Goal: Information Seeking & Learning: Learn about a topic

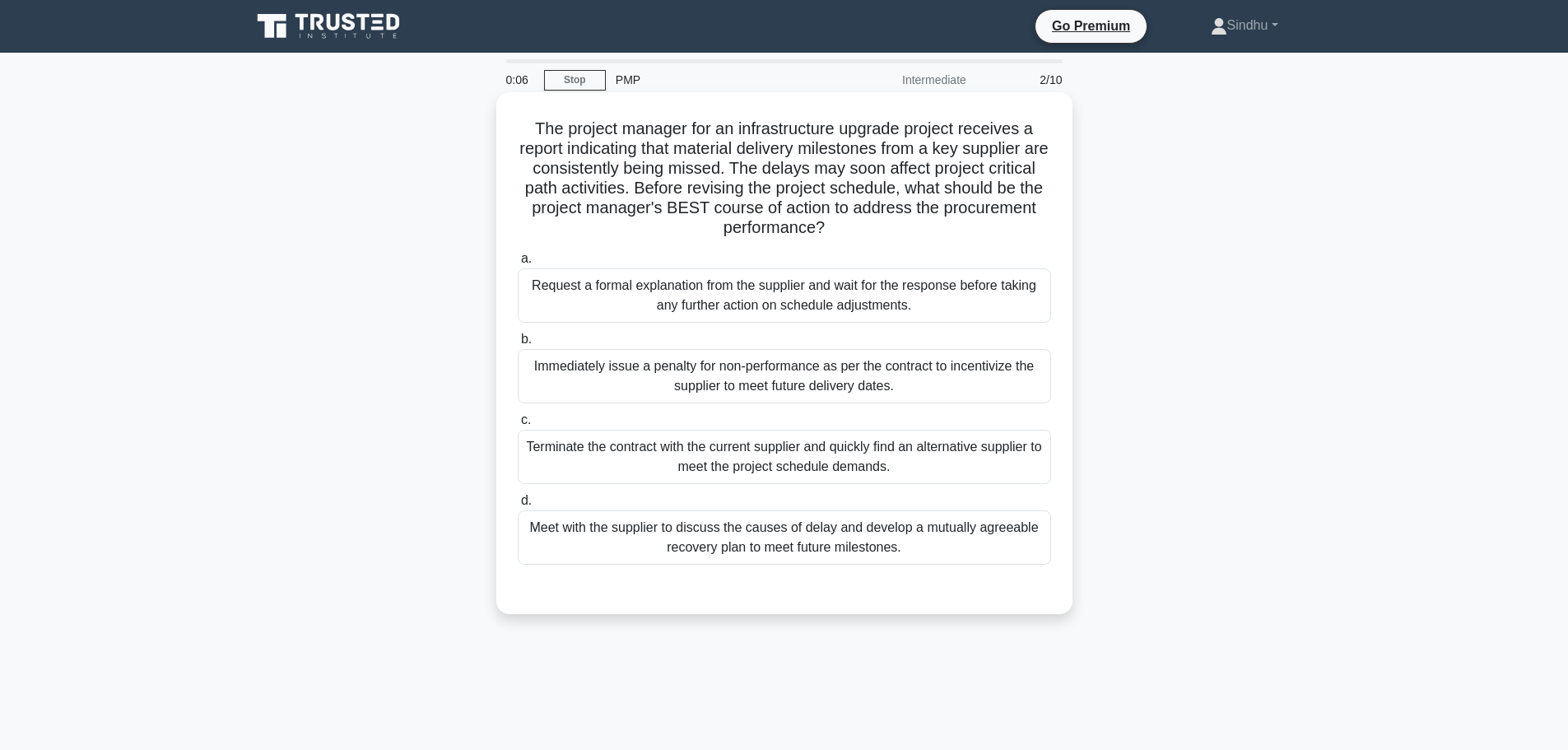
click at [741, 538] on div "Meet with the supplier to discuss the causes of delay and develop a mutually ag…" at bounding box center [784, 538] width 533 height 54
click at [518, 506] on input "d. Meet with the supplier to discuss the causes of delay and develop a mutually…" at bounding box center [518, 500] width 0 height 11
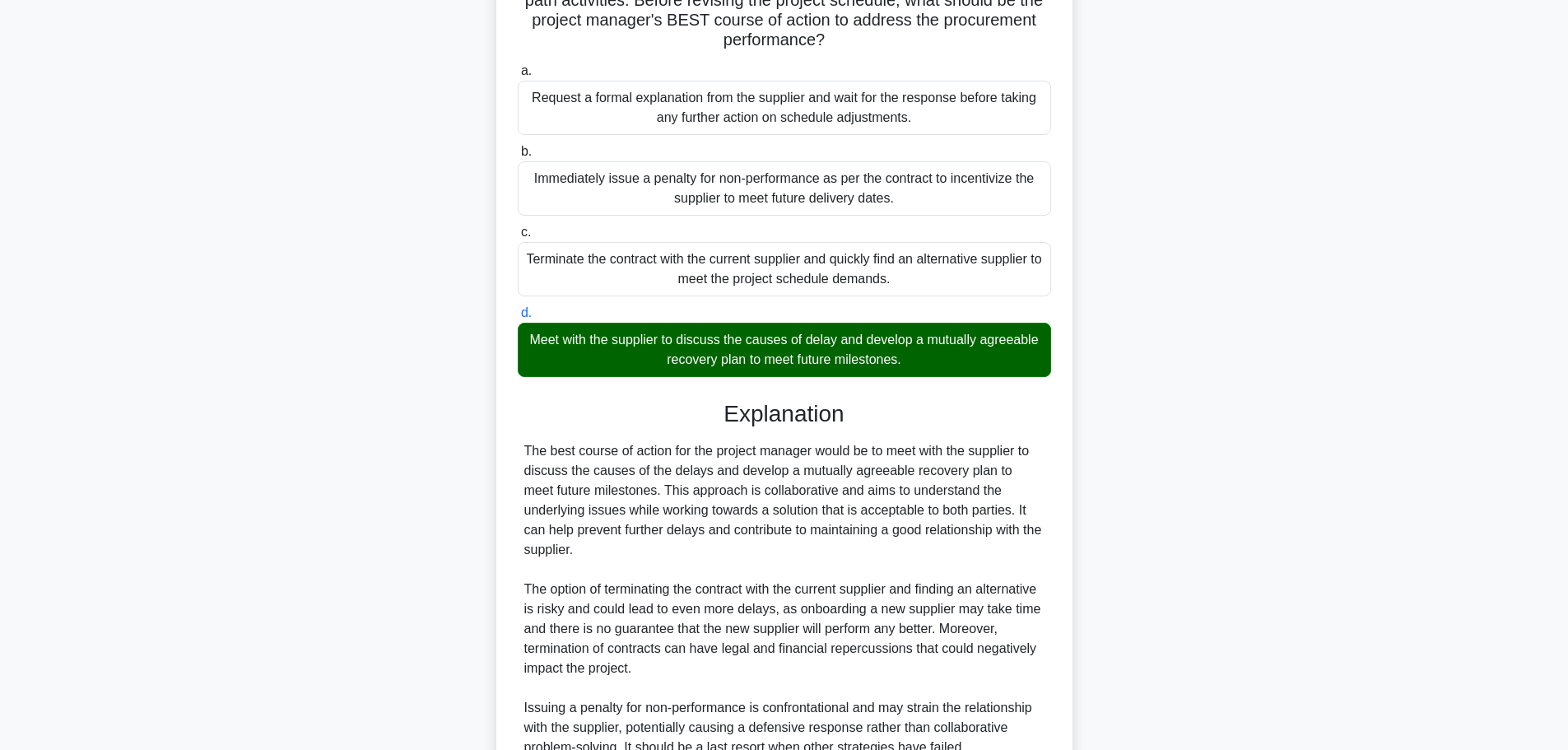
scroll to position [412, 0]
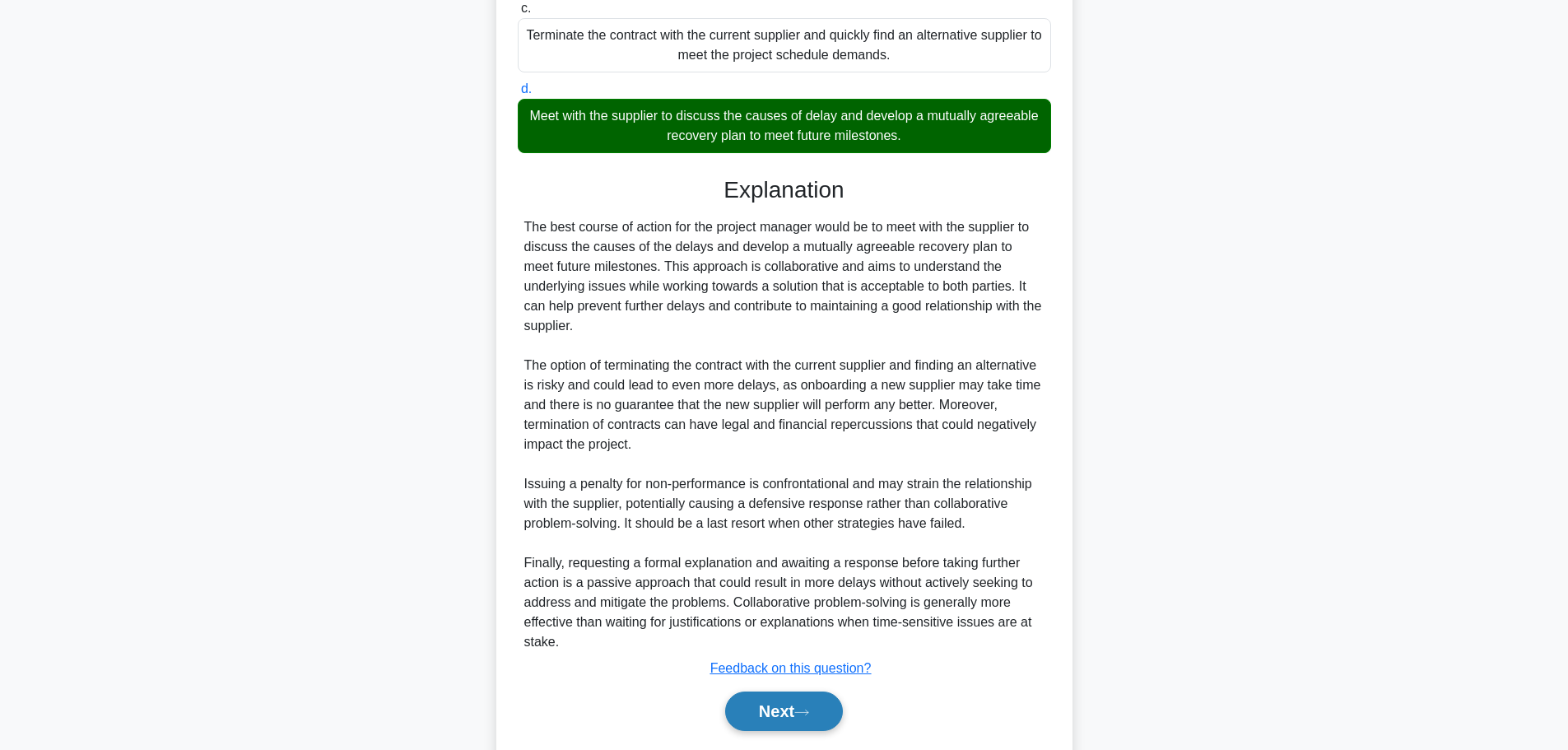
click at [765, 708] on button "Next" at bounding box center [784, 710] width 118 height 40
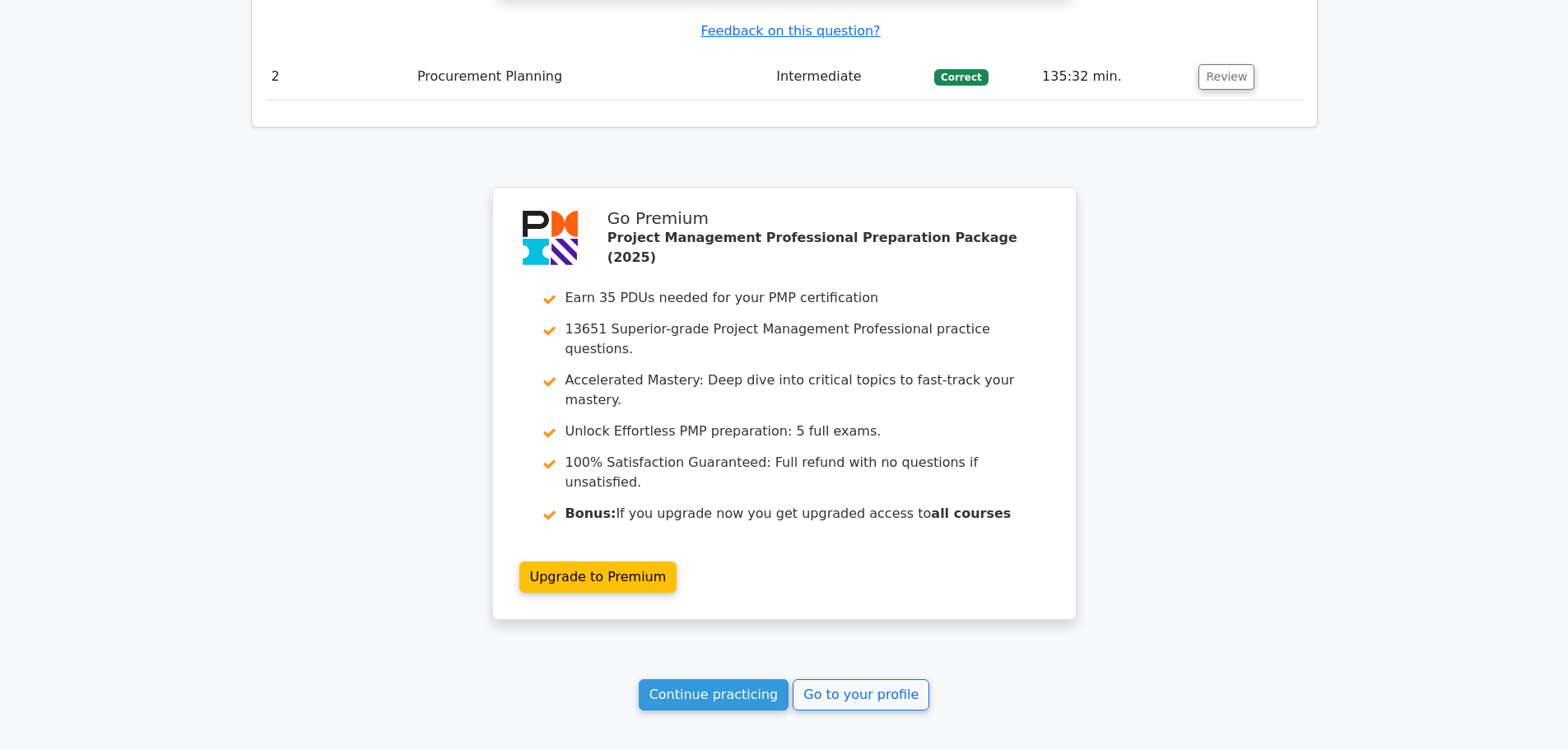
scroll to position [2253, 0]
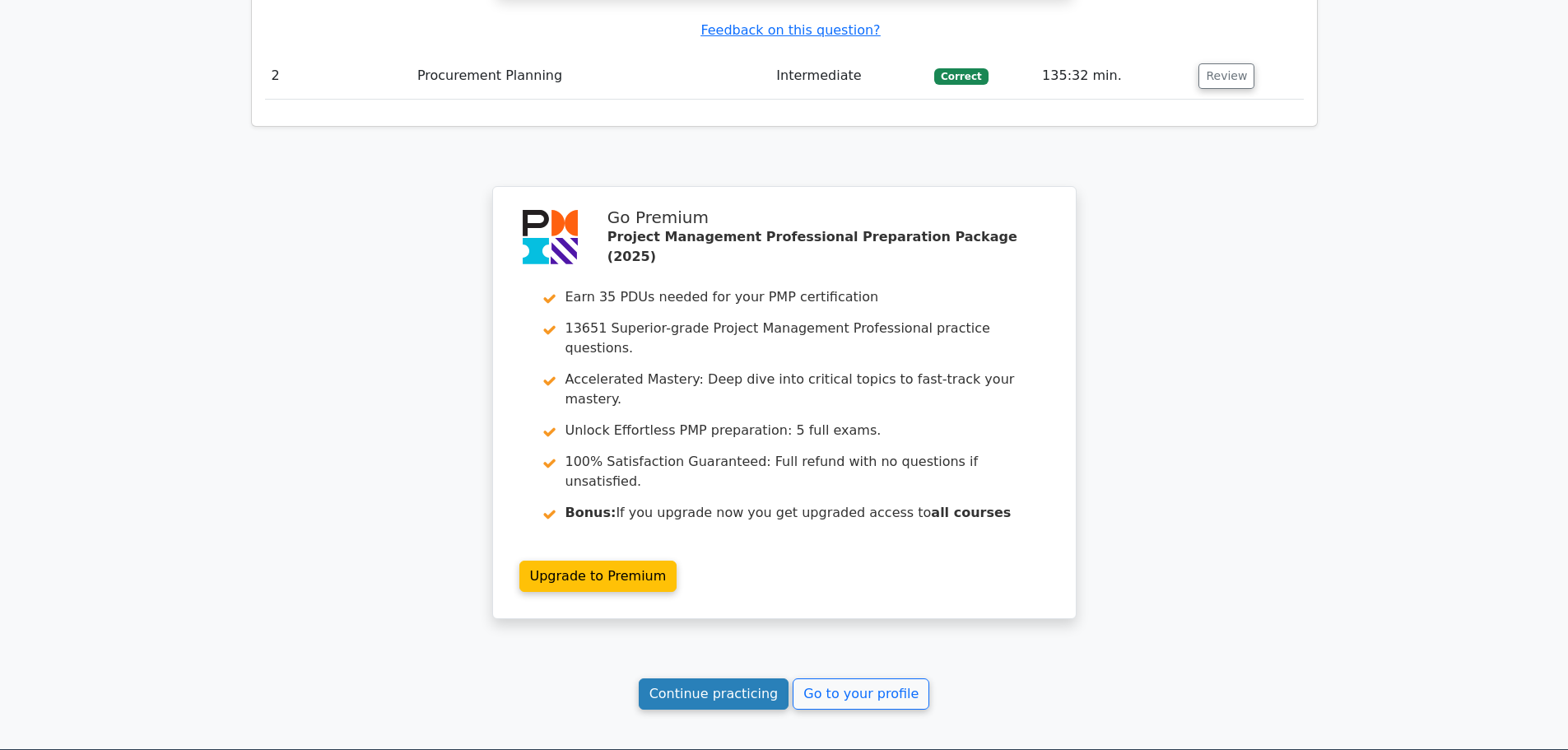
click at [742, 679] on link "Continue practicing" at bounding box center [714, 694] width 150 height 31
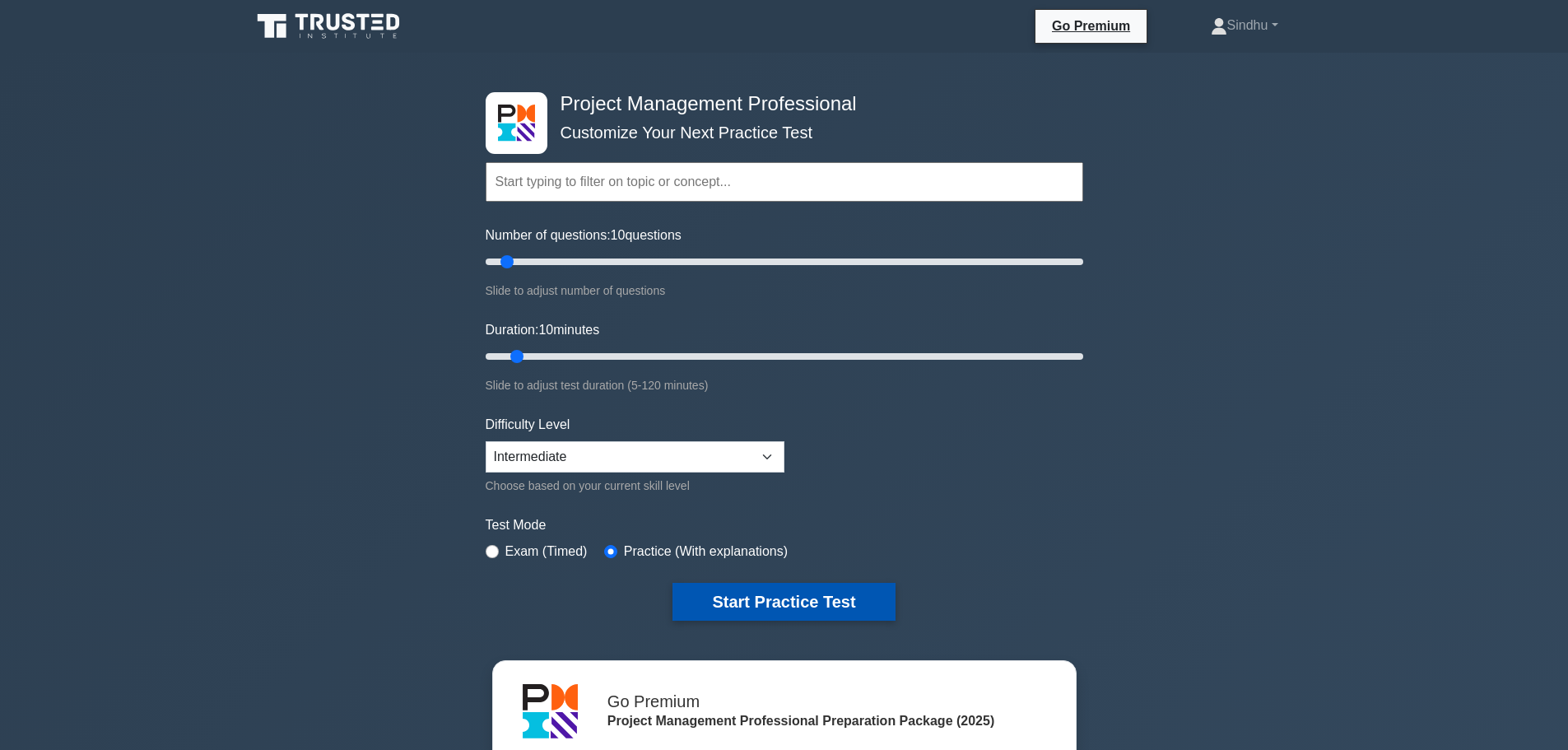
click at [766, 588] on button "Start Practice Test" at bounding box center [784, 602] width 223 height 38
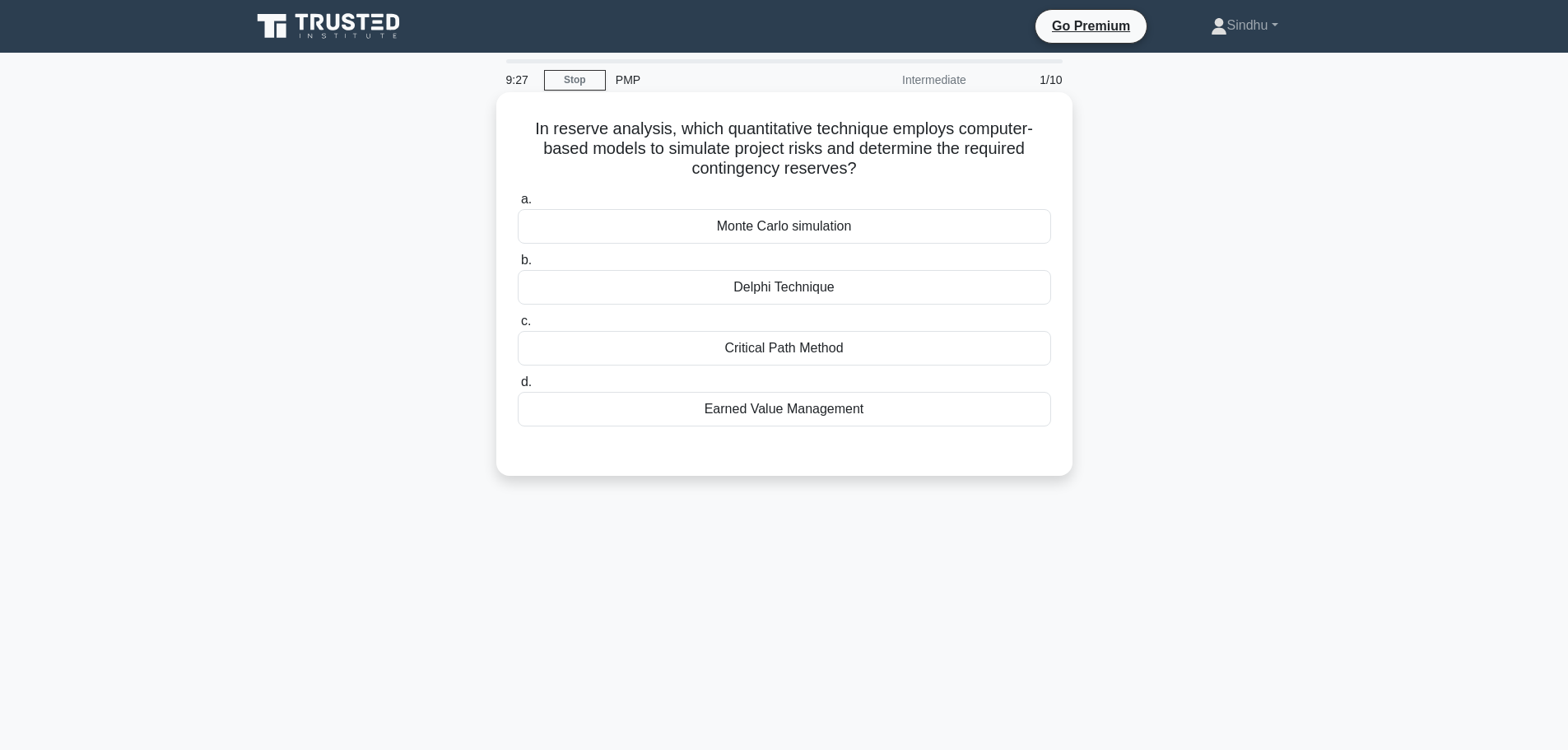
click at [815, 235] on div "Monte Carlo simulation" at bounding box center [784, 227] width 533 height 35
click at [518, 205] on input "a. Monte Carlo simulation" at bounding box center [518, 200] width 0 height 11
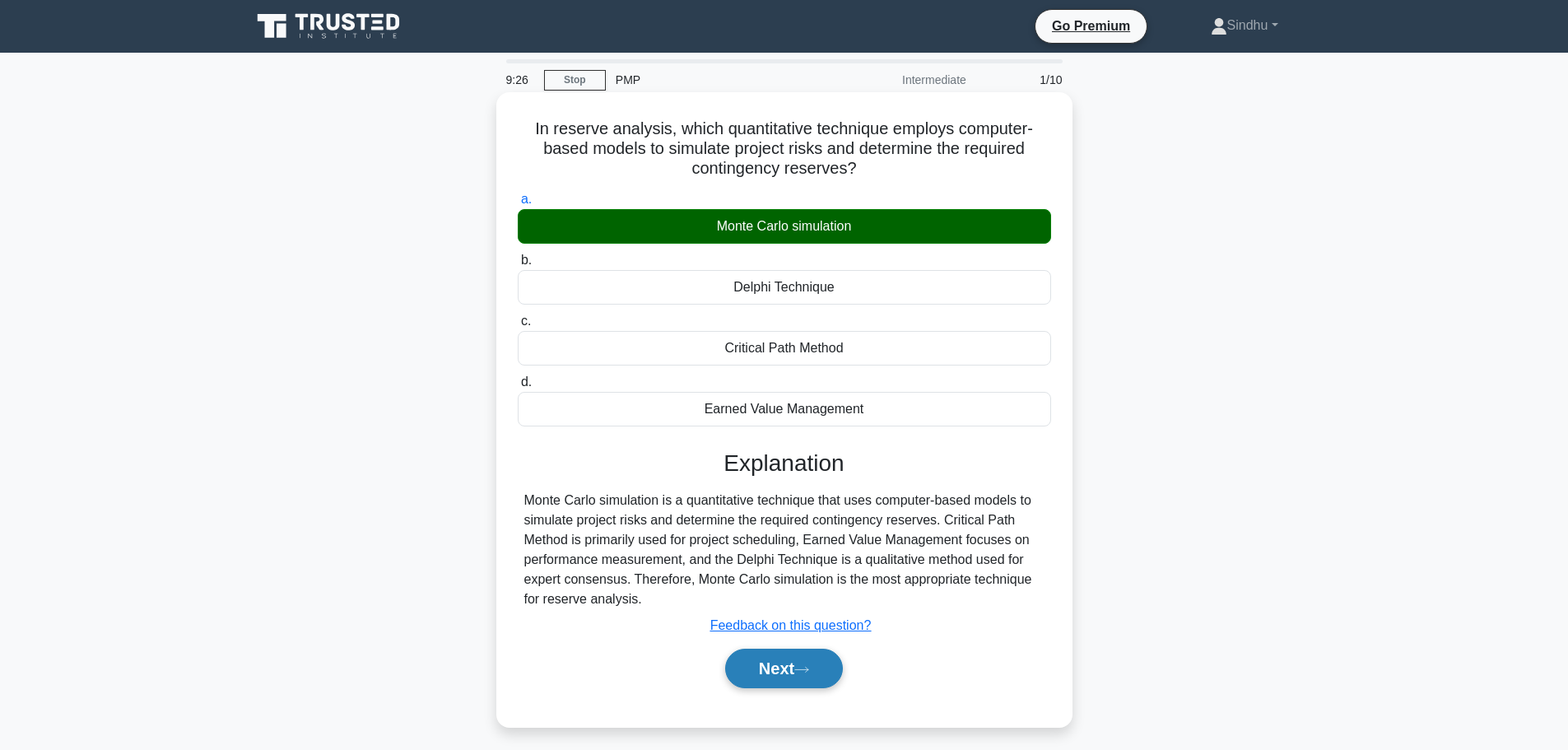
click at [766, 661] on button "Next" at bounding box center [784, 668] width 118 height 40
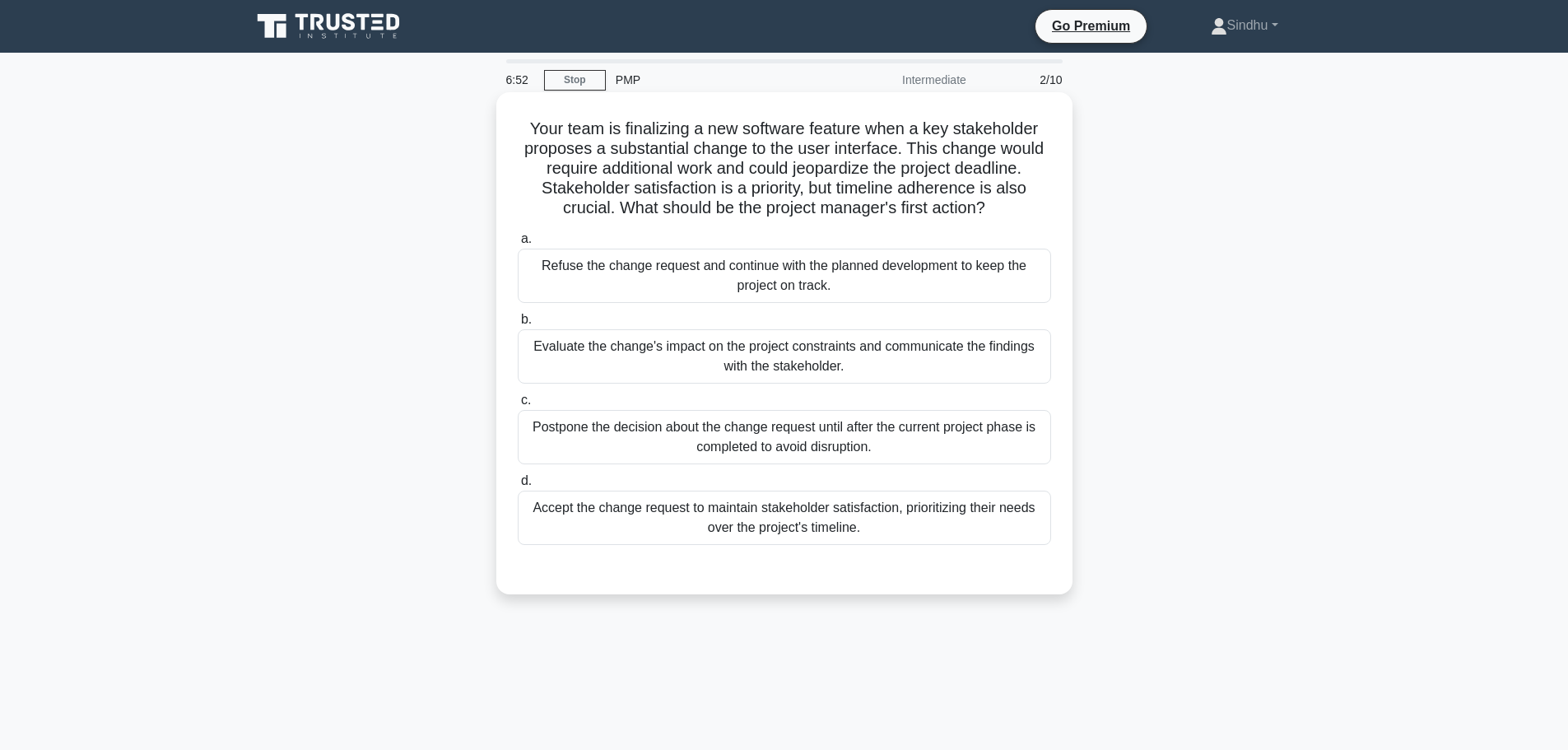
click at [818, 363] on div "Evaluate the change's impact on the project constraints and communicate the fin…" at bounding box center [784, 357] width 533 height 54
click at [518, 325] on input "b. Evaluate the change's impact on the project constraints and communicate the …" at bounding box center [518, 319] width 0 height 11
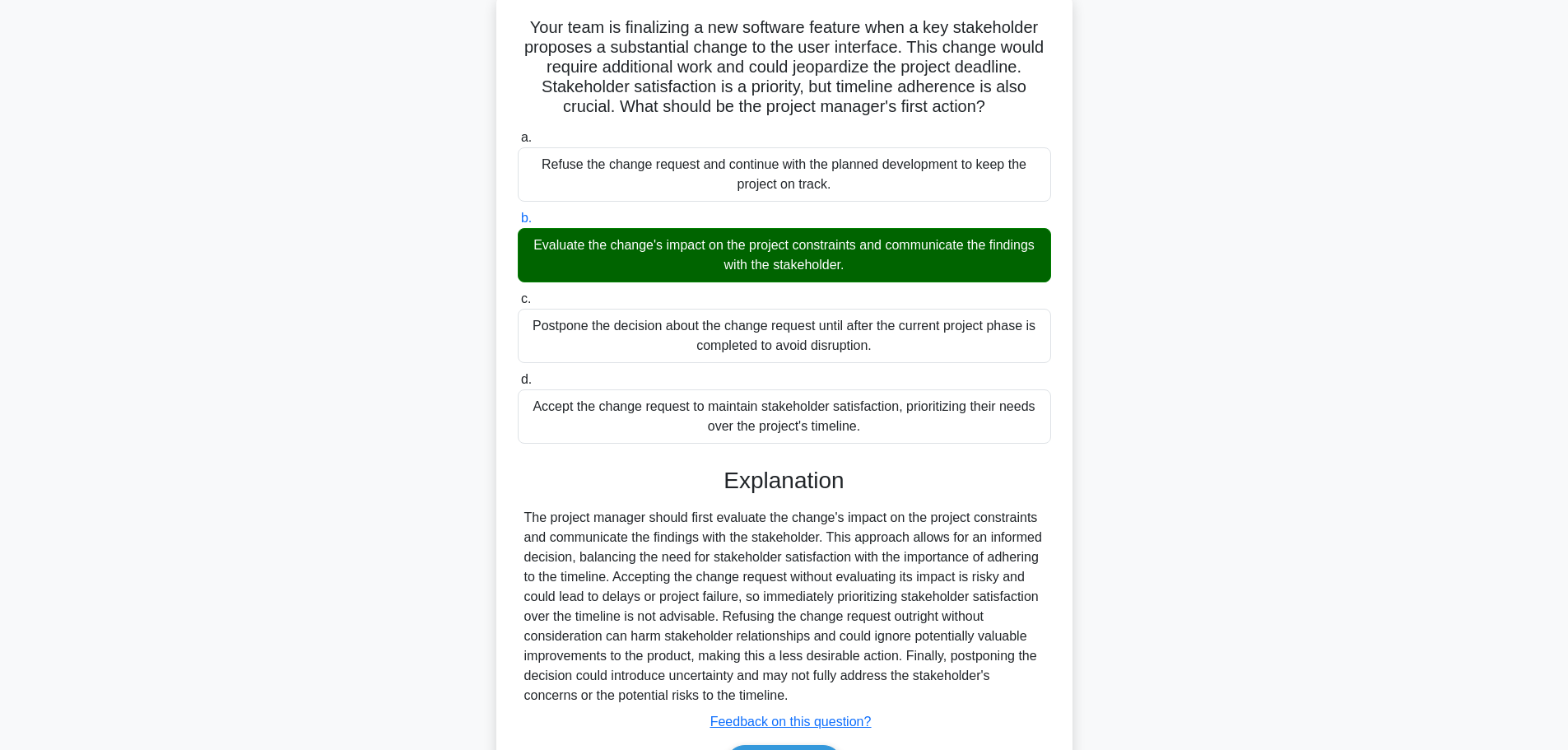
scroll to position [206, 0]
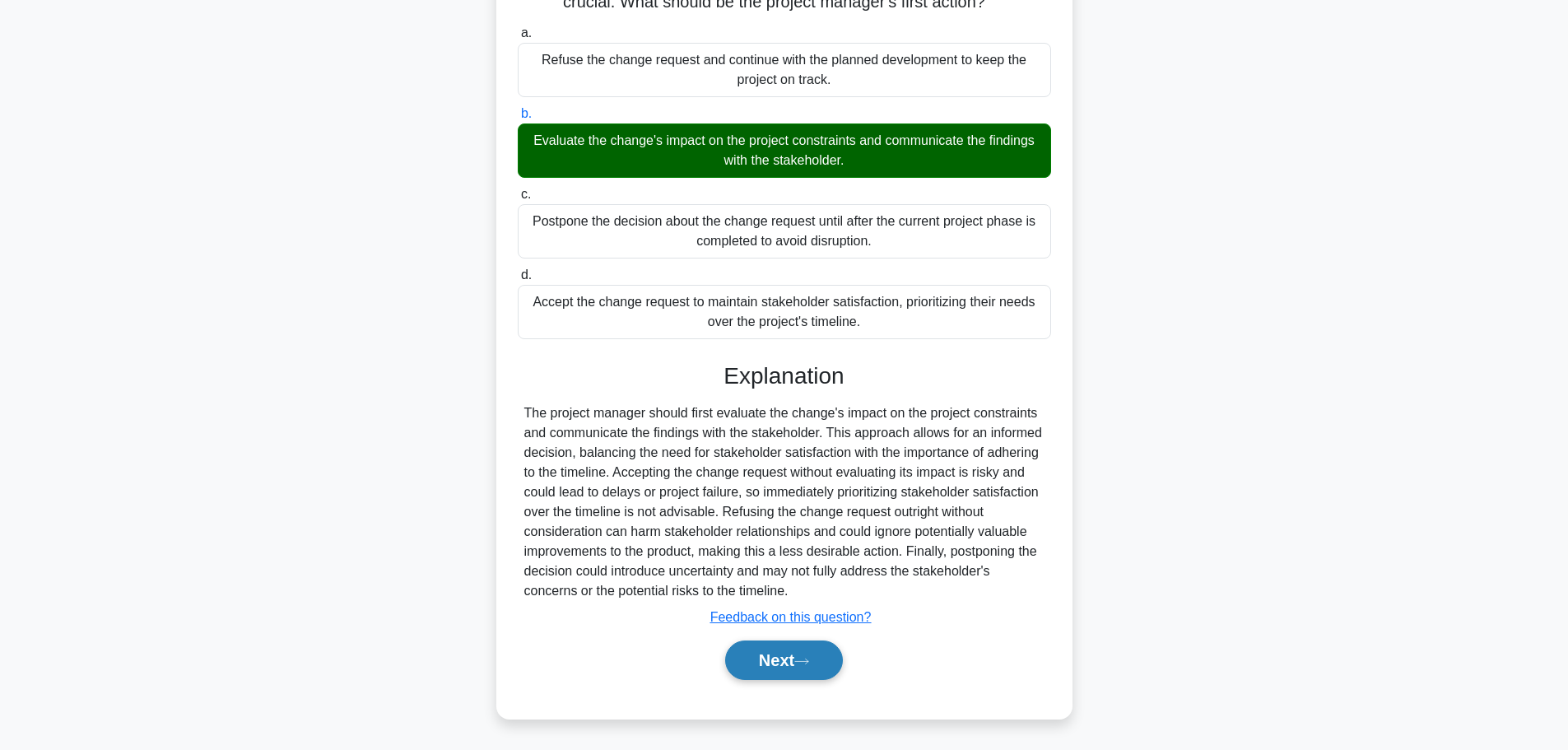
click at [767, 666] on button "Next" at bounding box center [784, 659] width 118 height 40
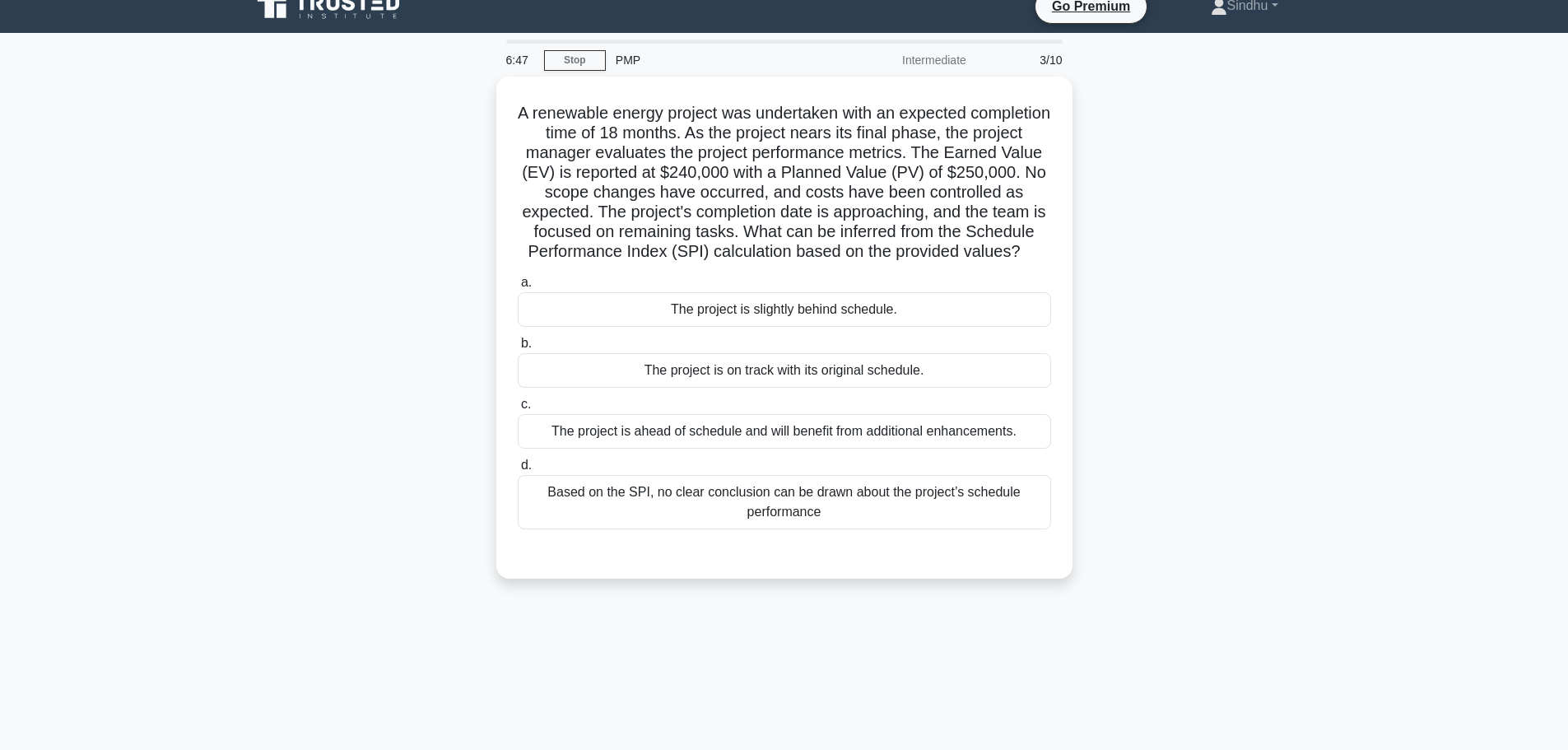
scroll to position [0, 0]
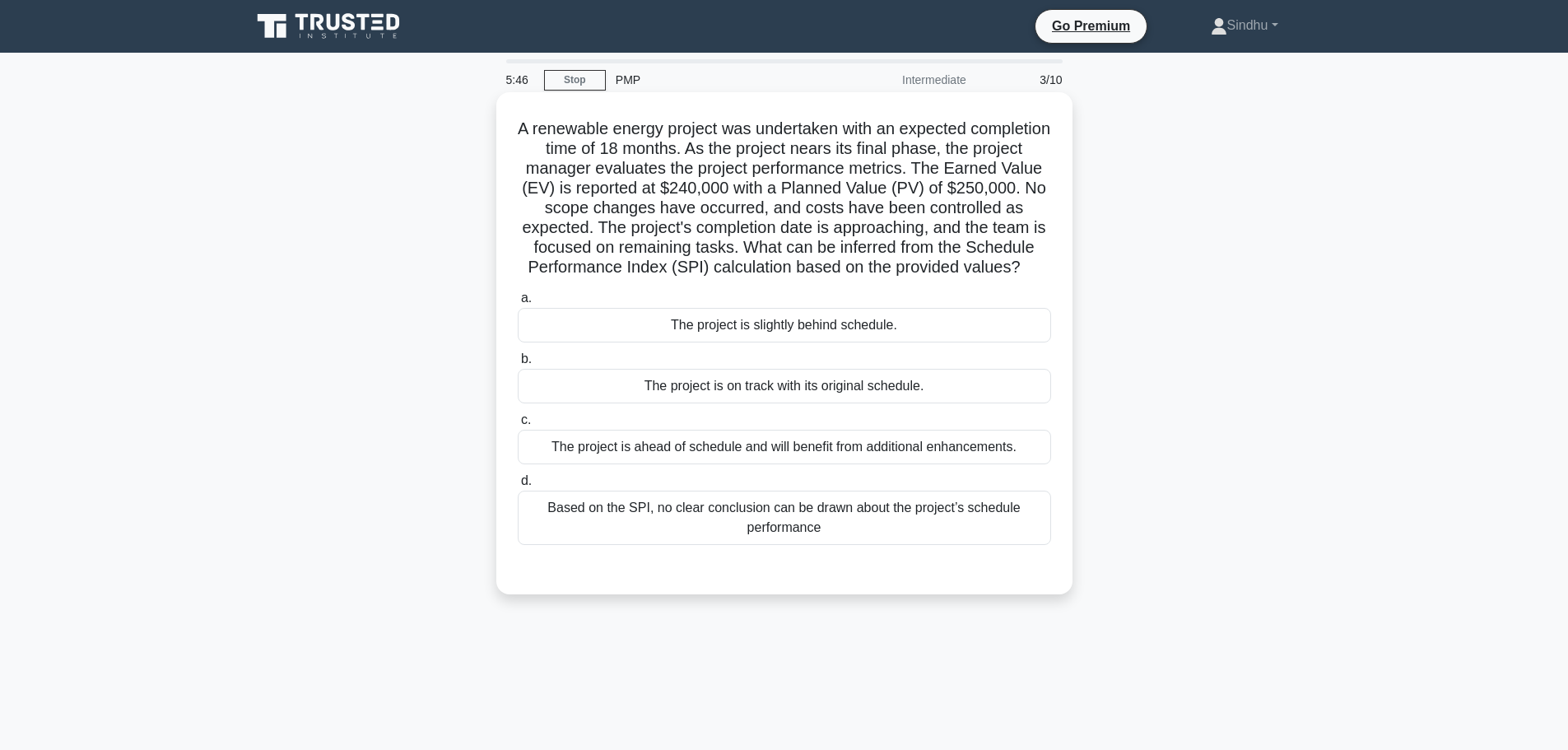
click at [784, 342] on div "The project is slightly behind schedule." at bounding box center [784, 325] width 533 height 35
click at [518, 304] on input "a. The project is slightly behind schedule." at bounding box center [518, 298] width 0 height 11
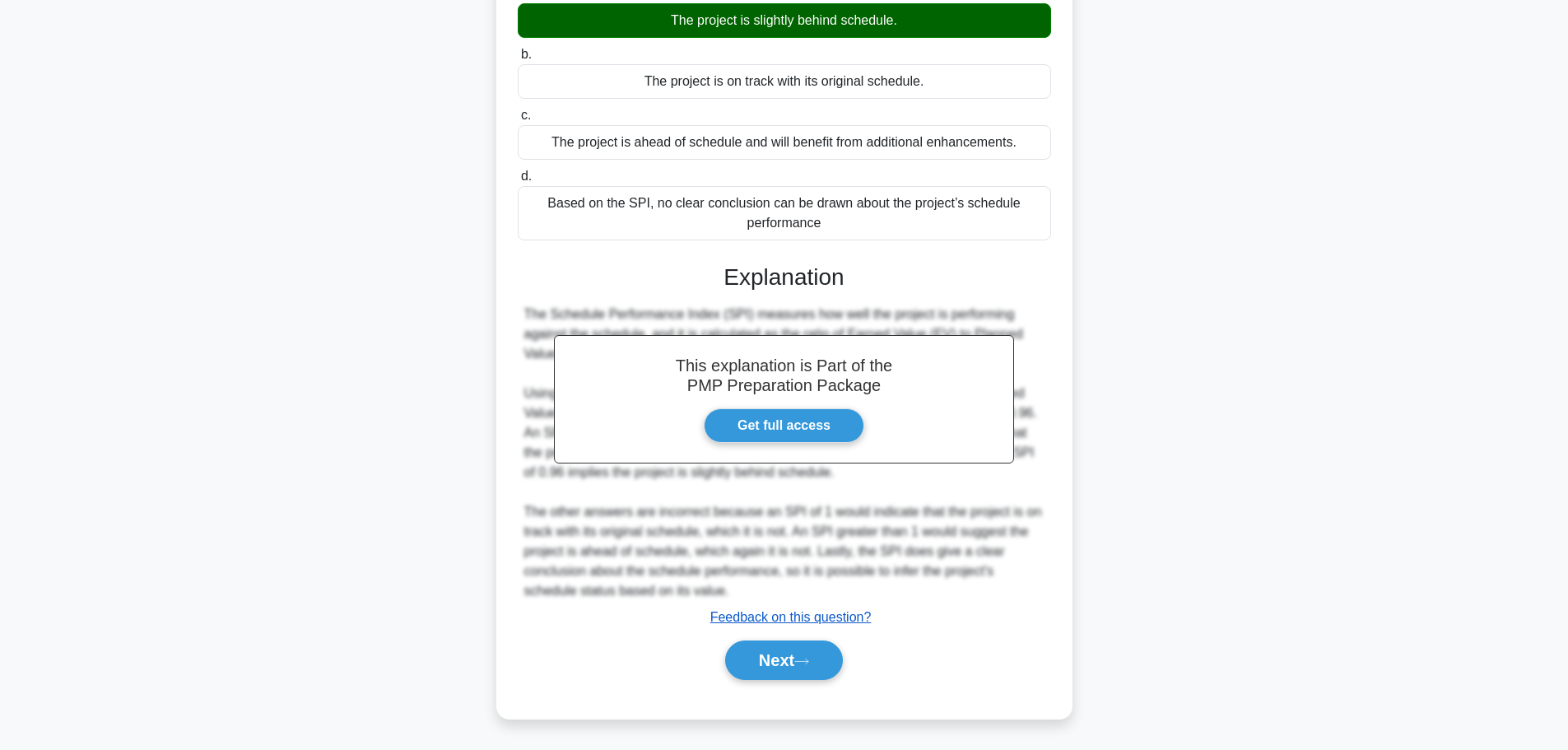
scroll to position [325, 0]
click at [761, 650] on button "Next" at bounding box center [784, 659] width 118 height 40
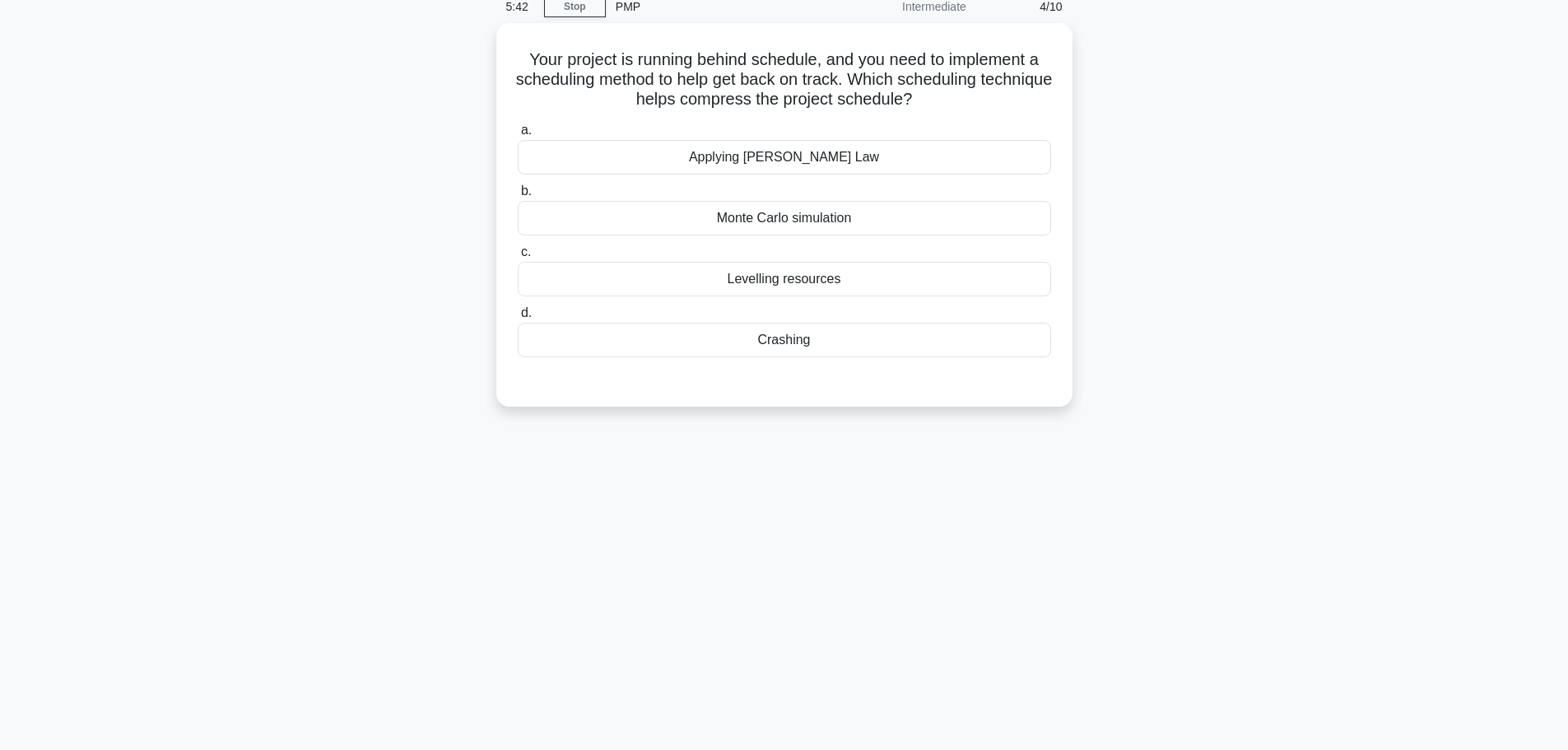
scroll to position [0, 0]
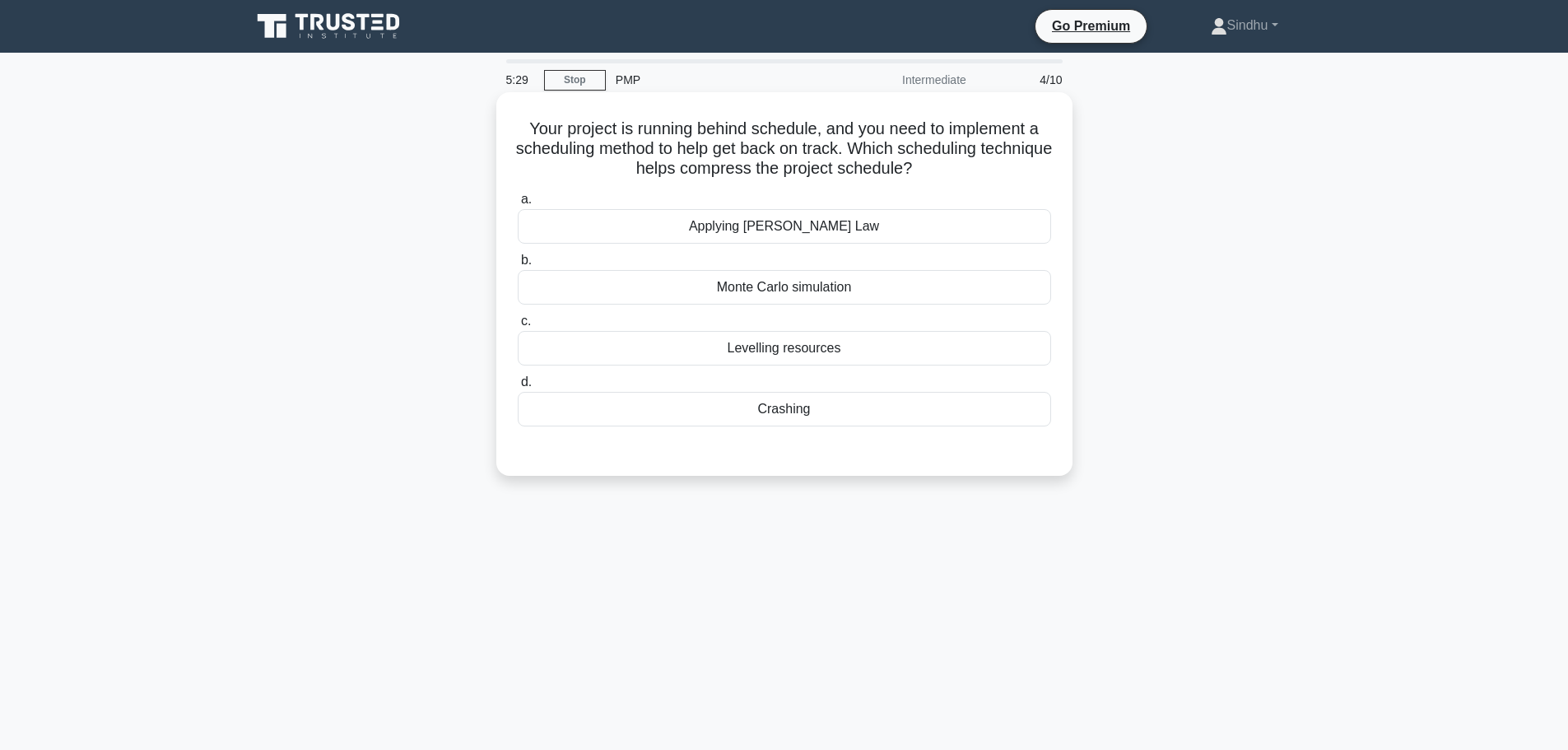
click at [781, 414] on div "Crashing" at bounding box center [784, 410] width 533 height 35
click at [518, 388] on input "d. Crashing" at bounding box center [518, 382] width 0 height 11
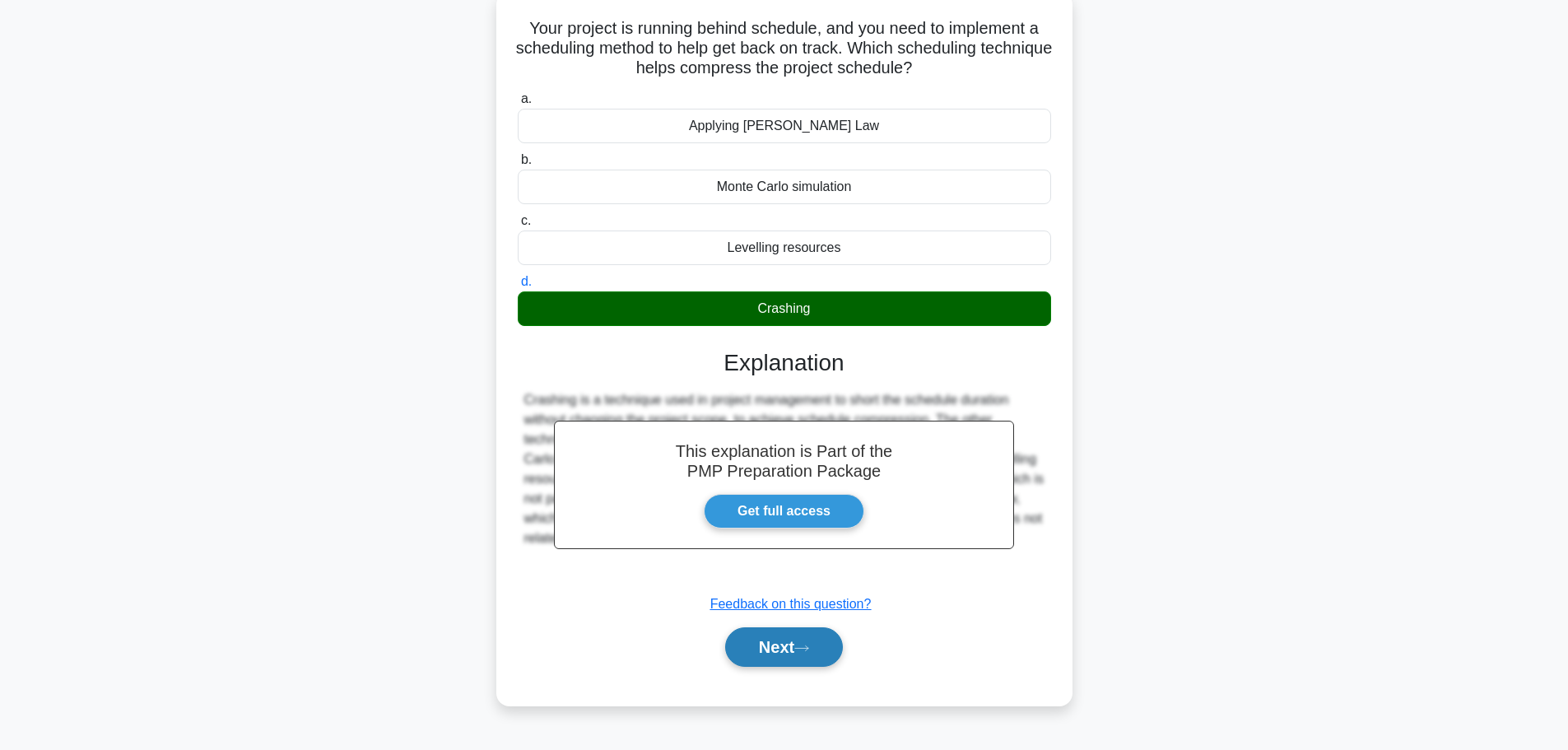
scroll to position [139, 0]
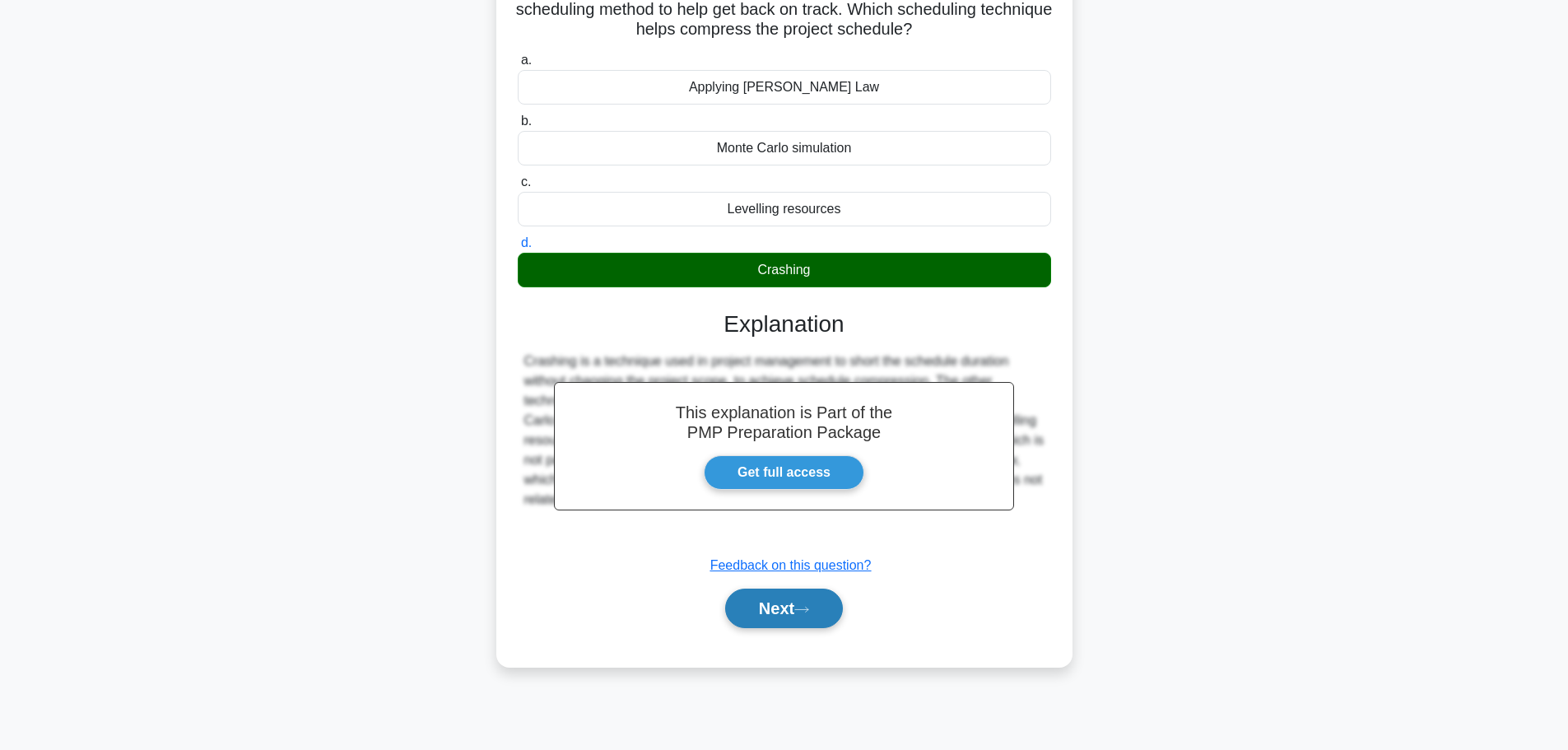
click at [770, 611] on button "Next" at bounding box center [784, 608] width 118 height 40
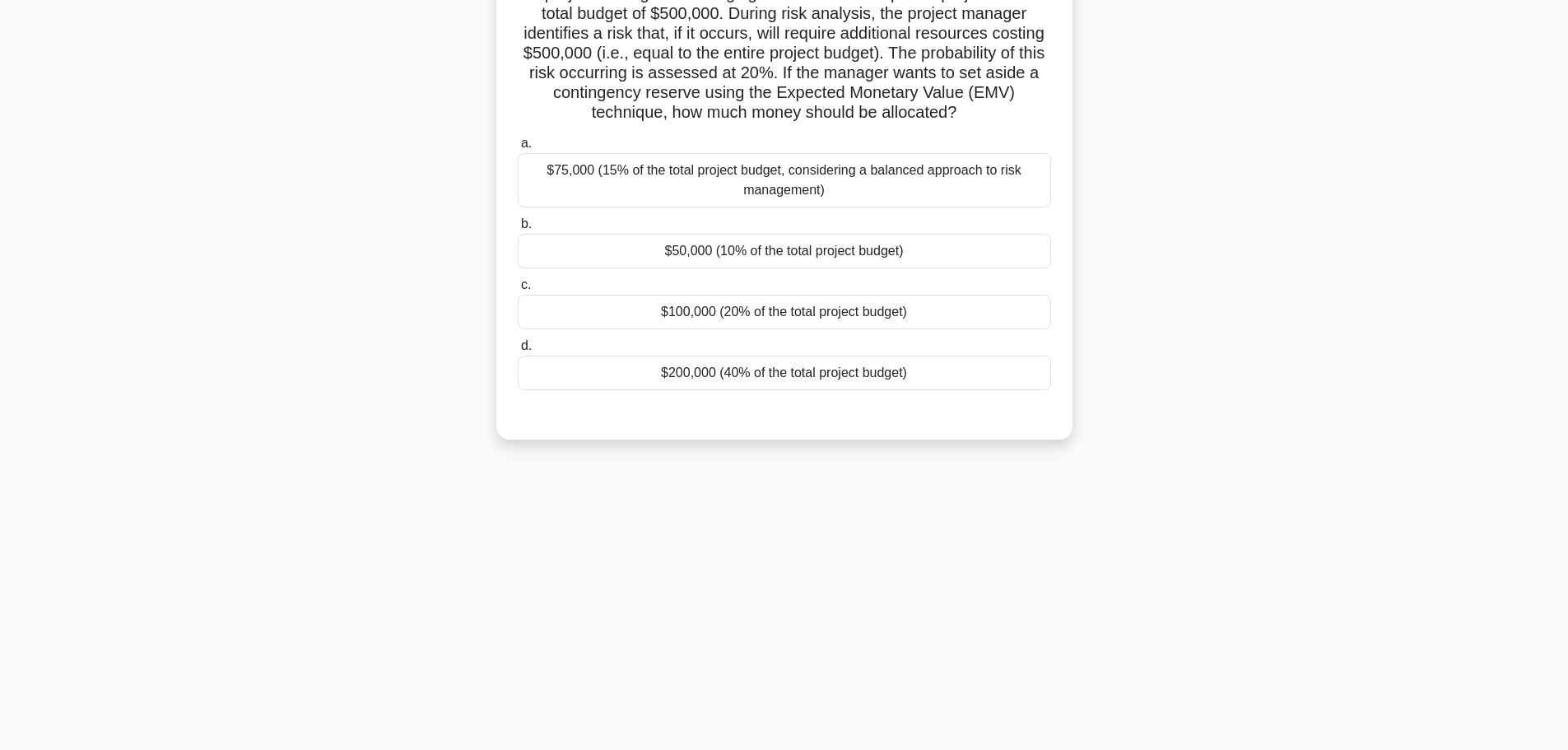
scroll to position [0, 0]
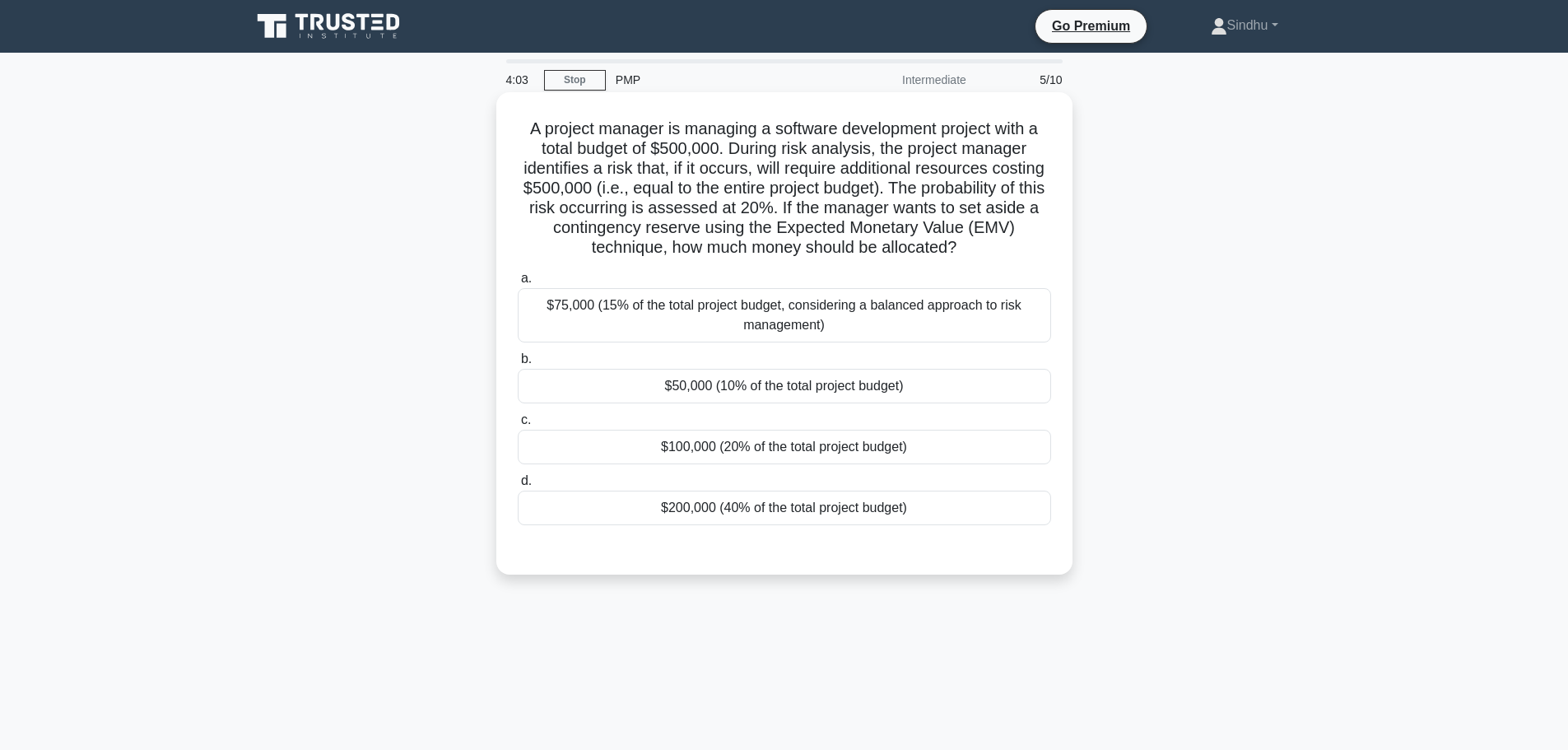
click at [817, 392] on div "$50,000 (10% of the total project budget)" at bounding box center [784, 387] width 533 height 35
click at [518, 364] on input "b. $50,000 (10% of the total project budget)" at bounding box center [518, 359] width 0 height 11
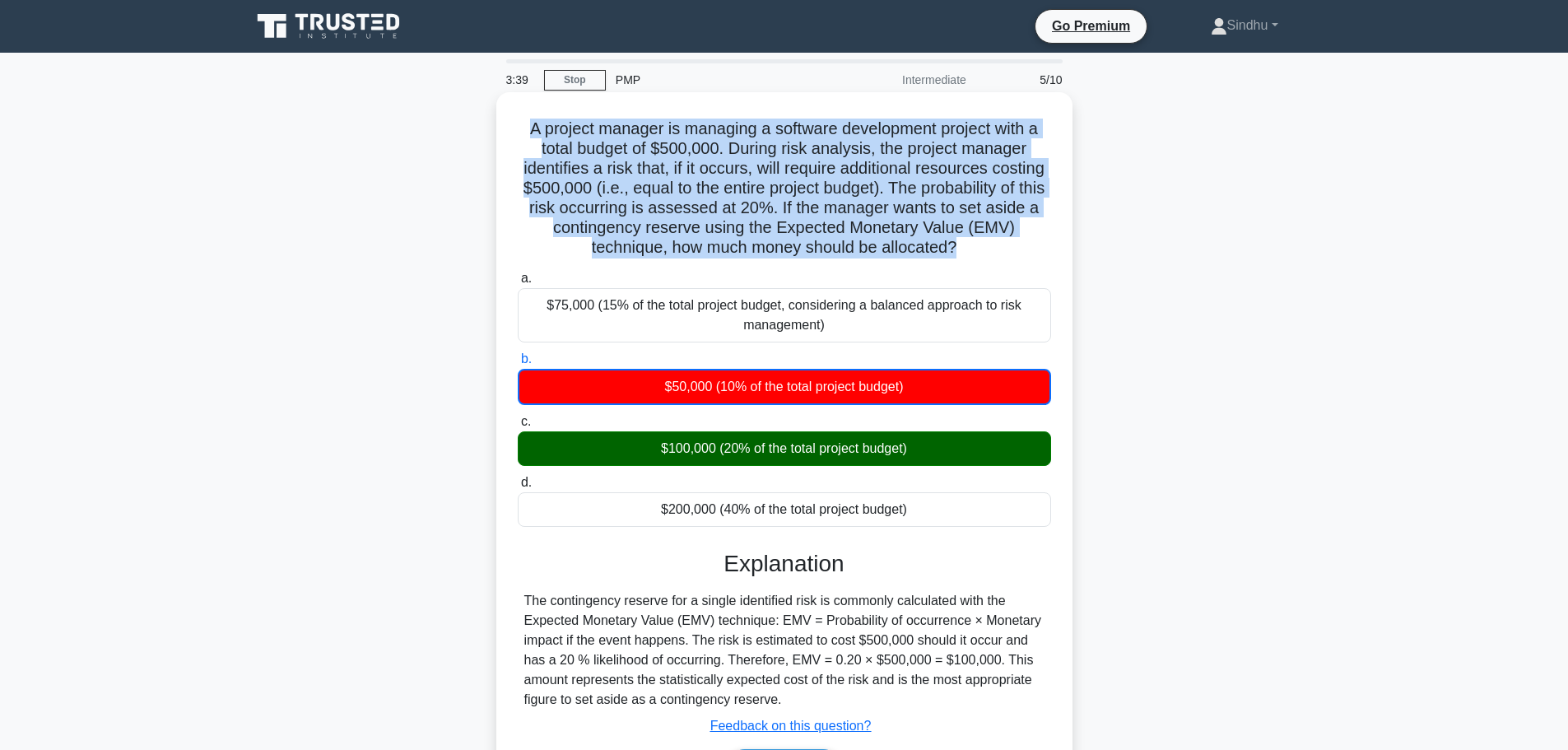
drag, startPoint x: 948, startPoint y: 253, endPoint x: 504, endPoint y: 126, distance: 461.8
click at [504, 126] on div "A project manager is managing a software development project with a total budge…" at bounding box center [784, 459] width 563 height 722
copy h5 "A project manager is managing a software development project with a total budge…"
drag, startPoint x: 932, startPoint y: 450, endPoint x: 657, endPoint y: 452, distance: 275.0
click at [657, 452] on div "$100,000 (20% of the total project budget)" at bounding box center [784, 449] width 533 height 35
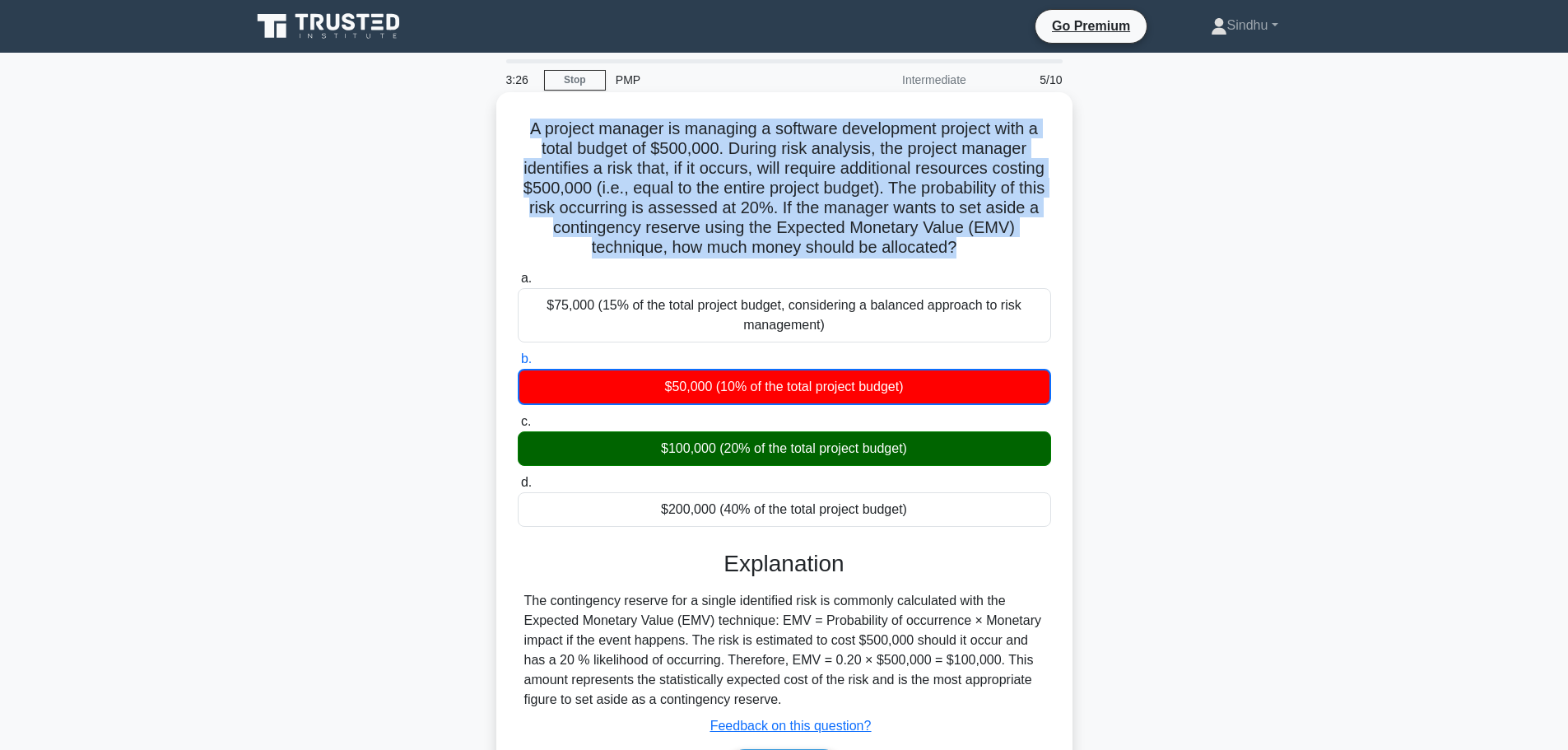
copy div "$100,000 (20% of the total project budget)"
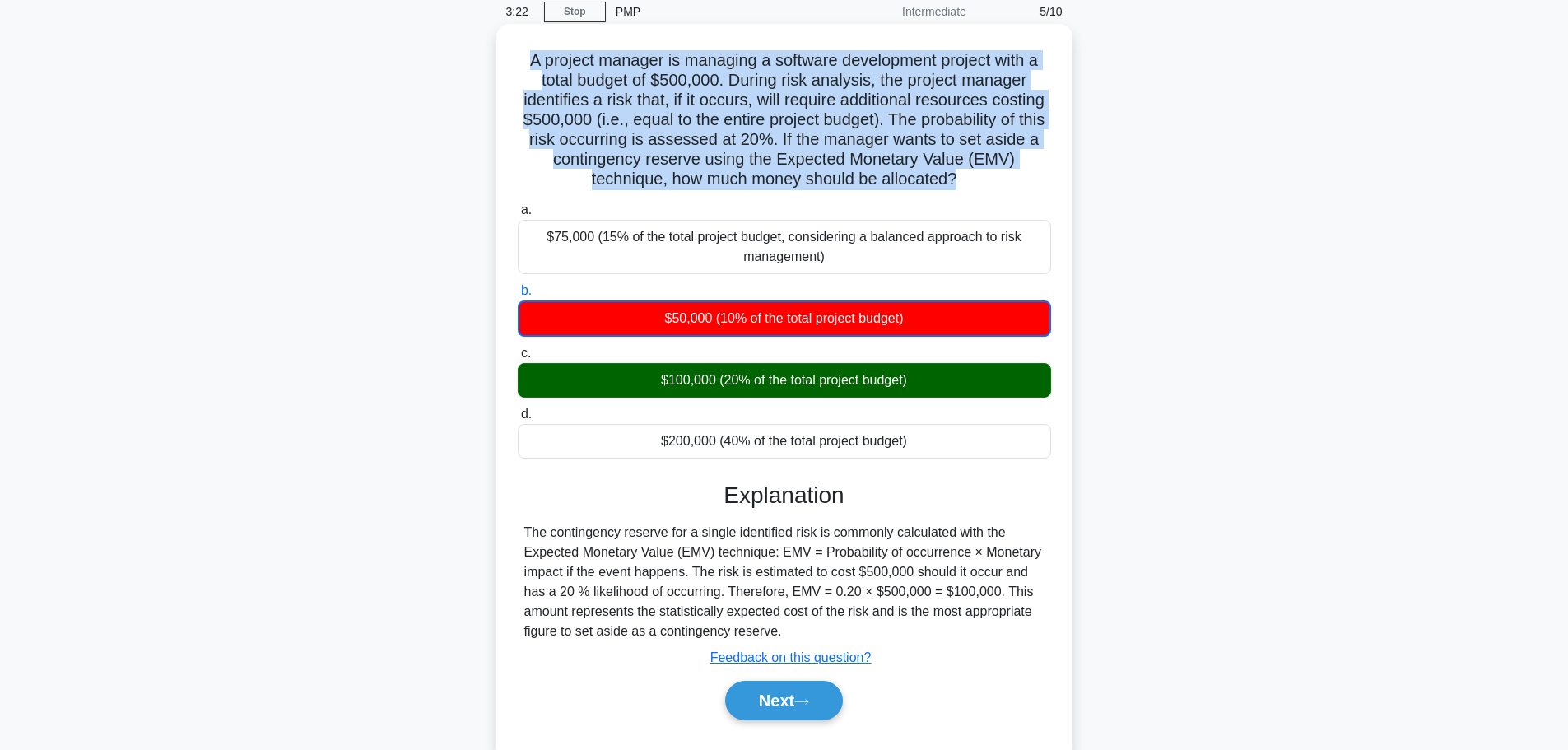
scroll to position [139, 0]
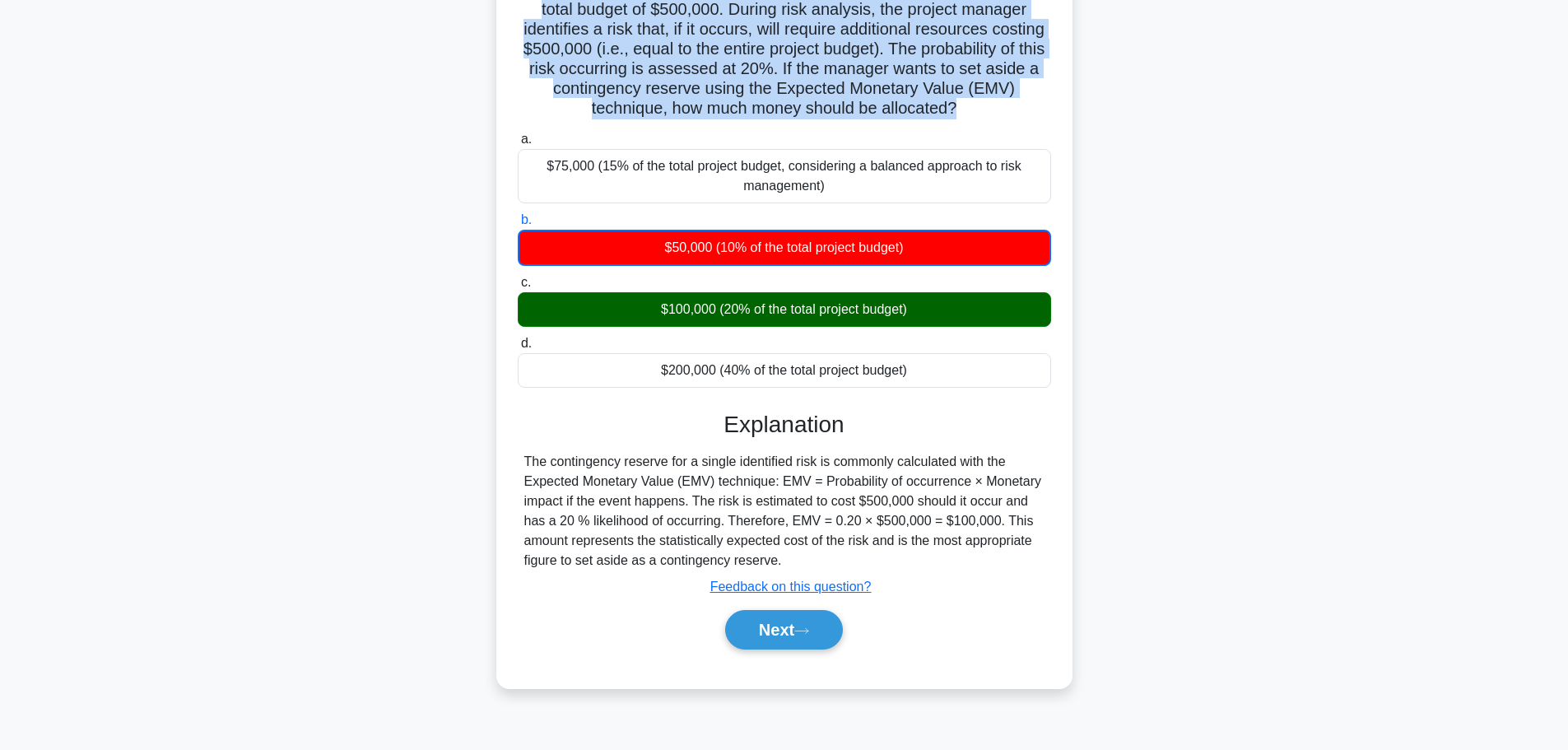
drag, startPoint x: 713, startPoint y: 421, endPoint x: 883, endPoint y: 562, distance: 220.9
click at [883, 562] on div "Explanation The contingency reserve for a single identified risk is commonly ca…" at bounding box center [784, 533] width 533 height 246
copy div "Explanation The contingency reserve for a single identified risk is commonly ca…"
click at [758, 629] on button "Next" at bounding box center [784, 629] width 118 height 40
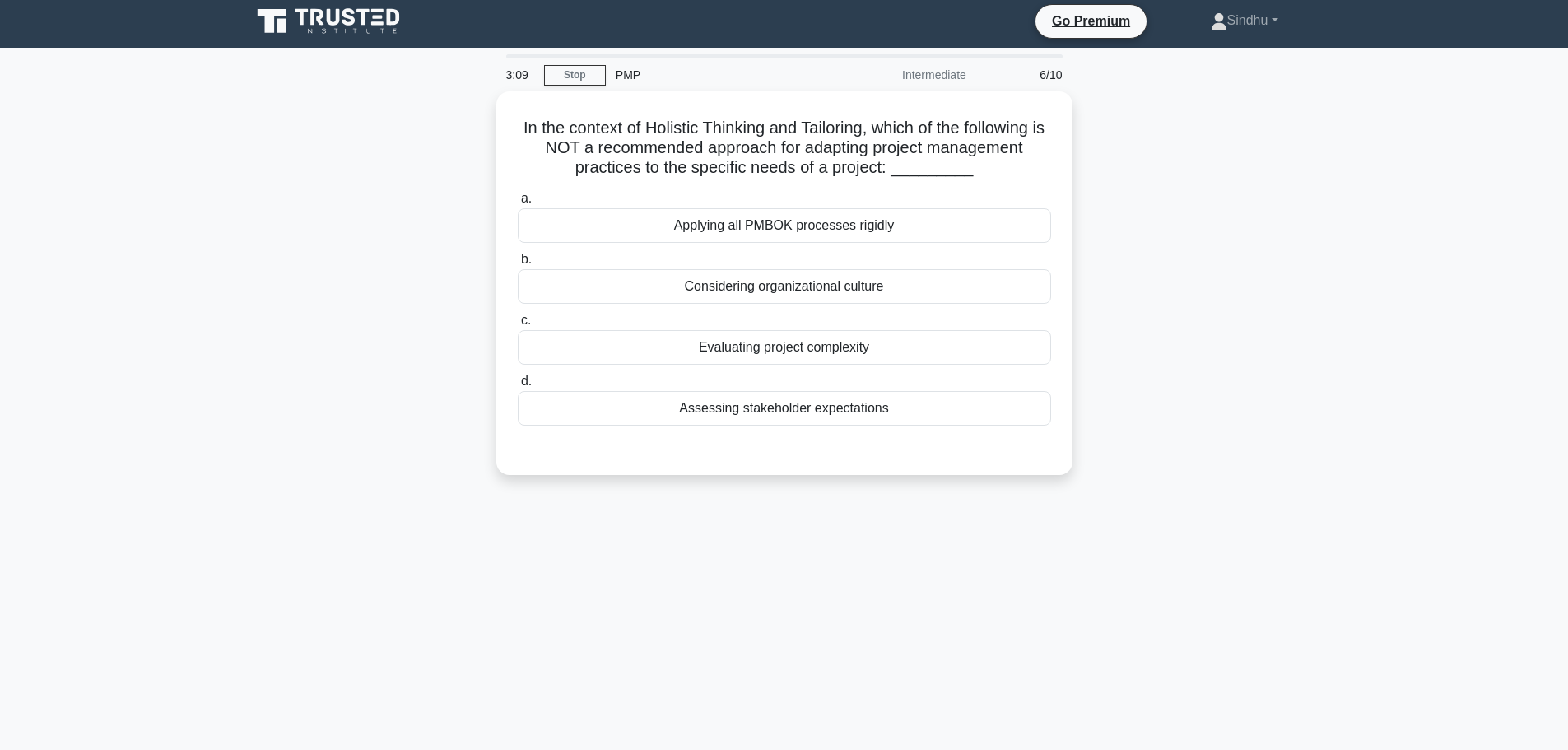
scroll to position [0, 0]
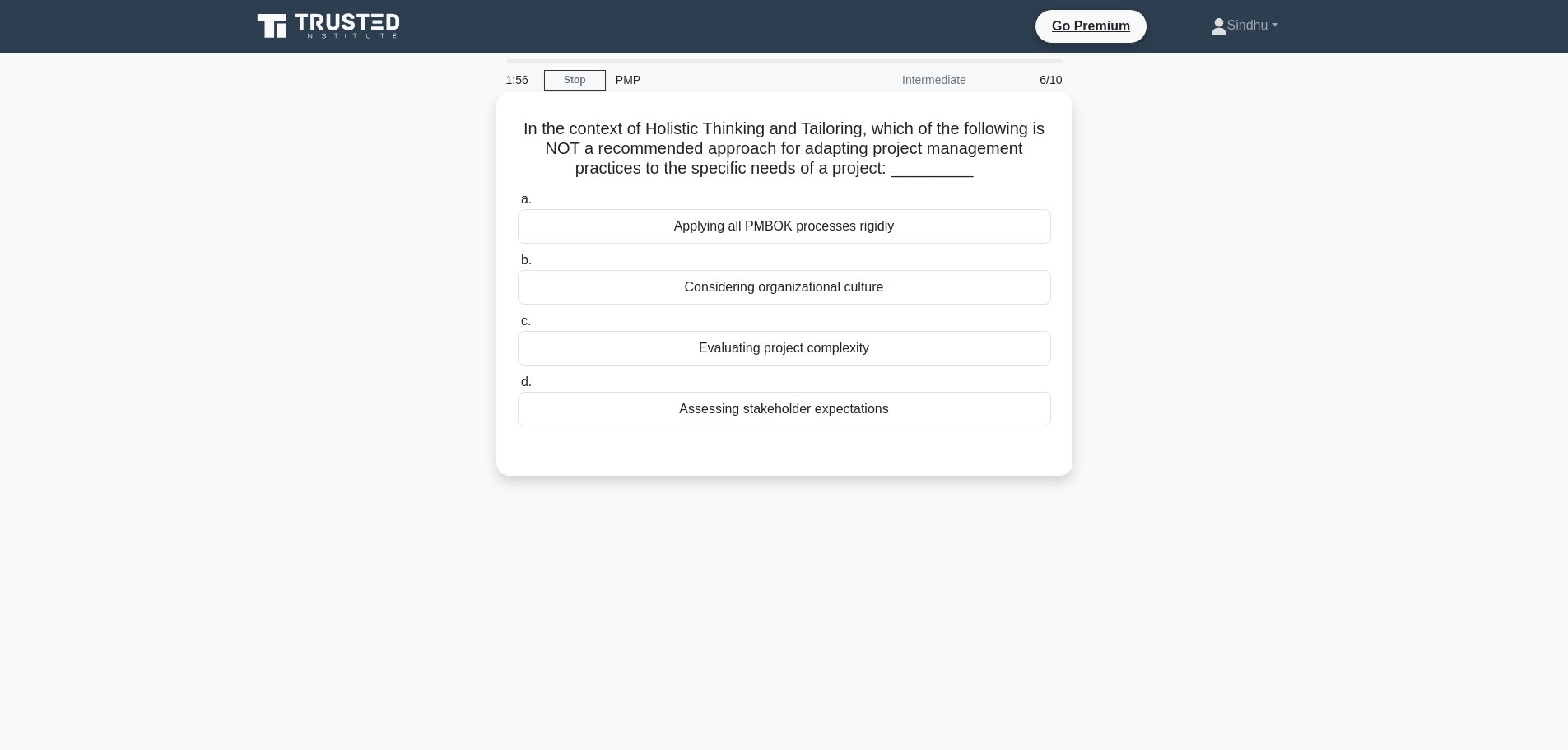
click at [826, 283] on div "Considering organizational culture" at bounding box center [784, 287] width 533 height 35
click at [518, 266] on input "b. Considering organizational culture" at bounding box center [518, 260] width 0 height 11
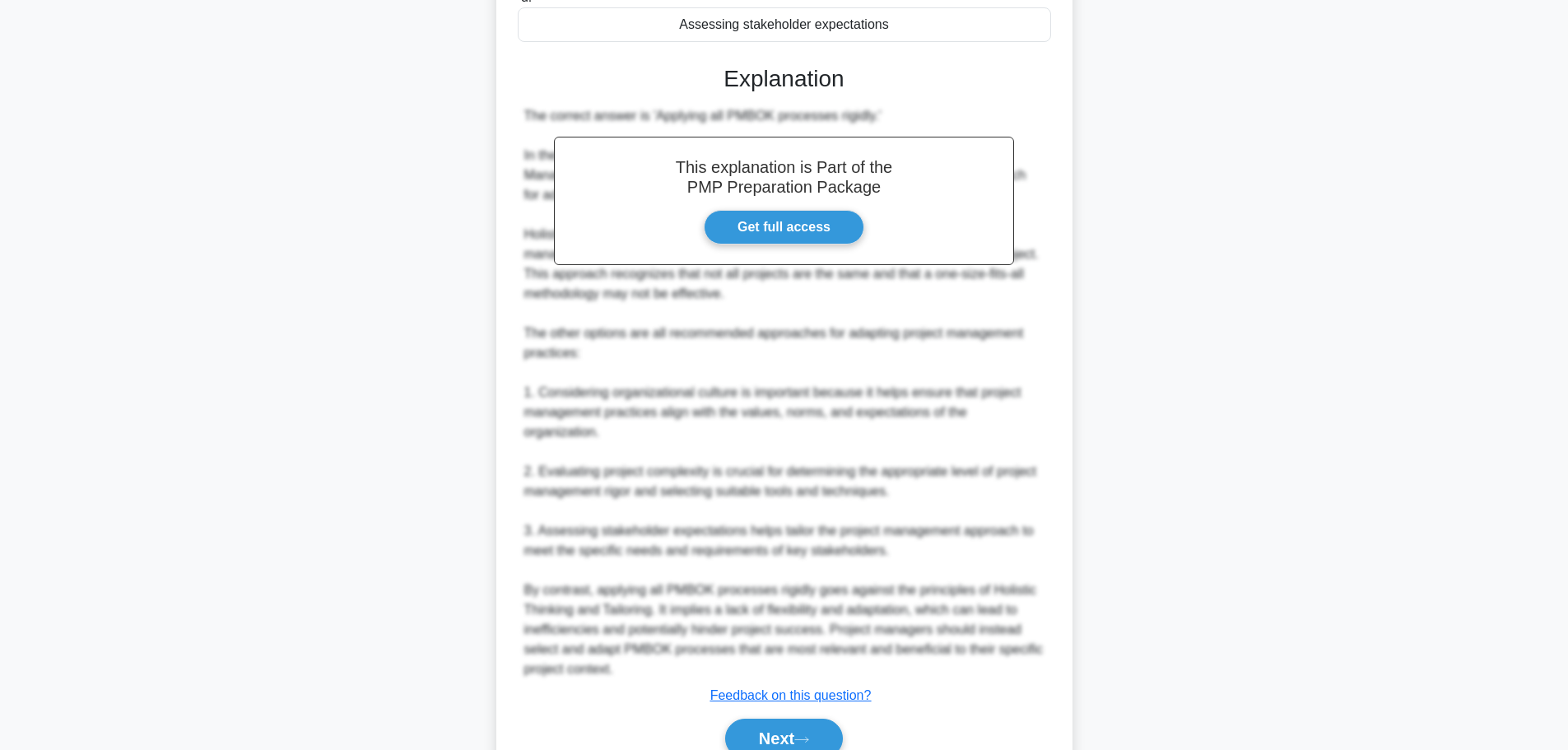
scroll to position [445, 0]
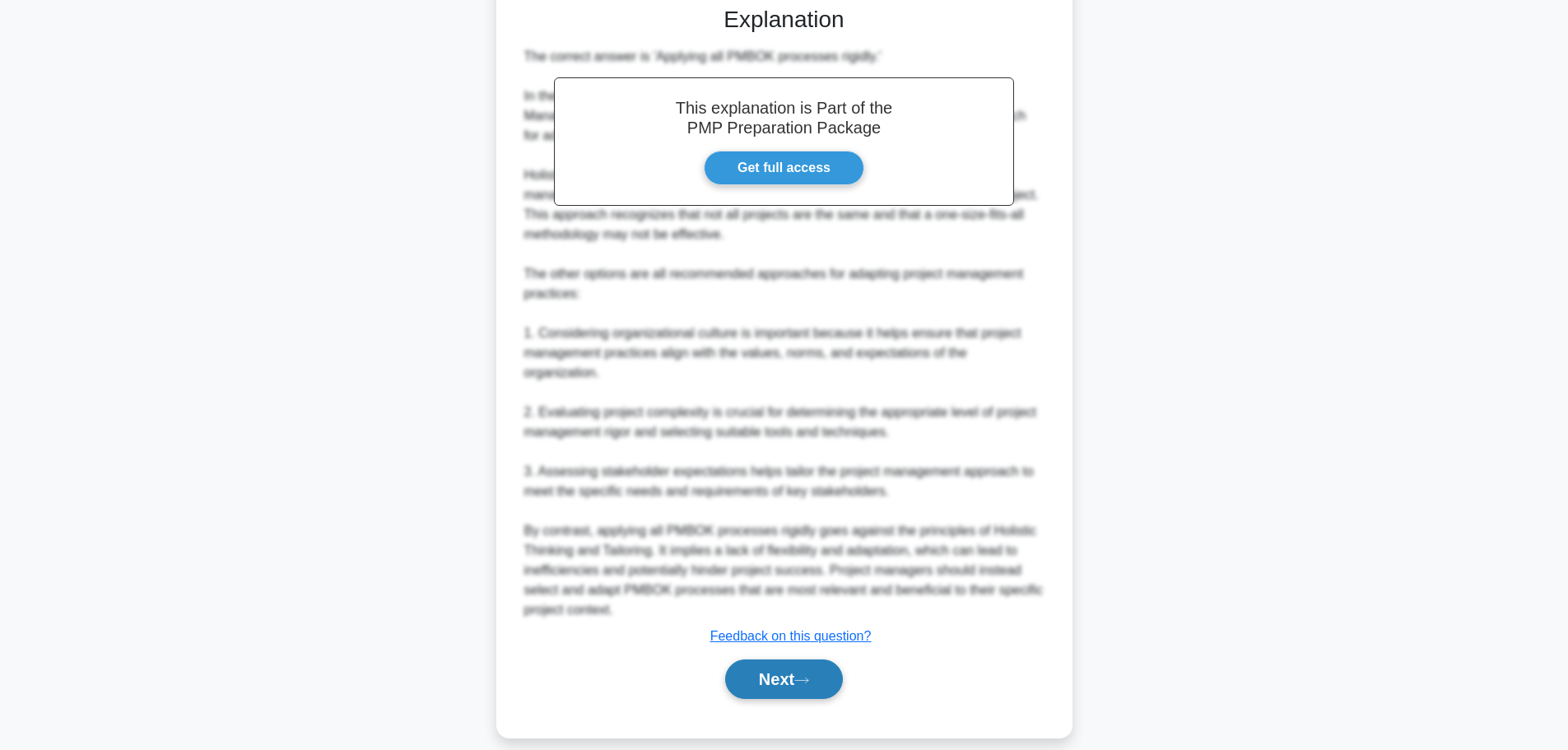
click at [771, 666] on button "Next" at bounding box center [784, 679] width 118 height 40
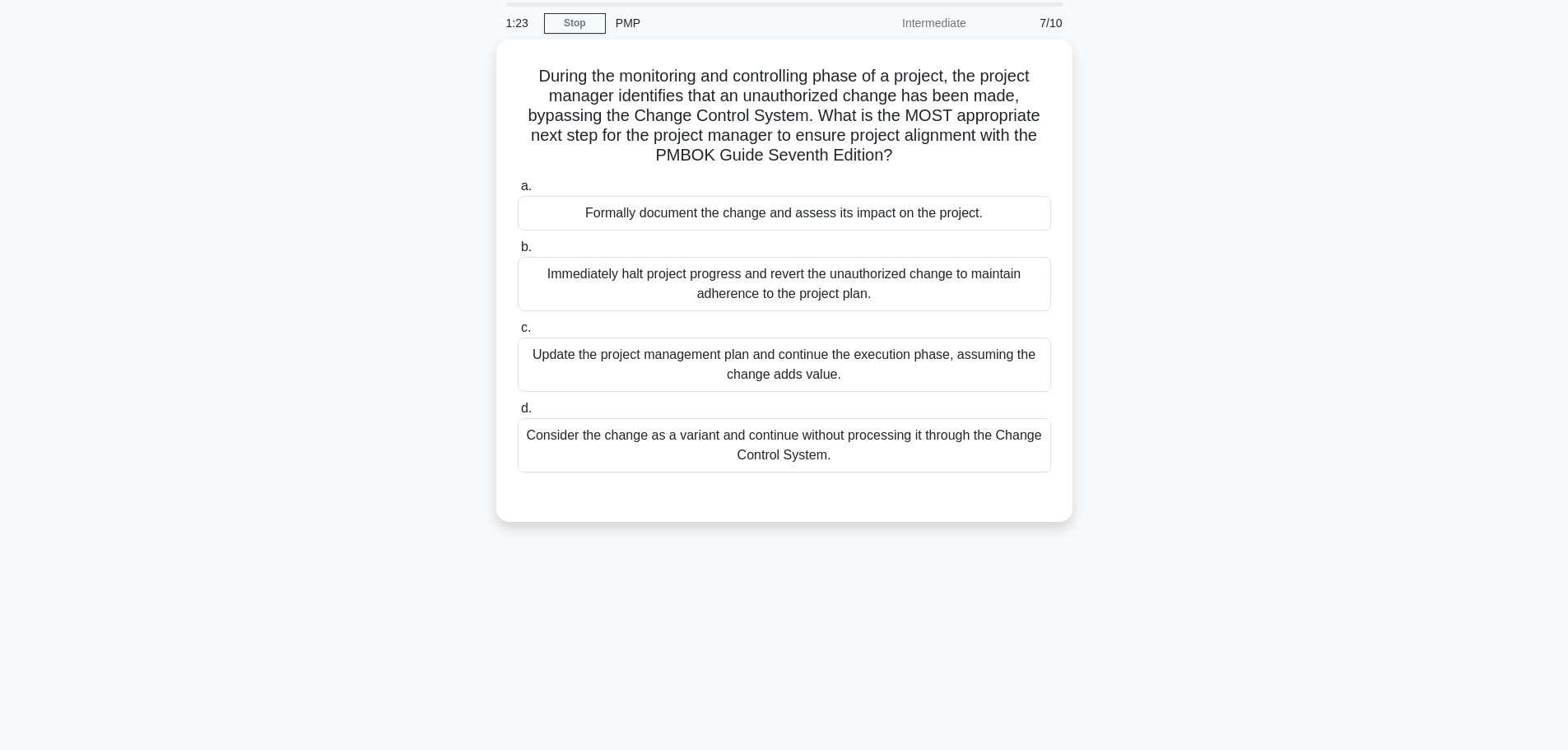
scroll to position [0, 0]
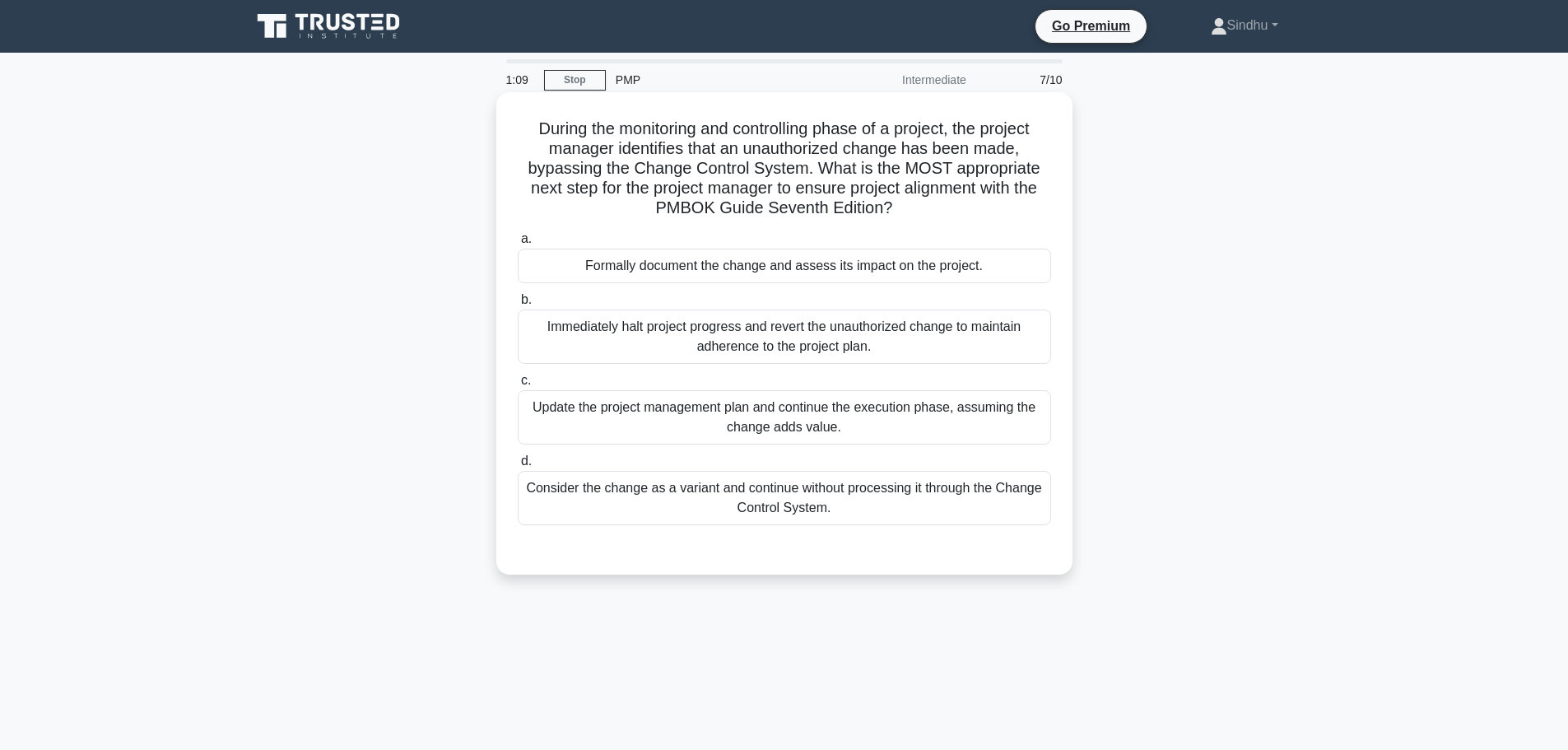
click at [905, 268] on div "Formally document the change and assess its impact on the project." at bounding box center [784, 266] width 533 height 35
click at [518, 245] on input "a. Formally document the change and assess its impact on the project." at bounding box center [518, 239] width 0 height 11
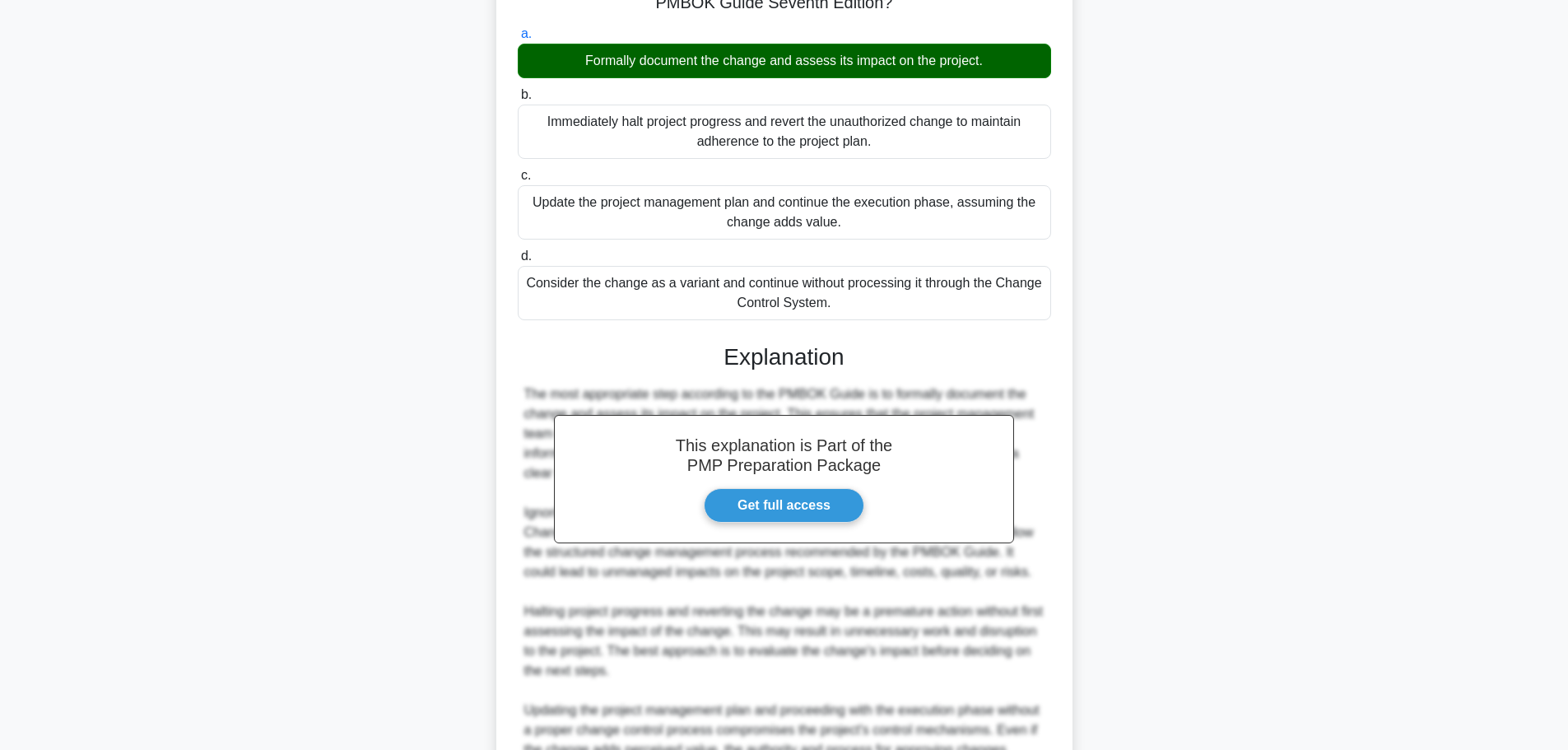
scroll to position [330, 0]
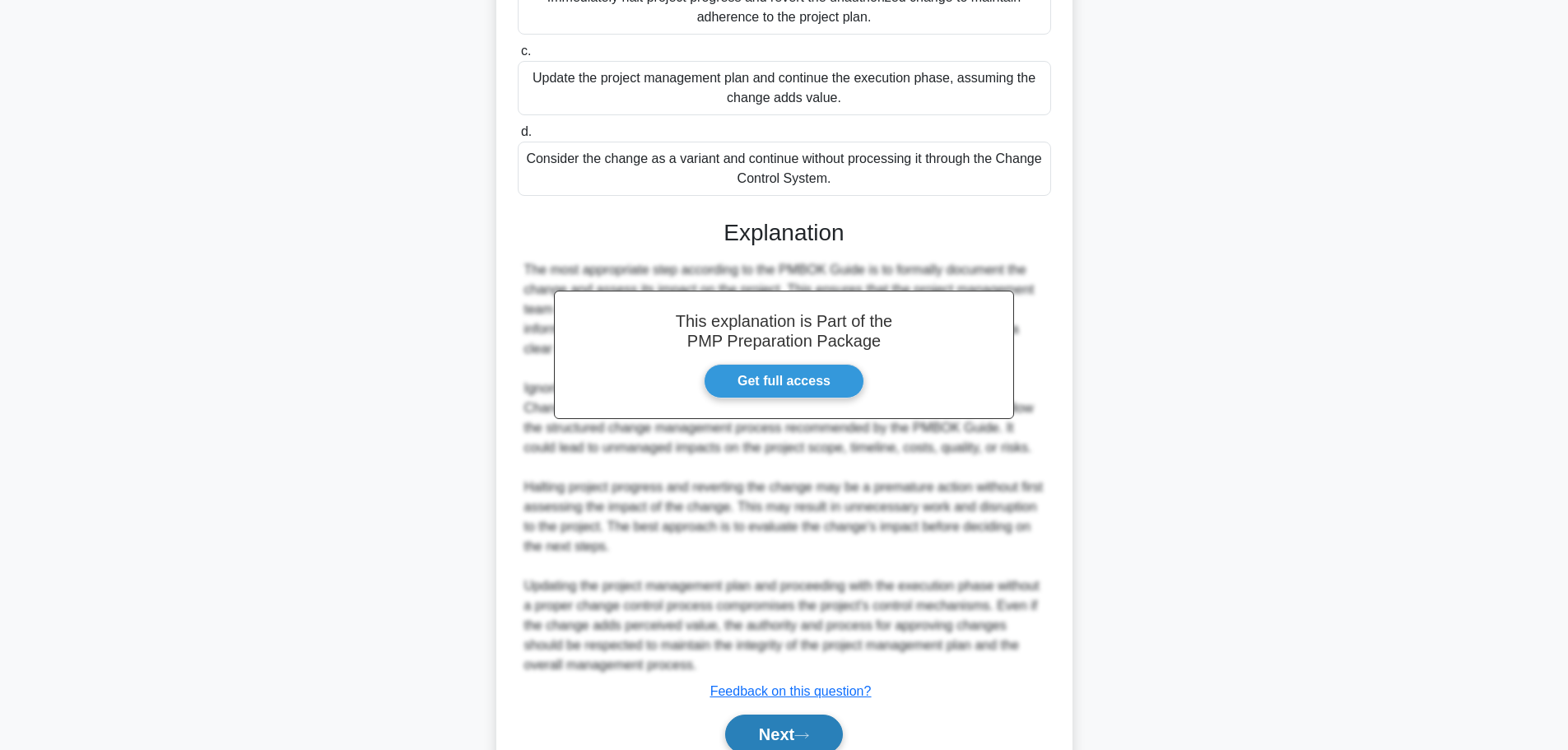
click at [783, 731] on button "Next" at bounding box center [784, 734] width 118 height 40
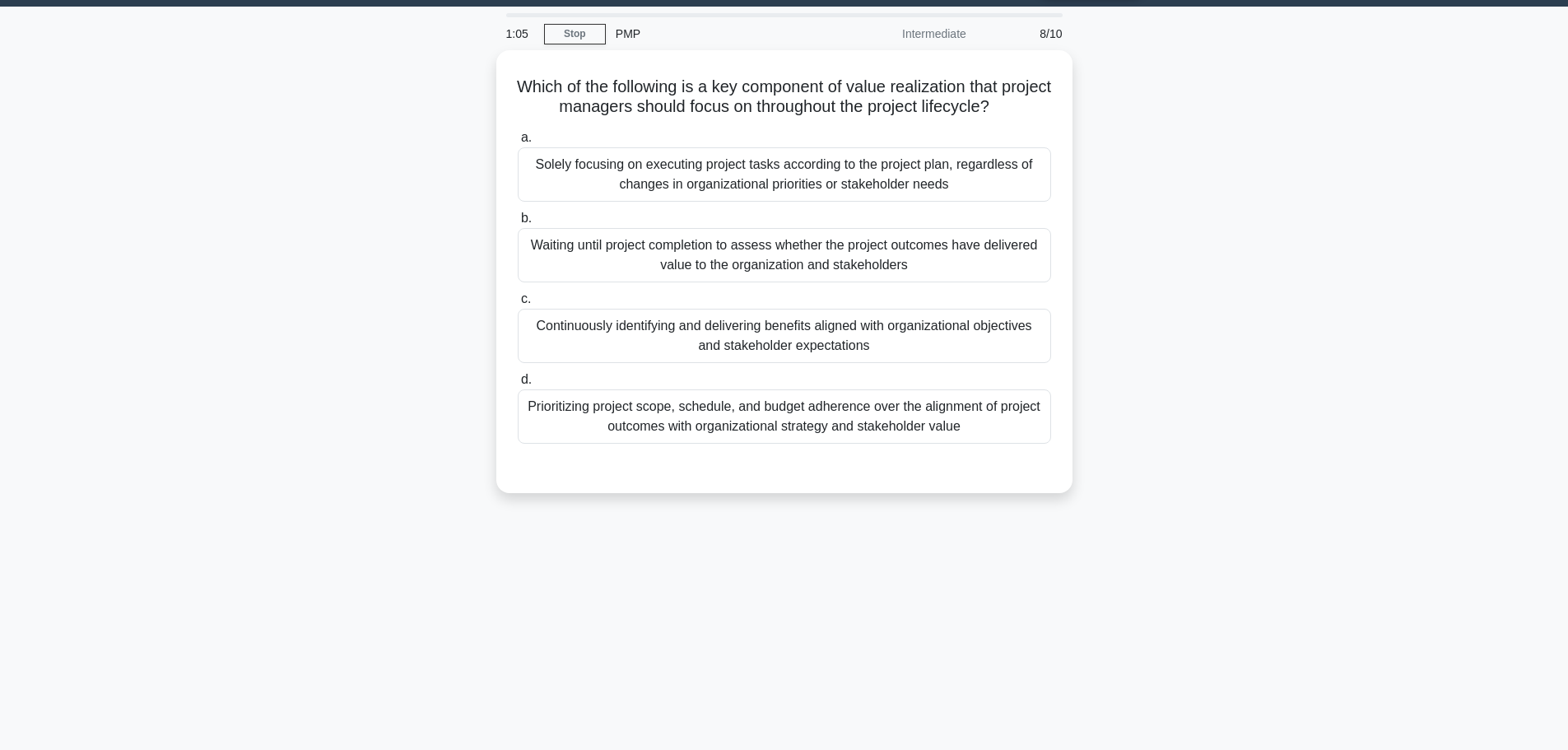
scroll to position [0, 0]
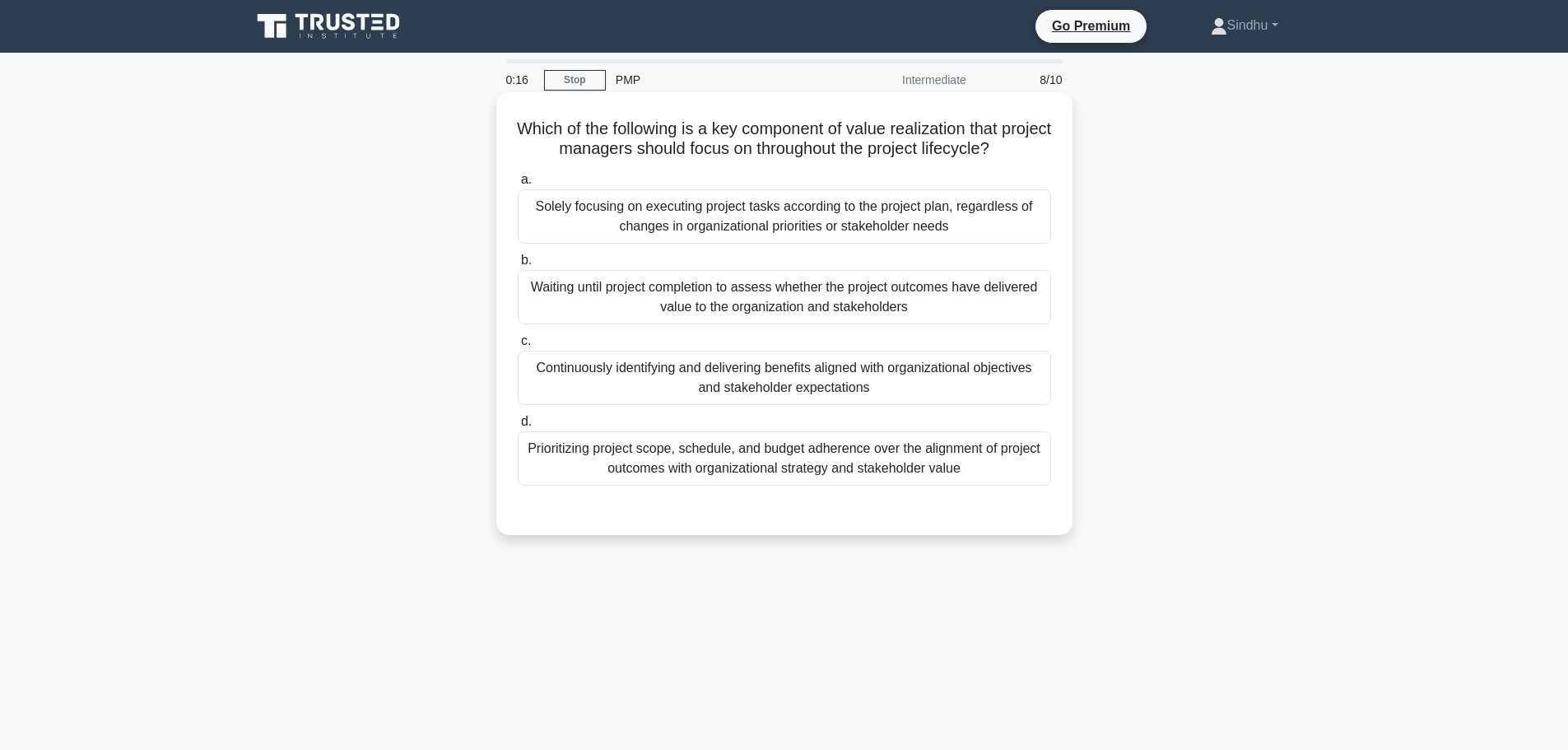
click at [800, 482] on div "Prioritizing project scope, schedule, and budget adherence over the alignment o…" at bounding box center [784, 459] width 533 height 54
click at [518, 427] on input "d. Prioritizing project scope, schedule, and budget adherence over the alignmen…" at bounding box center [518, 421] width 0 height 11
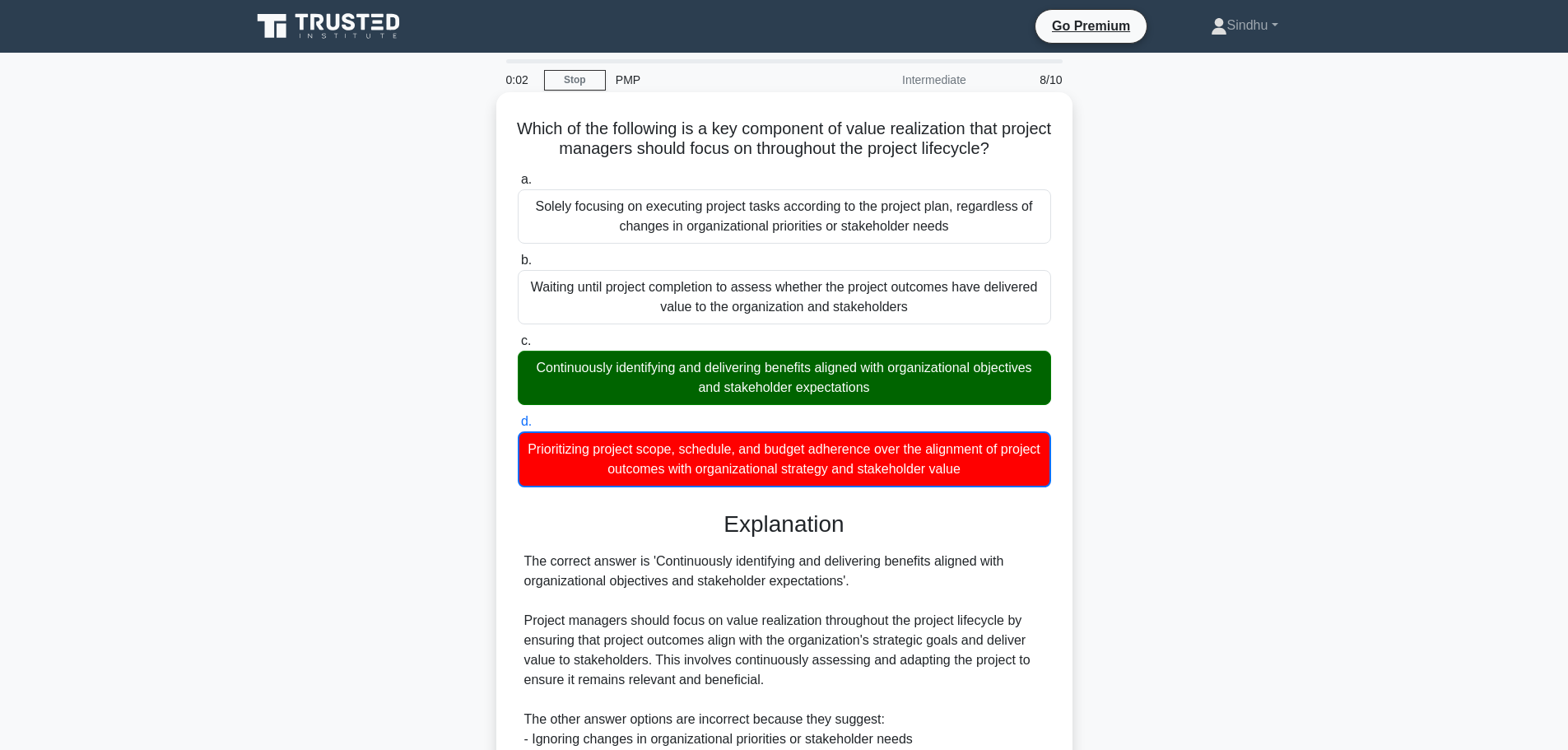
scroll to position [268, 0]
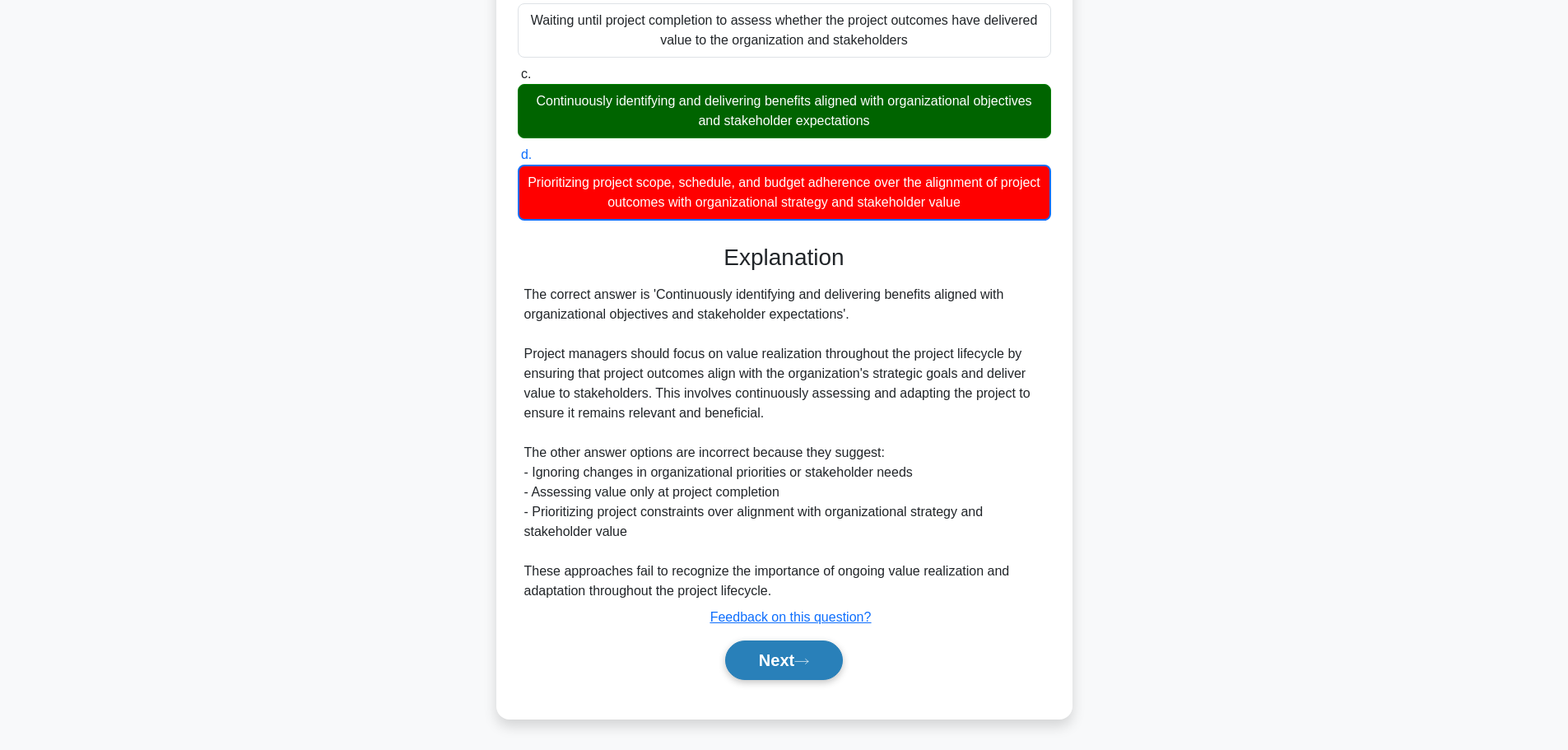
click at [773, 655] on button "Next" at bounding box center [784, 659] width 118 height 40
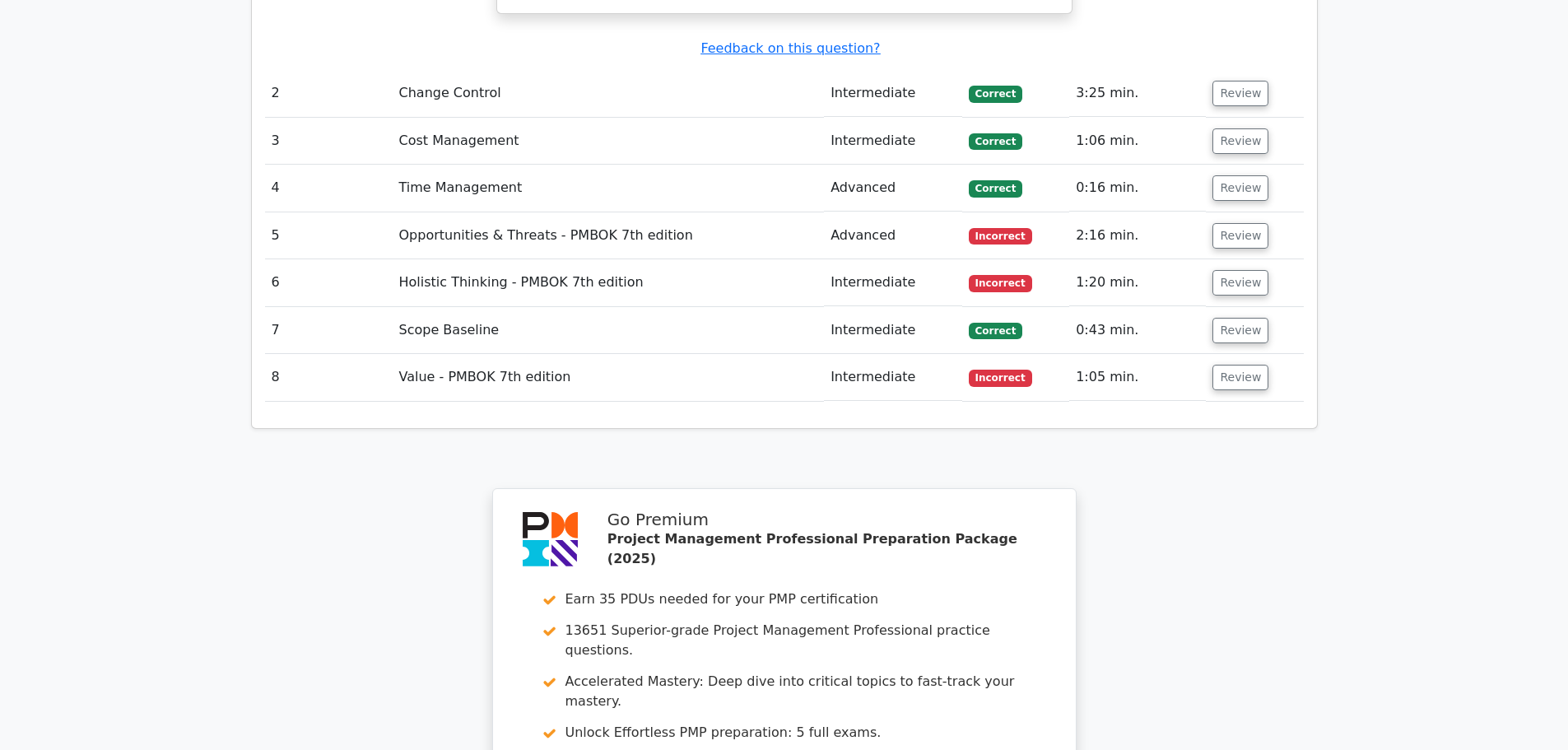
scroll to position [2305, 0]
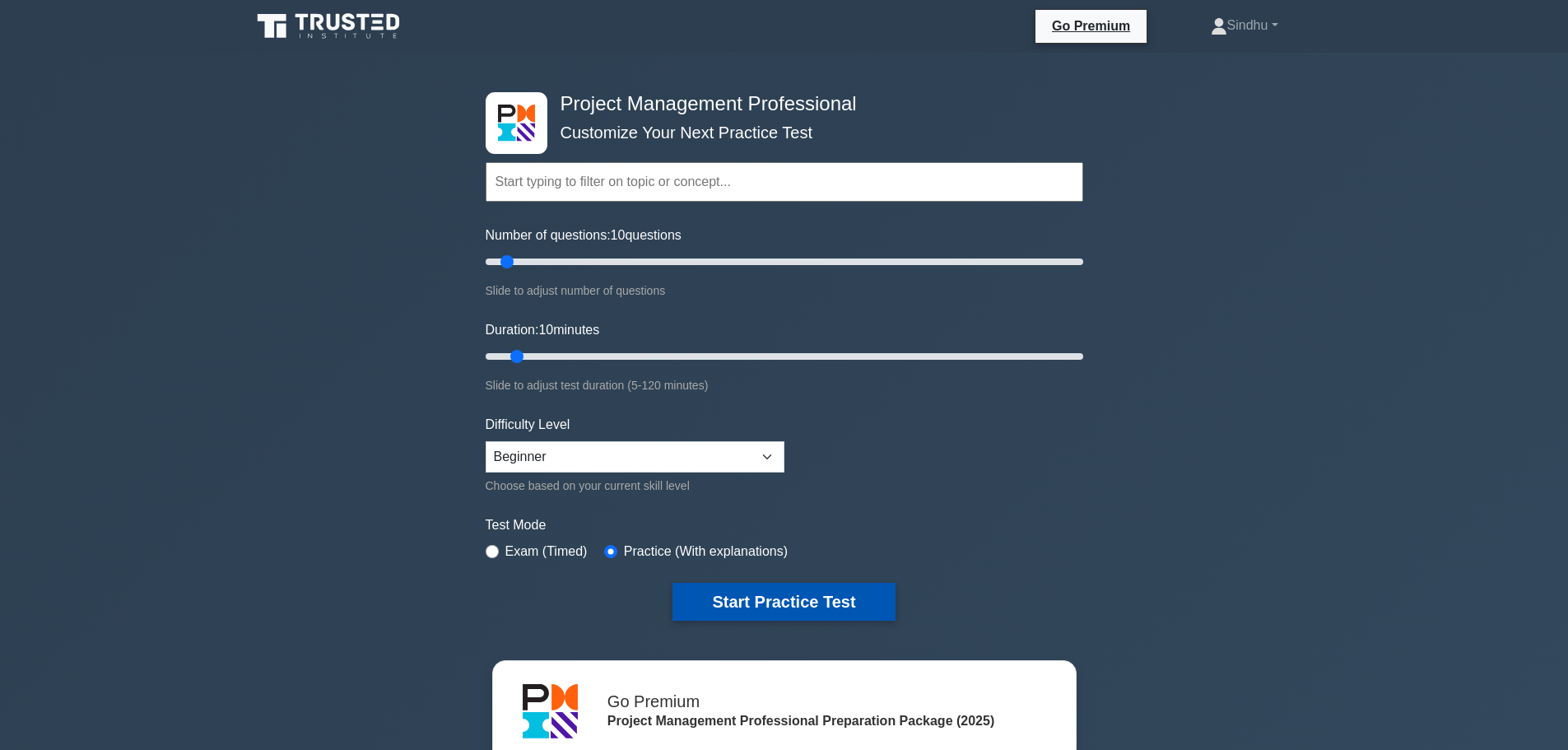
click at [801, 600] on button "Start Practice Test" at bounding box center [784, 602] width 223 height 38
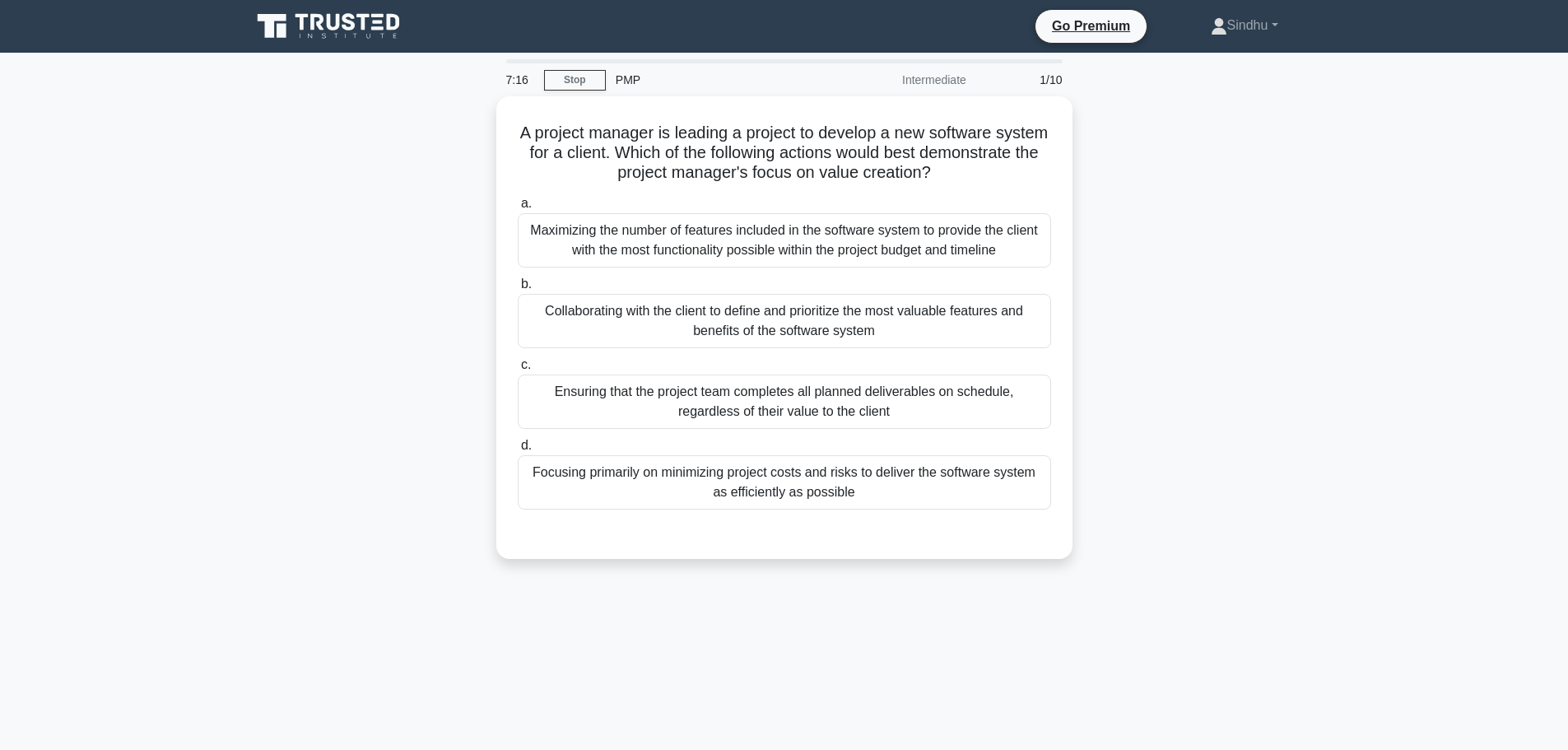
click at [423, 331] on div "A project manager is leading a project to develop a new software system for a c…" at bounding box center [784, 337] width 1086 height 482
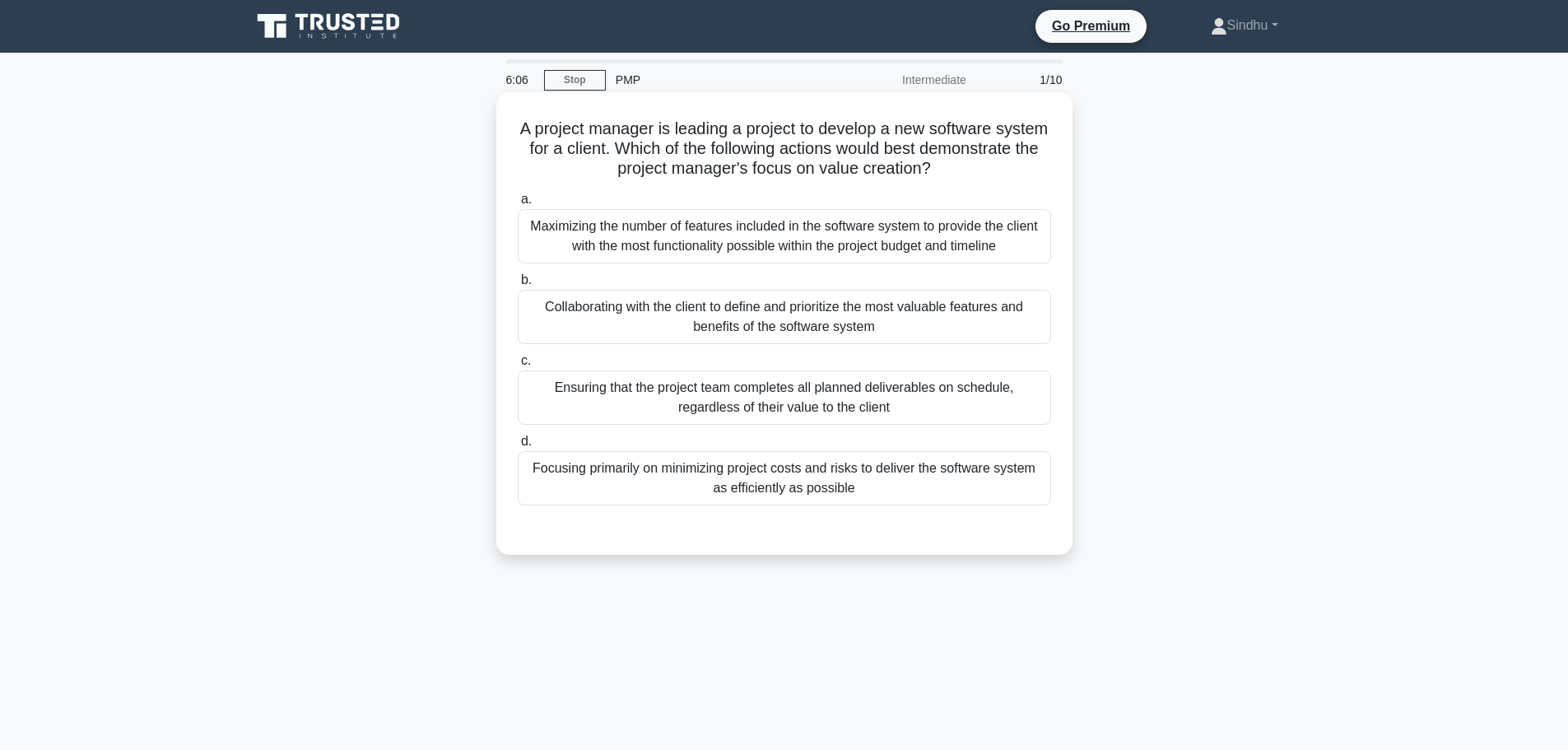
click at [605, 244] on div "Maximizing the number of features included in the software system to provide th…" at bounding box center [784, 236] width 533 height 54
click at [518, 205] on input "a. Maximizing the number of features included in the software system to provide…" at bounding box center [518, 200] width 0 height 11
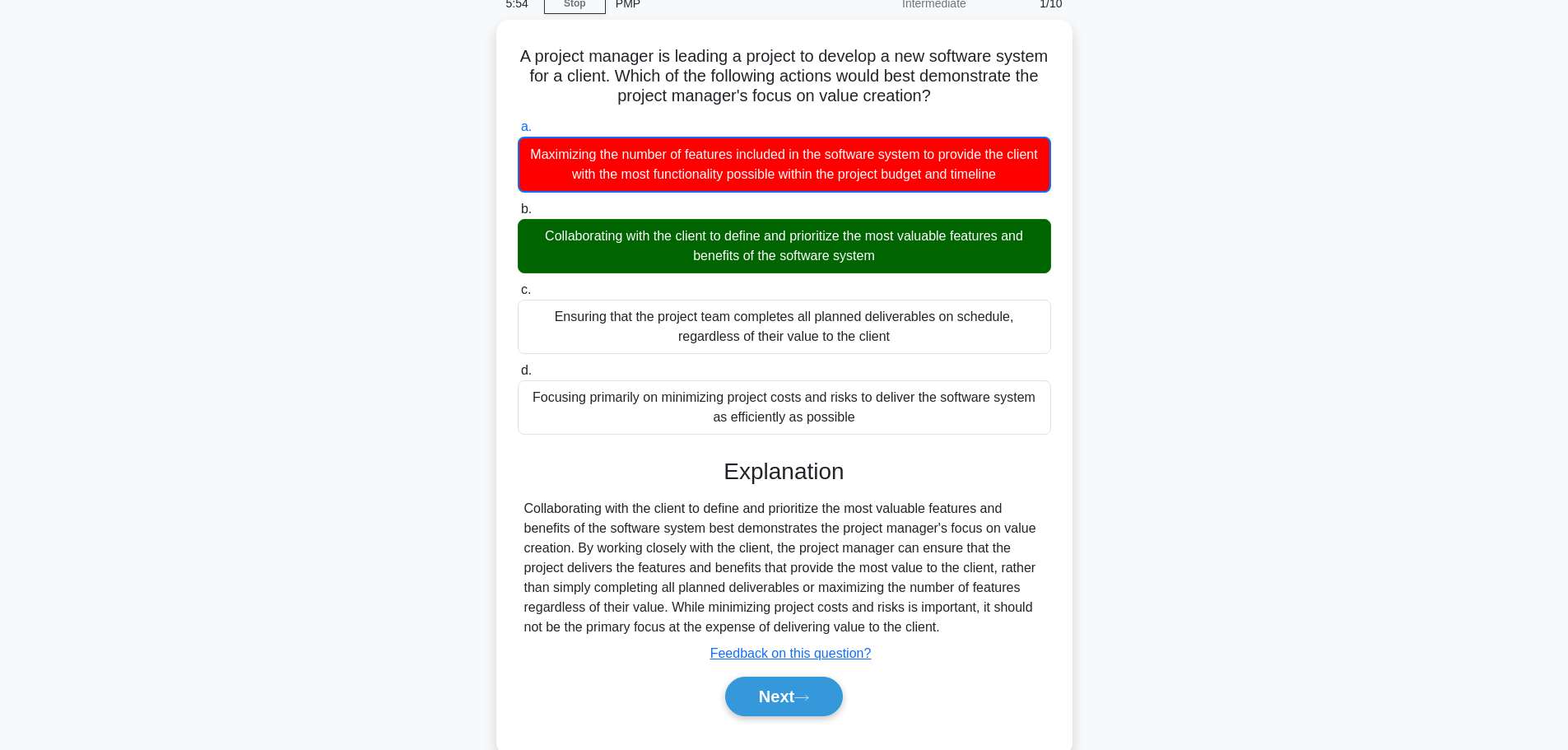
scroll to position [139, 0]
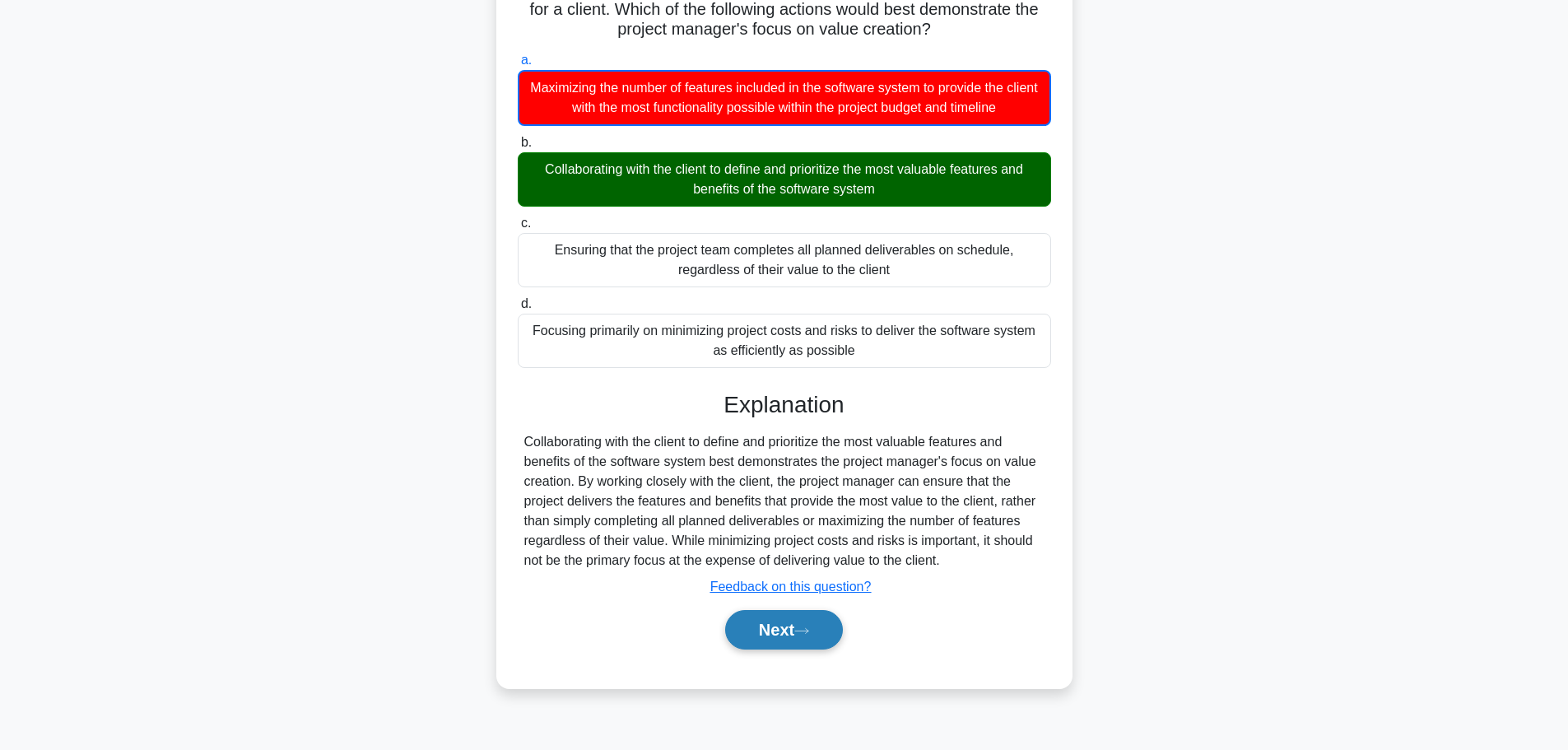
click at [747, 641] on button "Next" at bounding box center [784, 629] width 118 height 40
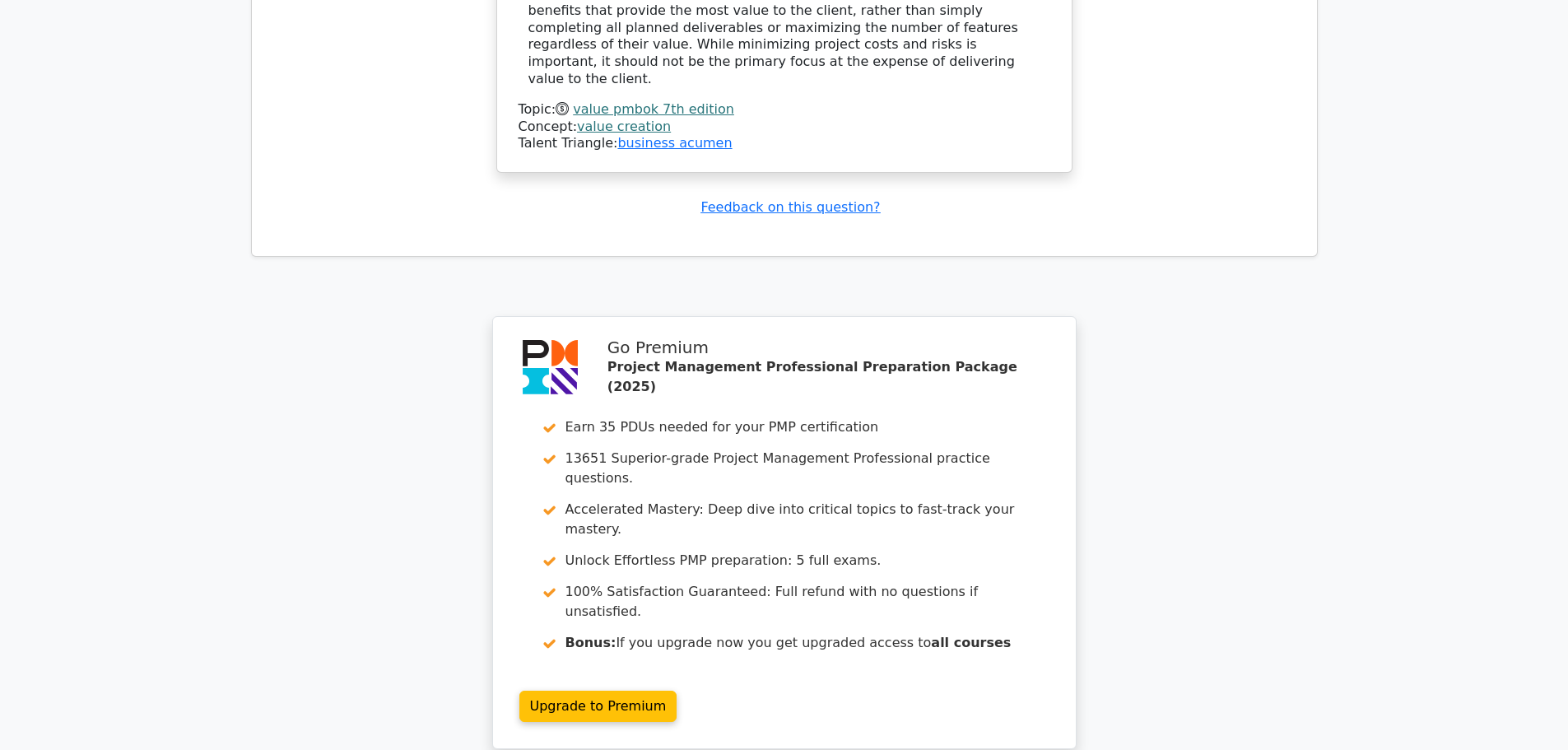
scroll to position [2040, 0]
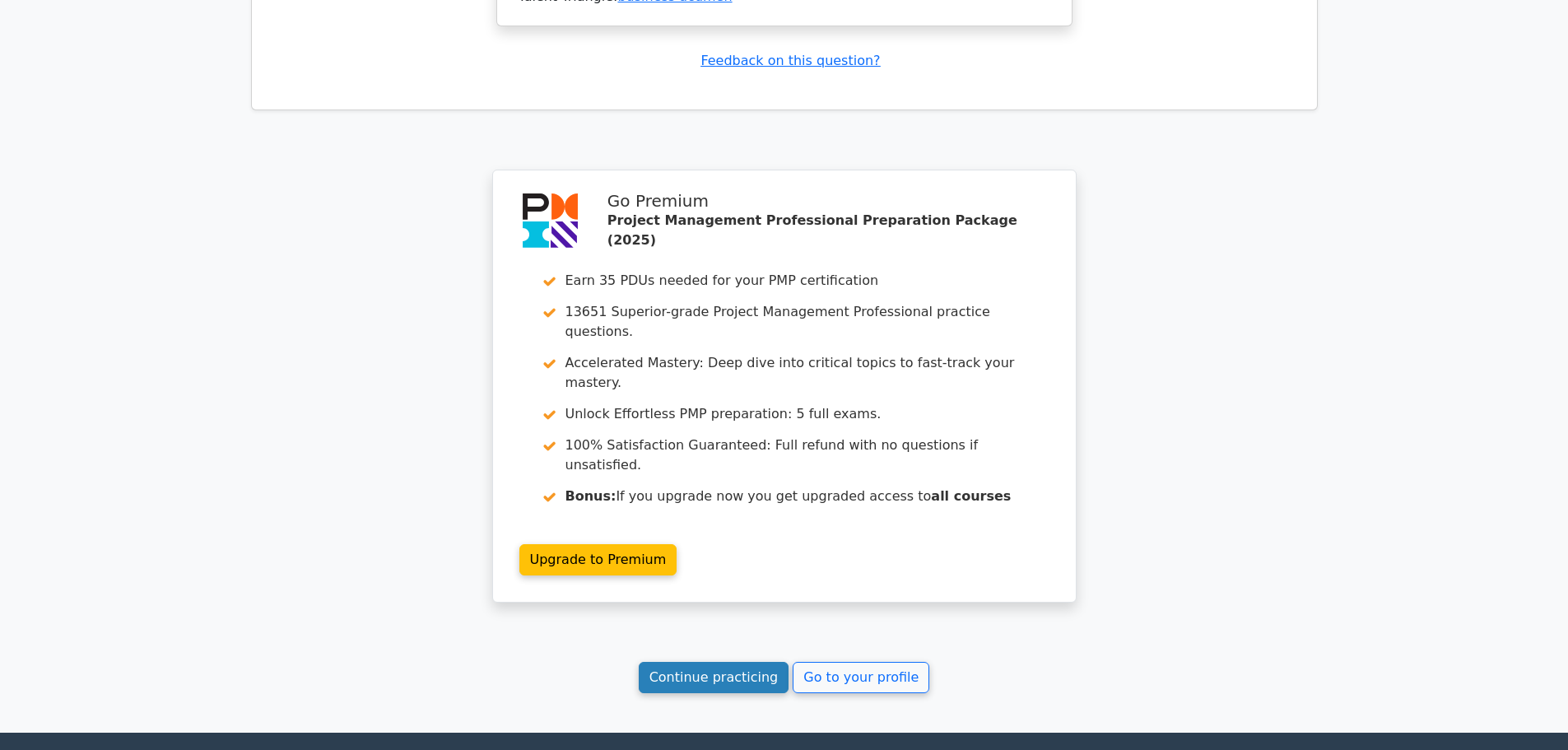
click at [729, 662] on link "Continue practicing" at bounding box center [714, 678] width 150 height 31
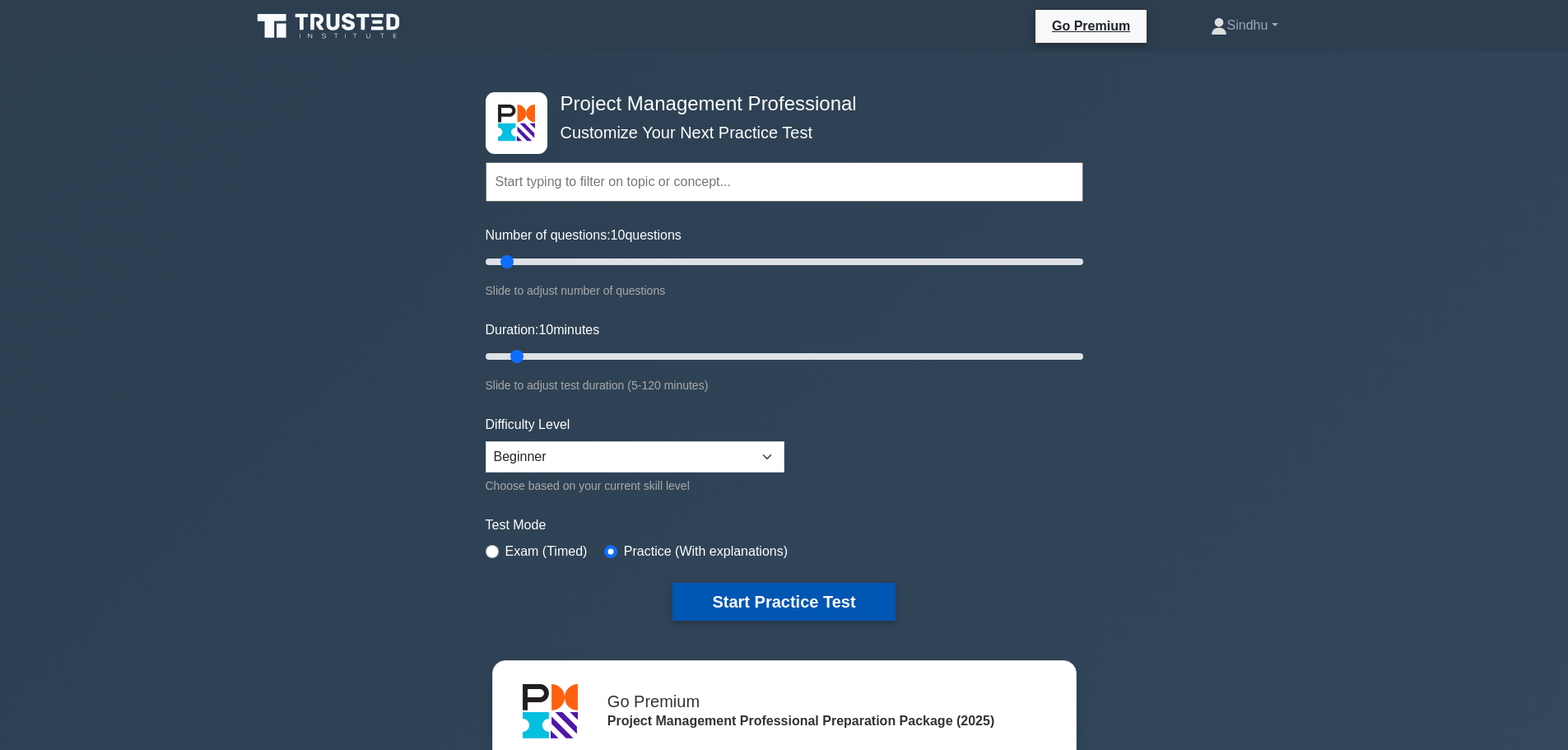
click at [790, 603] on button "Start Practice Test" at bounding box center [784, 602] width 223 height 38
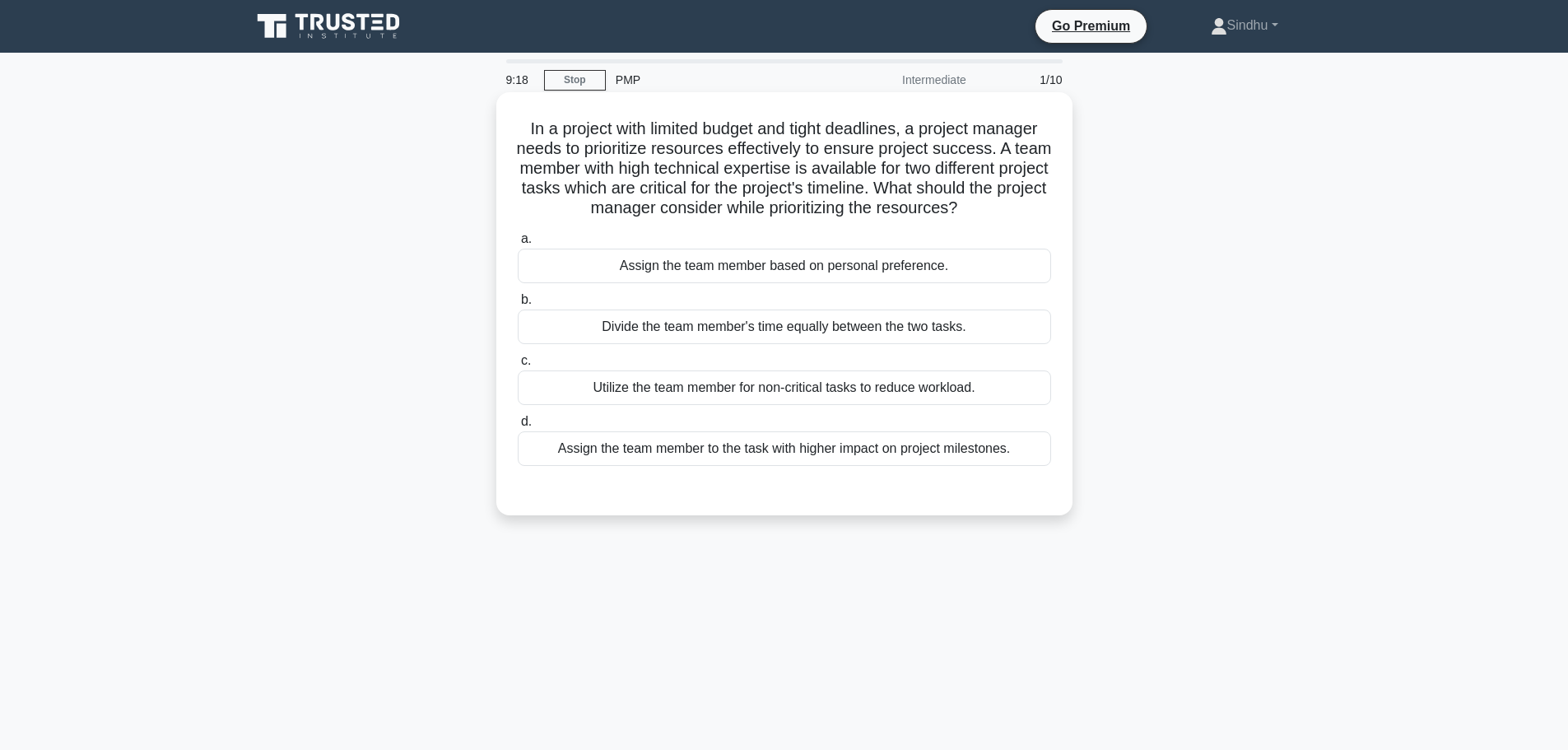
click at [911, 466] on div "Assign the team member to the task with higher impact on project milestones." at bounding box center [784, 449] width 533 height 35
click at [518, 427] on input "d. Assign the team member to the task with higher impact on project milestones." at bounding box center [518, 421] width 0 height 11
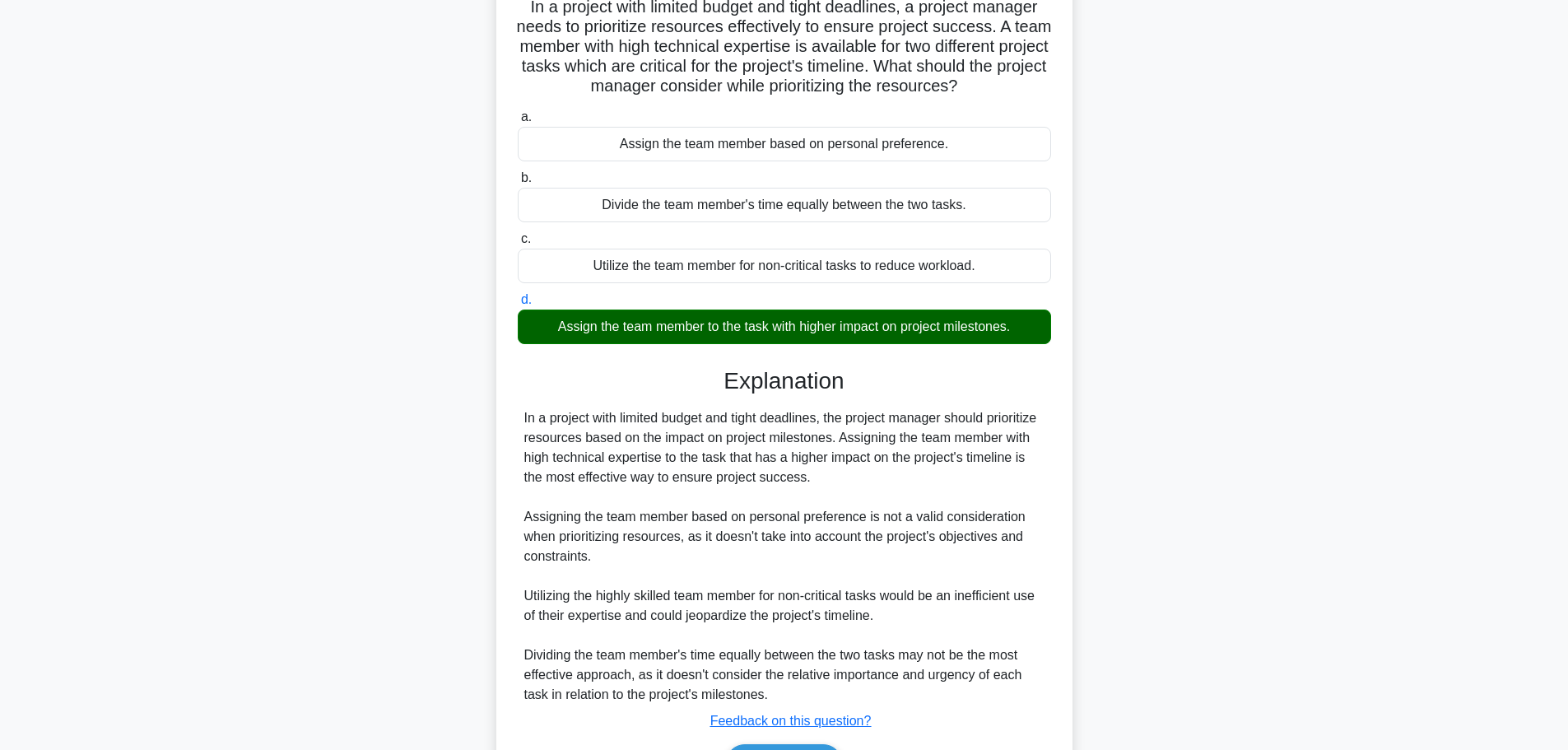
scroll to position [246, 0]
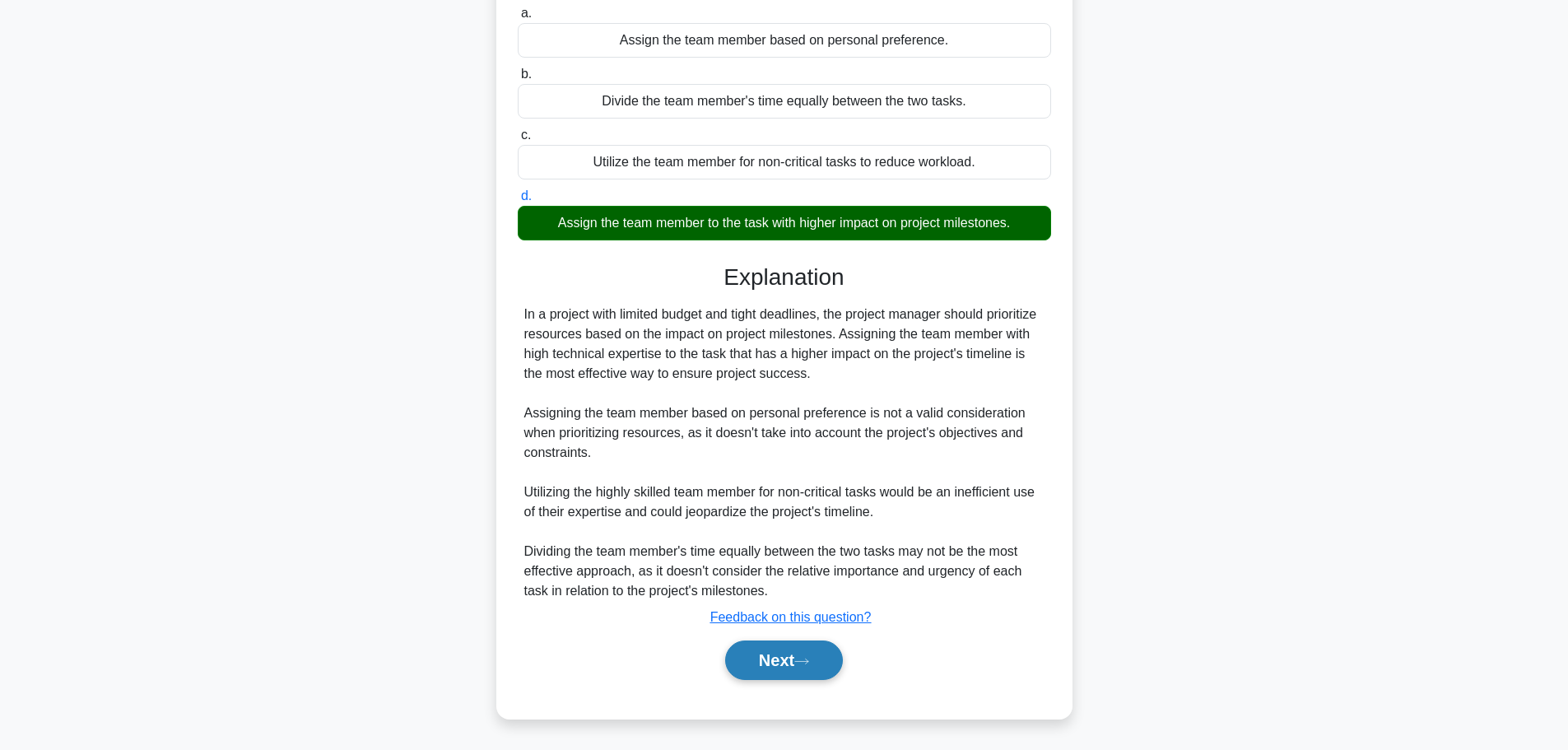
click at [818, 661] on button "Next" at bounding box center [784, 659] width 118 height 40
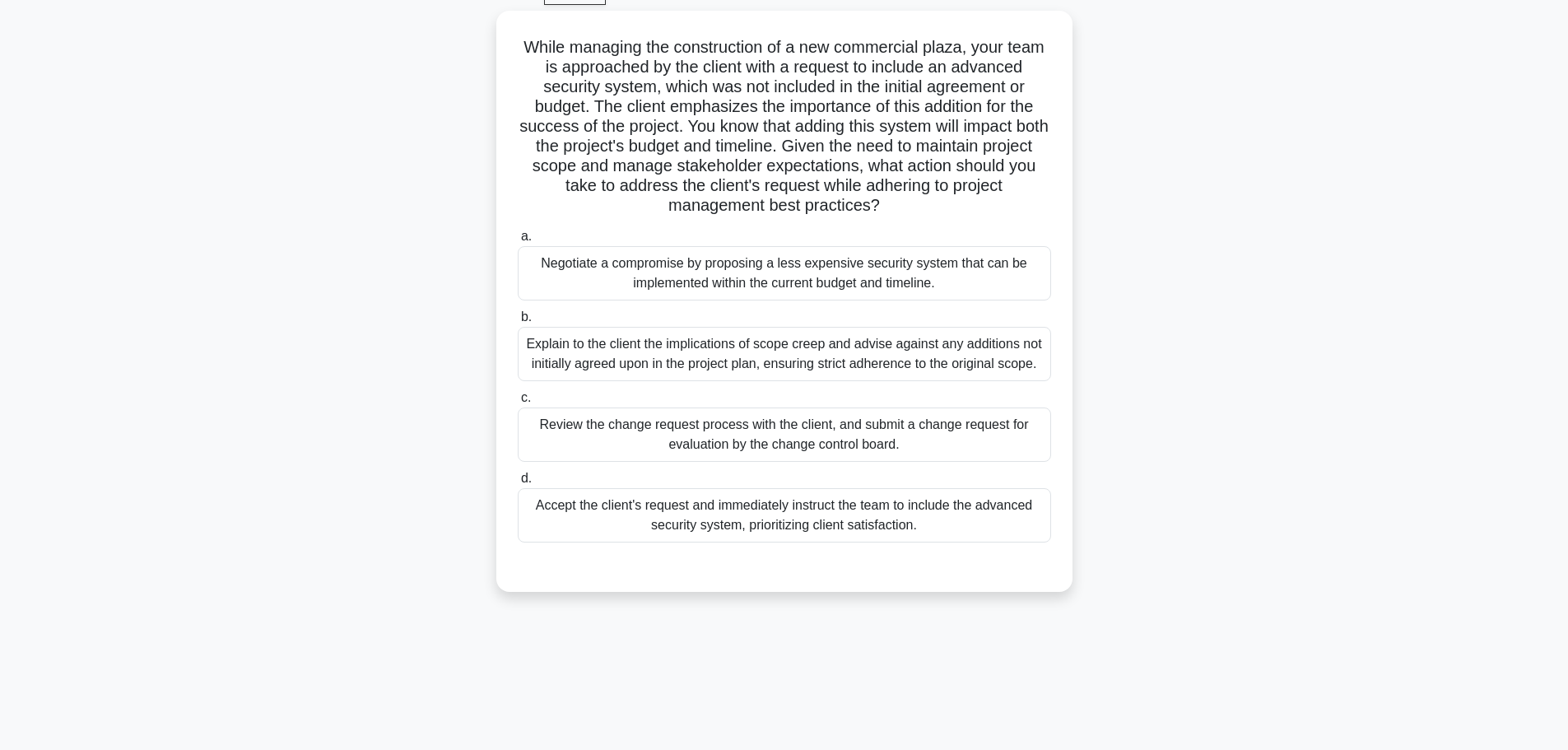
scroll to position [57, 0]
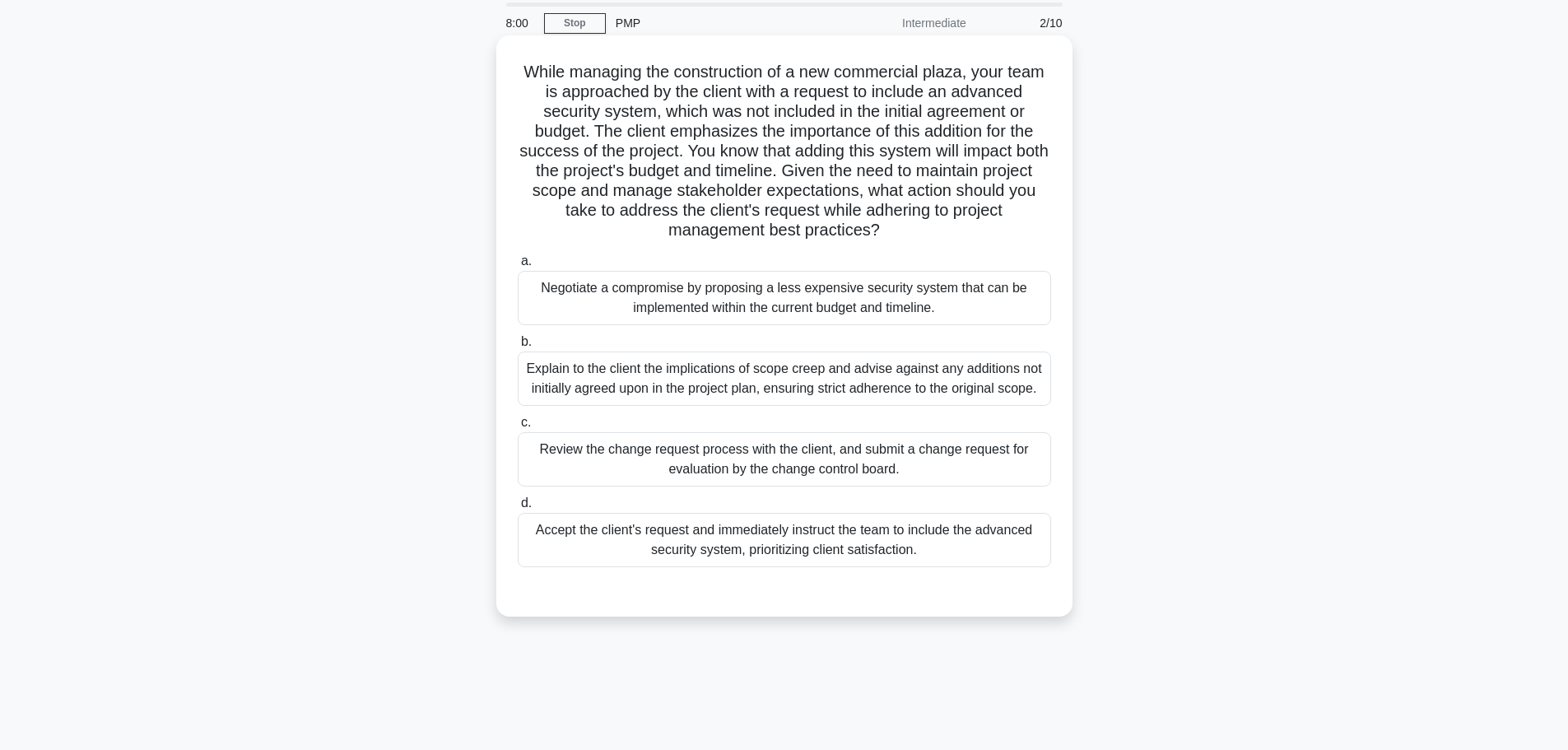
click at [791, 463] on div "Review the change request process with the client, and submit a change request …" at bounding box center [784, 459] width 533 height 54
click at [518, 428] on input "c. Review the change request process with the client, and submit a change reque…" at bounding box center [518, 422] width 0 height 11
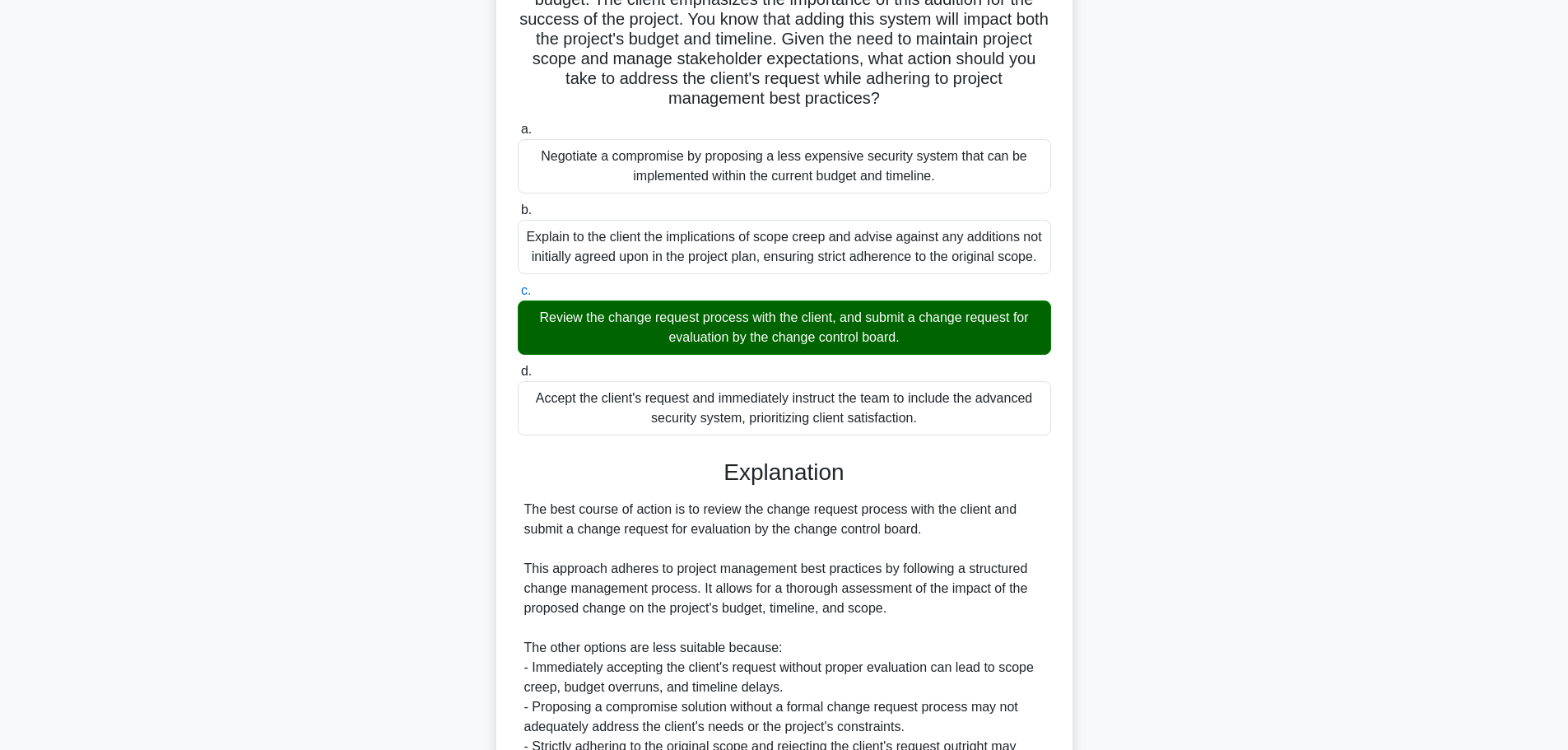
scroll to position [304, 0]
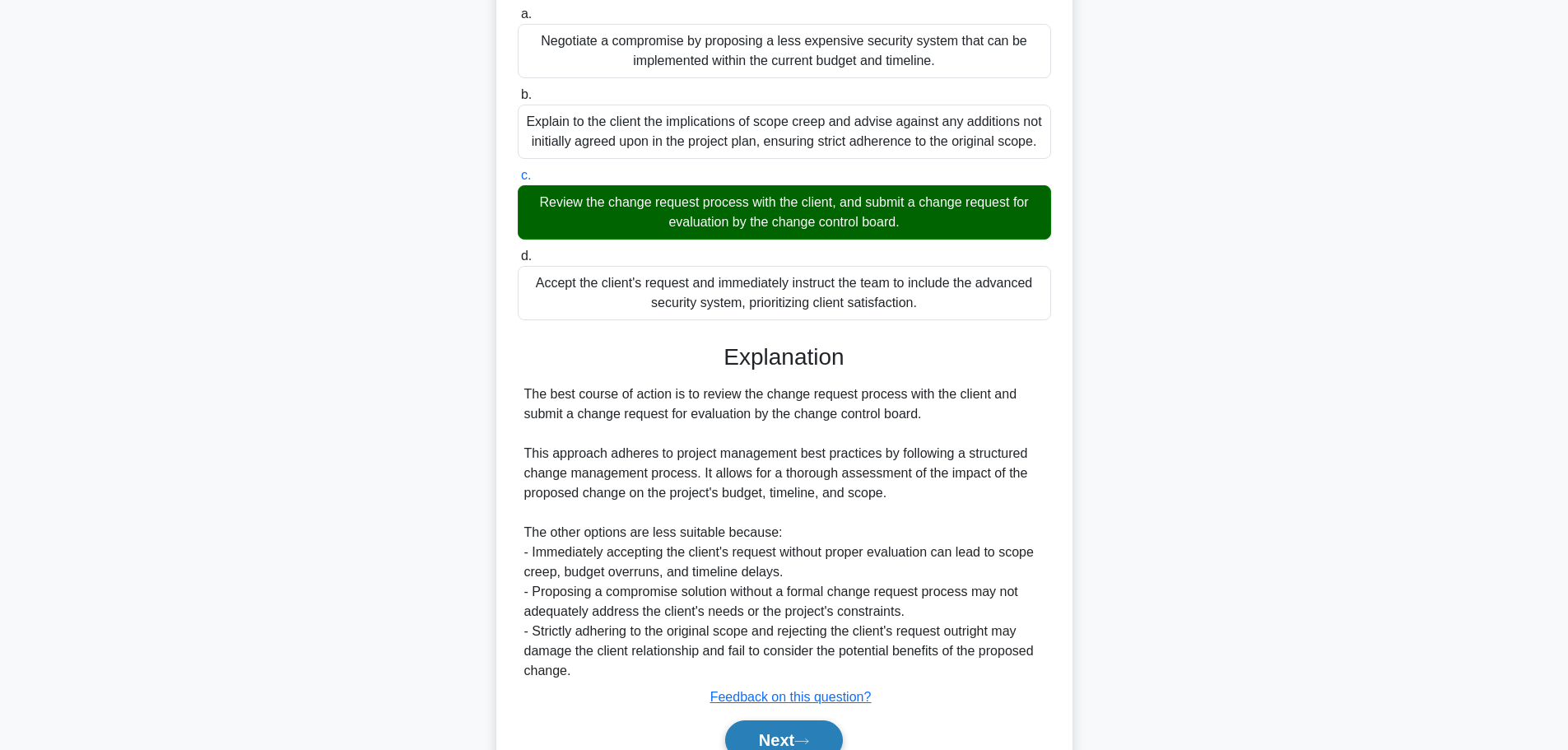
click at [758, 734] on button "Next" at bounding box center [784, 739] width 118 height 40
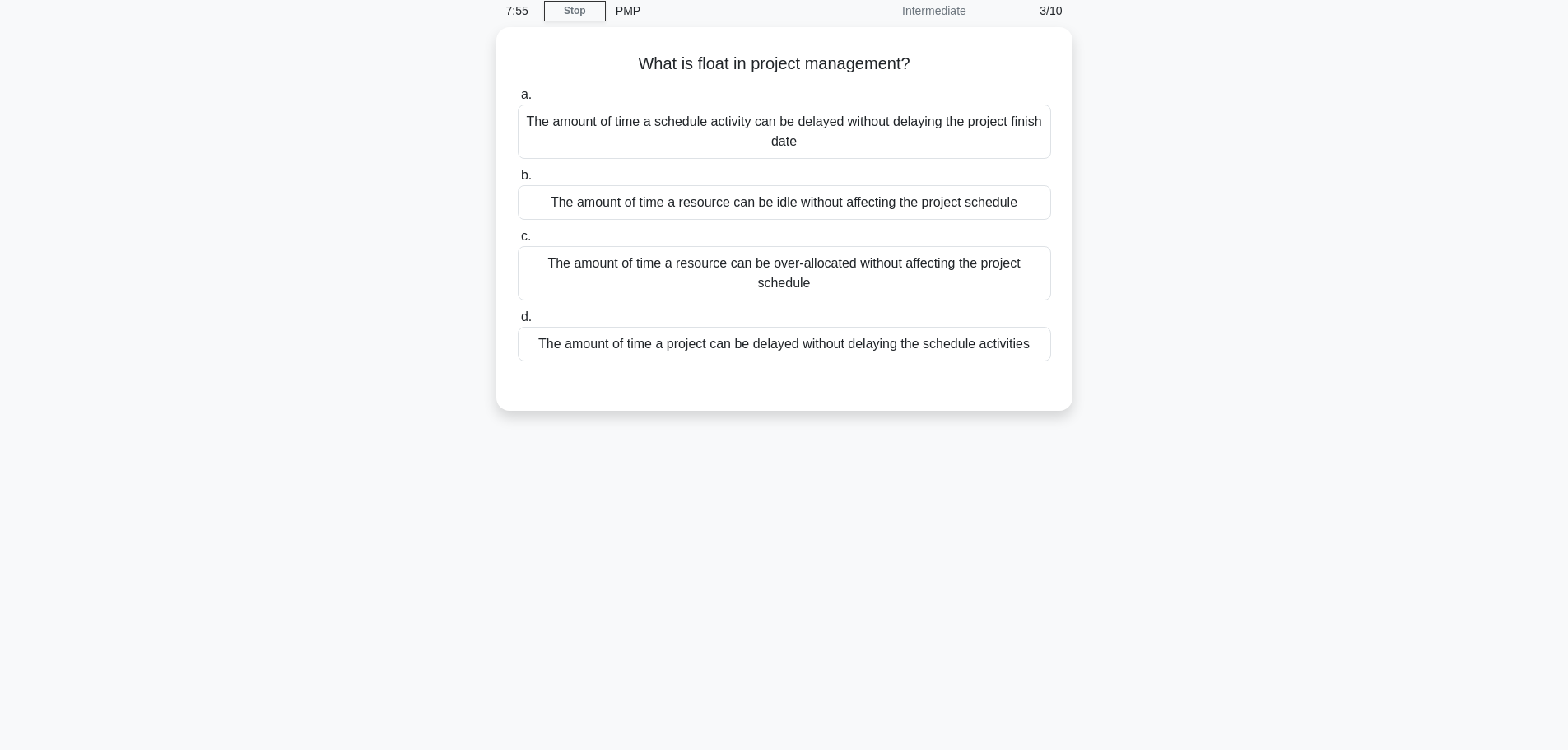
scroll to position [0, 0]
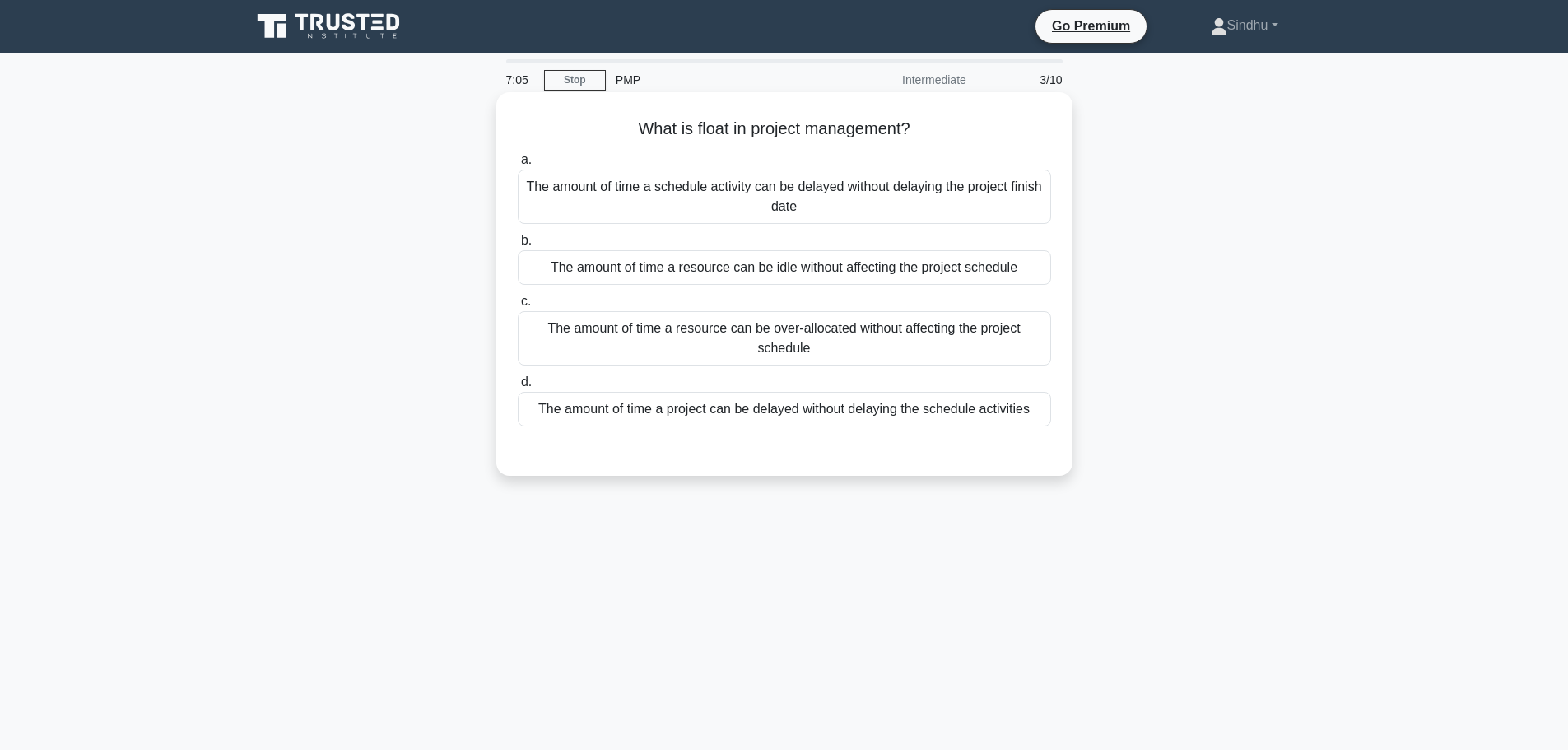
click at [810, 415] on div "The amount of time a project can be delayed without delaying the schedule activ…" at bounding box center [784, 410] width 533 height 35
click at [518, 388] on input "d. The amount of time a project can be delayed without delaying the schedule ac…" at bounding box center [518, 382] width 0 height 11
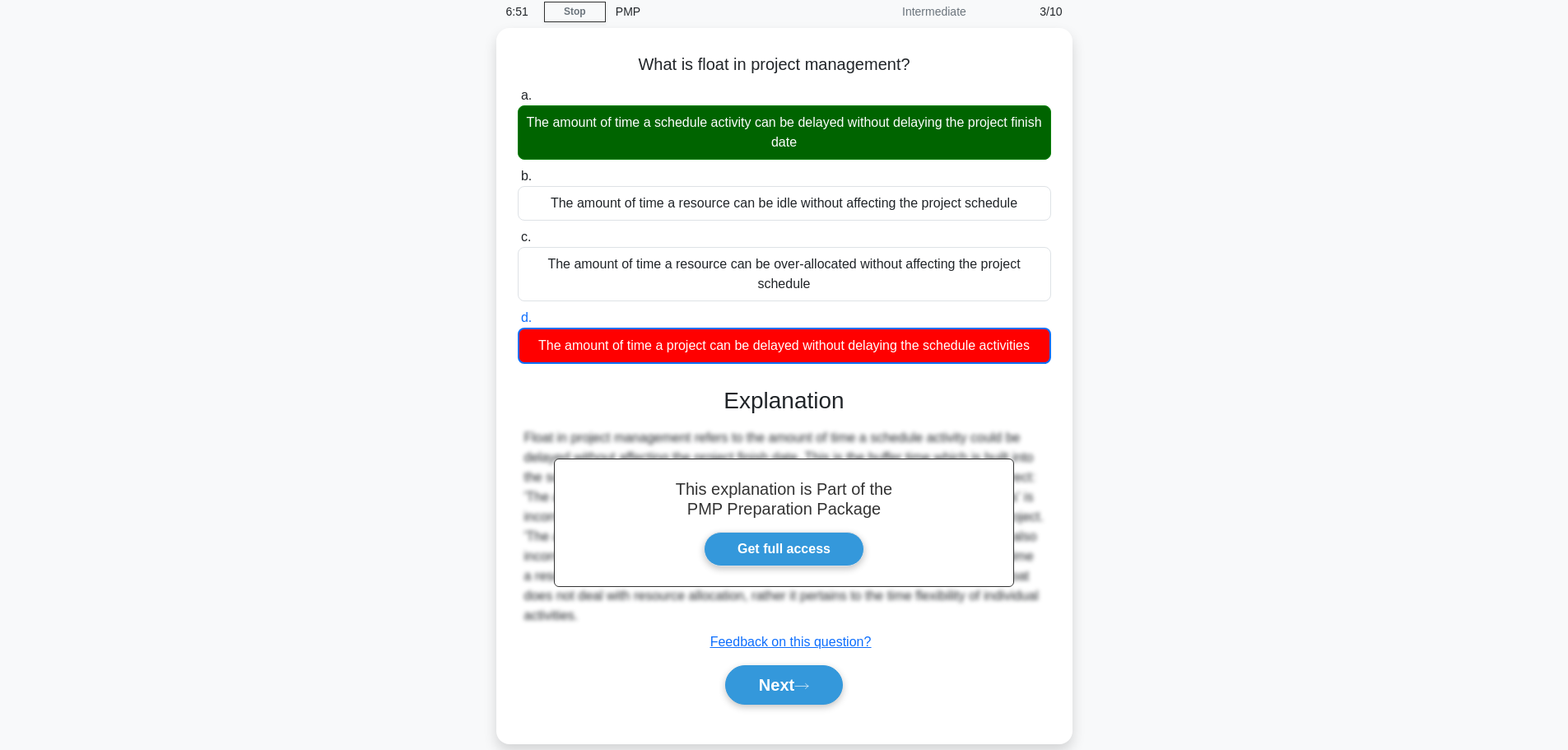
scroll to position [139, 0]
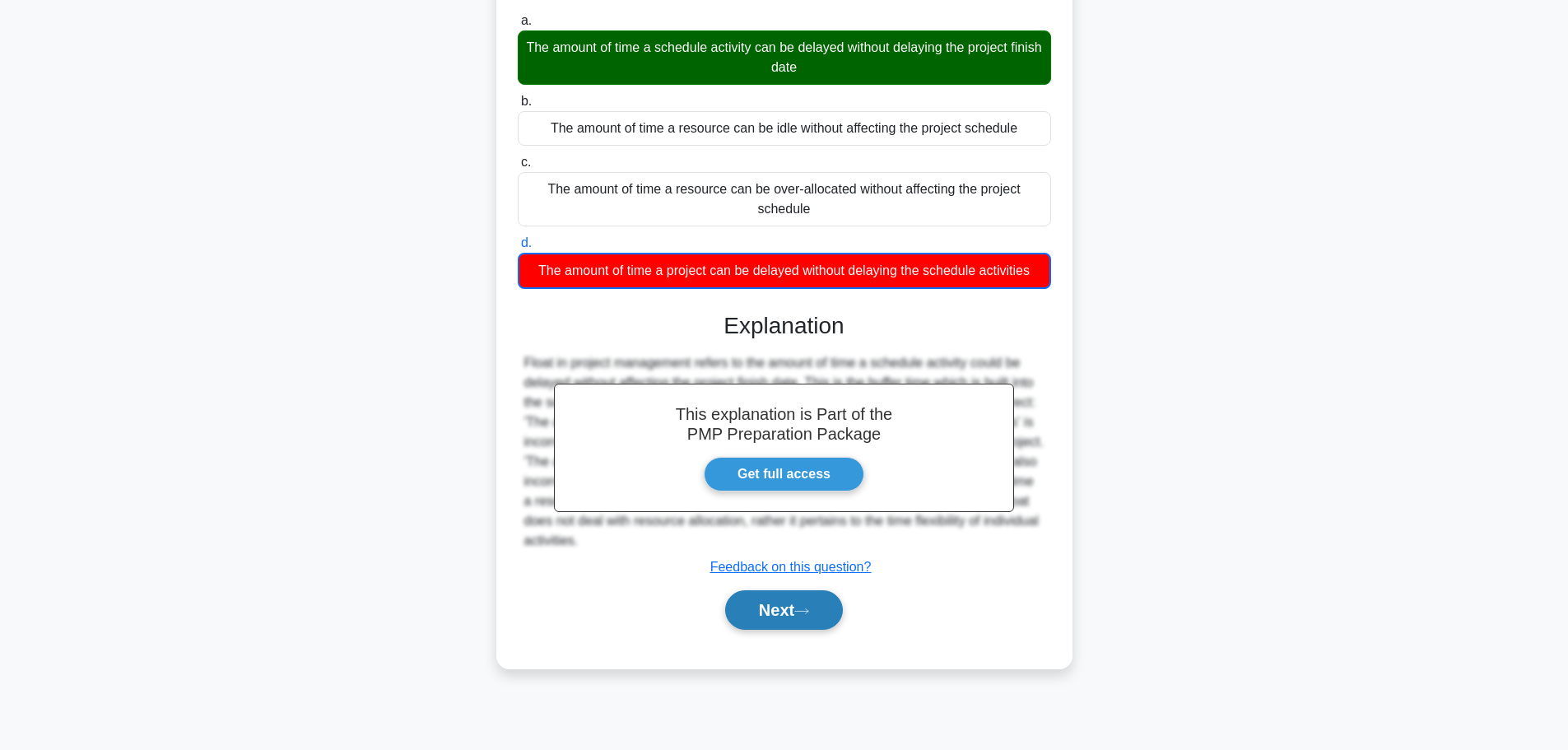
click at [776, 620] on button "Next" at bounding box center [784, 609] width 118 height 40
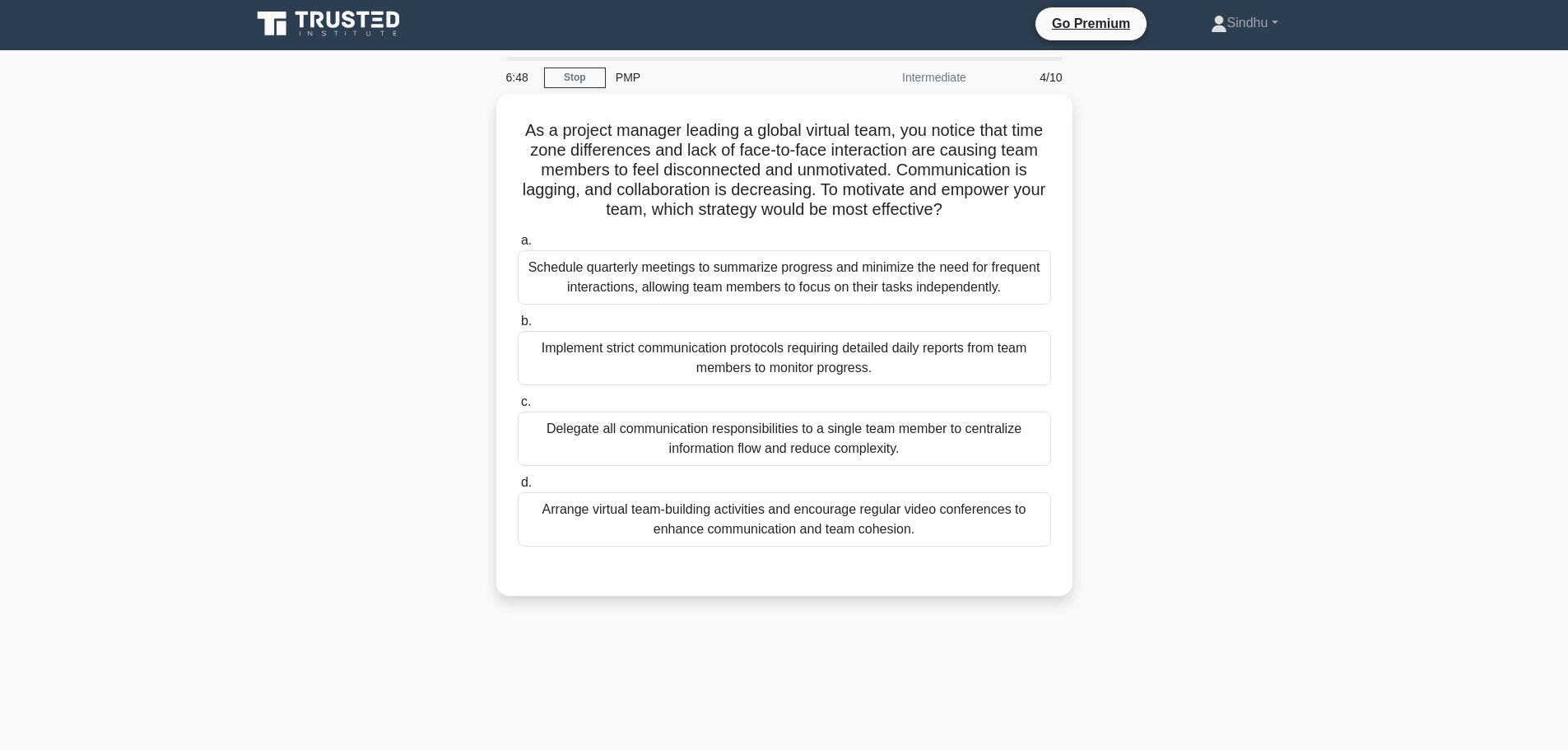
scroll to position [0, 0]
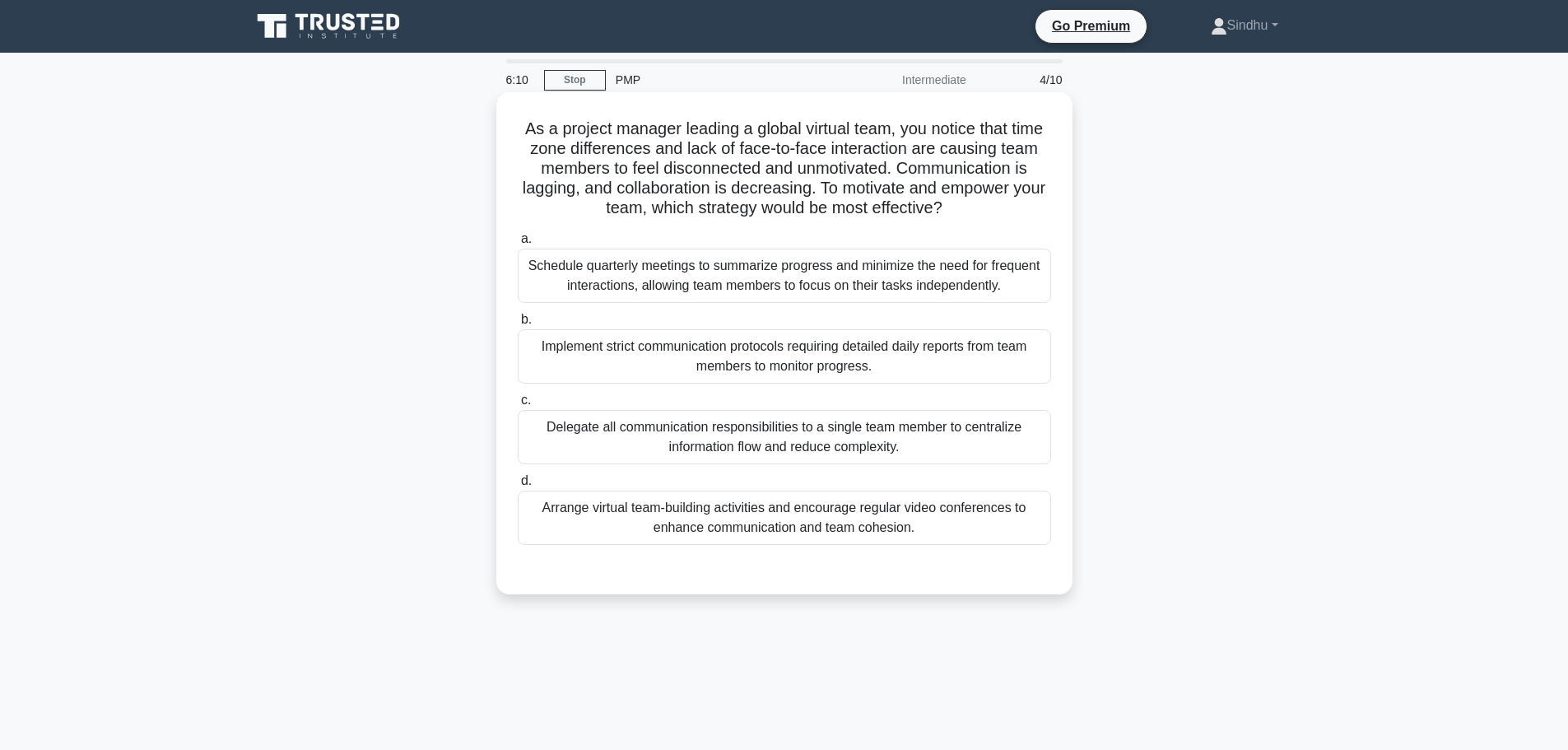
click at [863, 375] on div "Implement strict communication protocols requiring detailed daily reports from …" at bounding box center [784, 357] width 533 height 54
click at [518, 325] on input "b. Implement strict communication protocols requiring detailed daily reports fr…" at bounding box center [518, 319] width 0 height 11
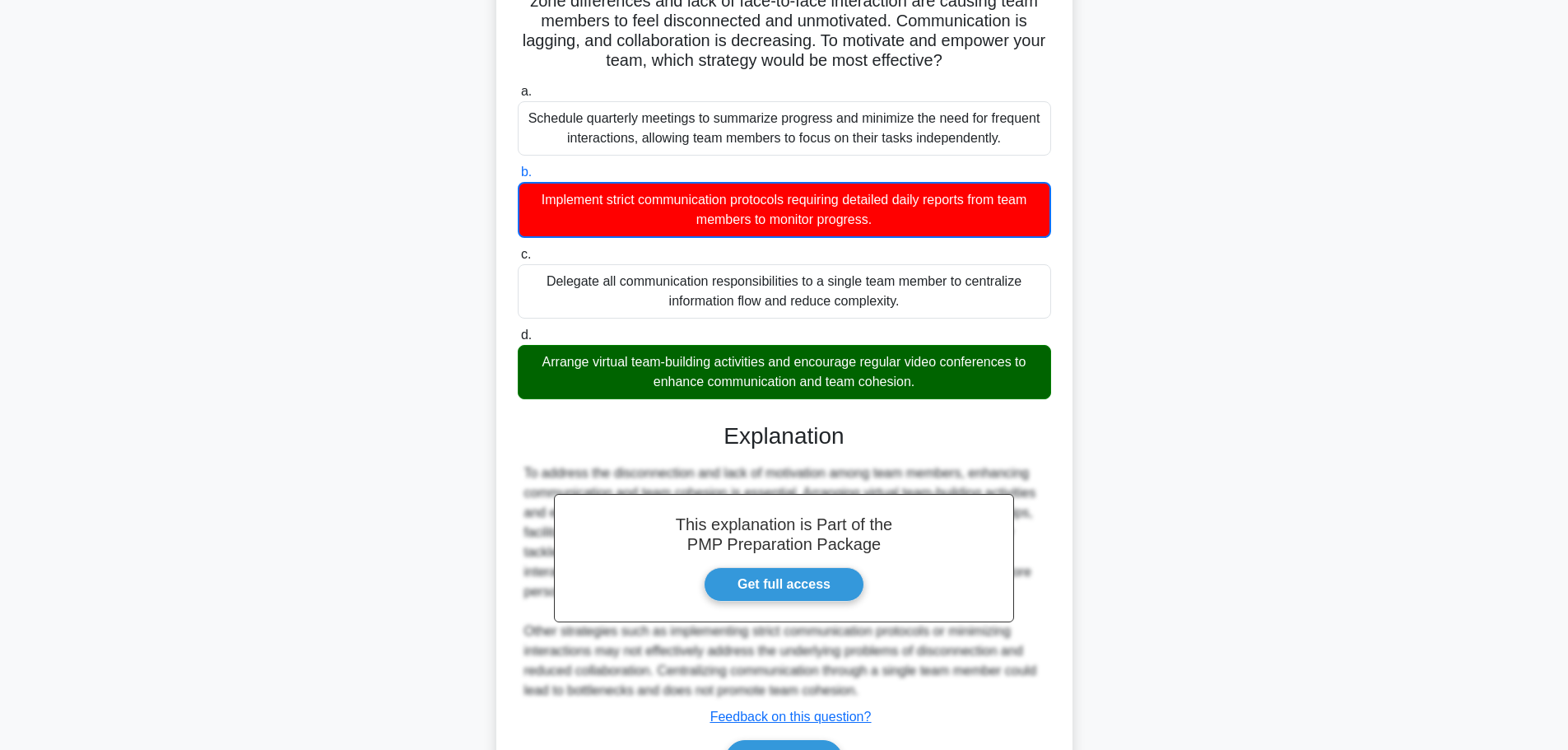
scroll to position [248, 0]
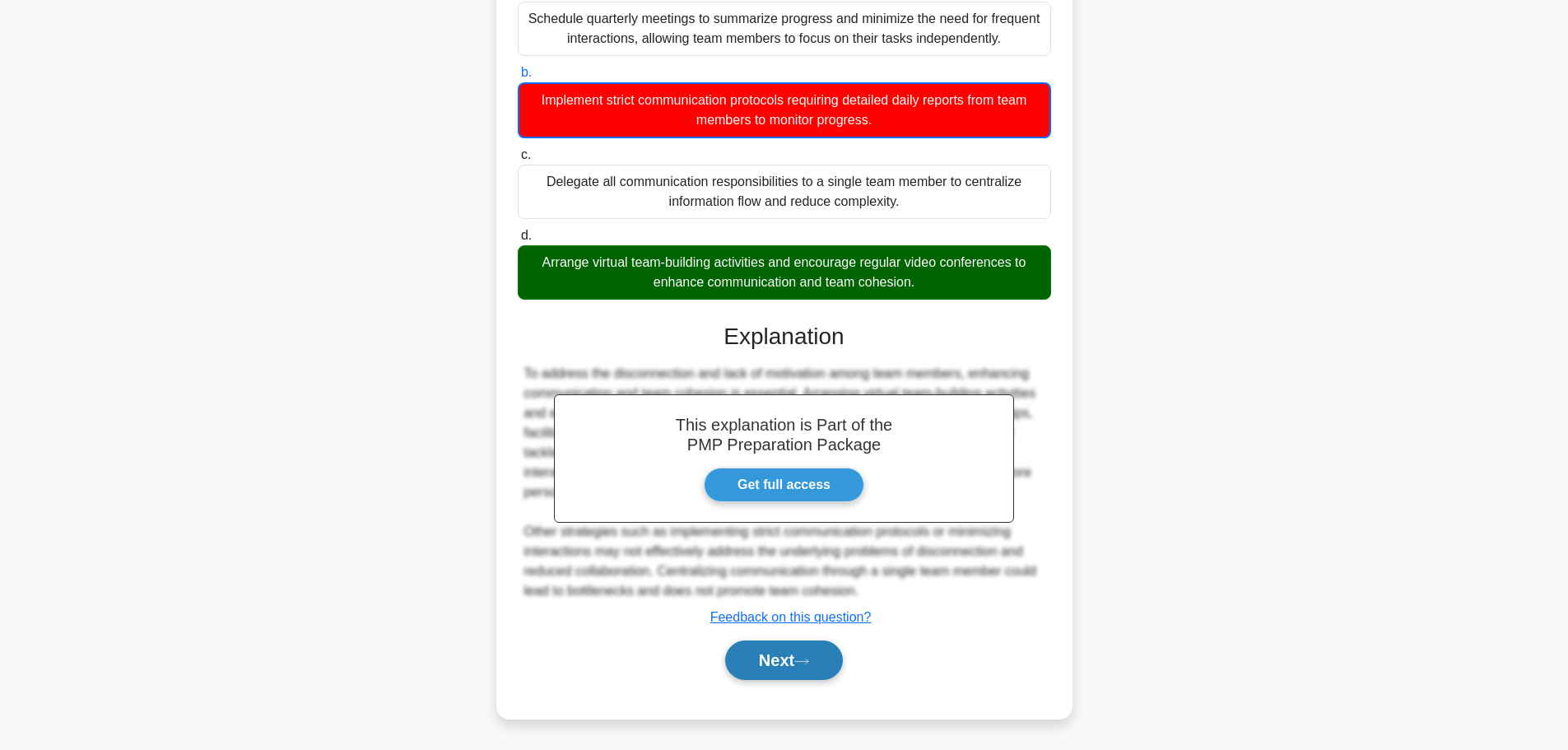
click at [768, 670] on button "Next" at bounding box center [784, 659] width 118 height 40
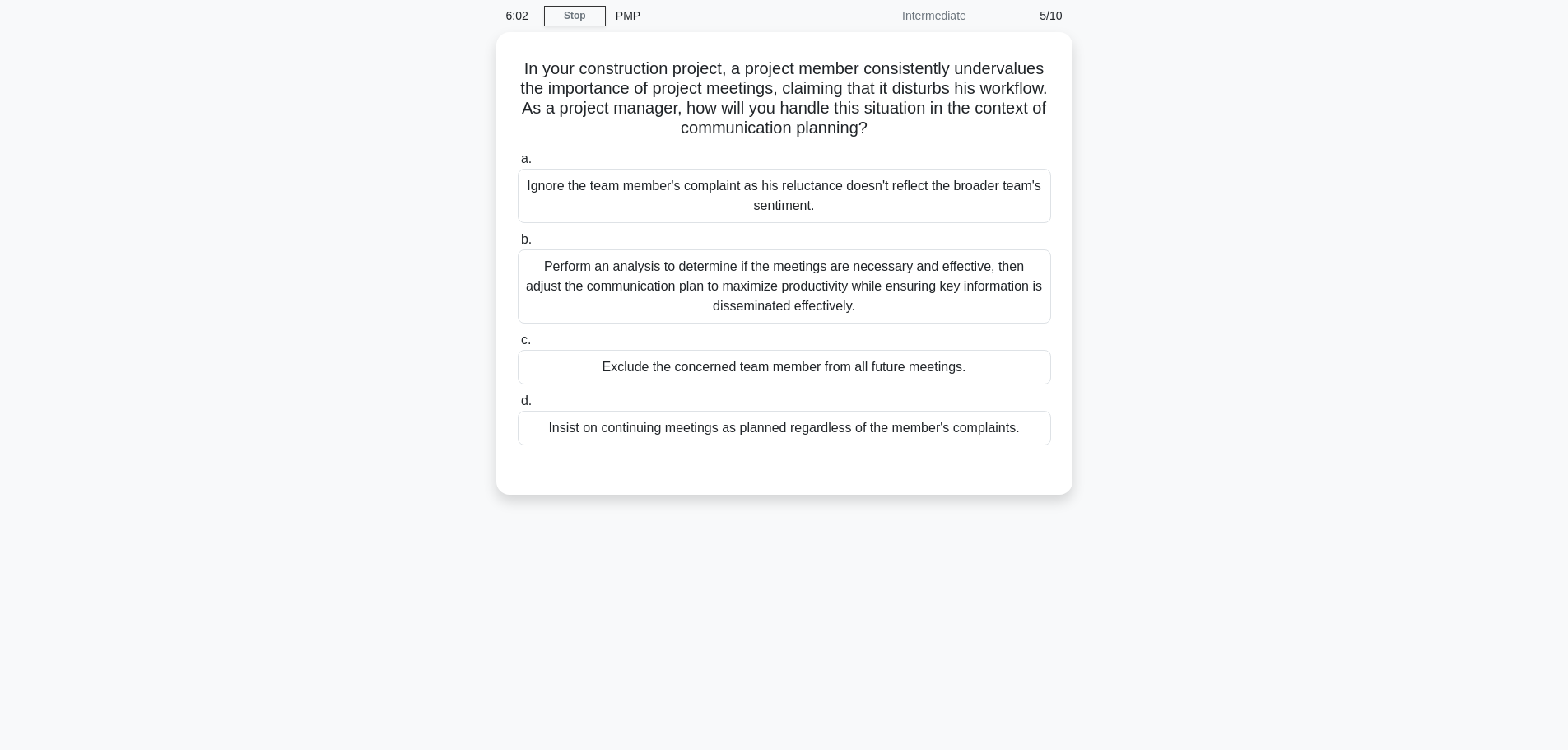
scroll to position [0, 0]
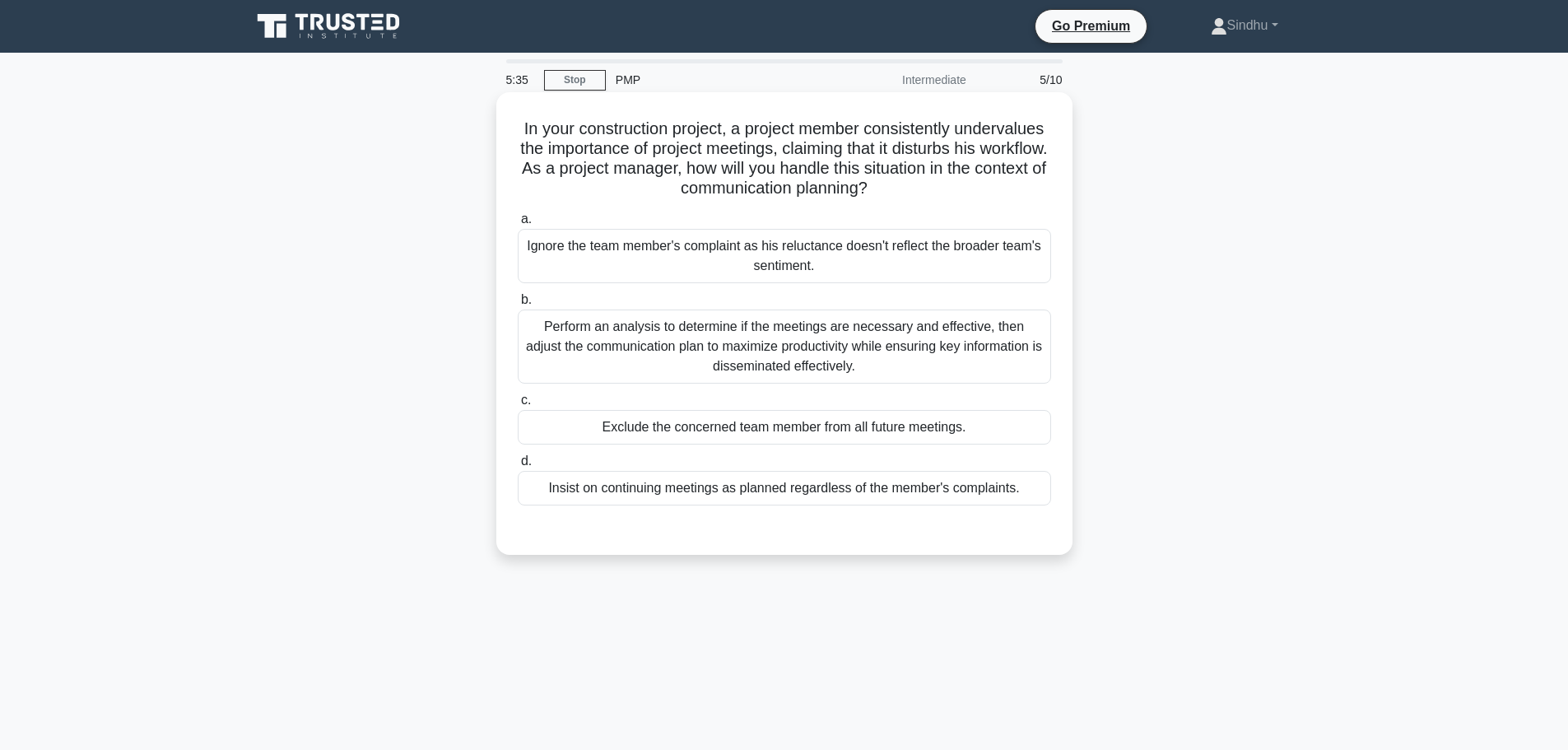
click at [761, 360] on div "Perform an analysis to determine if the meetings are necessary and effective, t…" at bounding box center [784, 346] width 533 height 74
click at [518, 306] on input "b. Perform an analysis to determine if the meetings are necessary and effective…" at bounding box center [518, 300] width 0 height 11
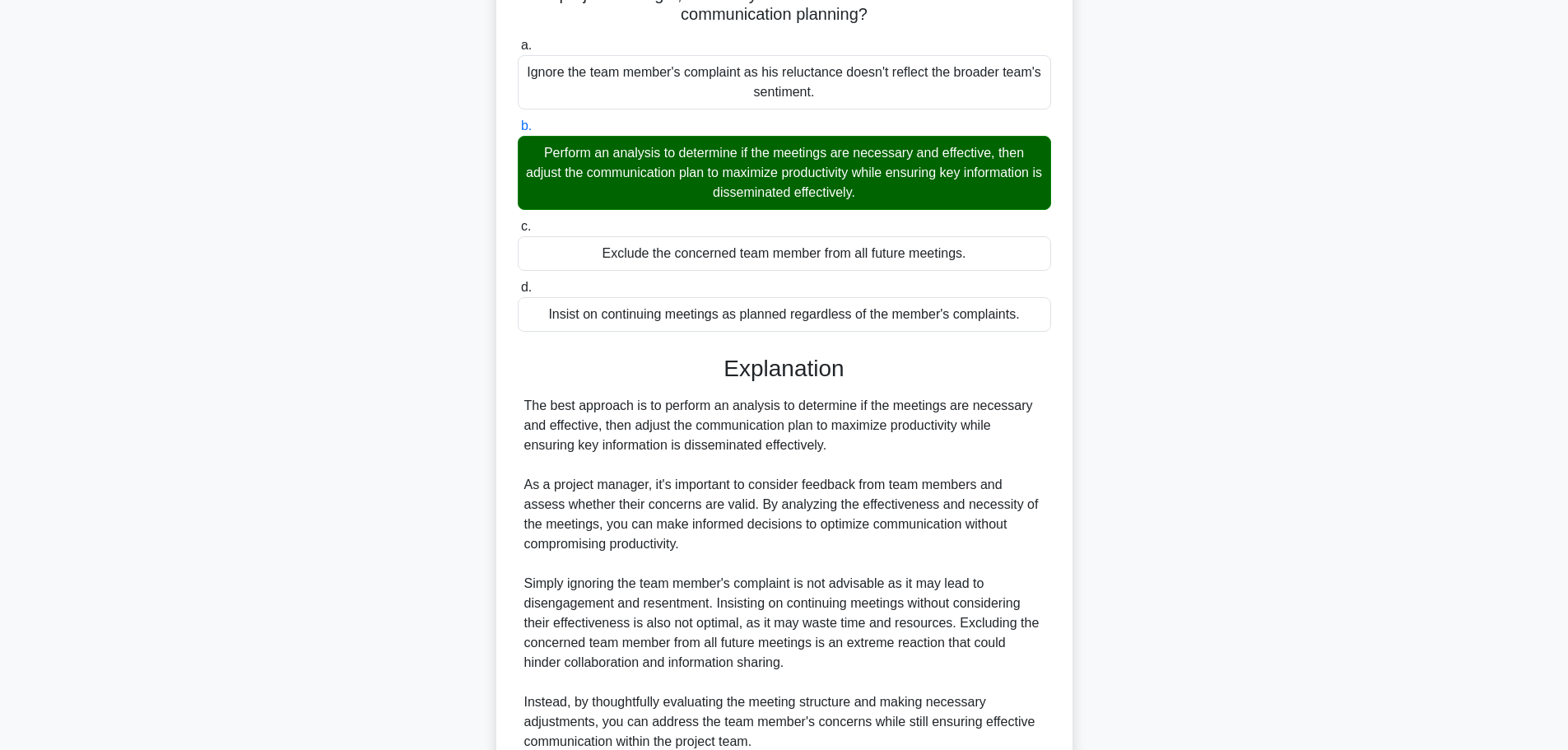
scroll to position [325, 0]
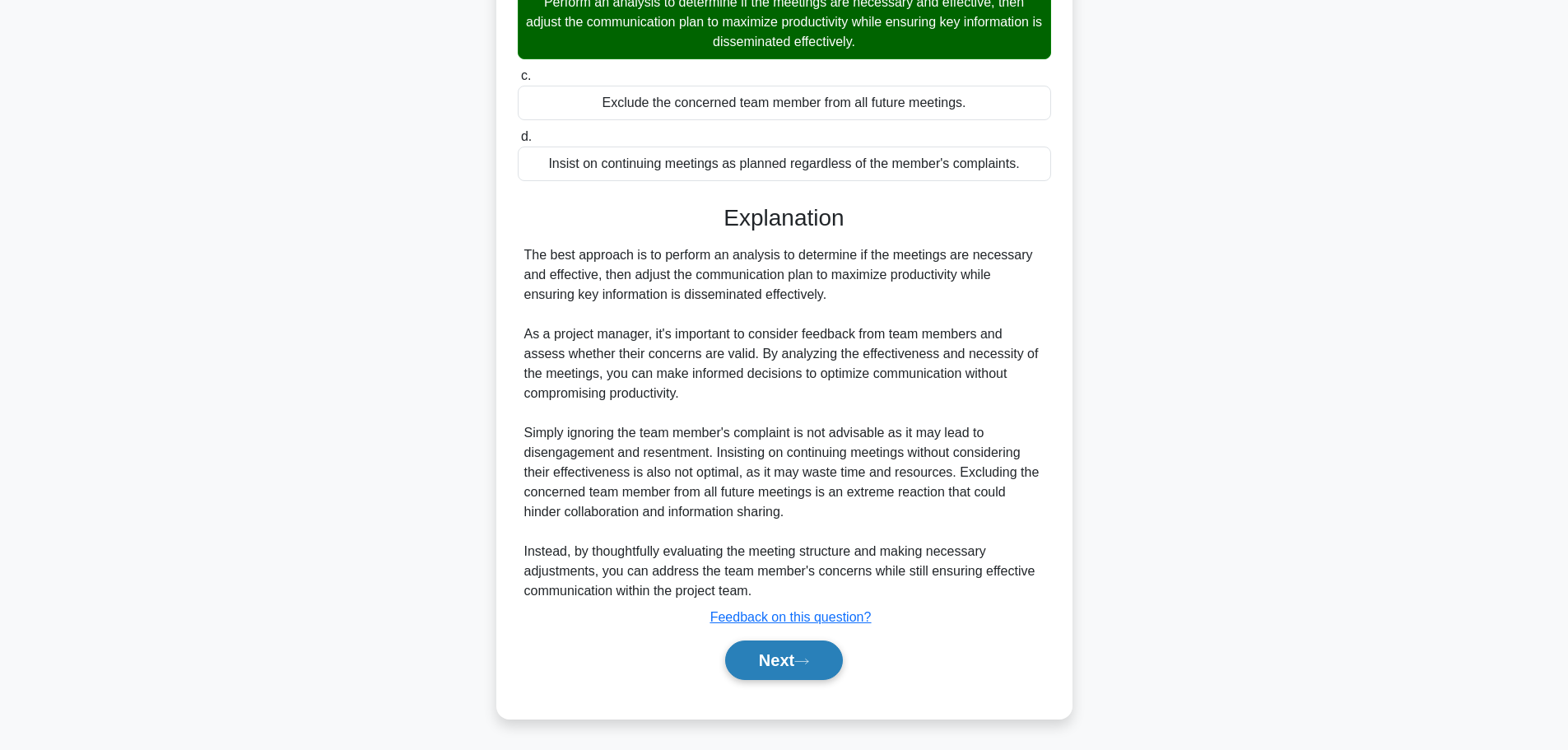
click at [736, 664] on button "Next" at bounding box center [784, 659] width 118 height 40
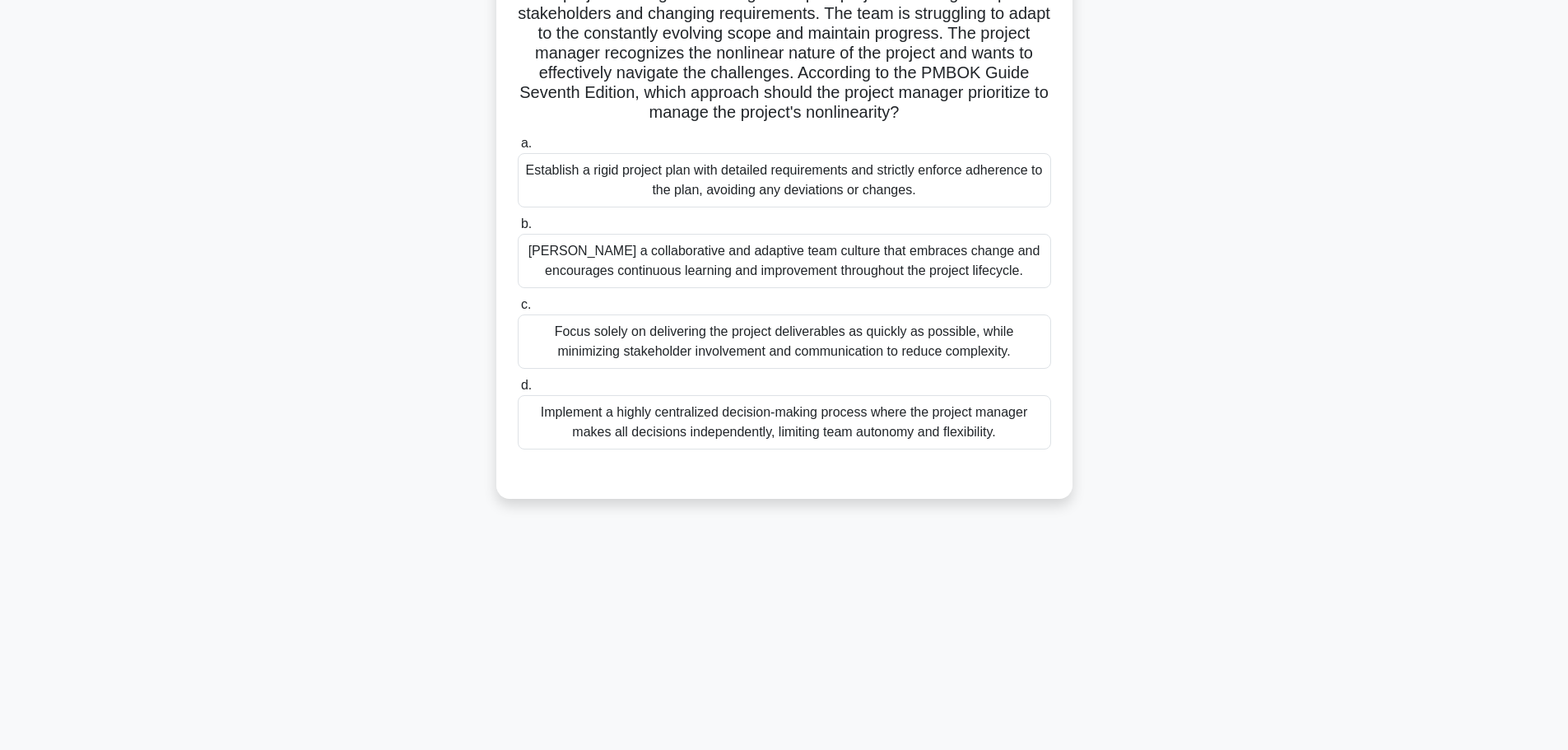
scroll to position [0, 0]
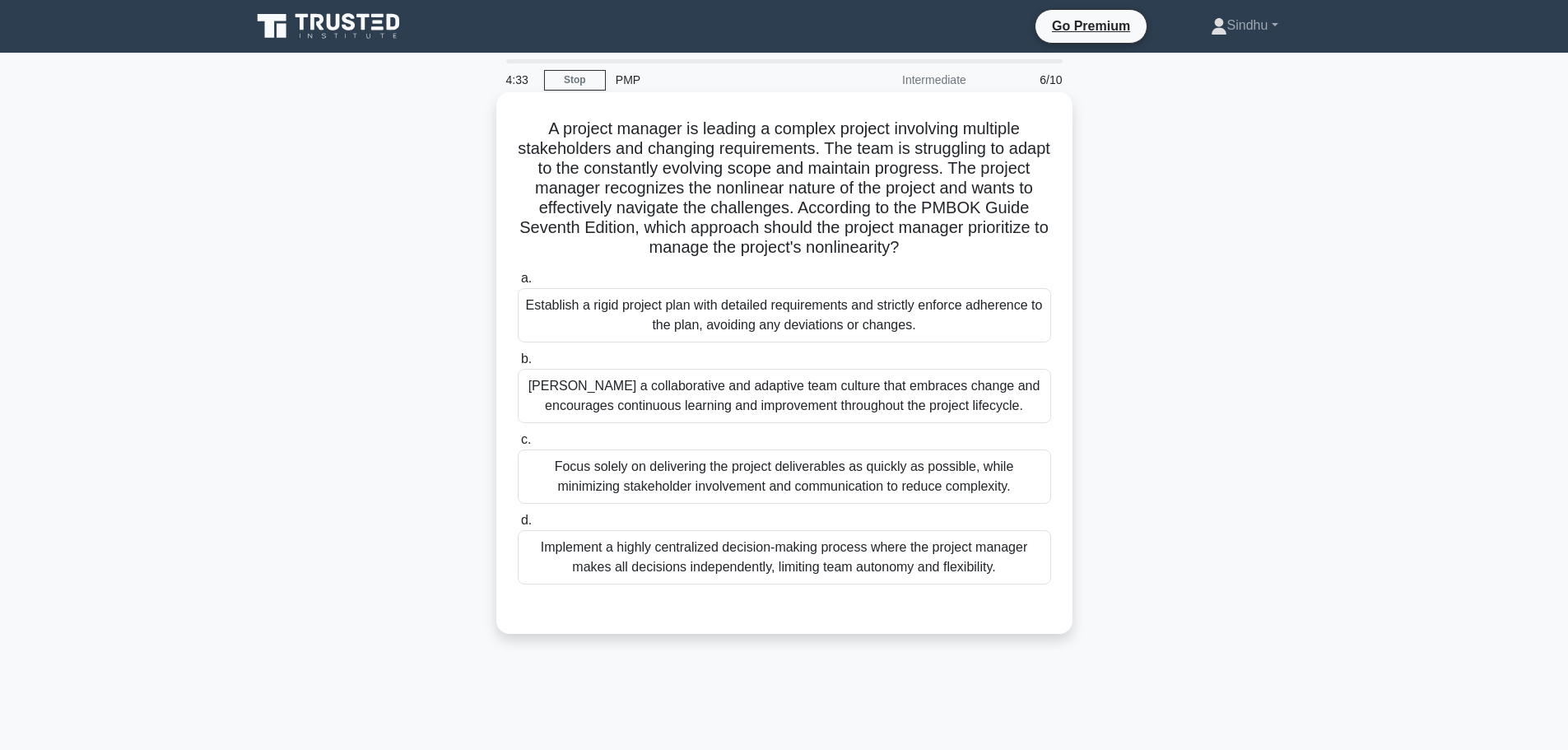
click at [889, 392] on div "Foster a collaborative and adaptive team culture that embraces change and encou…" at bounding box center [784, 396] width 533 height 54
click at [518, 364] on input "b. Foster a collaborative and adaptive team culture that embraces change and en…" at bounding box center [518, 359] width 0 height 11
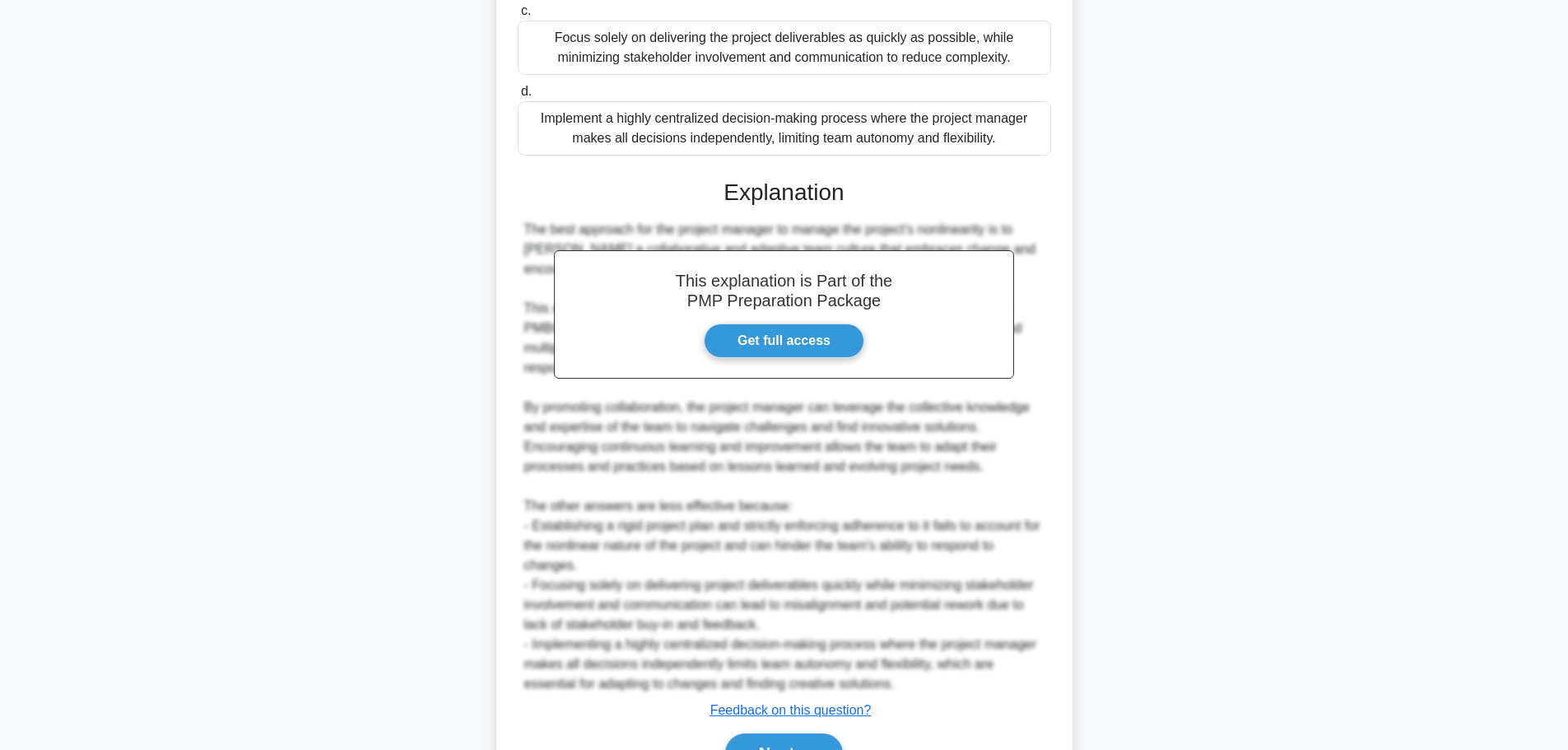
scroll to position [522, 0]
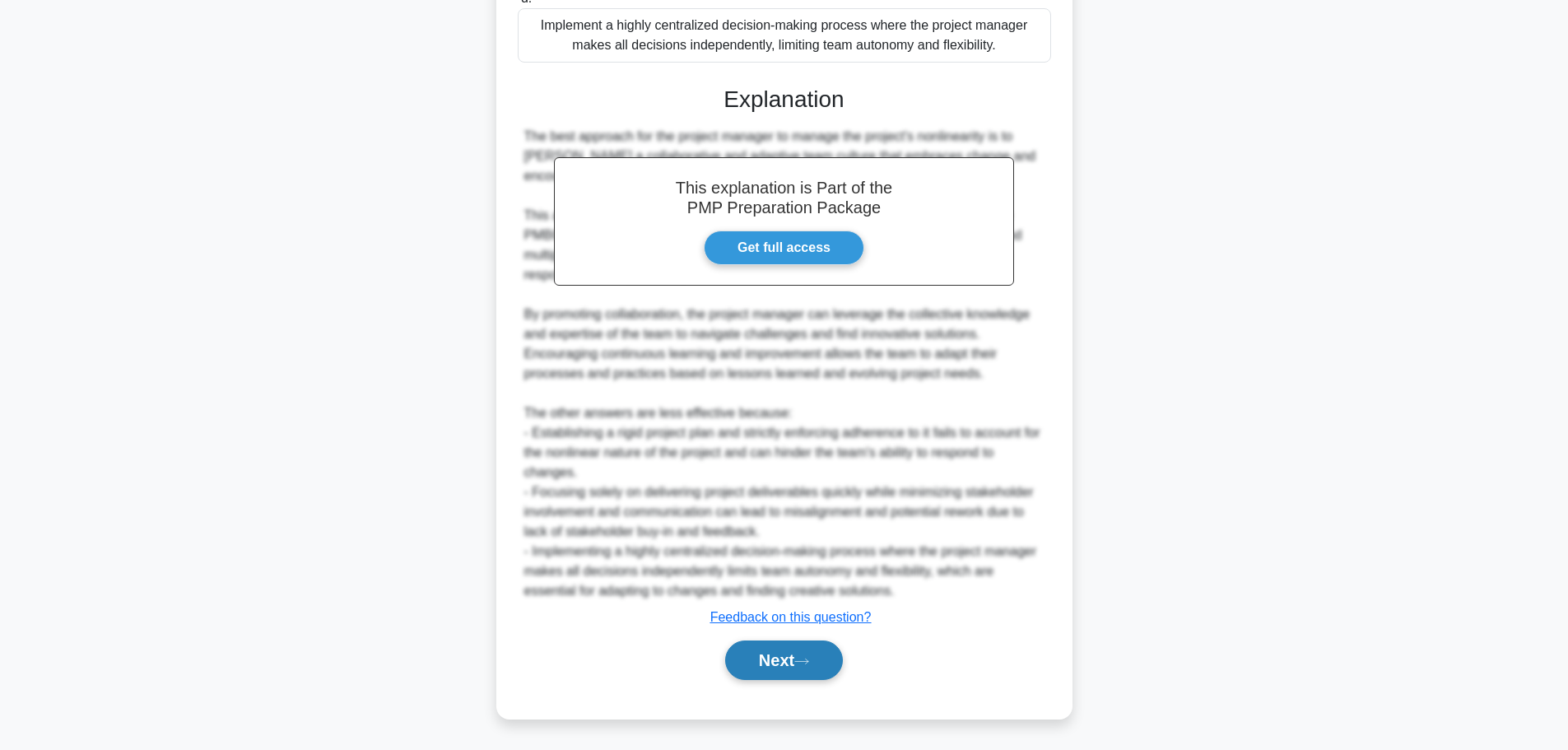
click at [774, 657] on button "Next" at bounding box center [784, 659] width 118 height 40
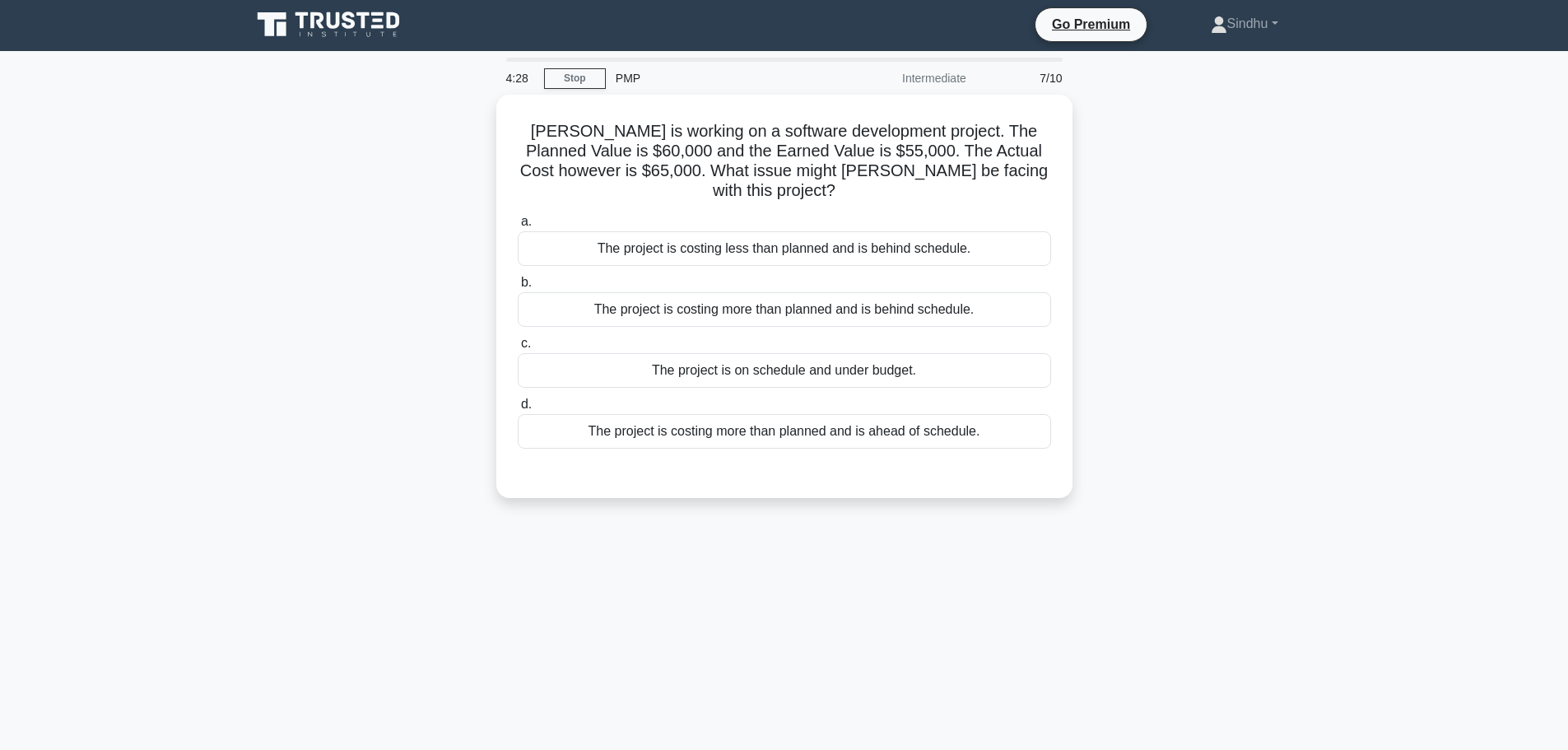
scroll to position [0, 0]
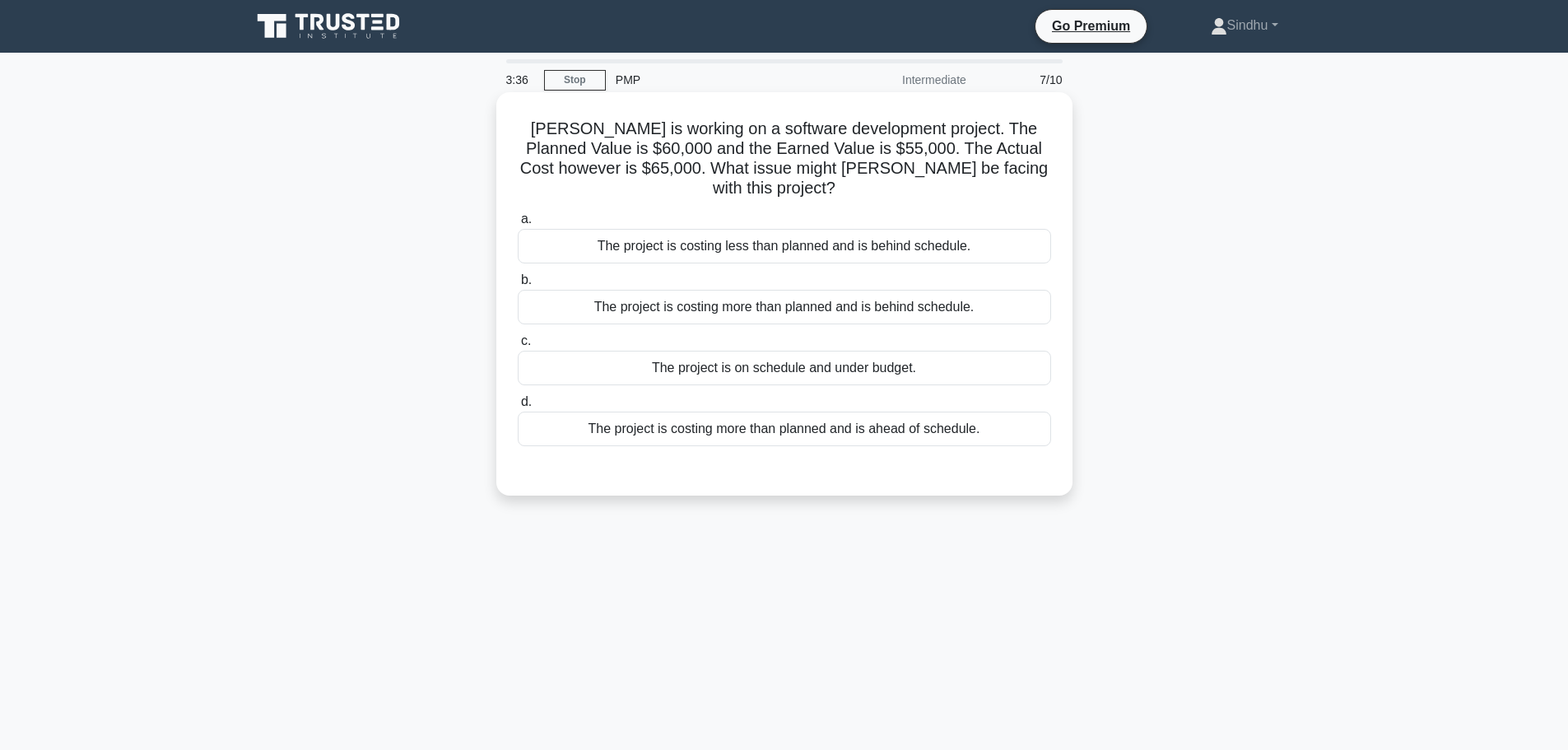
click at [686, 290] on div "The project is costing more than planned and is behind schedule." at bounding box center [784, 308] width 533 height 35
click at [518, 285] on input "b. The project is costing more than planned and is behind schedule." at bounding box center [518, 280] width 0 height 11
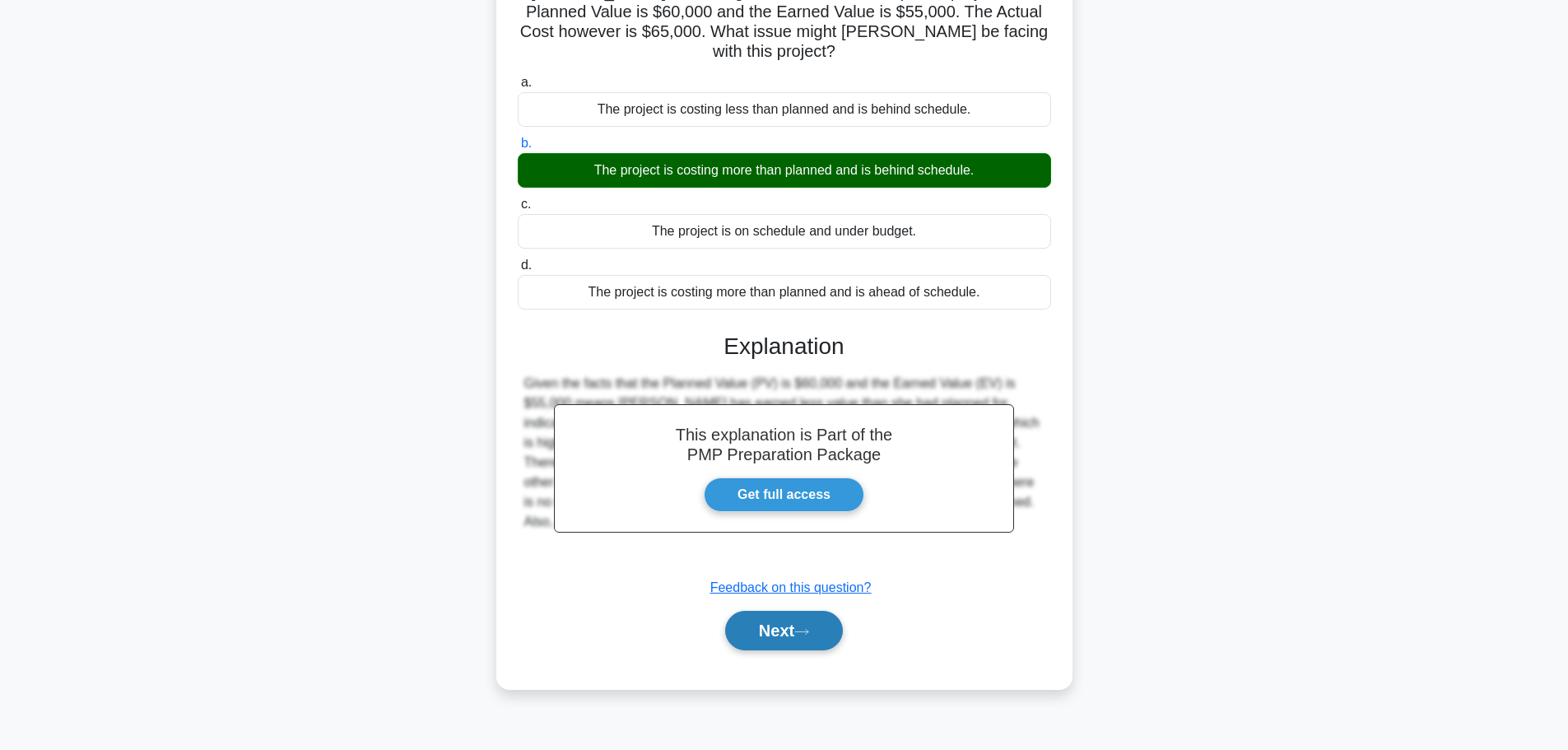
scroll to position [139, 0]
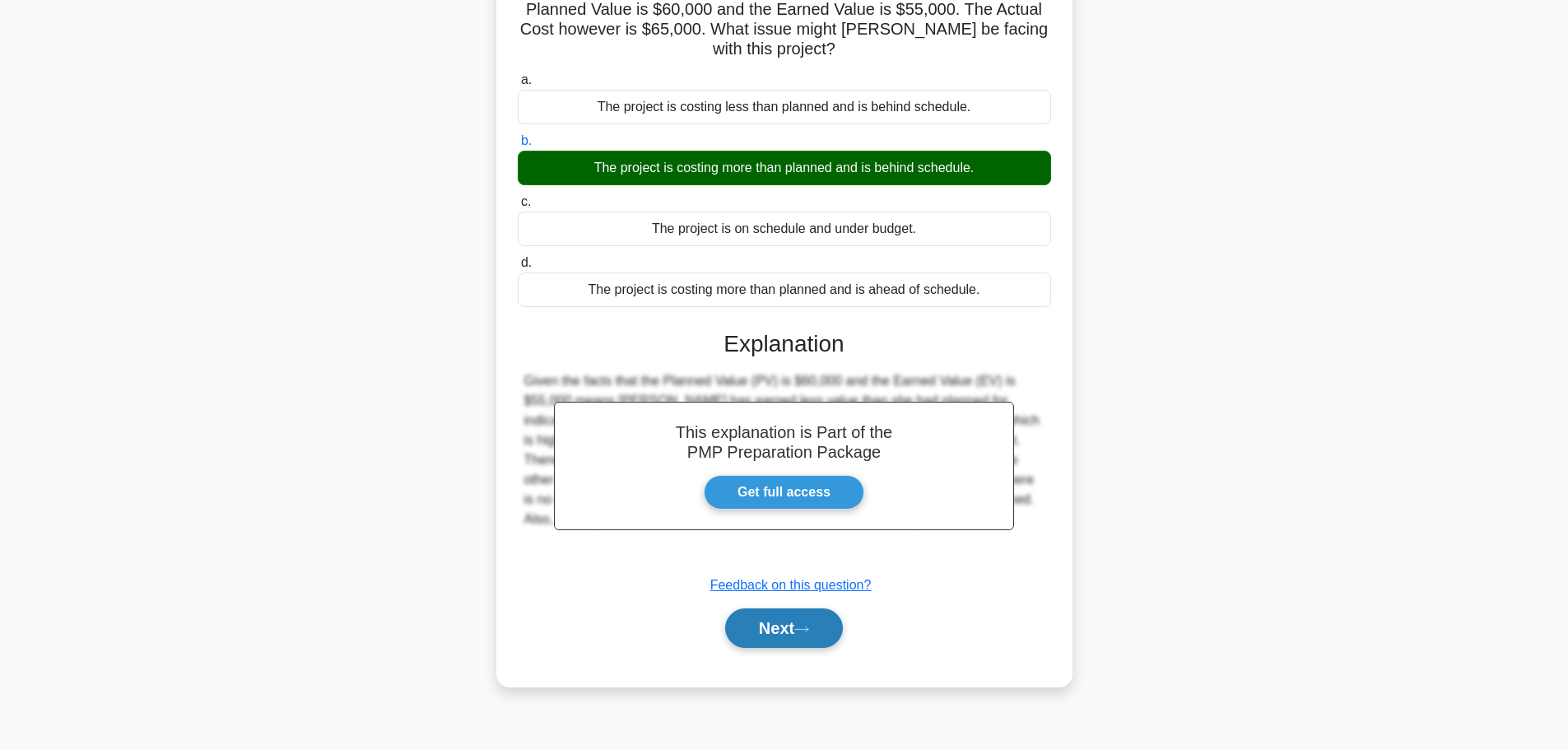
click at [745, 620] on button "Next" at bounding box center [784, 628] width 118 height 40
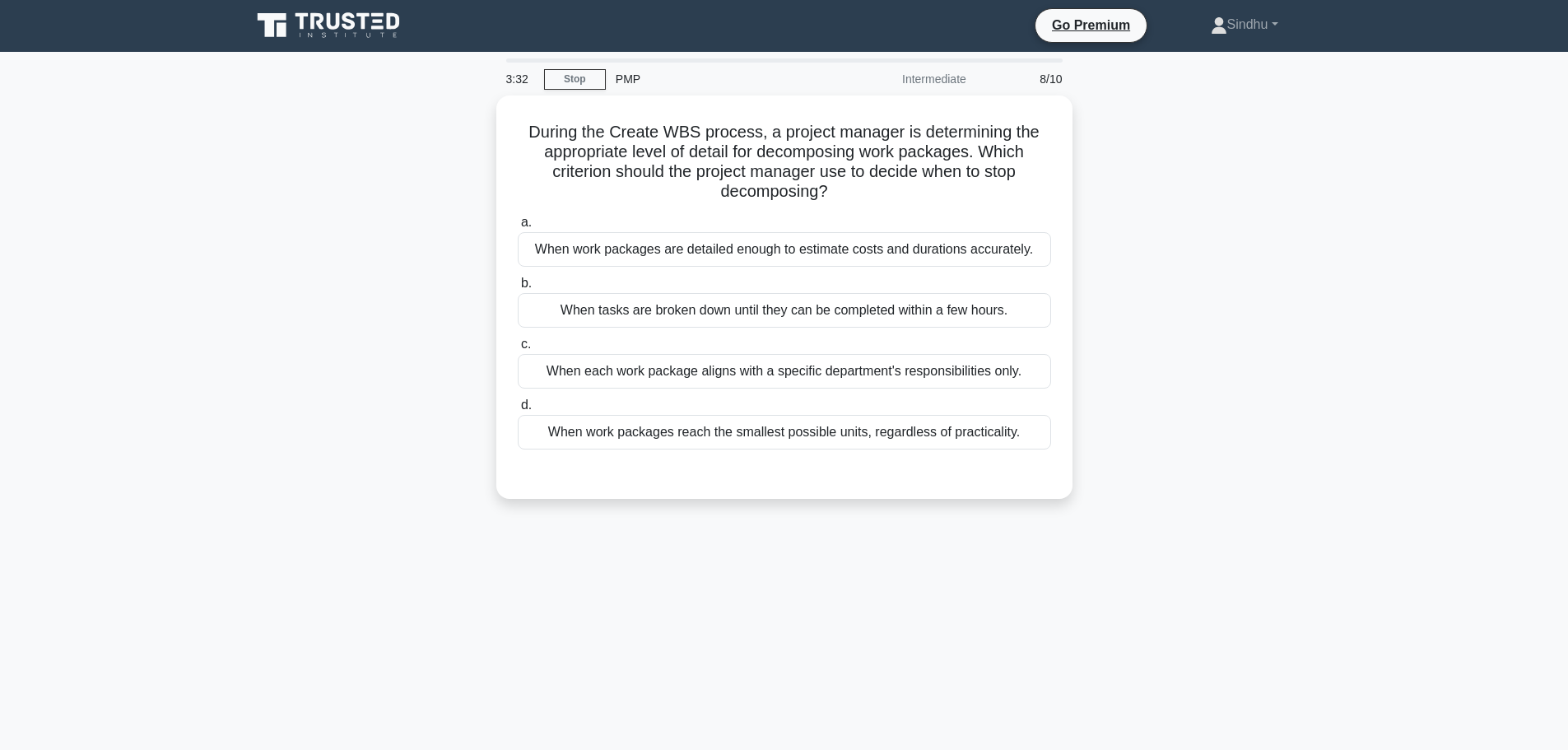
scroll to position [0, 0]
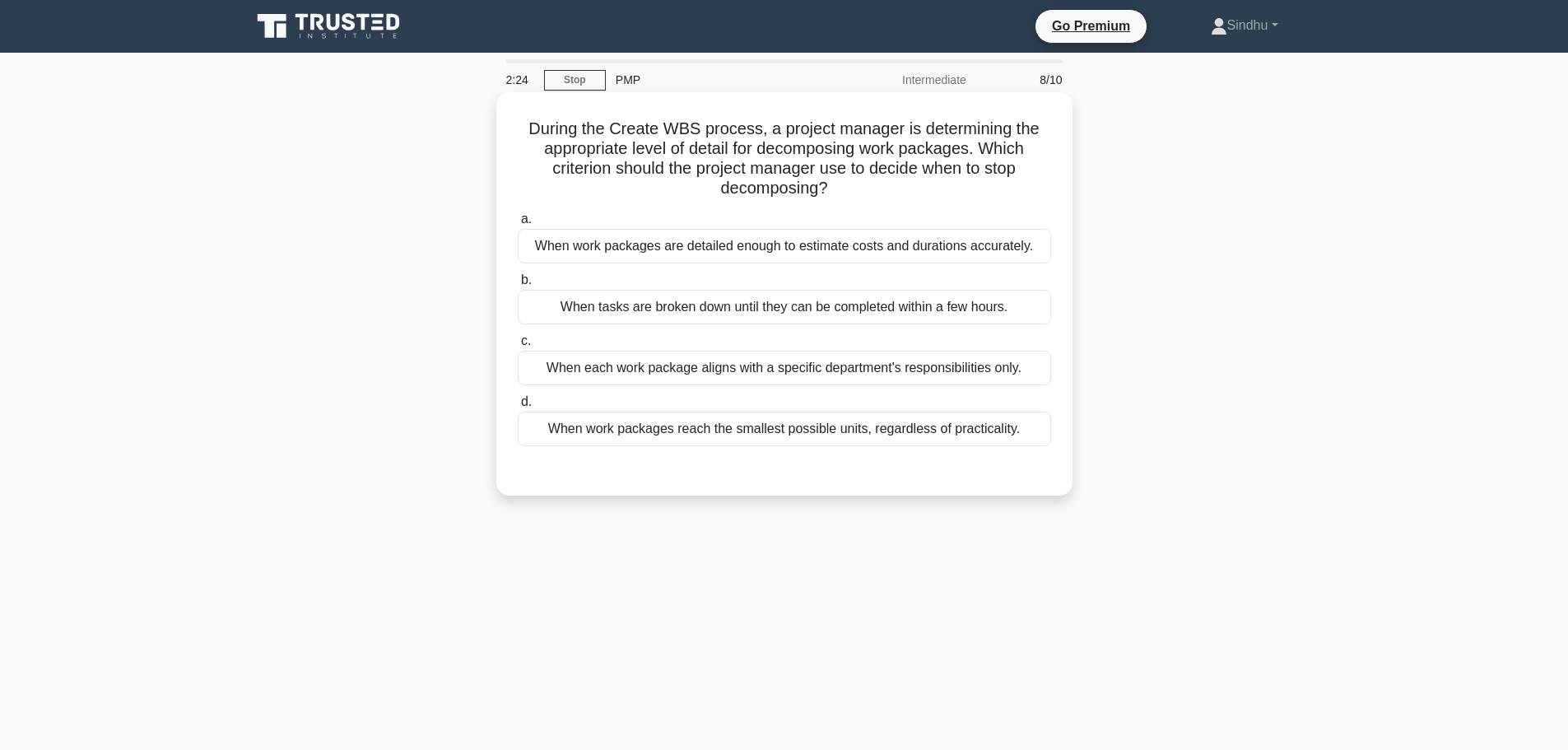
click at [913, 246] on div "When work packages are detailed enough to estimate costs and durations accurate…" at bounding box center [784, 246] width 533 height 35
click at [518, 225] on input "a. When work packages are detailed enough to estimate costs and durations accur…" at bounding box center [518, 219] width 0 height 11
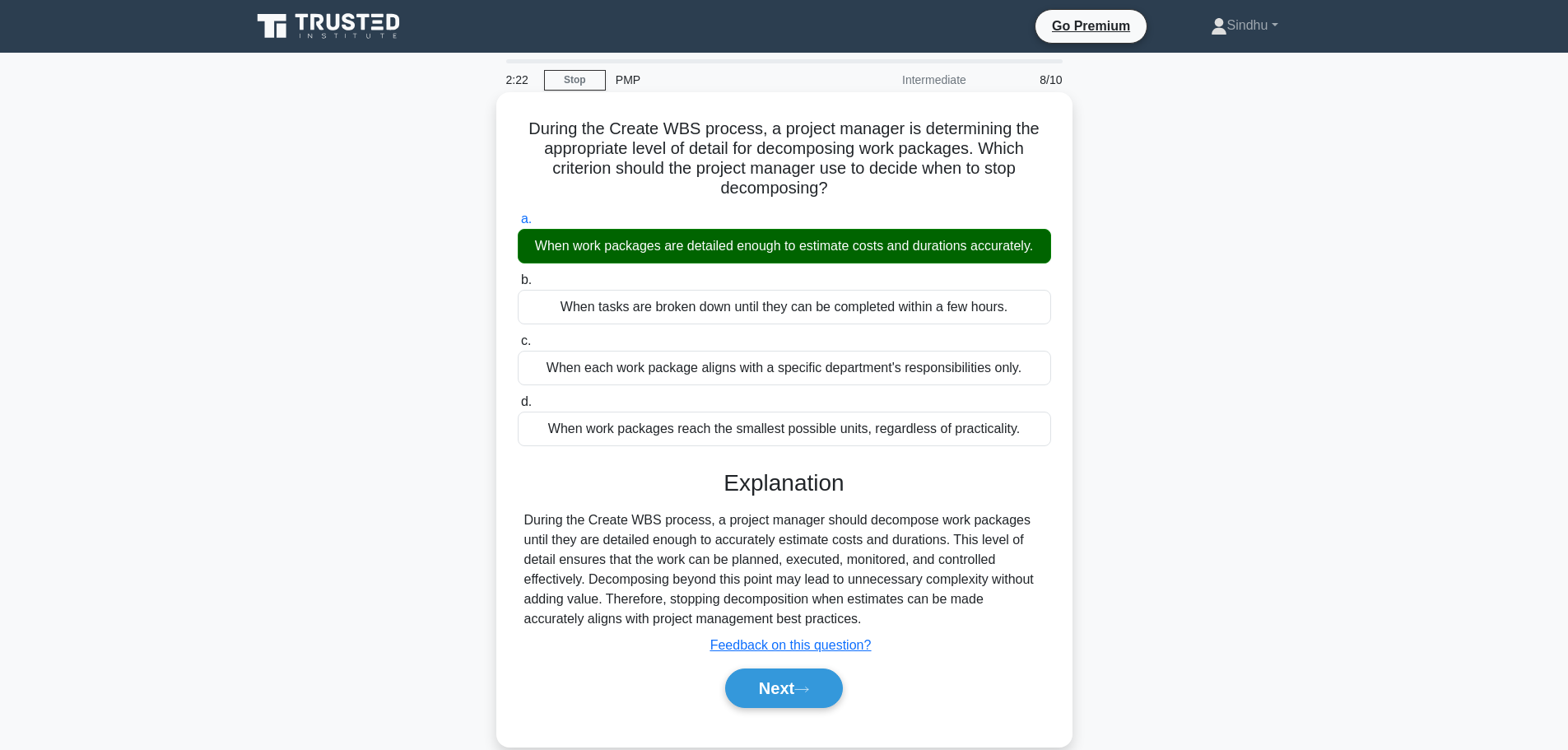
scroll to position [82, 0]
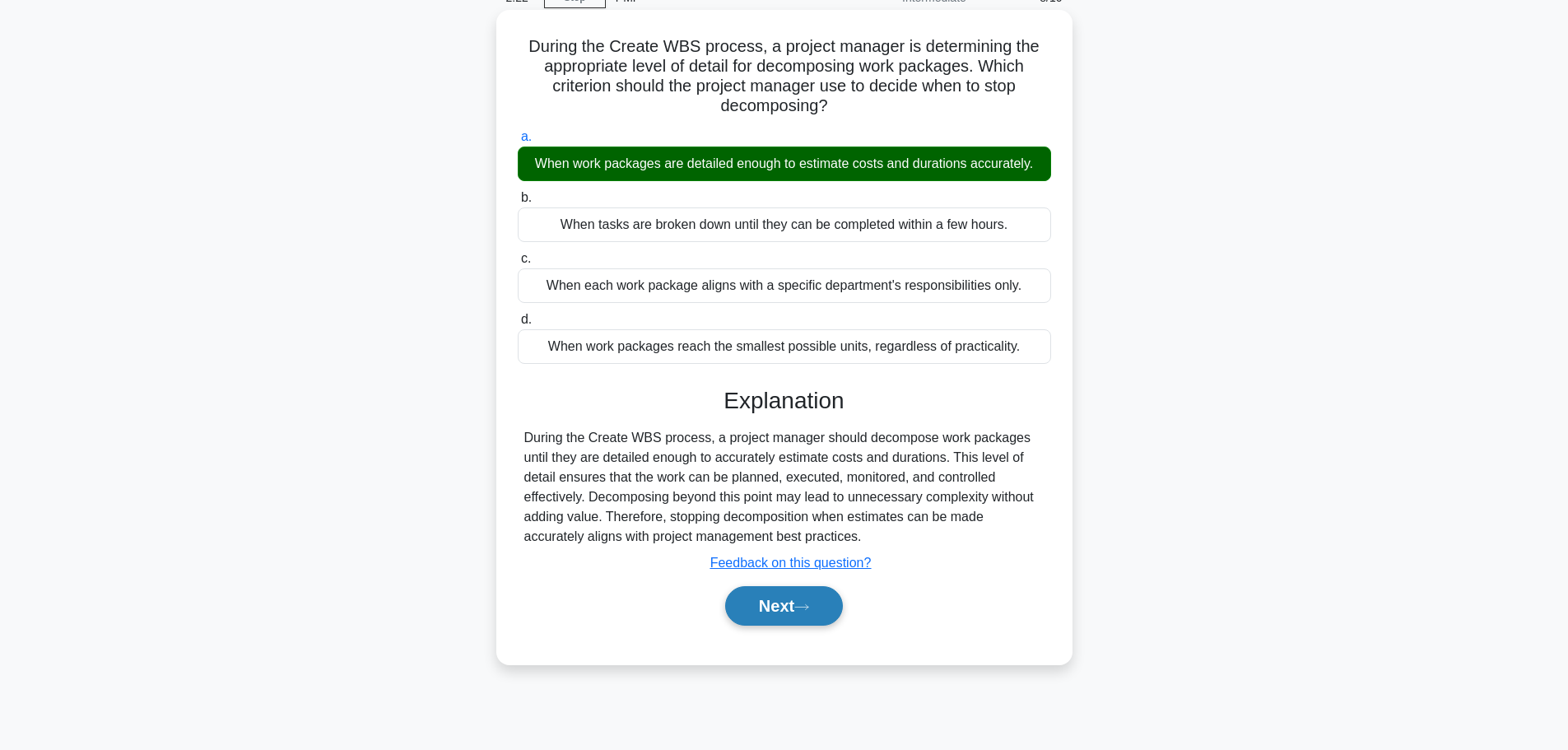
click at [785, 608] on button "Next" at bounding box center [784, 605] width 118 height 40
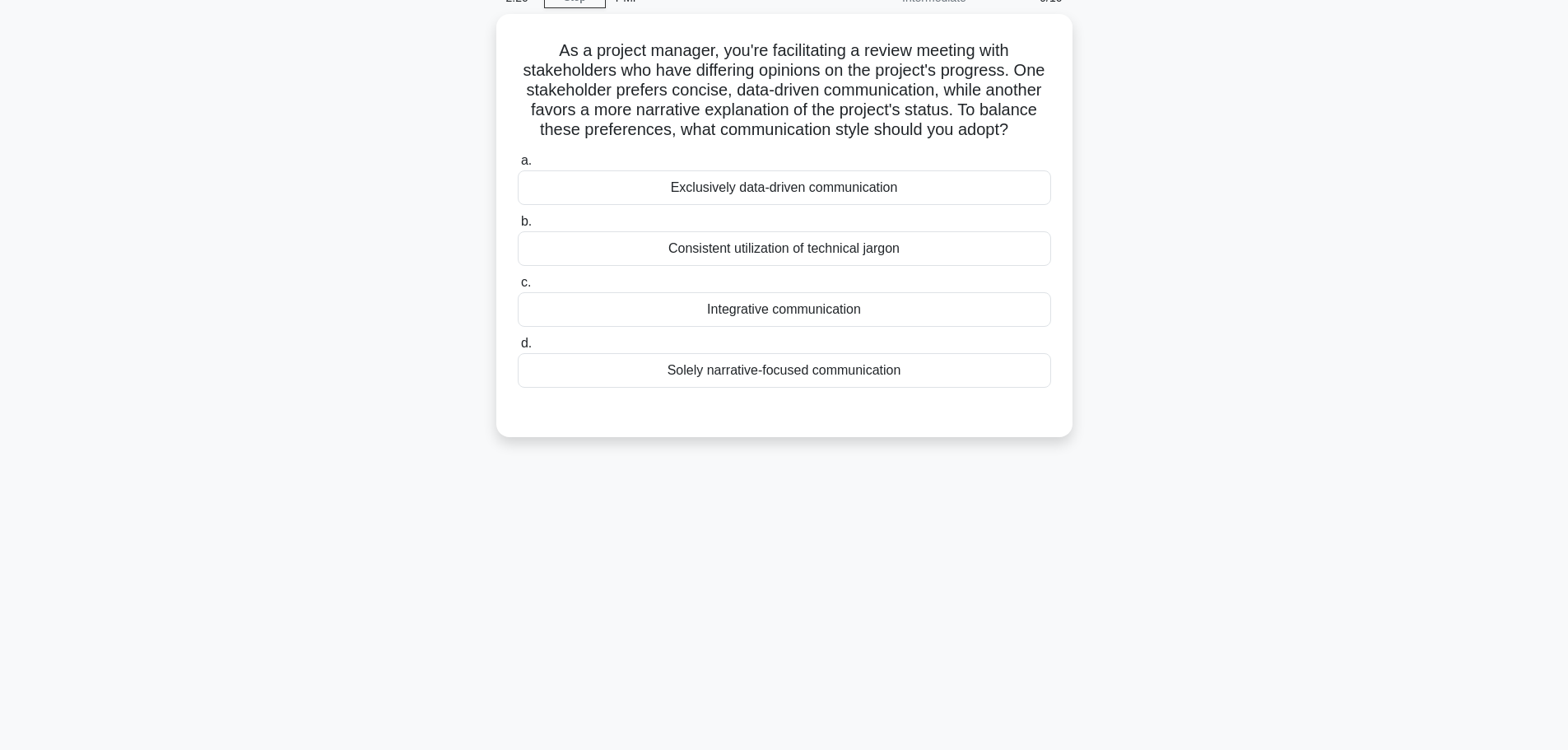
scroll to position [0, 0]
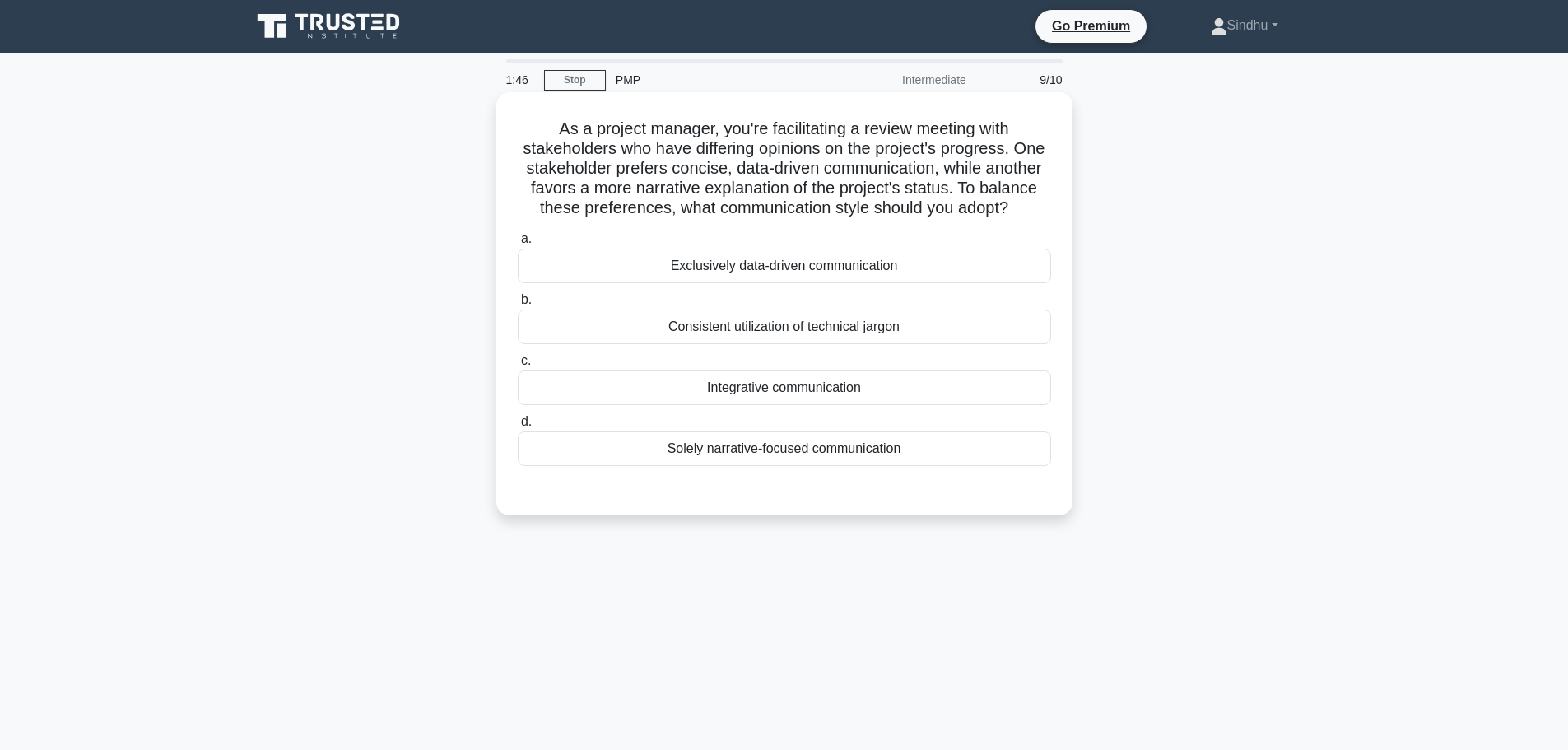
click at [783, 344] on div "Consistent utilization of technical jargon" at bounding box center [784, 327] width 533 height 35
click at [518, 306] on input "b. Consistent utilization of technical jargon" at bounding box center [518, 300] width 0 height 11
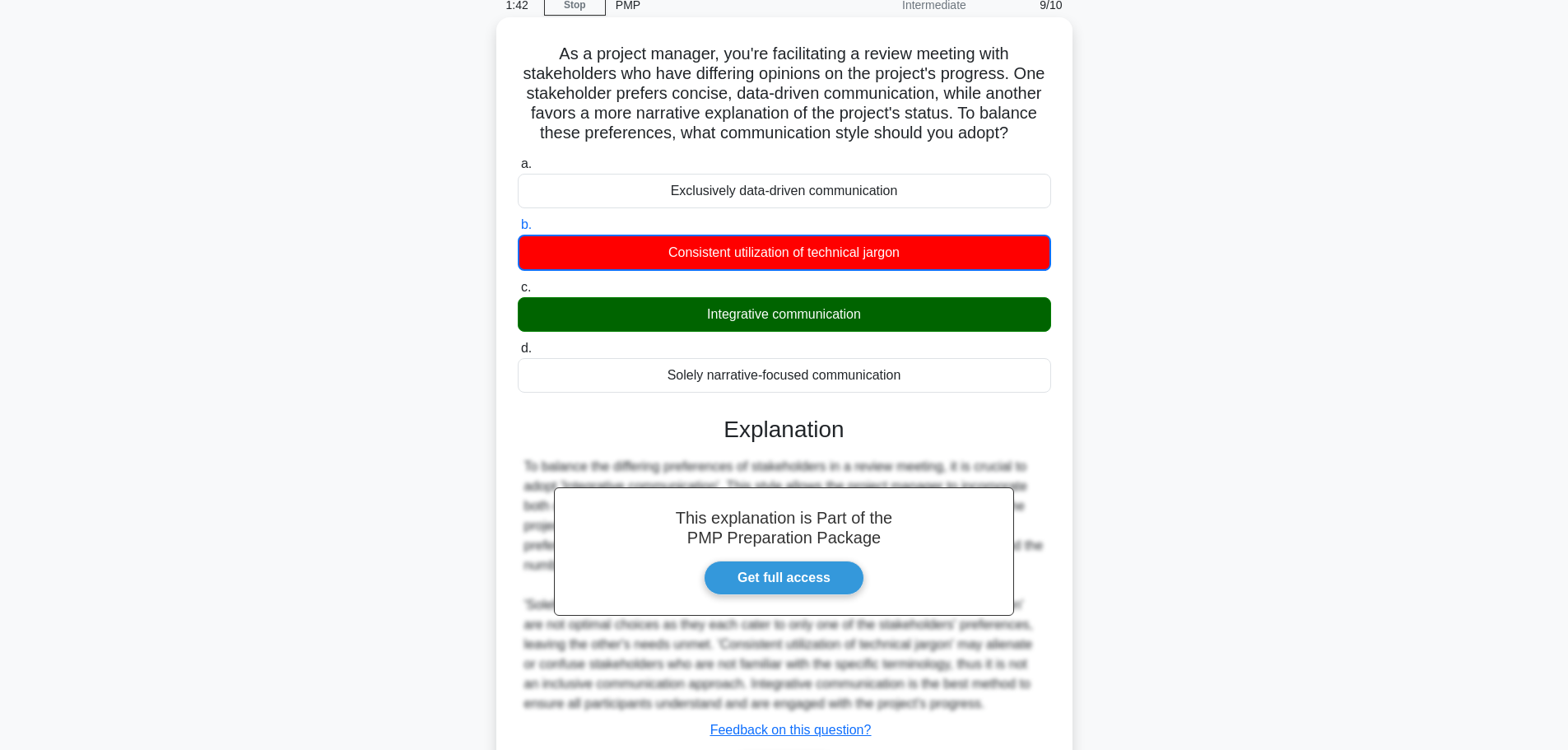
scroll to position [208, 0]
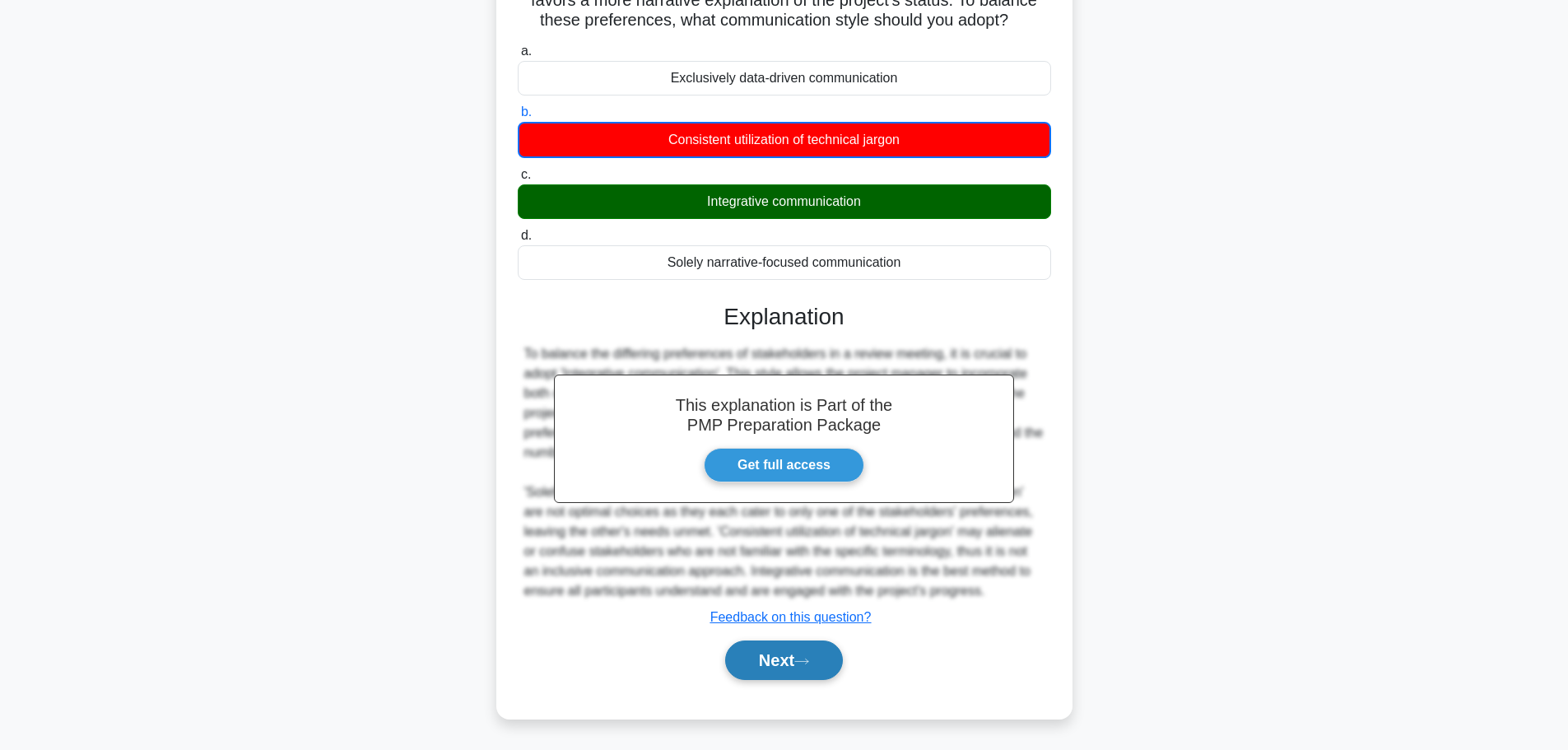
click at [781, 652] on button "Next" at bounding box center [784, 659] width 118 height 40
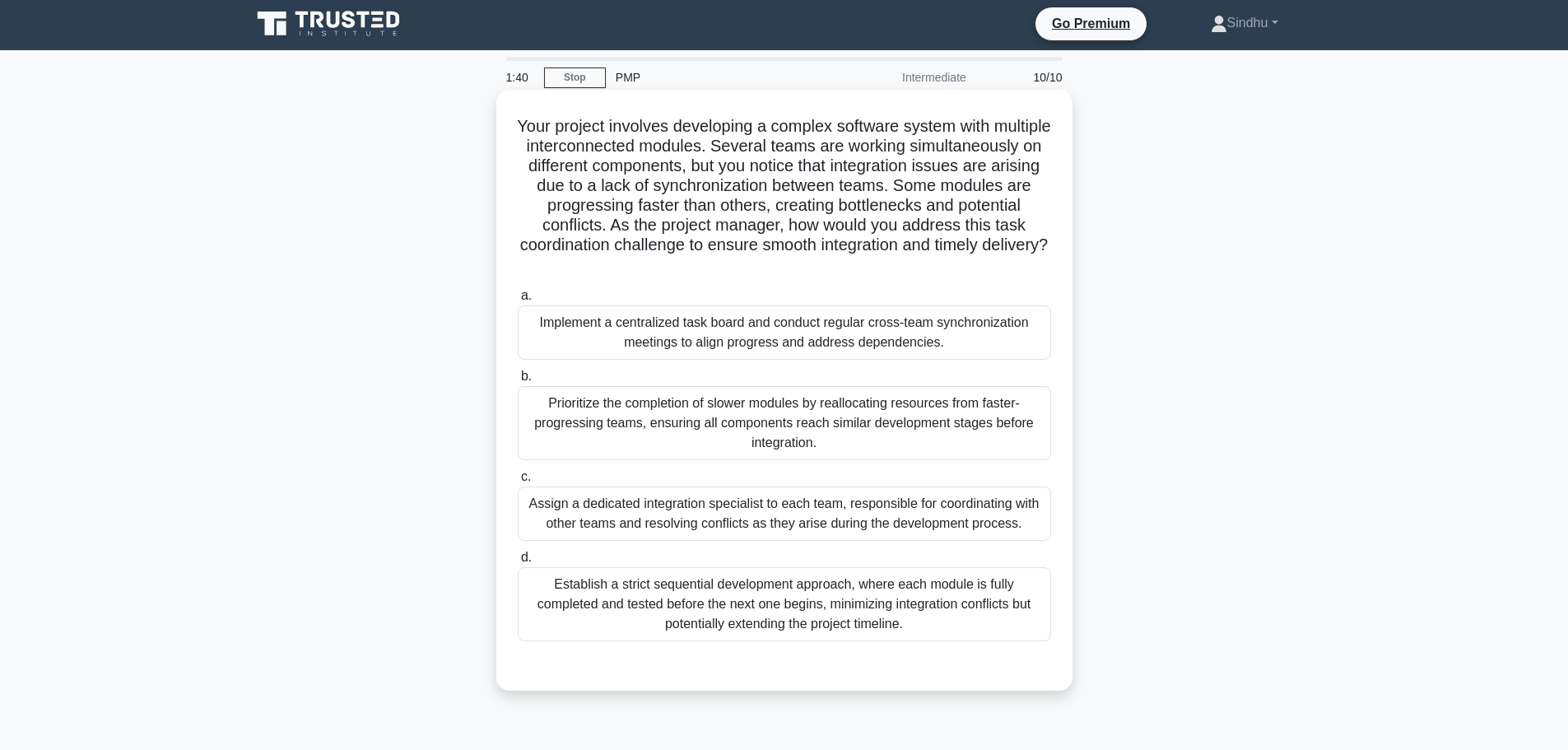
scroll to position [0, 0]
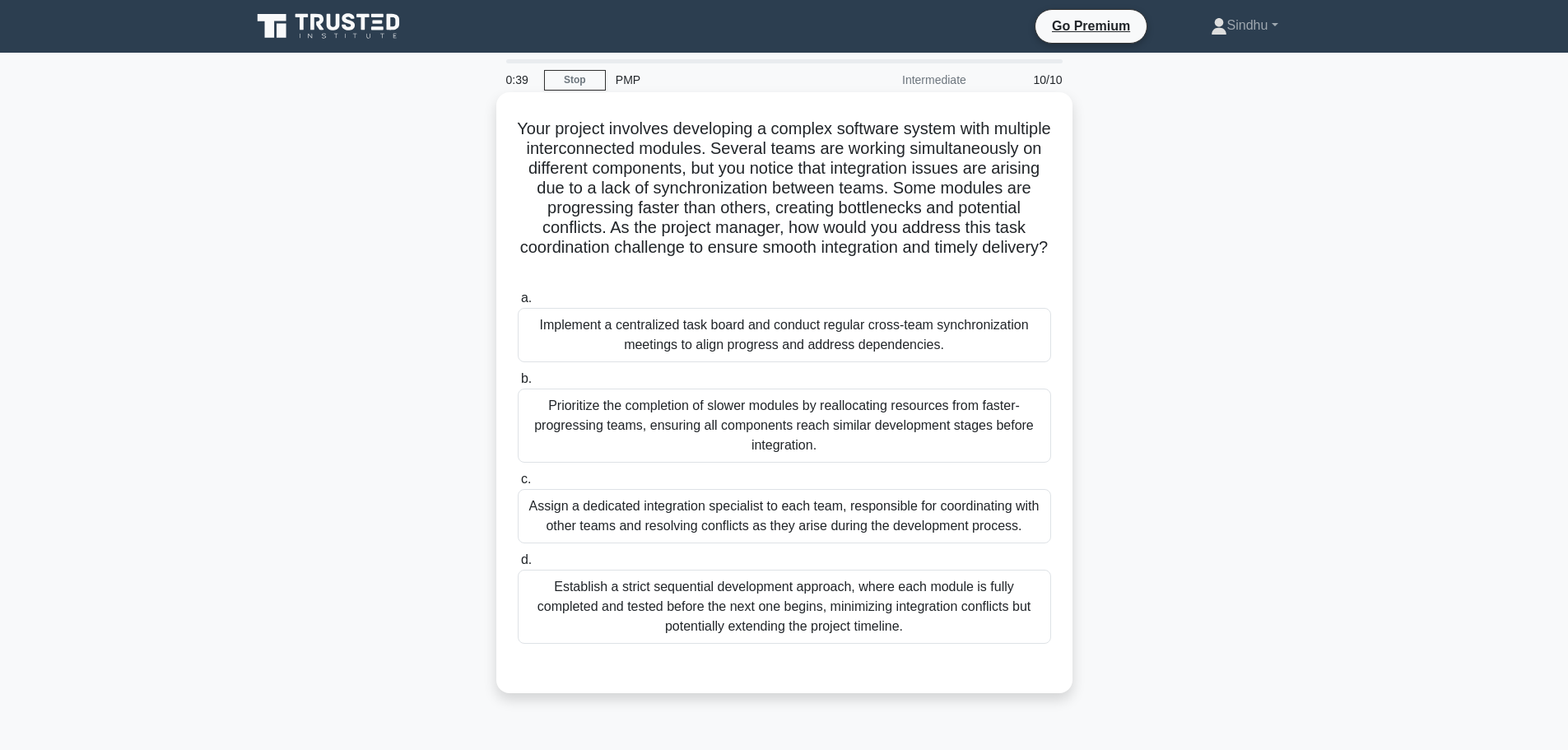
click at [828, 347] on div "Implement a centralized task board and conduct regular cross-team synchronizati…" at bounding box center [784, 335] width 533 height 54
click at [518, 304] on input "a. Implement a centralized task board and conduct regular cross-team synchroniz…" at bounding box center [518, 298] width 0 height 11
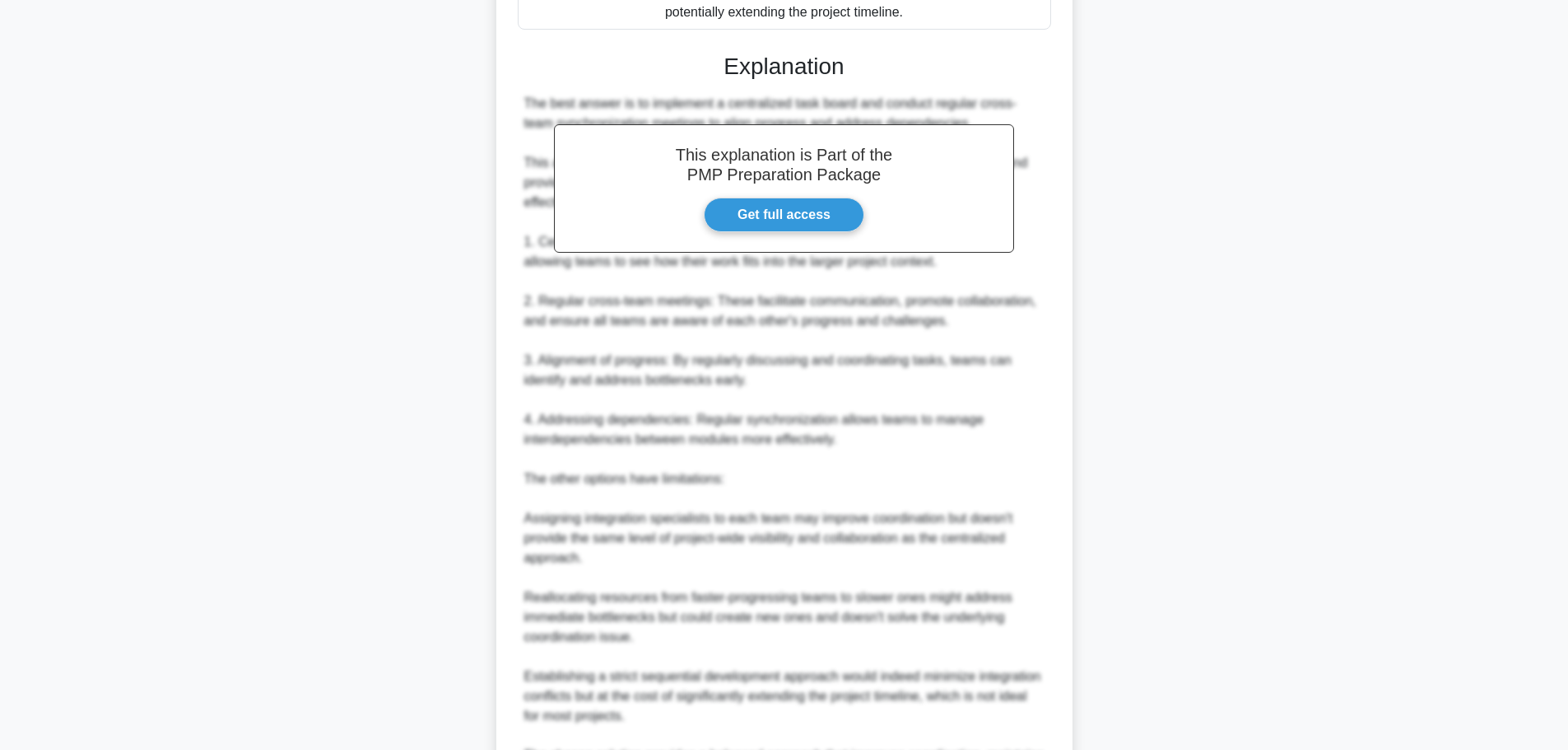
scroll to position [741, 0]
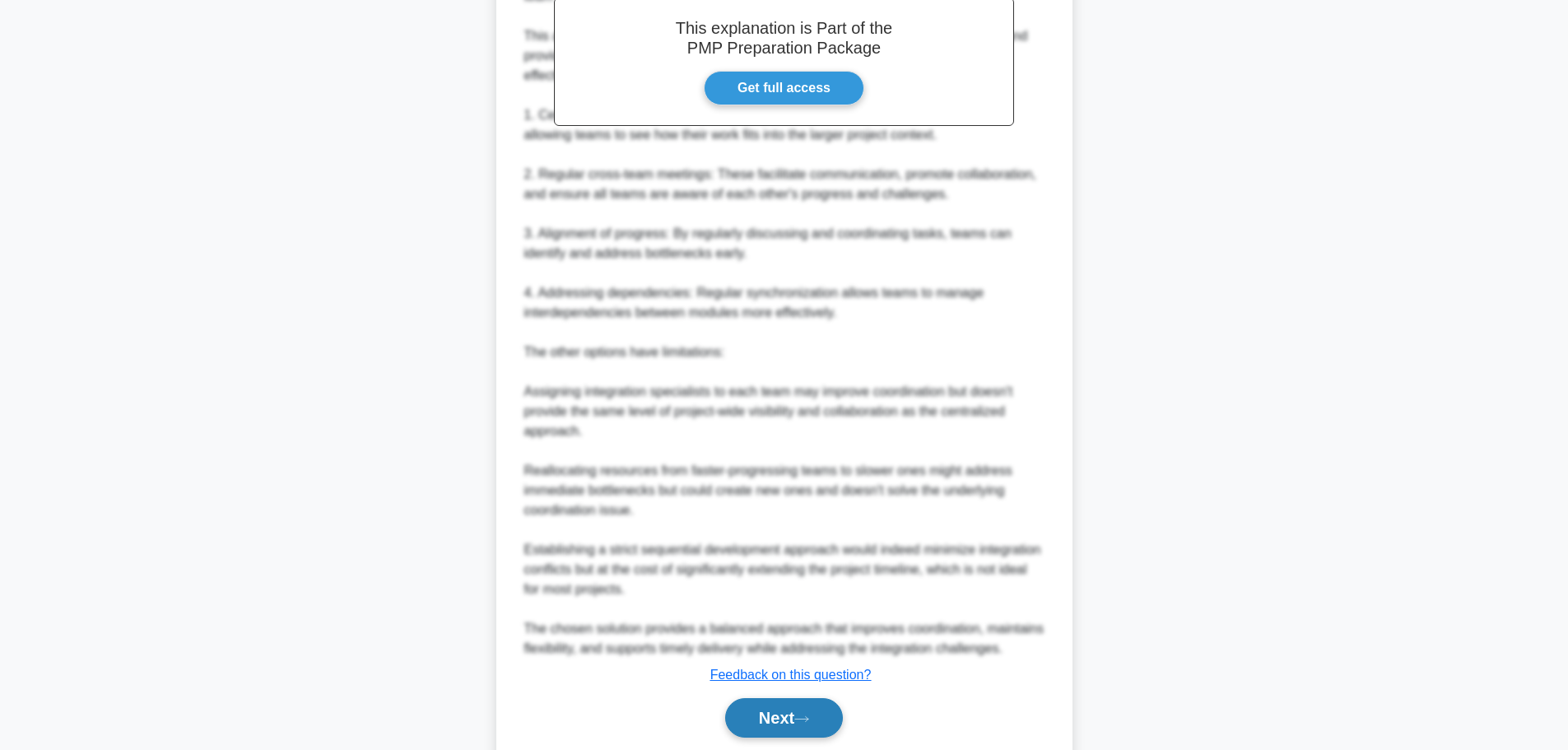
click at [779, 724] on button "Next" at bounding box center [784, 717] width 118 height 40
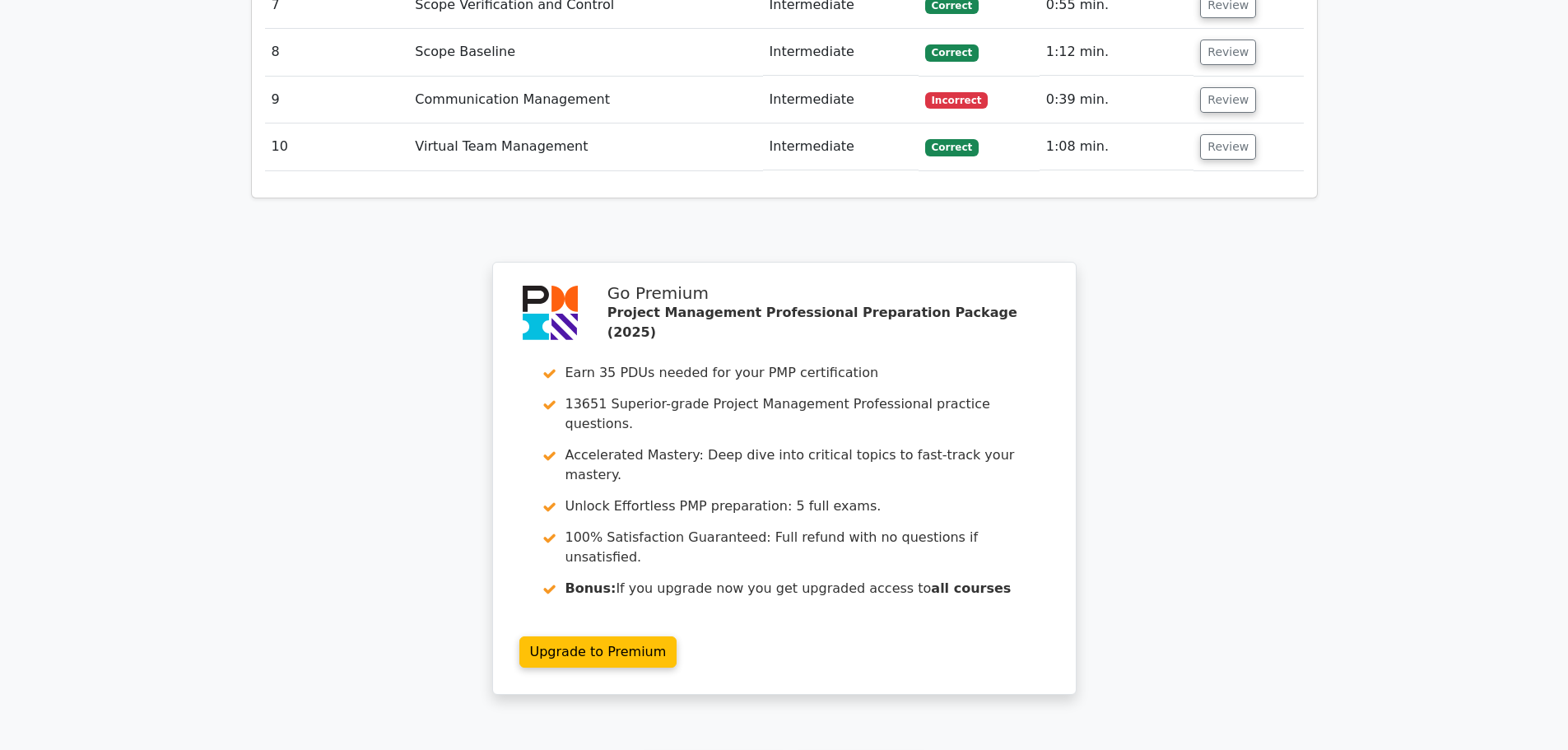
scroll to position [2746, 0]
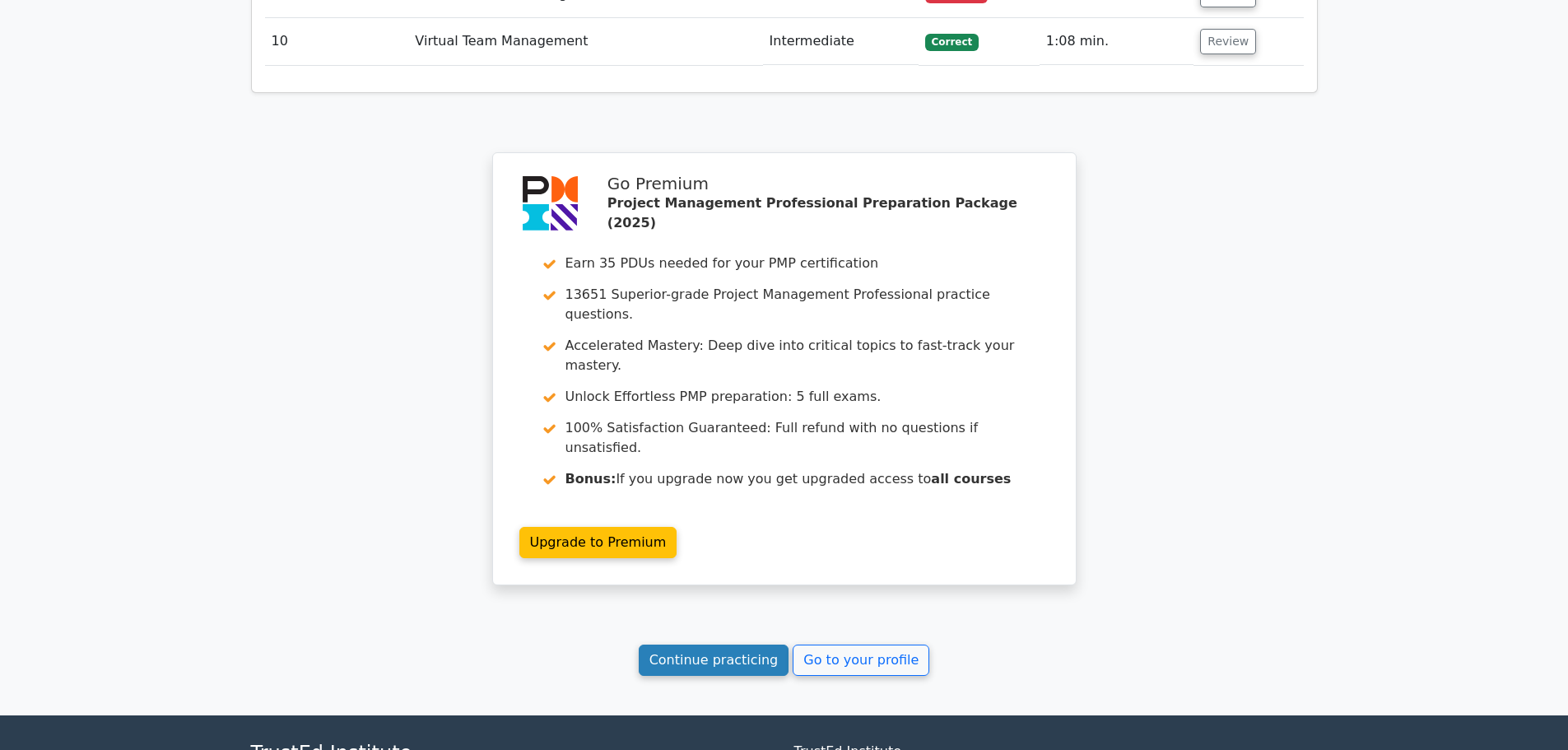
click at [745, 645] on link "Continue practicing" at bounding box center [714, 660] width 150 height 31
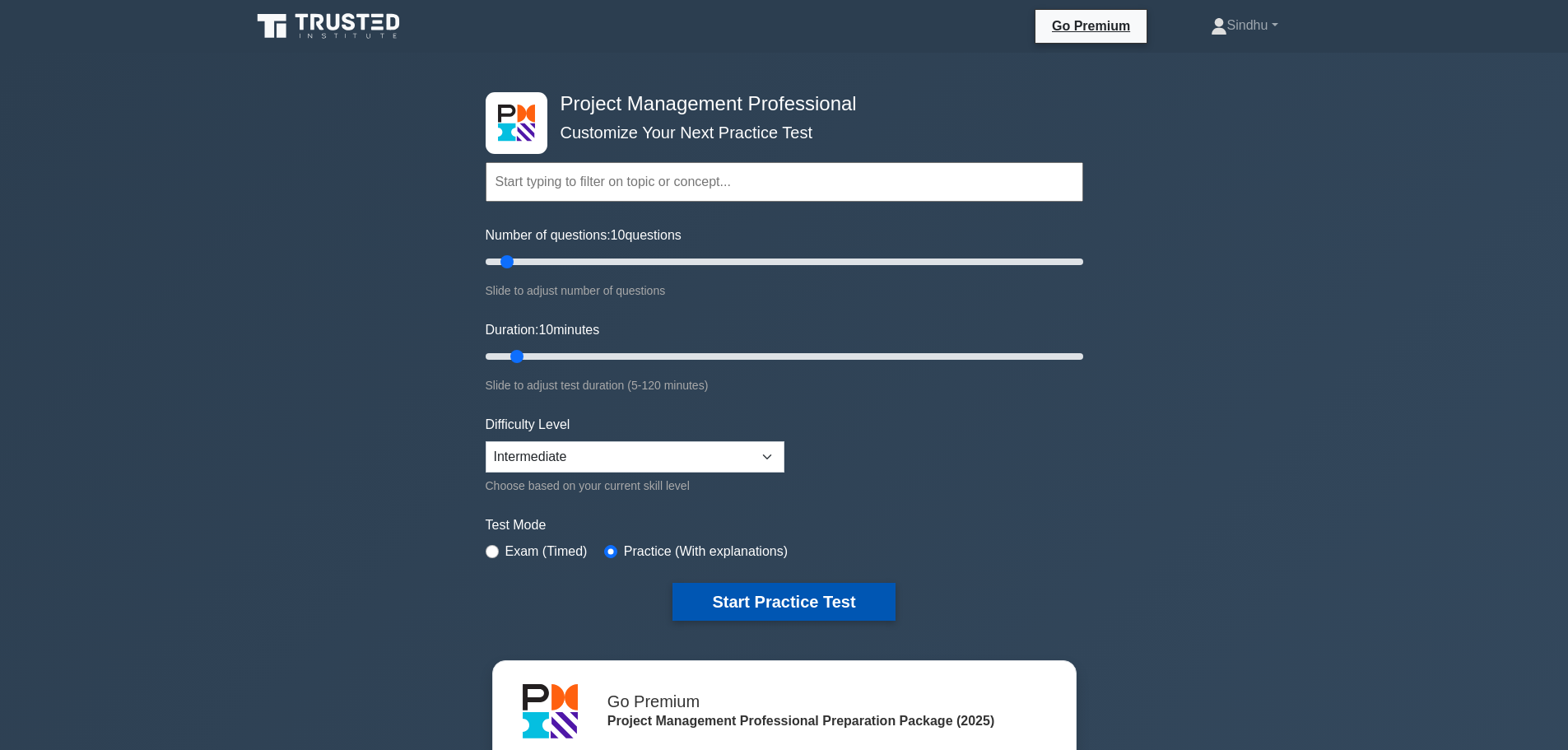
click at [798, 603] on button "Start Practice Test" at bounding box center [784, 602] width 223 height 38
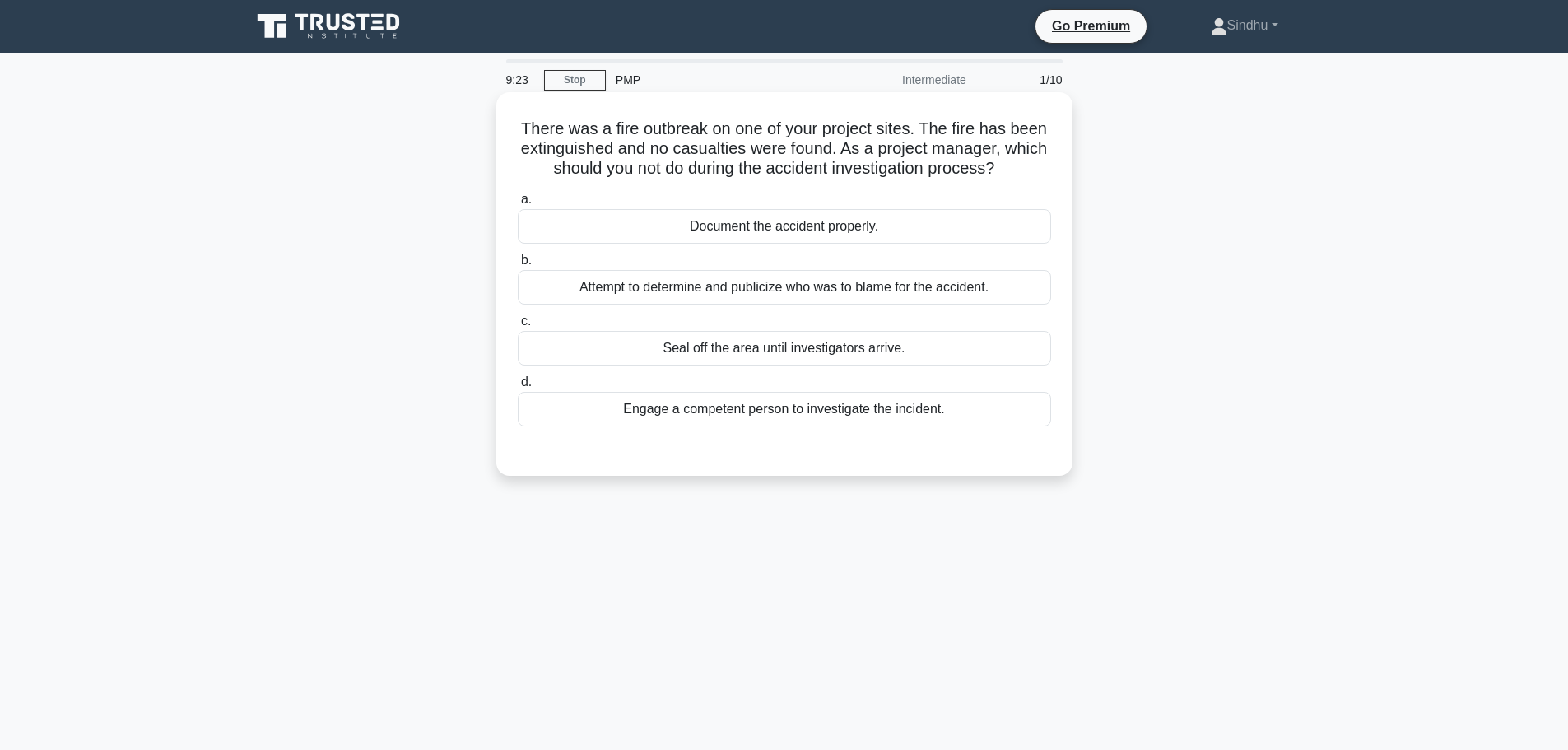
click at [806, 298] on div "Attempt to determine and publicize who was to blame for the accident." at bounding box center [784, 287] width 533 height 35
click at [518, 266] on input "b. Attempt to determine and publicize who was to blame for the accident." at bounding box center [518, 260] width 0 height 11
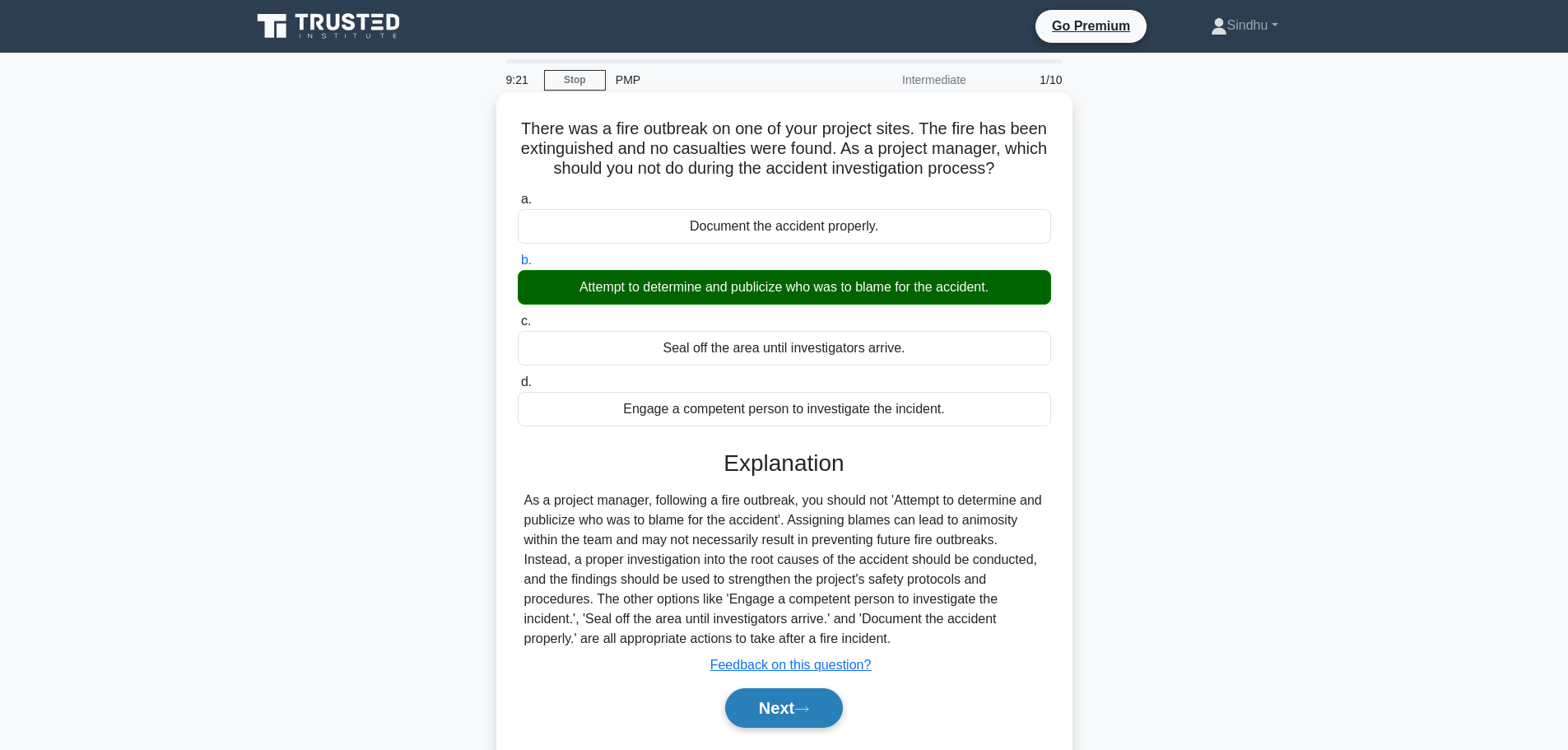
click at [790, 709] on button "Next" at bounding box center [784, 708] width 118 height 40
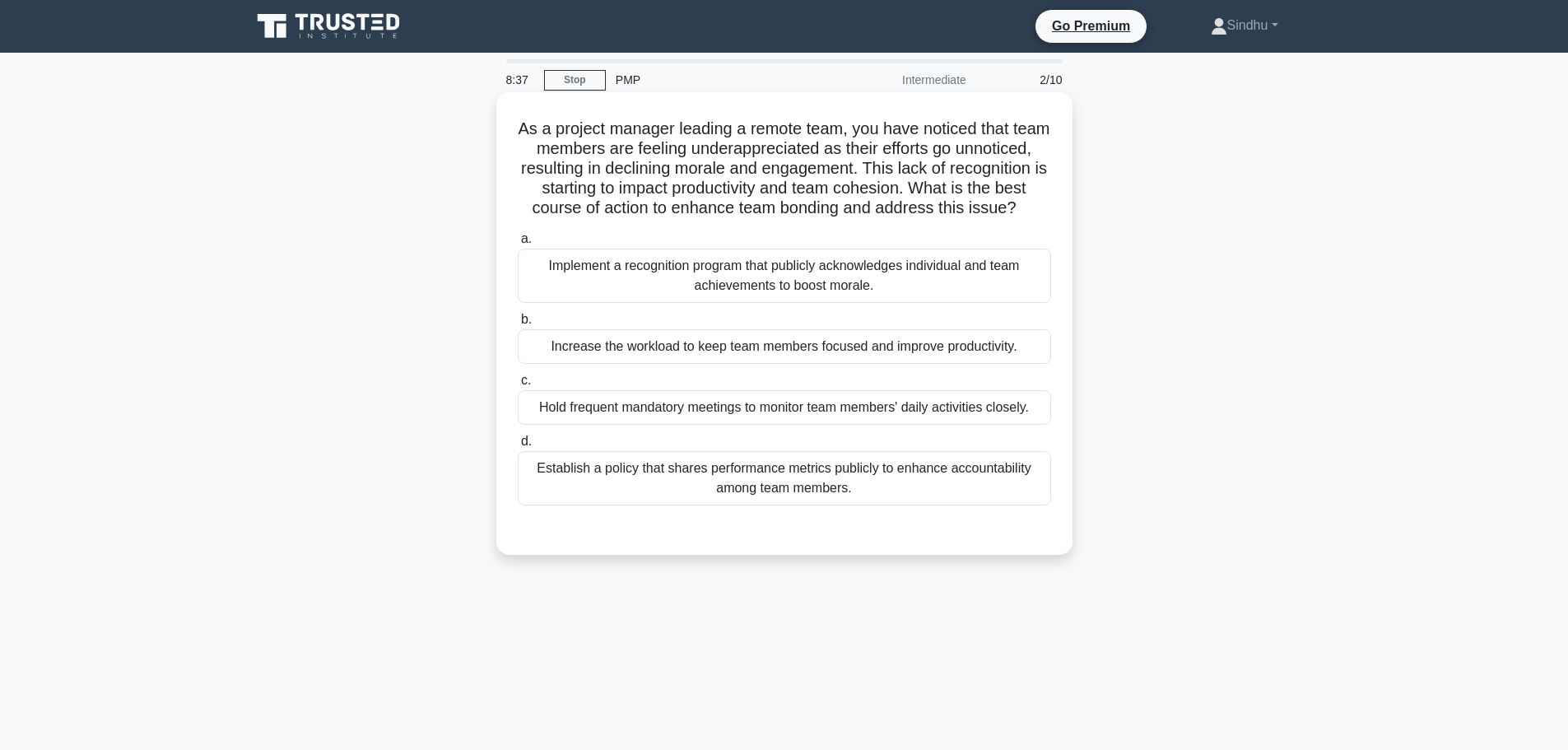
click at [674, 303] on div "Implement a recognition program that publicly acknowledges individual and team …" at bounding box center [784, 276] width 533 height 54
click at [518, 245] on input "a. Implement a recognition program that publicly acknowledges individual and te…" at bounding box center [518, 239] width 0 height 11
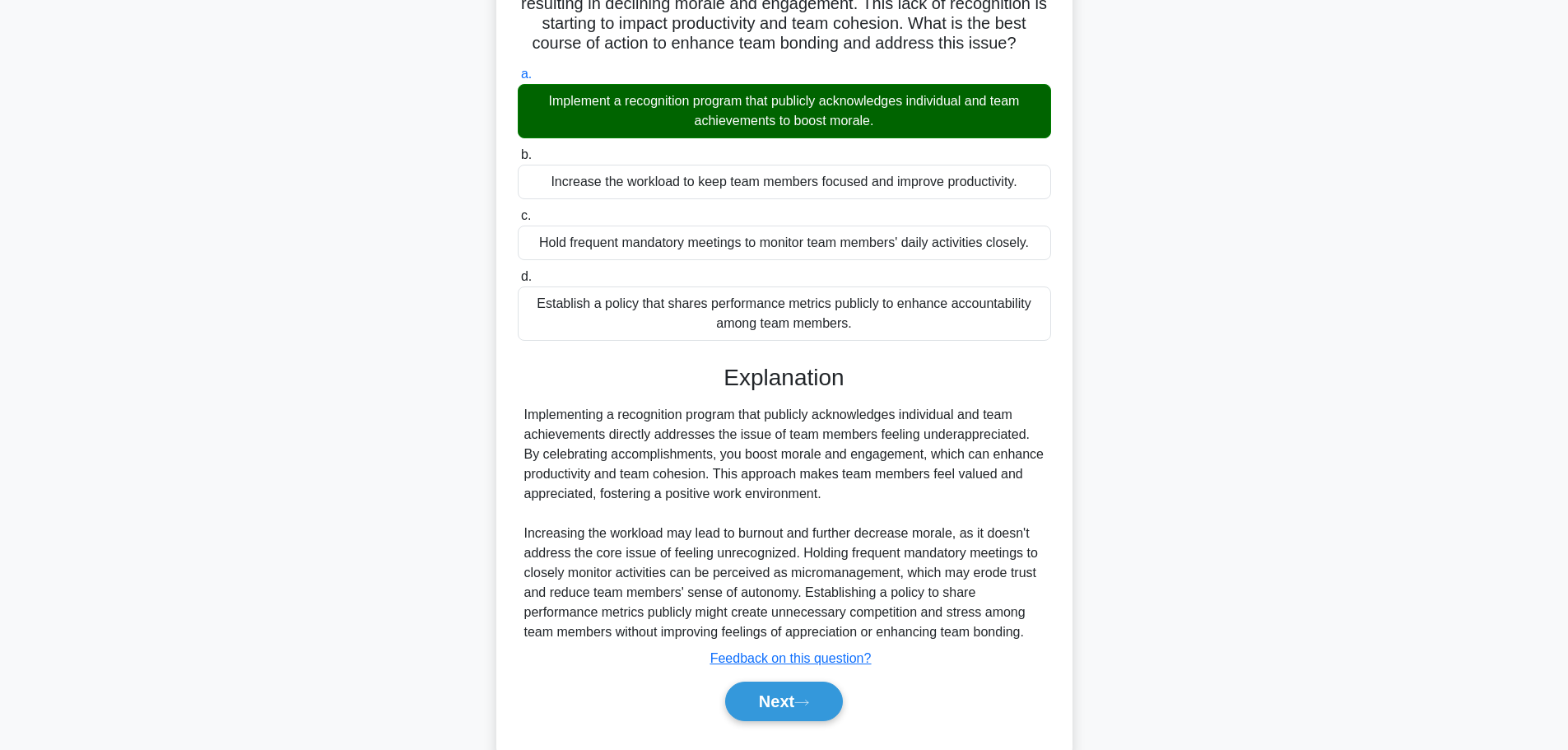
scroll to position [227, 0]
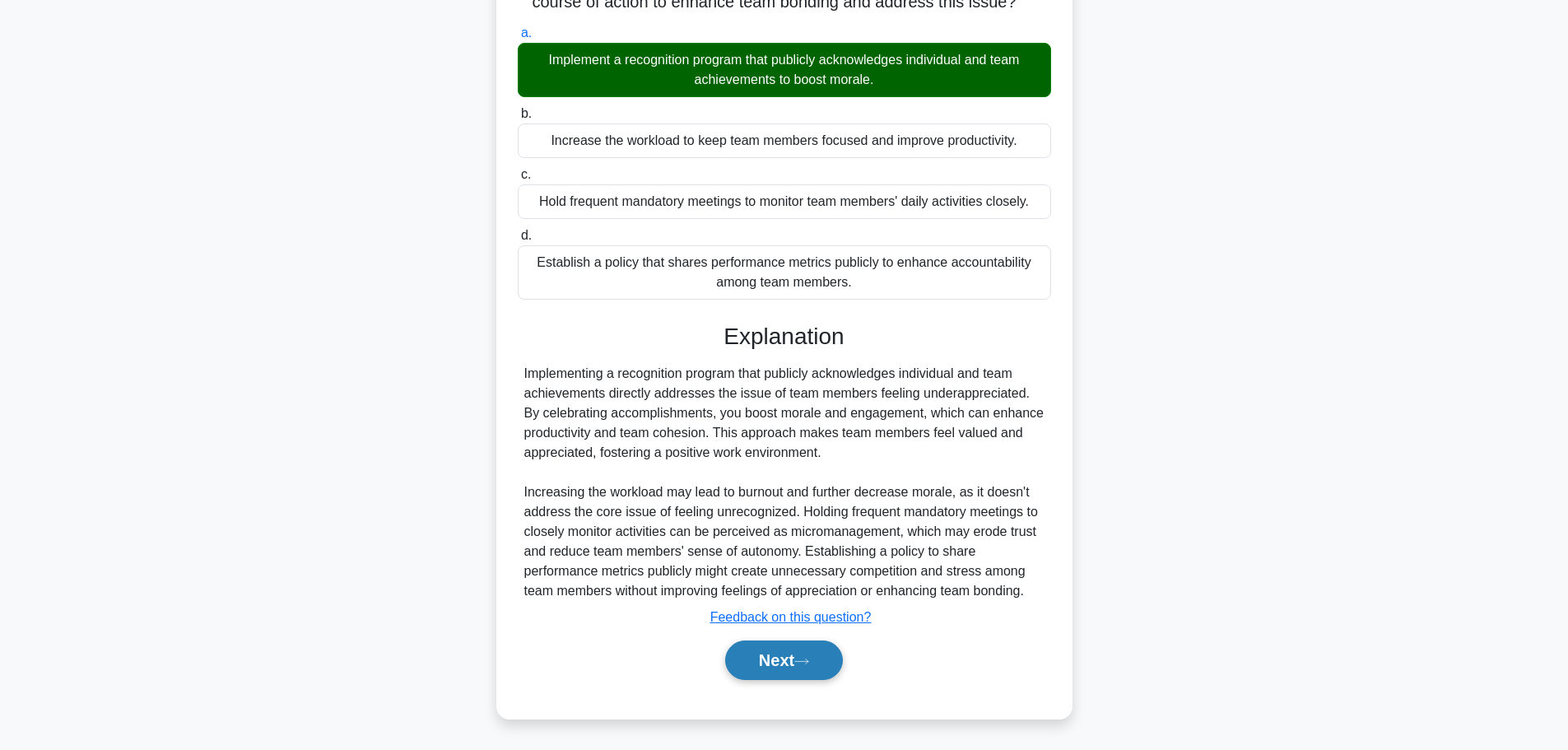
click at [747, 663] on button "Next" at bounding box center [784, 659] width 118 height 40
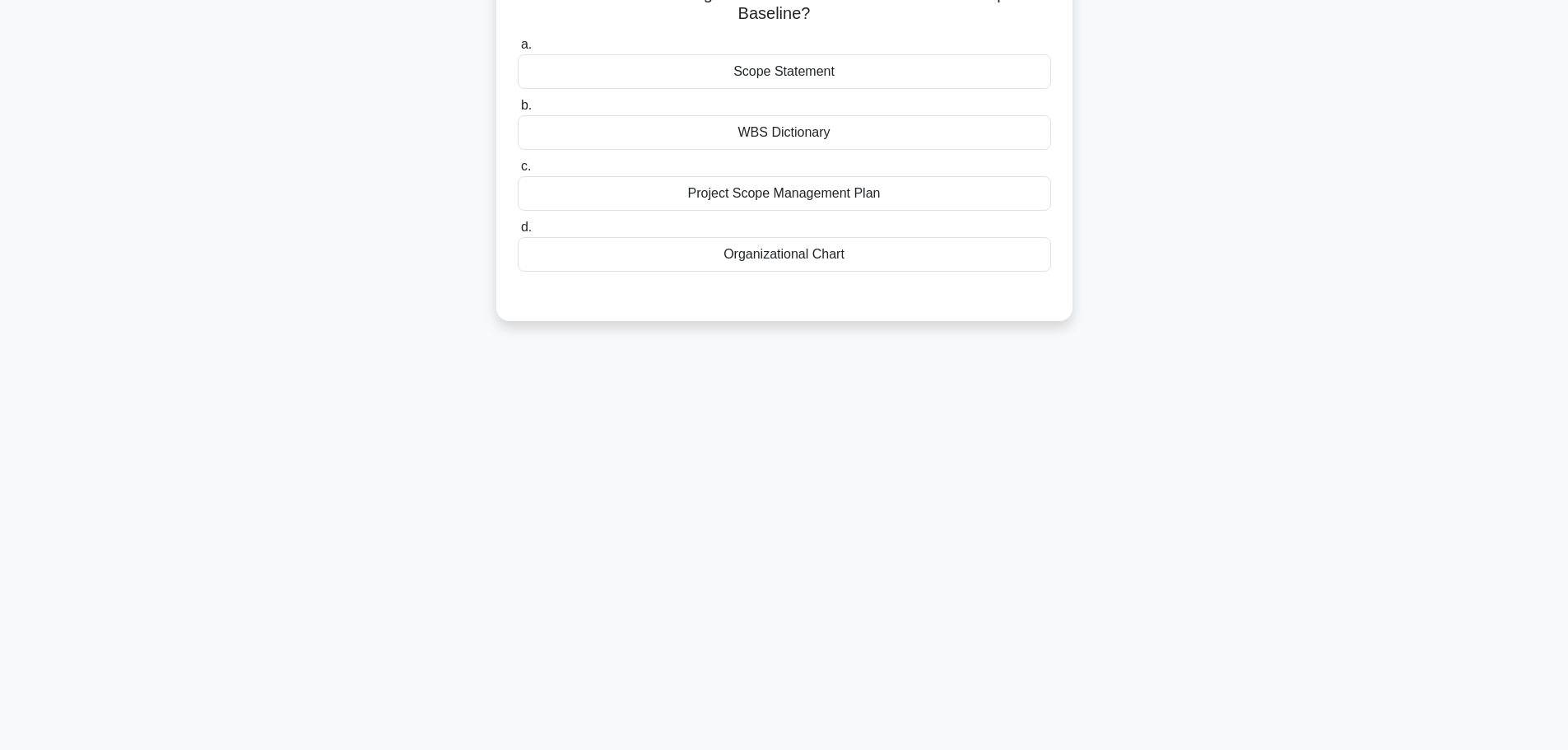
scroll to position [0, 0]
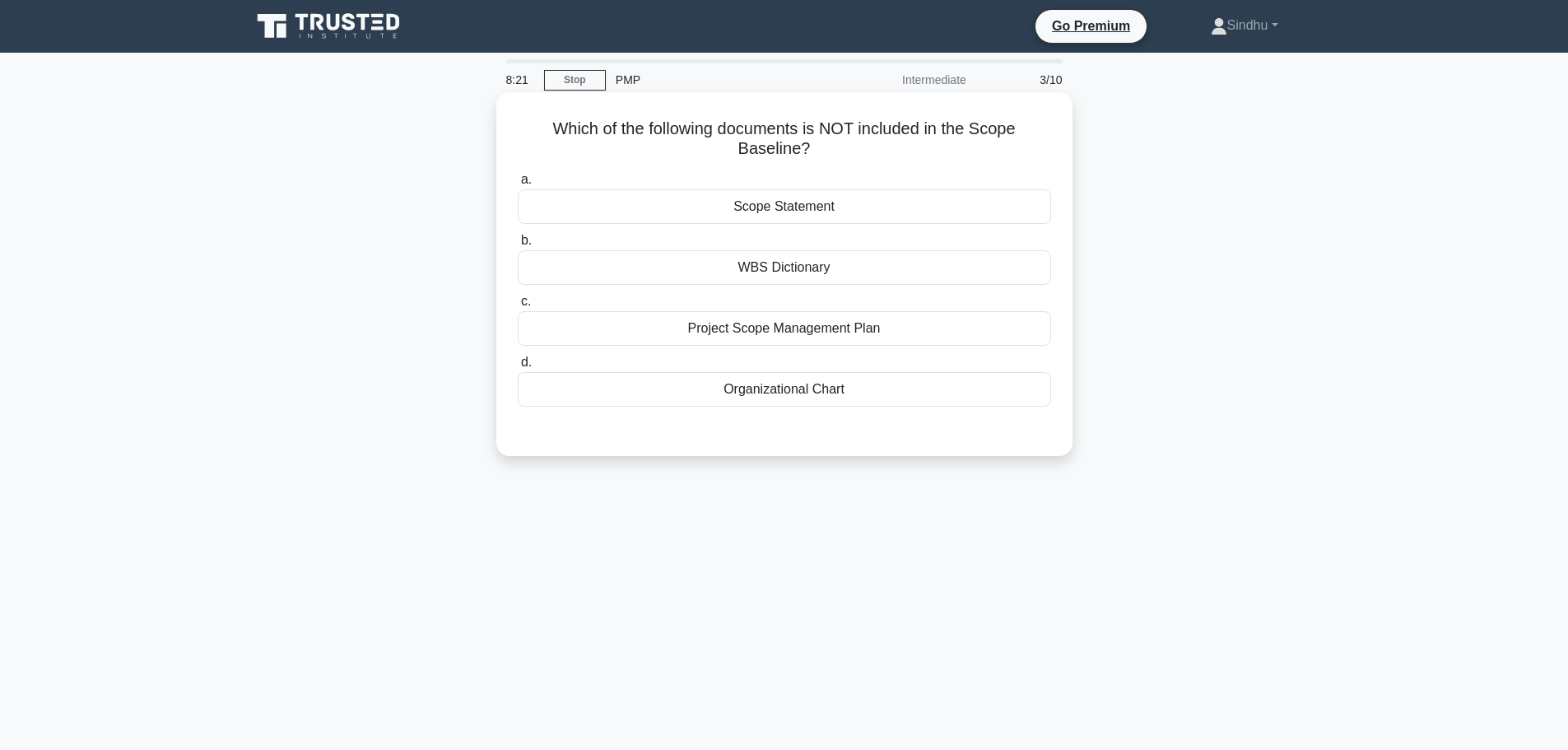
click at [761, 384] on div "Organizational Chart" at bounding box center [784, 389] width 533 height 35
click at [518, 368] on input "d. Organizational Chart" at bounding box center [518, 362] width 0 height 11
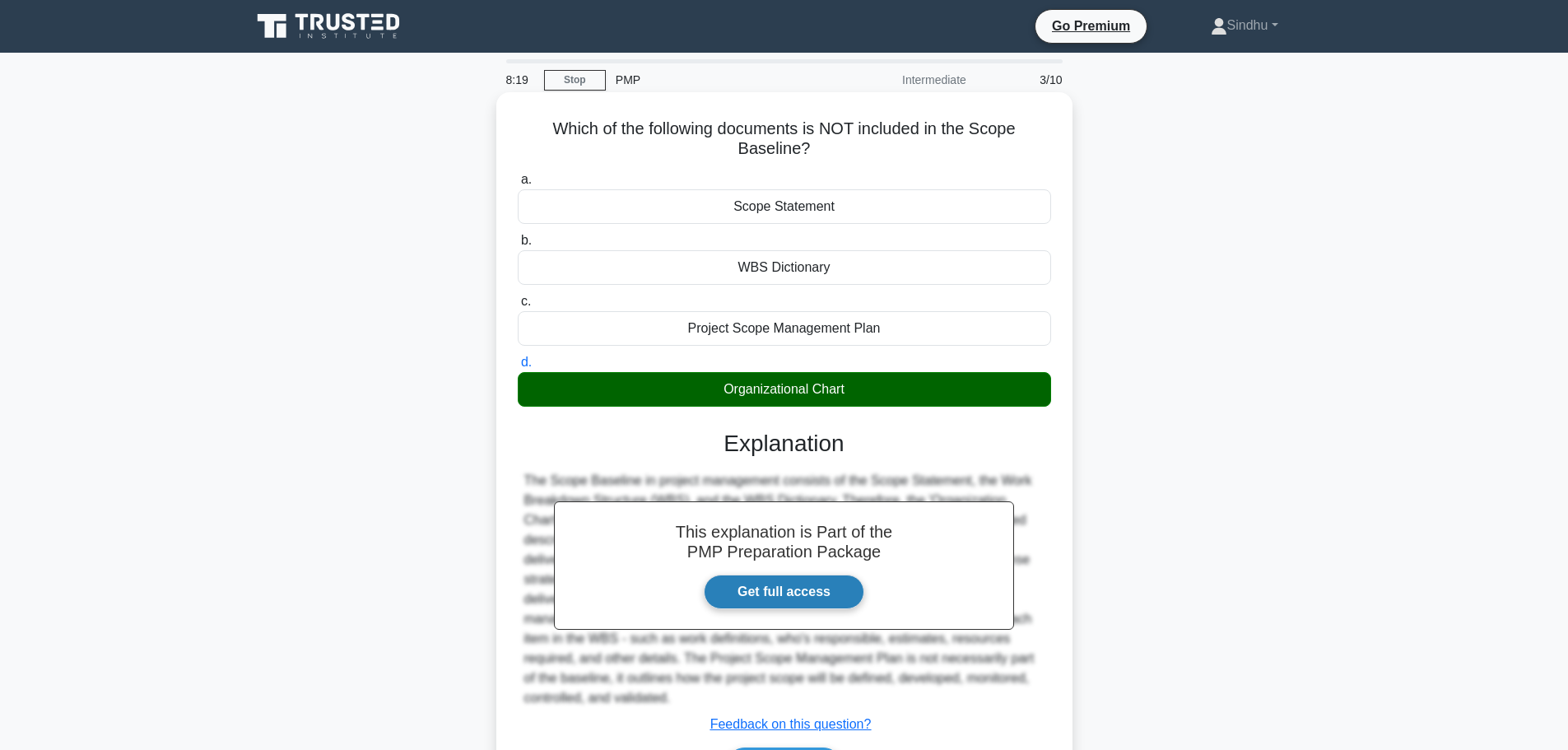
scroll to position [139, 0]
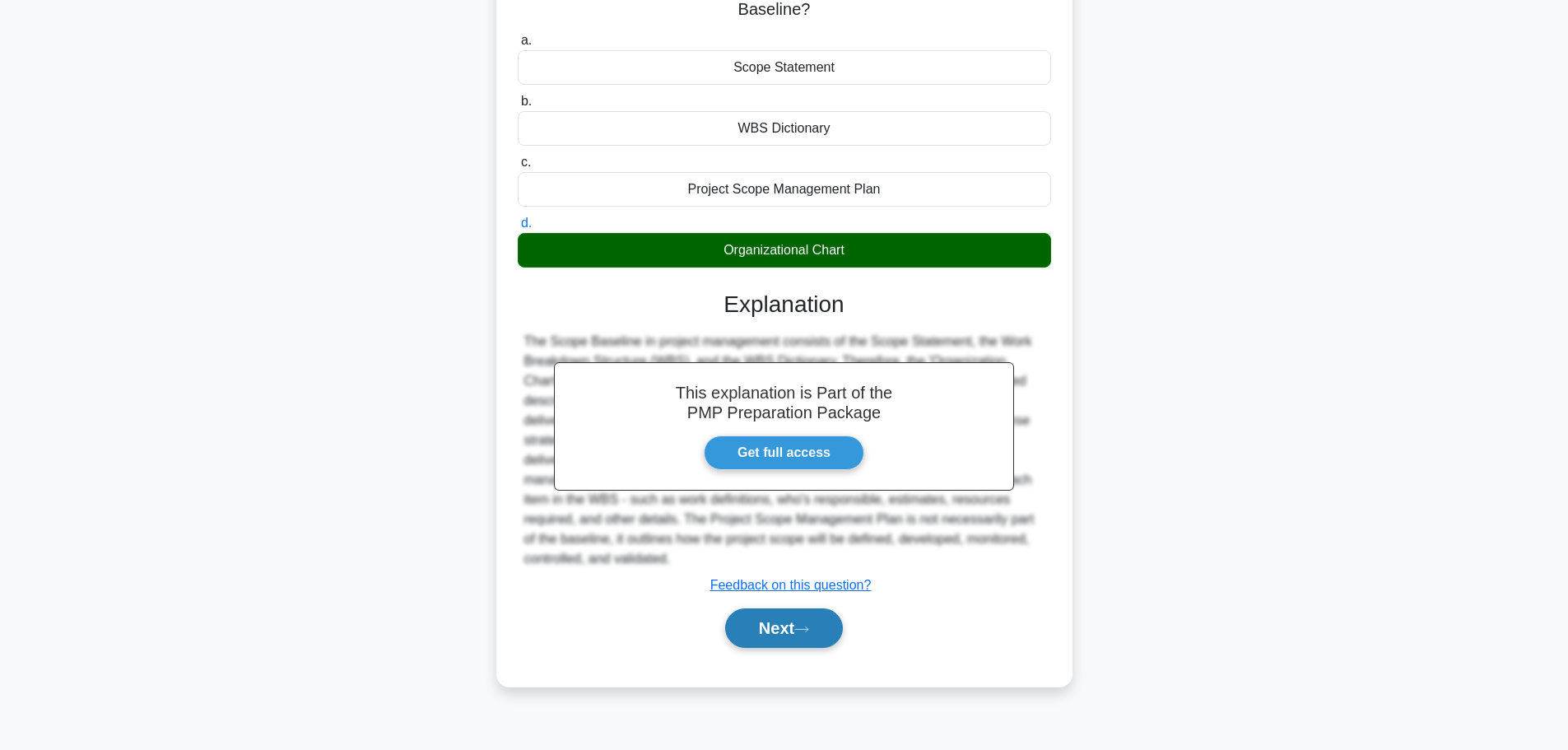
click at [784, 618] on button "Next" at bounding box center [784, 628] width 118 height 40
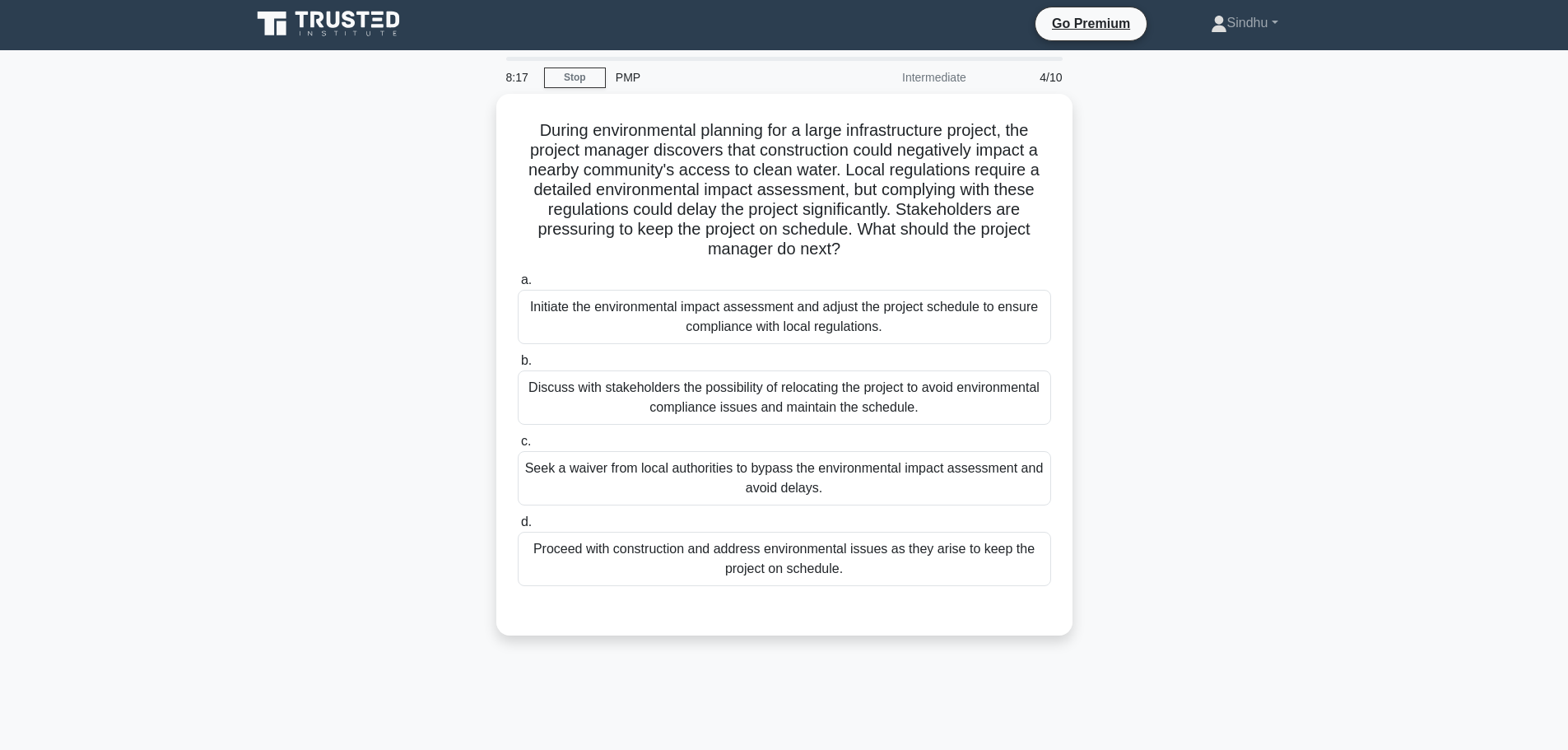
scroll to position [0, 0]
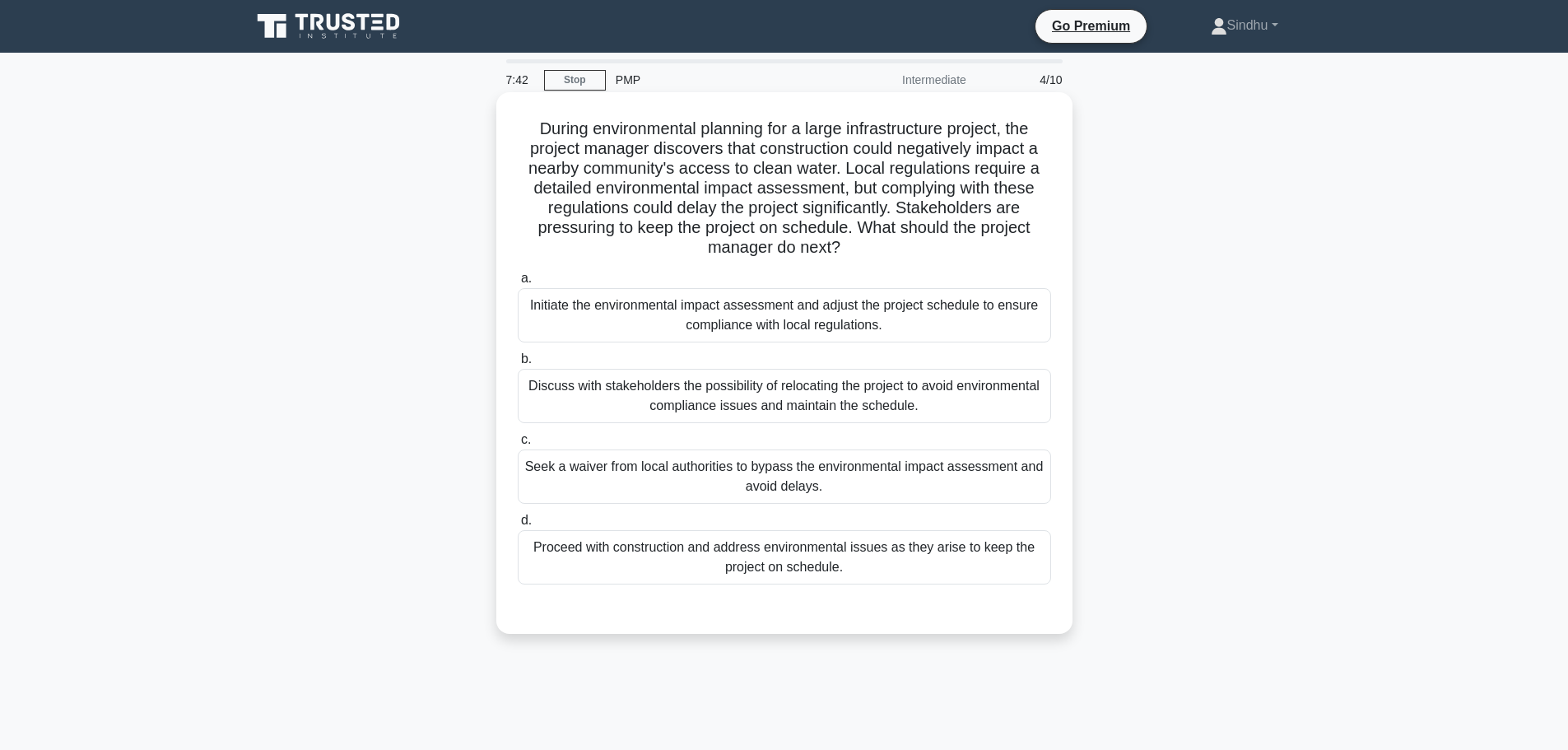
click at [859, 327] on div "Initiate the environmental impact assessment and adjust the project schedule to…" at bounding box center [784, 315] width 533 height 54
click at [518, 284] on input "a. Initiate the environmental impact assessment and adjust the project schedule…" at bounding box center [518, 279] width 0 height 11
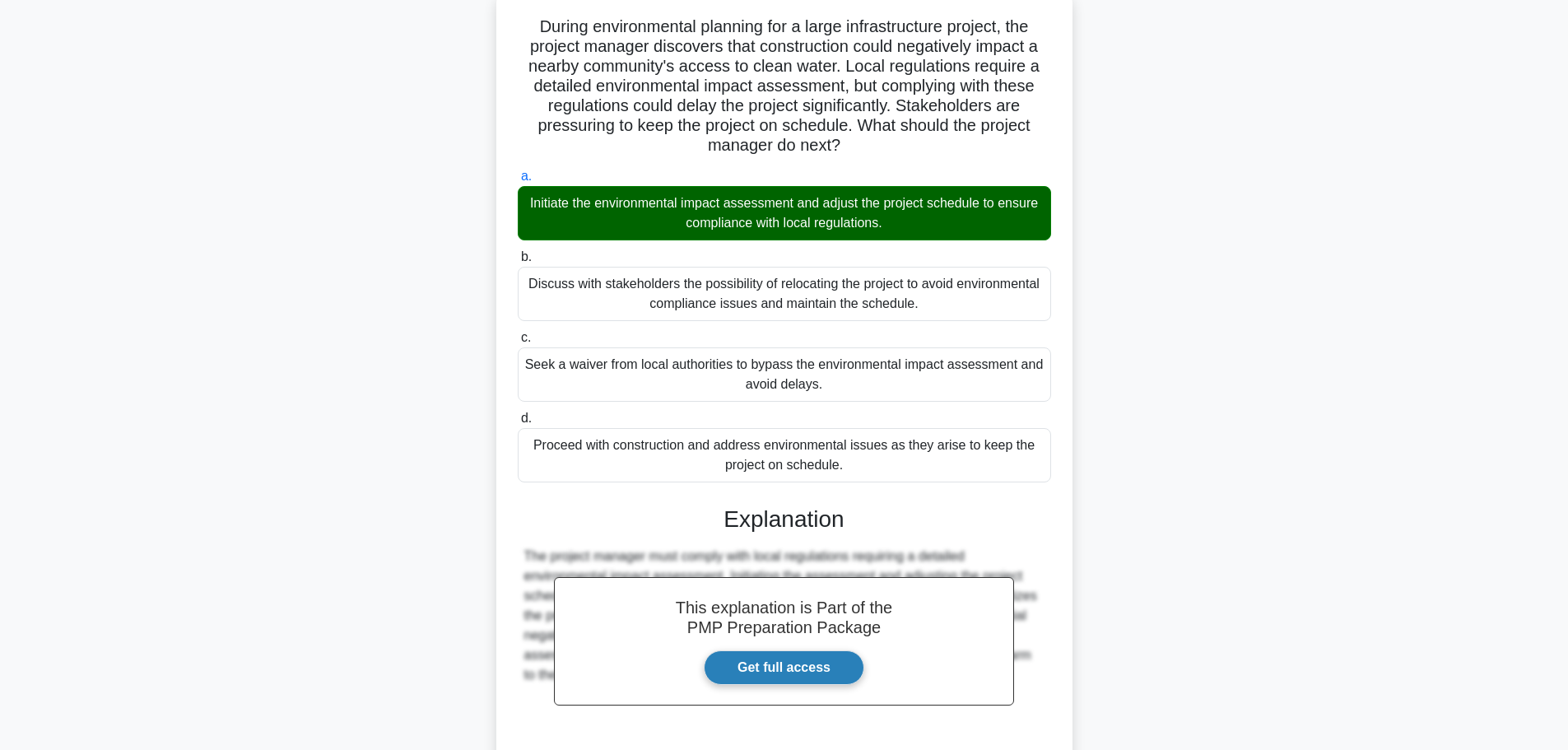
scroll to position [246, 0]
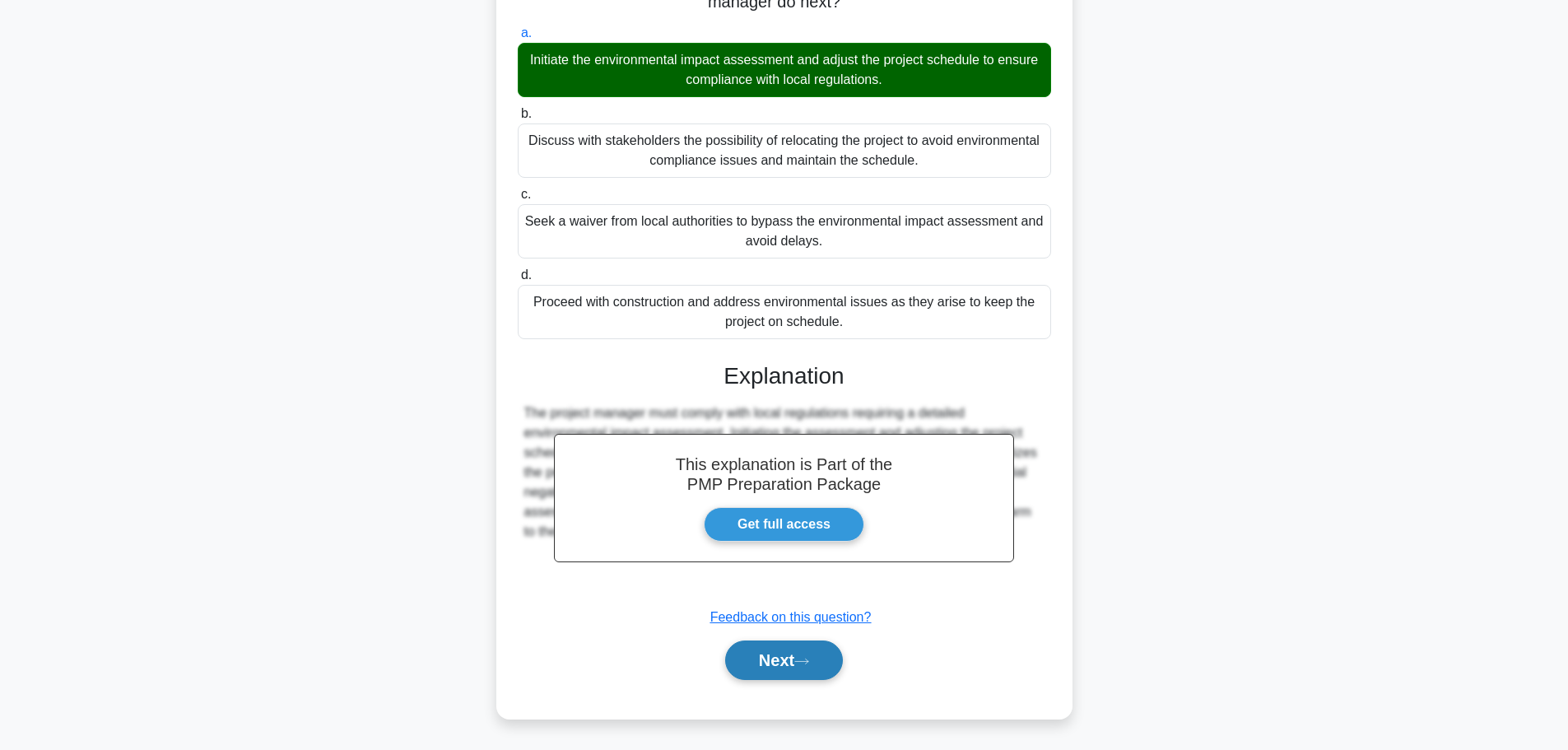
click at [781, 663] on button "Next" at bounding box center [784, 659] width 118 height 40
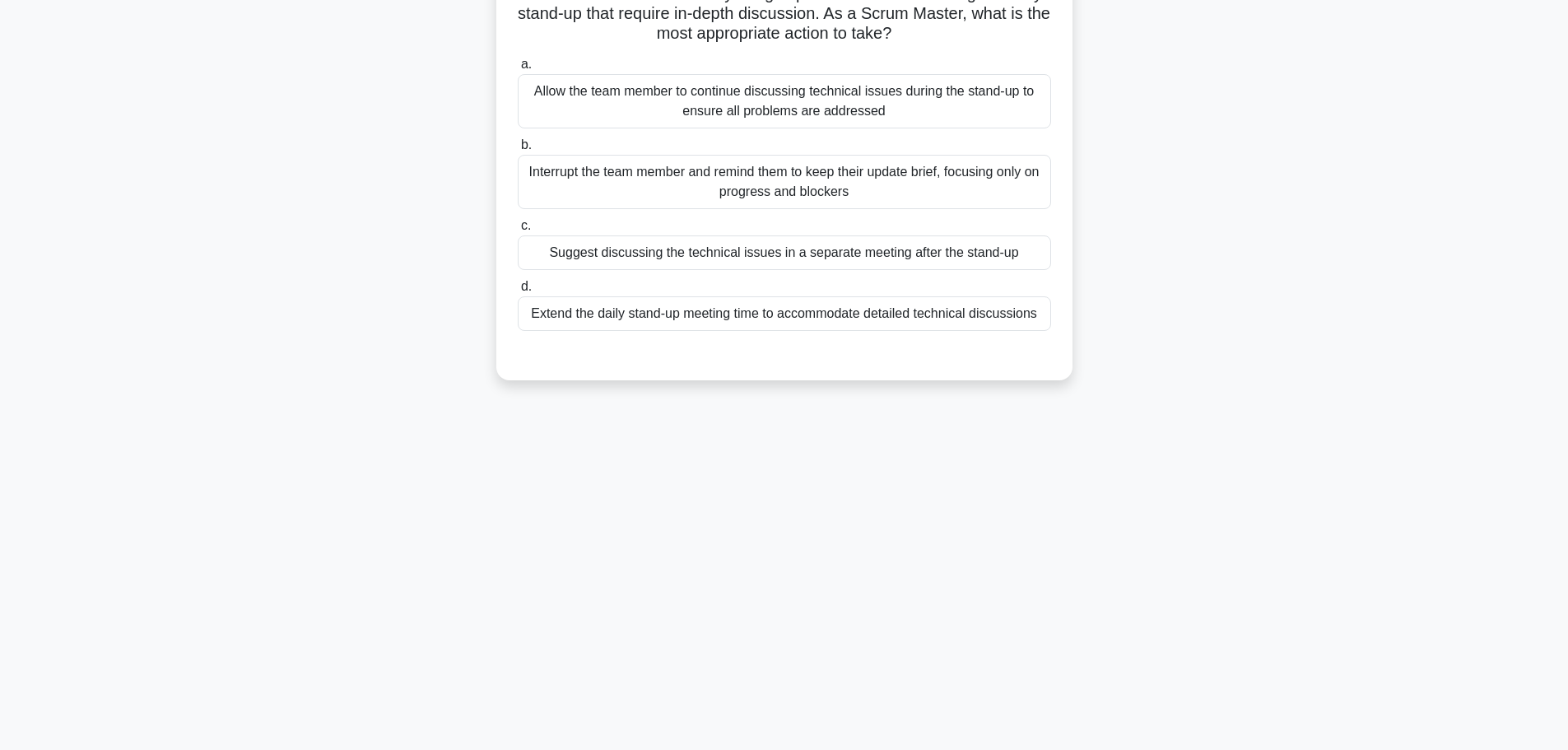
scroll to position [0, 0]
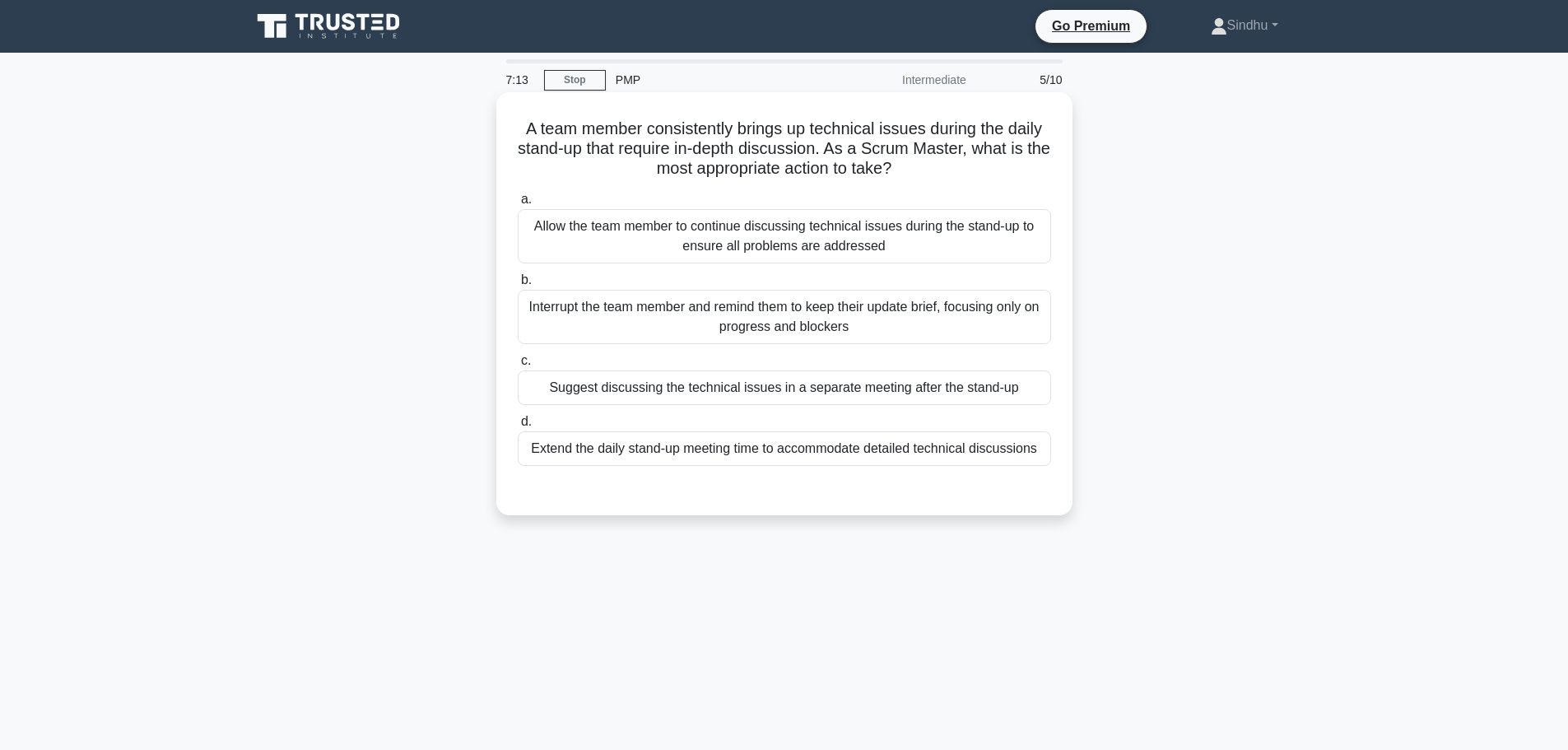
click at [725, 388] on div "Suggest discussing the technical issues in a separate meeting after the stand-up" at bounding box center [784, 388] width 533 height 35
click at [518, 366] on input "c. Suggest discussing the technical issues in a separate meeting after the stan…" at bounding box center [518, 361] width 0 height 11
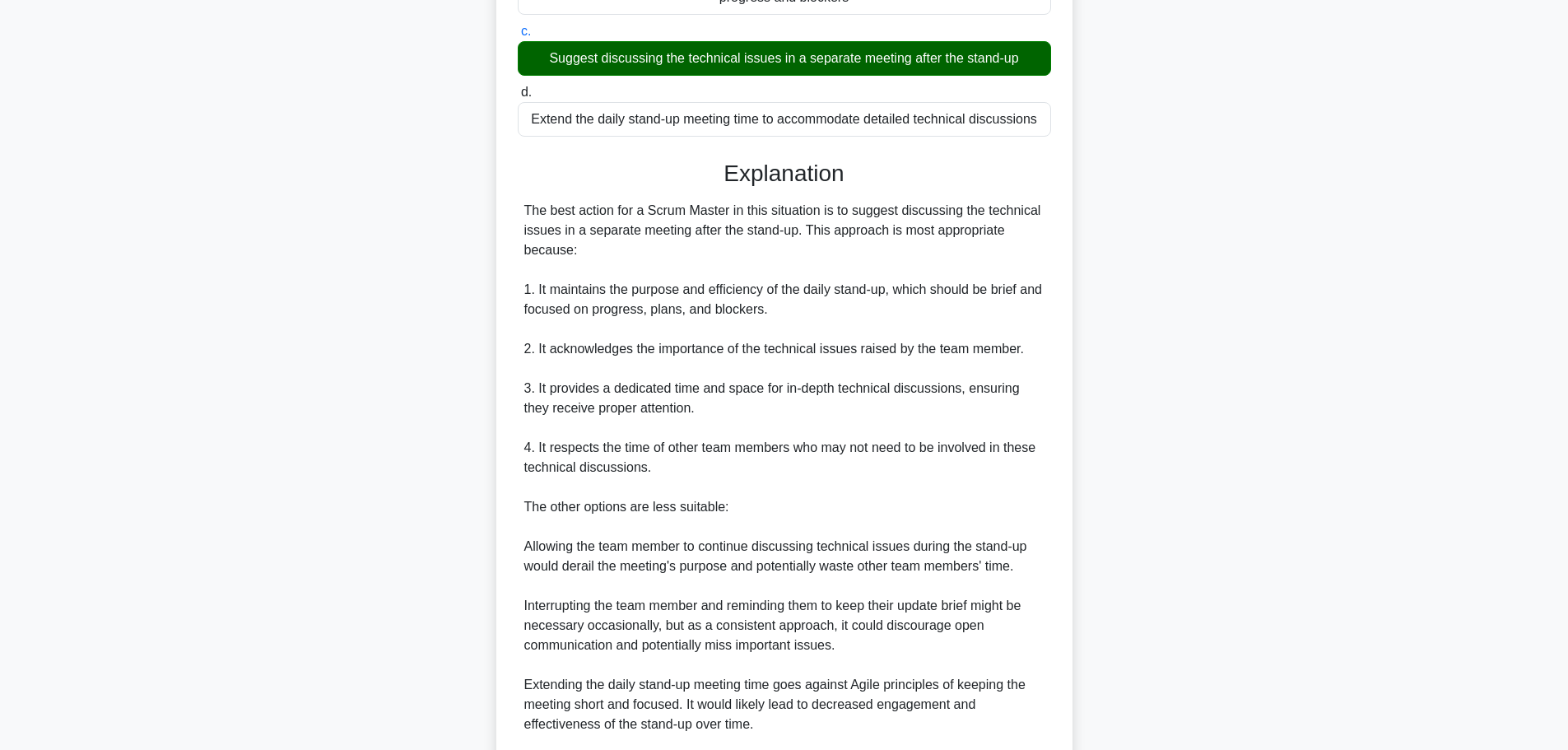
scroll to position [543, 0]
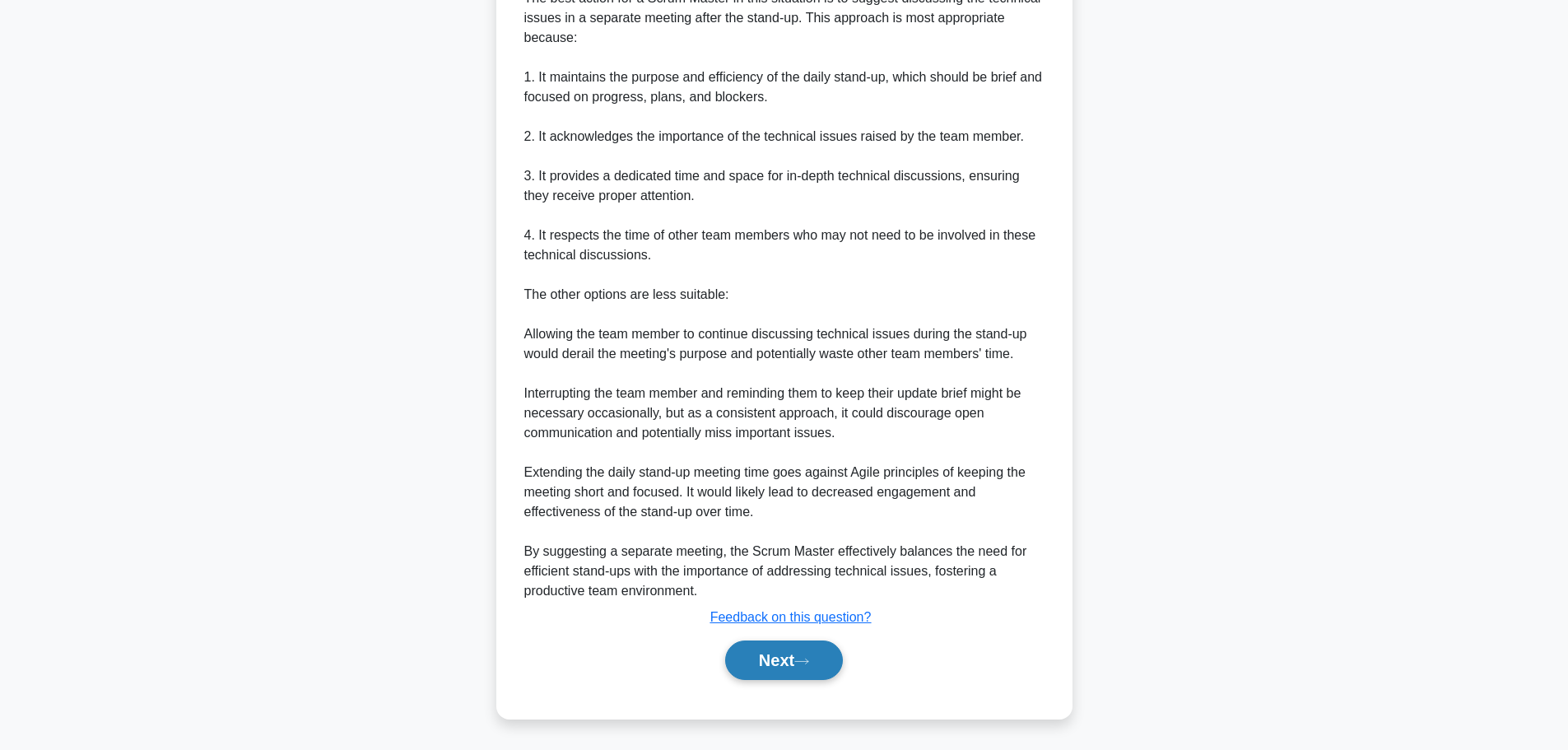
click at [759, 658] on button "Next" at bounding box center [784, 659] width 118 height 40
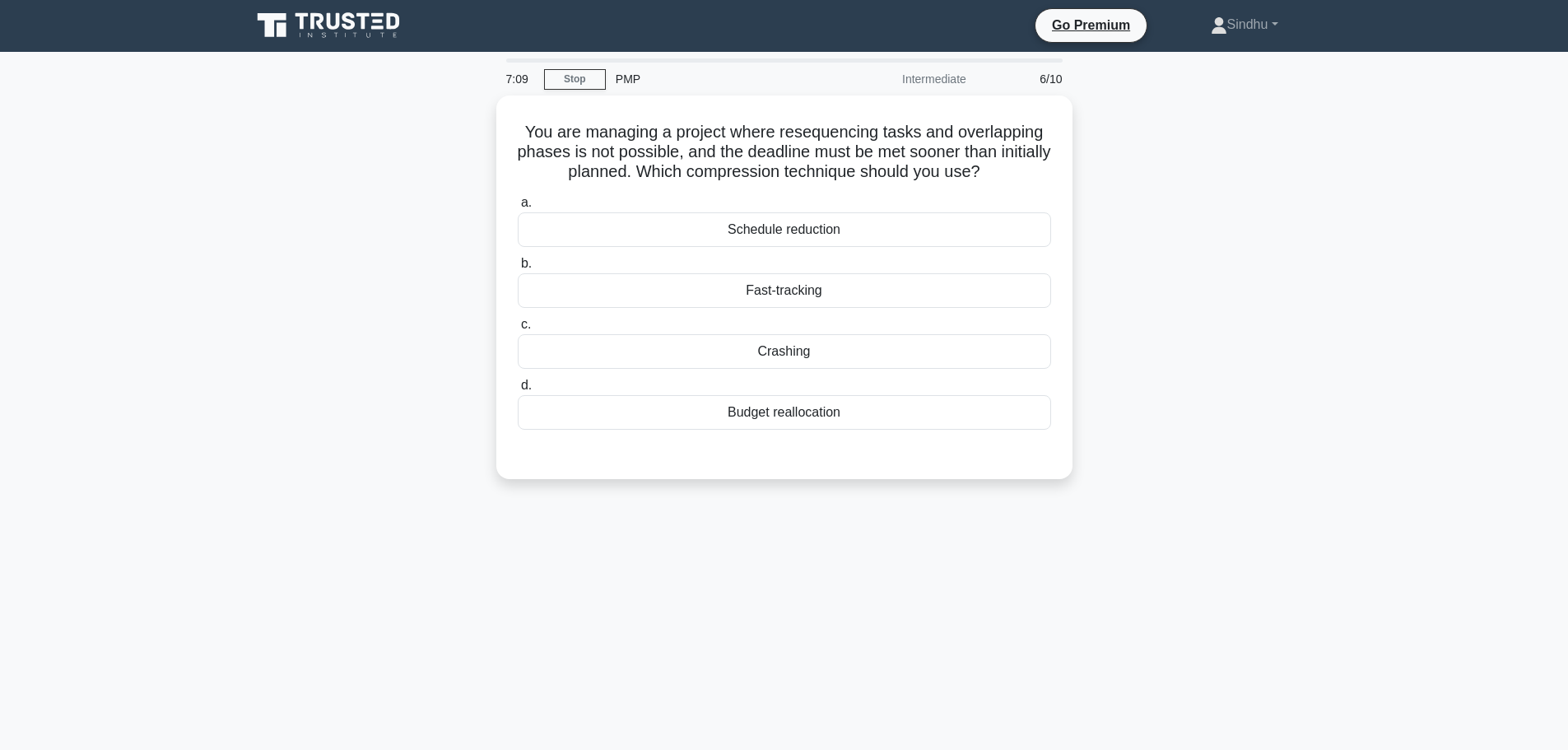
scroll to position [0, 0]
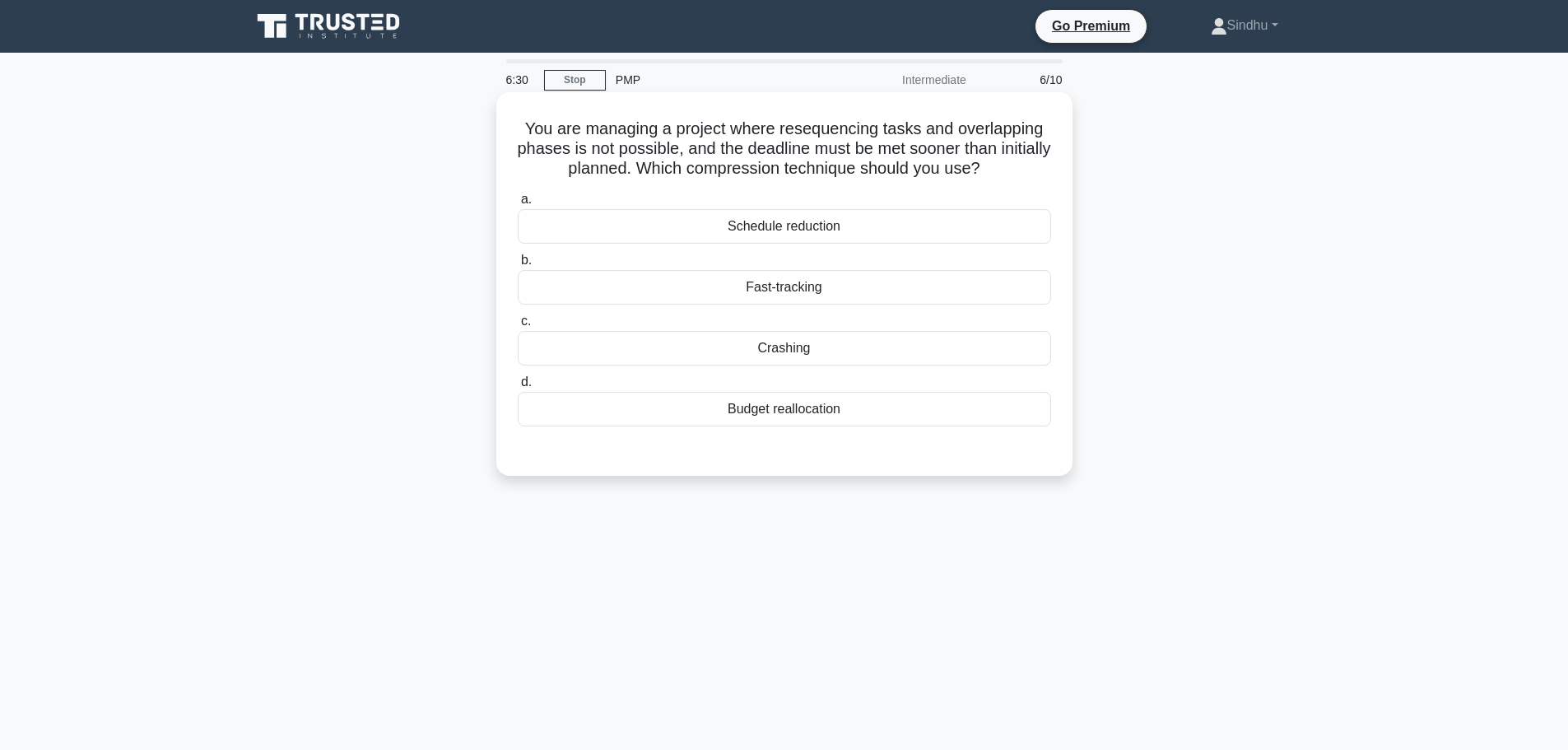
click at [784, 343] on div "Crashing" at bounding box center [784, 348] width 533 height 35
click at [518, 327] on input "c. Crashing" at bounding box center [518, 321] width 0 height 11
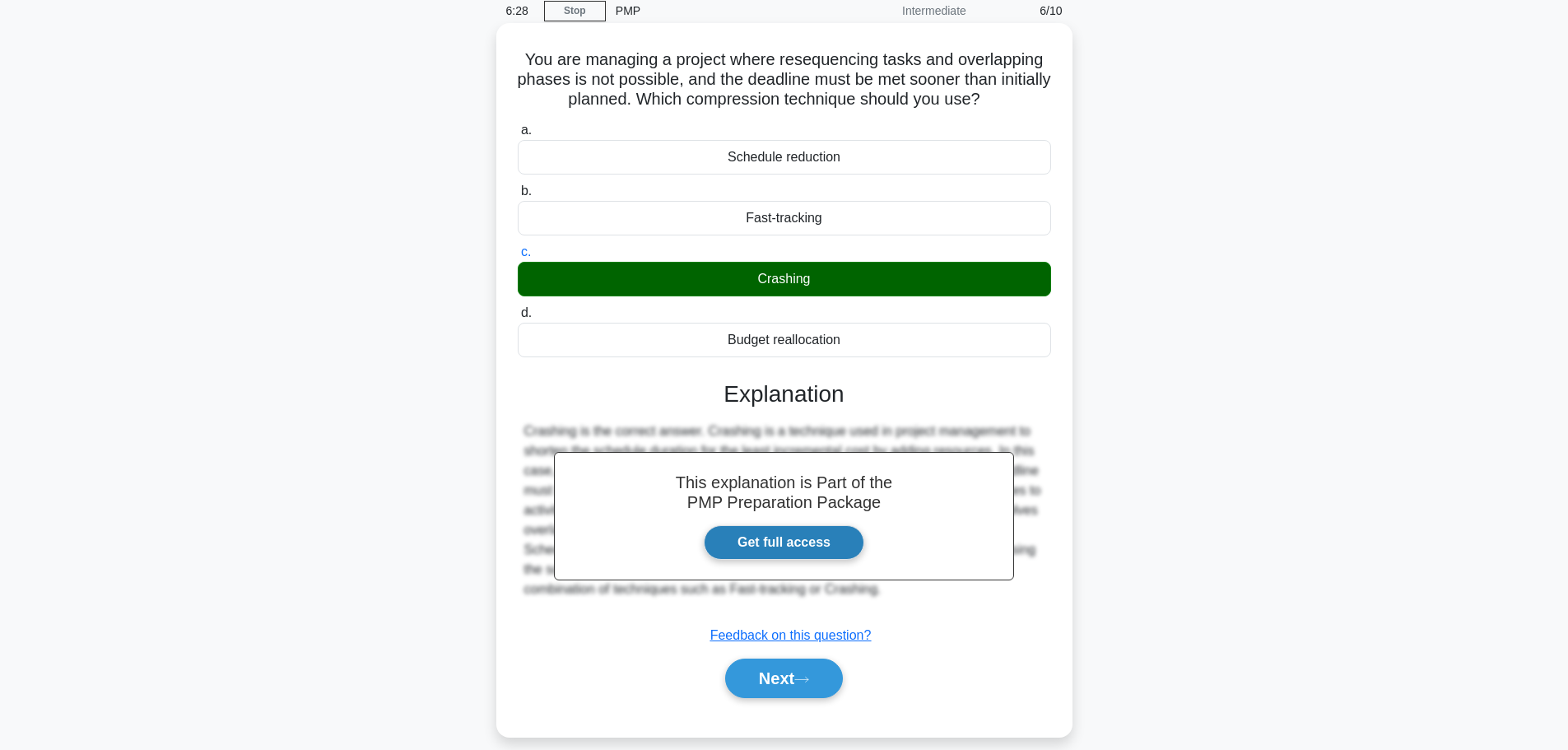
scroll to position [139, 0]
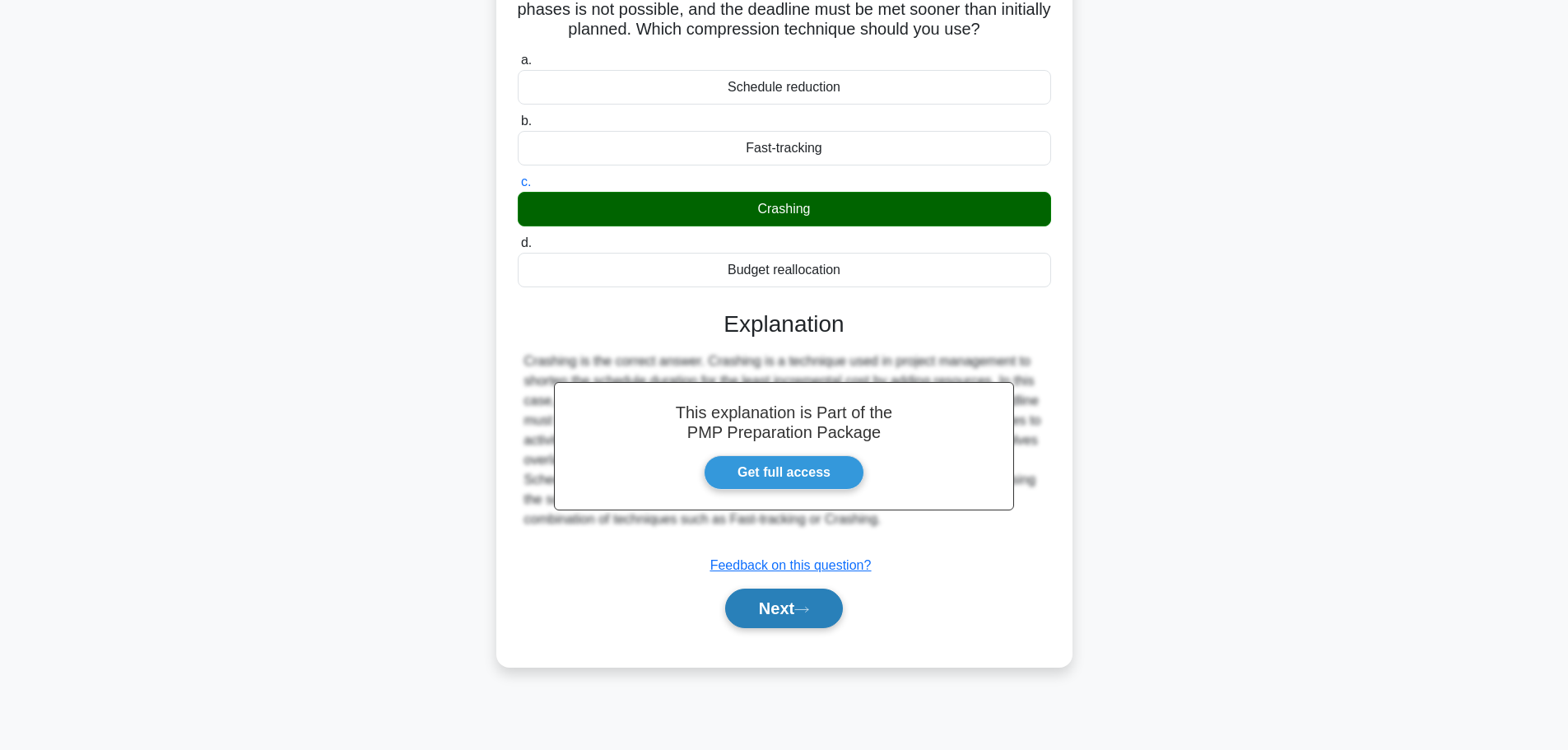
click at [774, 603] on button "Next" at bounding box center [784, 608] width 118 height 40
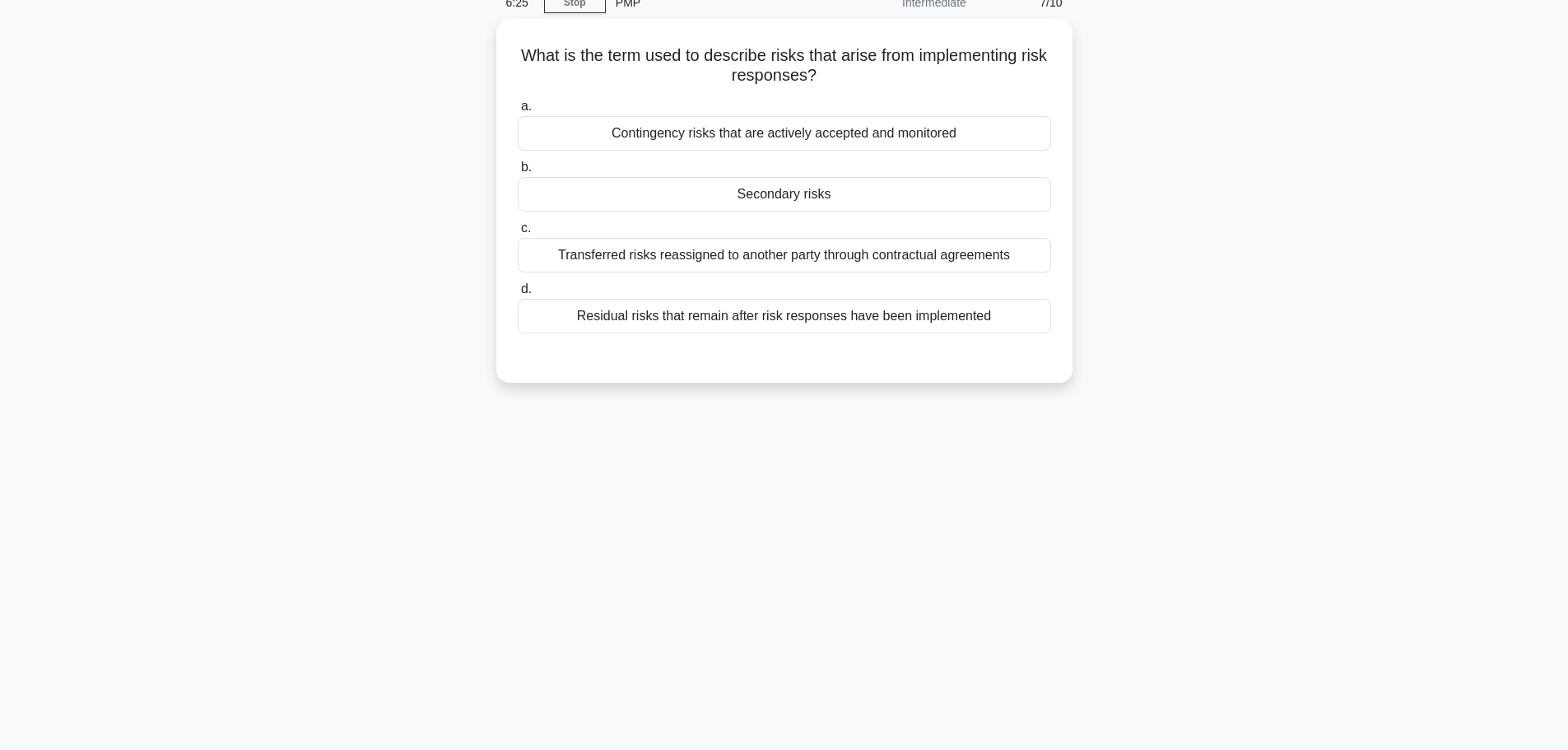
scroll to position [0, 0]
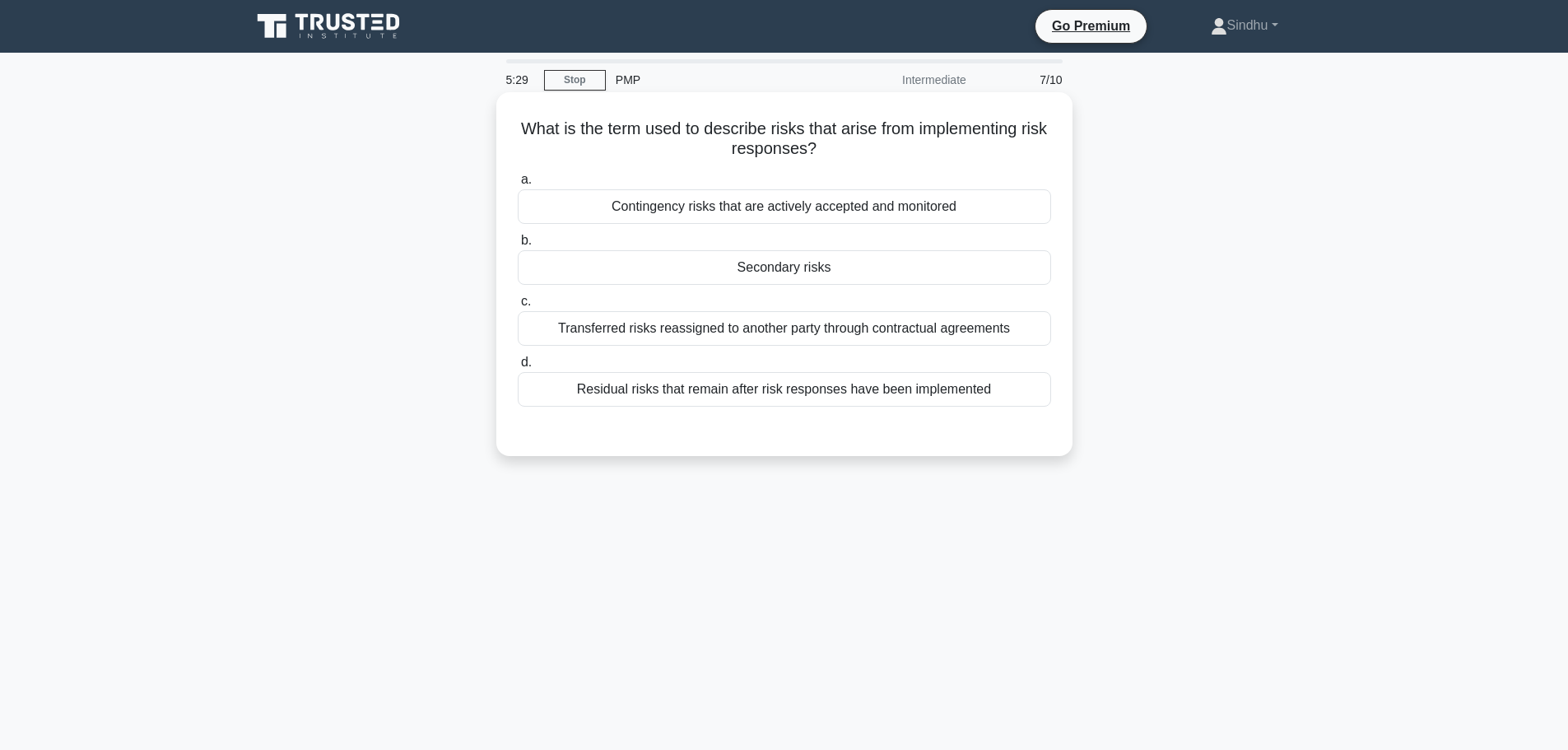
click at [767, 390] on div "Residual risks that remain after risk responses have been implemented" at bounding box center [784, 389] width 533 height 35
click at [518, 368] on input "d. Residual risks that remain after risk responses have been implemented" at bounding box center [518, 362] width 0 height 11
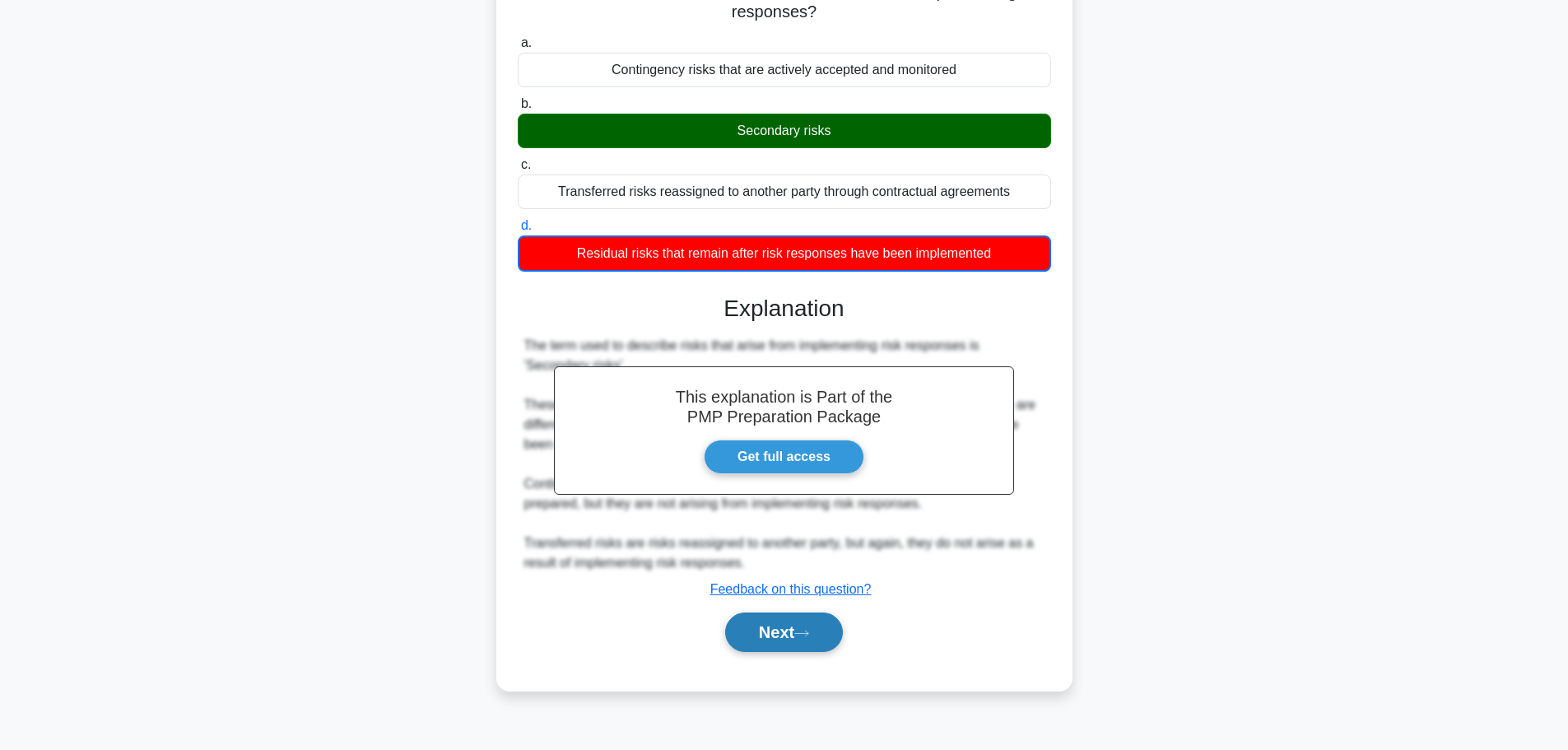
scroll to position [139, 0]
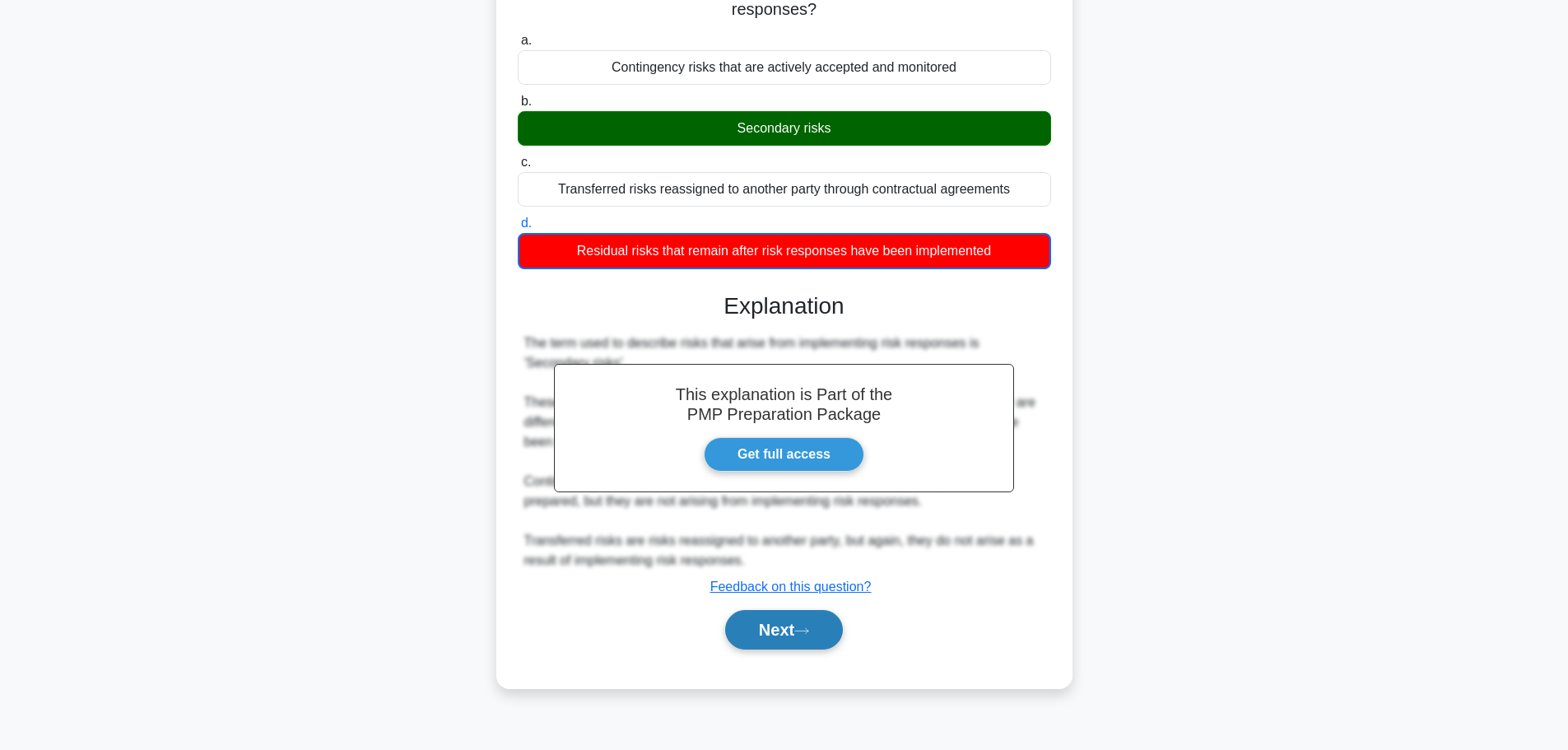
click at [778, 632] on button "Next" at bounding box center [784, 629] width 118 height 40
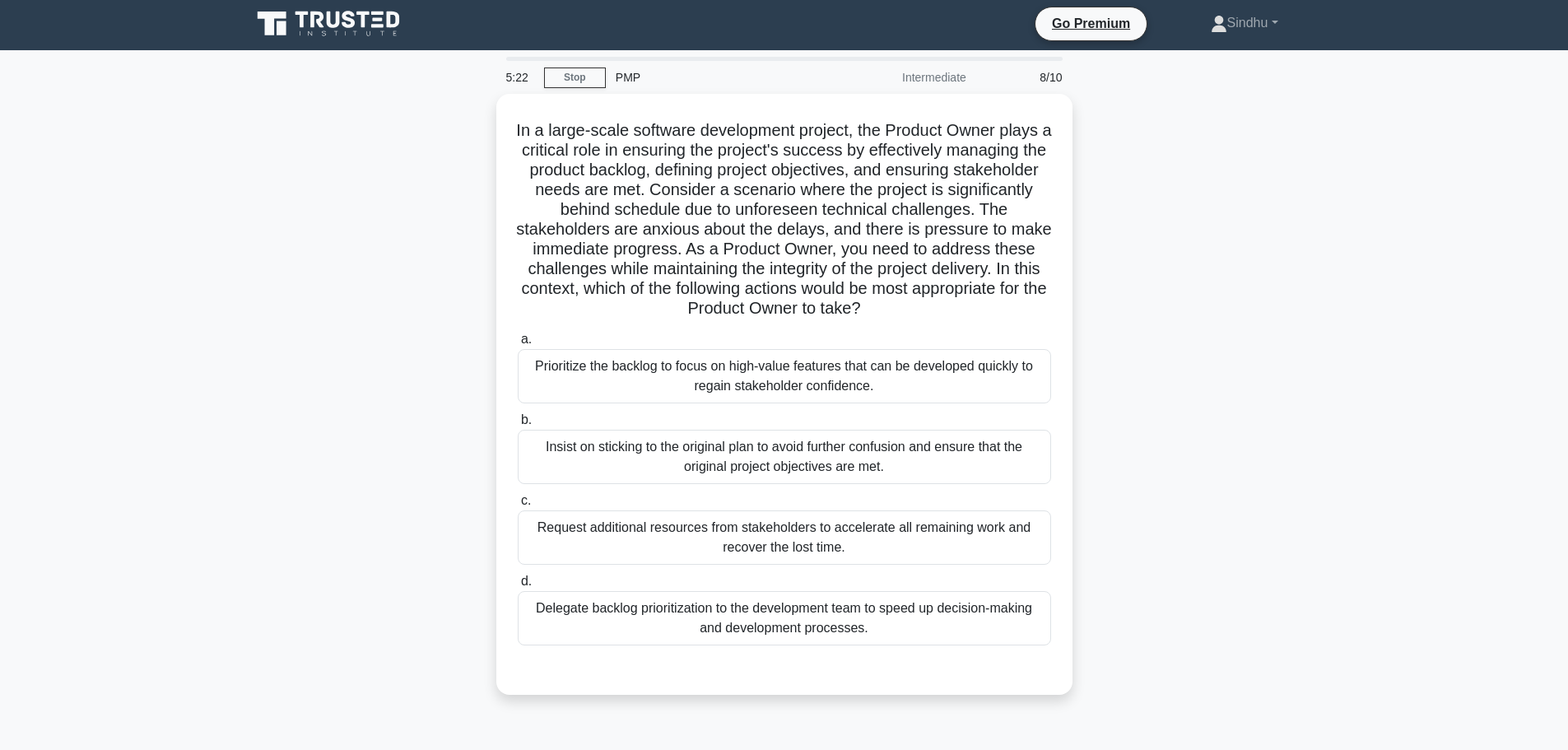
scroll to position [0, 0]
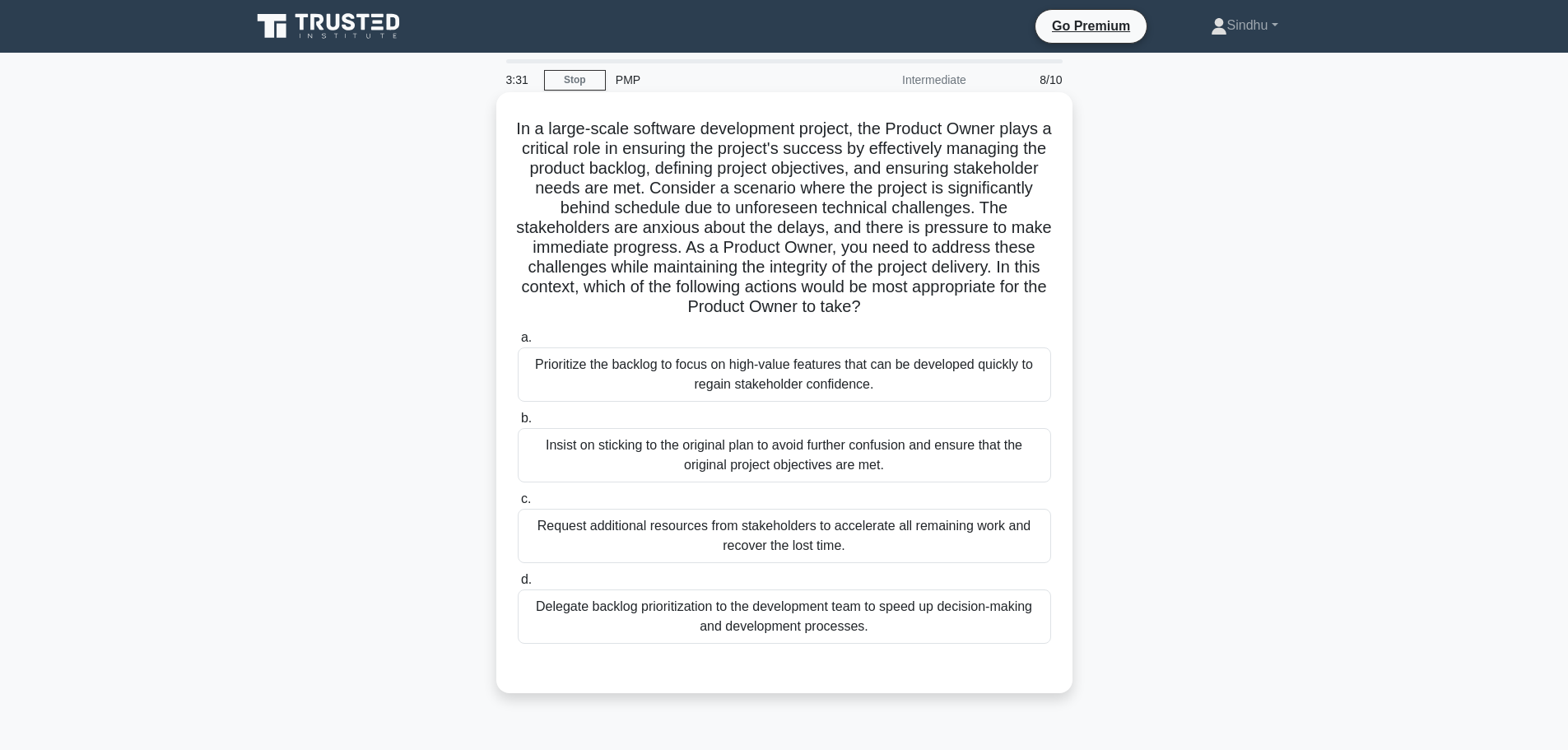
click at [731, 380] on div "Prioritize the backlog to focus on high-value features that can be developed qu…" at bounding box center [784, 374] width 533 height 54
click at [518, 343] on input "a. Prioritize the backlog to focus on high-value features that can be developed…" at bounding box center [518, 337] width 0 height 11
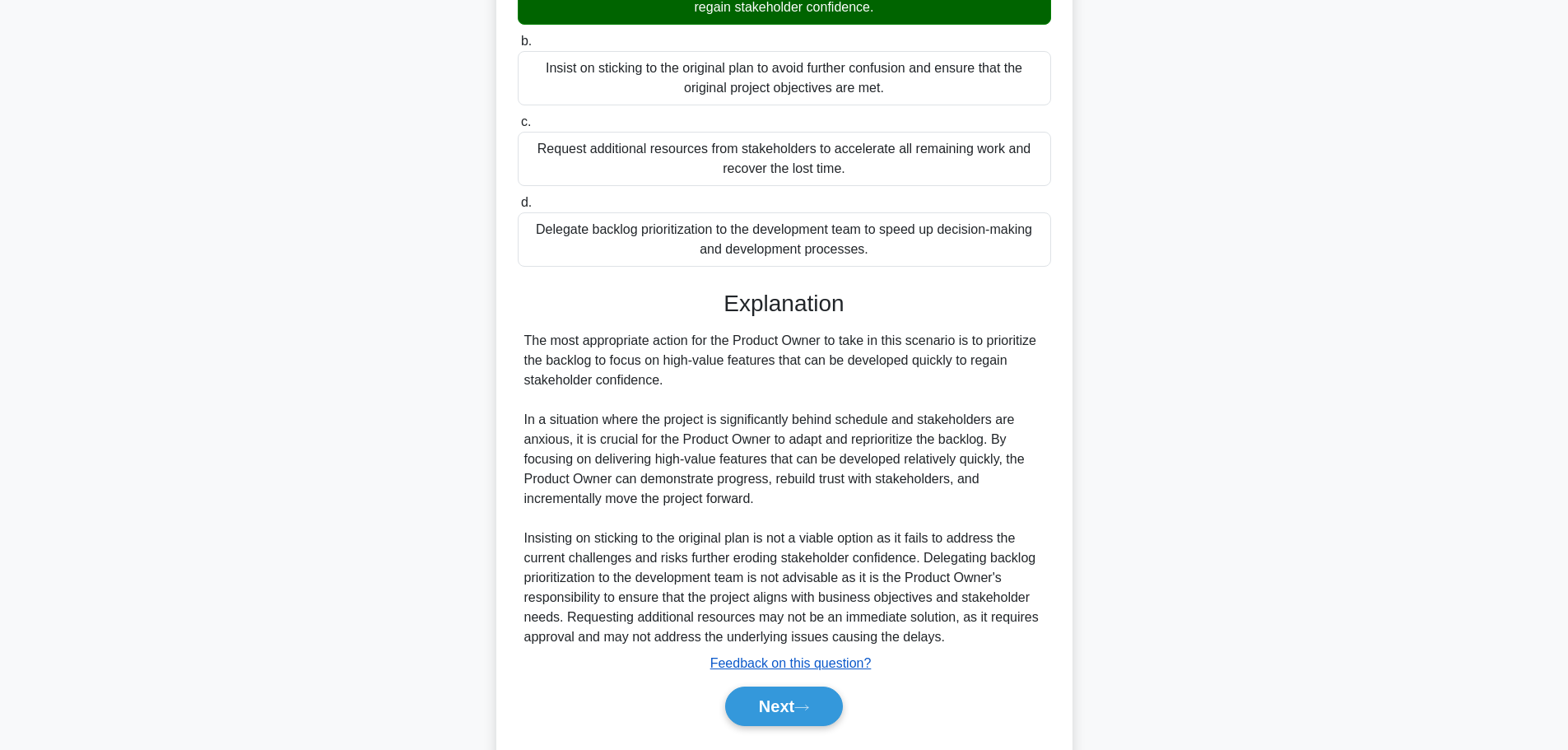
scroll to position [424, 0]
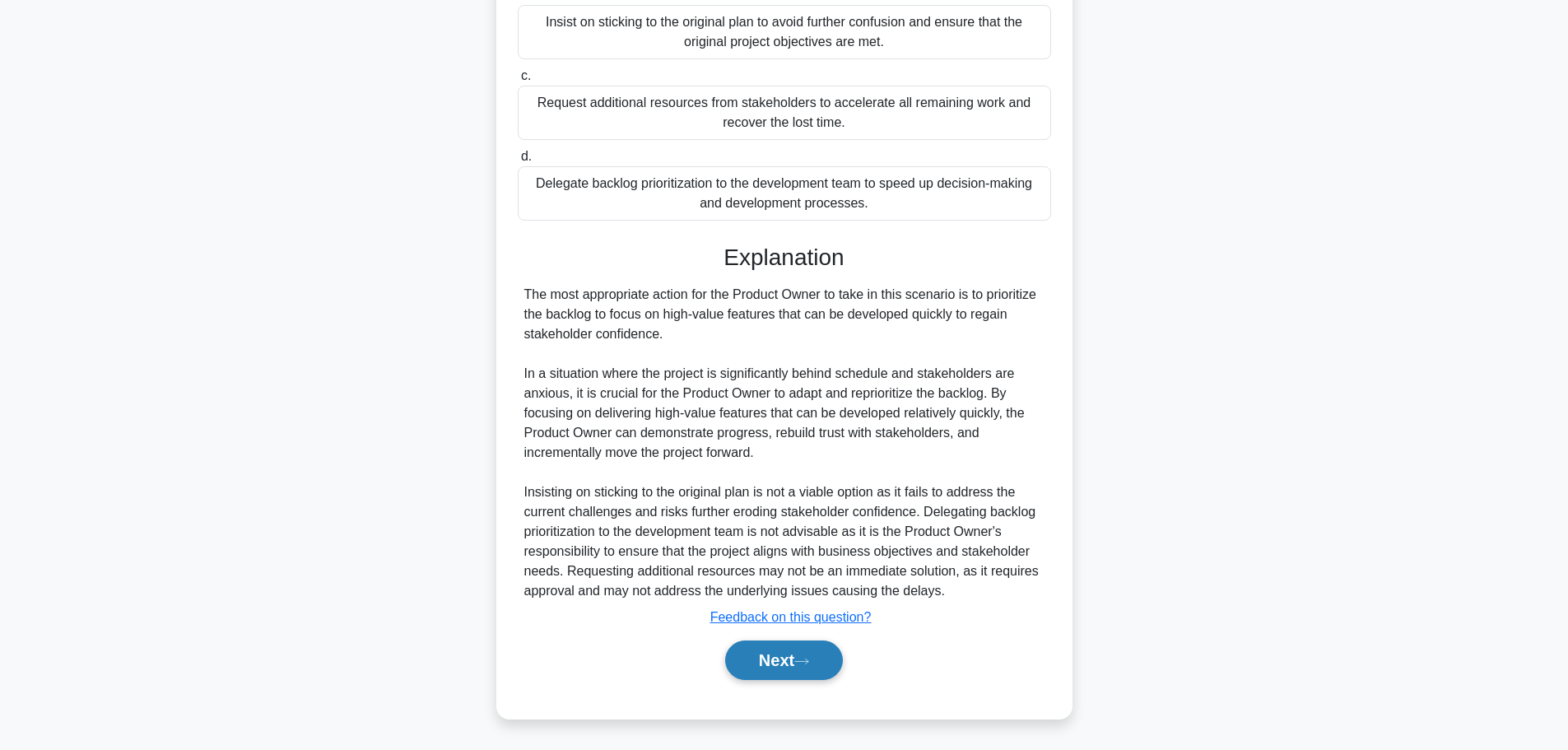
click at [772, 657] on button "Next" at bounding box center [784, 659] width 118 height 40
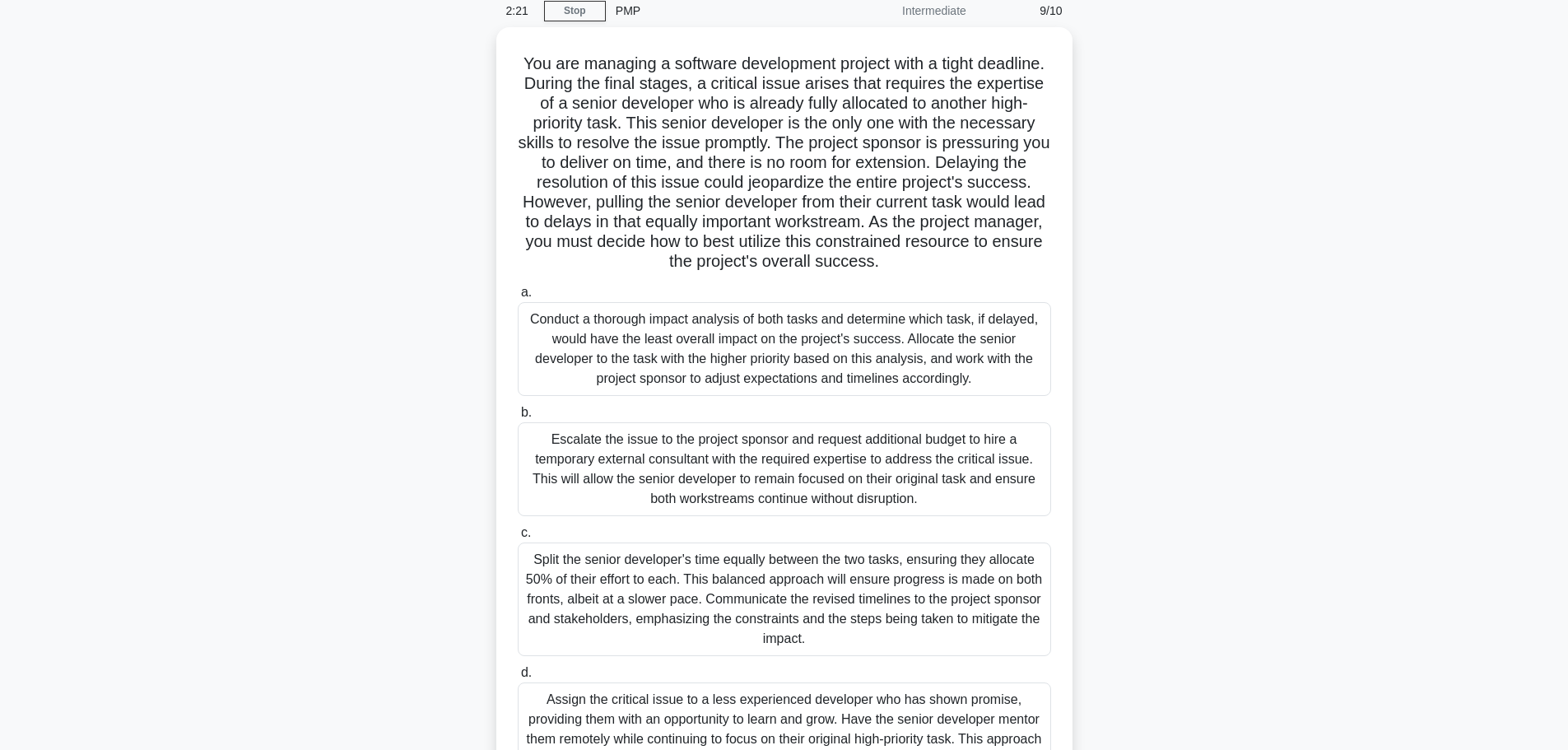
scroll to position [165, 0]
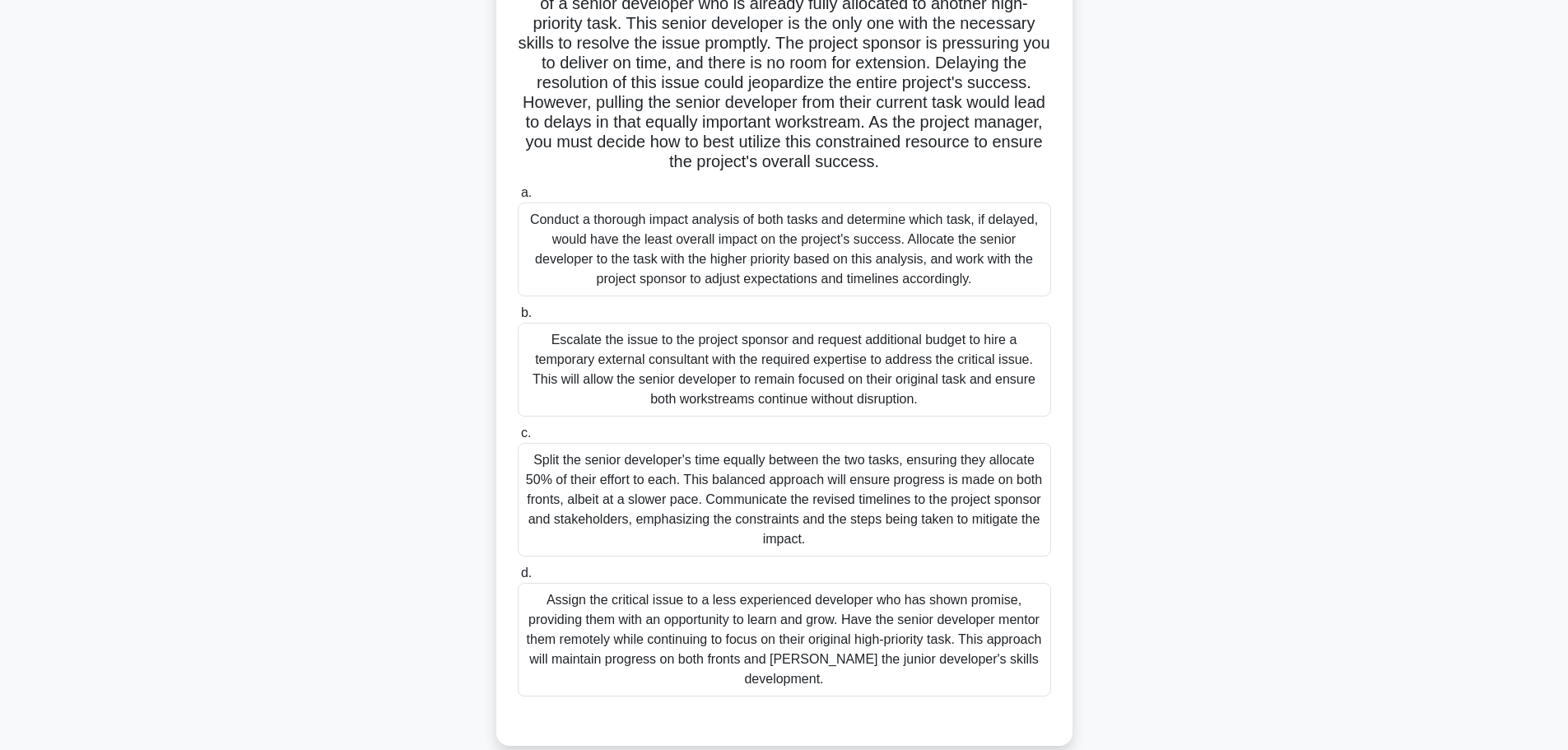
click at [748, 250] on div "Conduct a thorough impact analysis of both tasks and determine which task, if d…" at bounding box center [784, 249] width 533 height 94
click at [518, 199] on input "a. Conduct a thorough impact analysis of both tasks and determine which task, i…" at bounding box center [518, 193] width 0 height 11
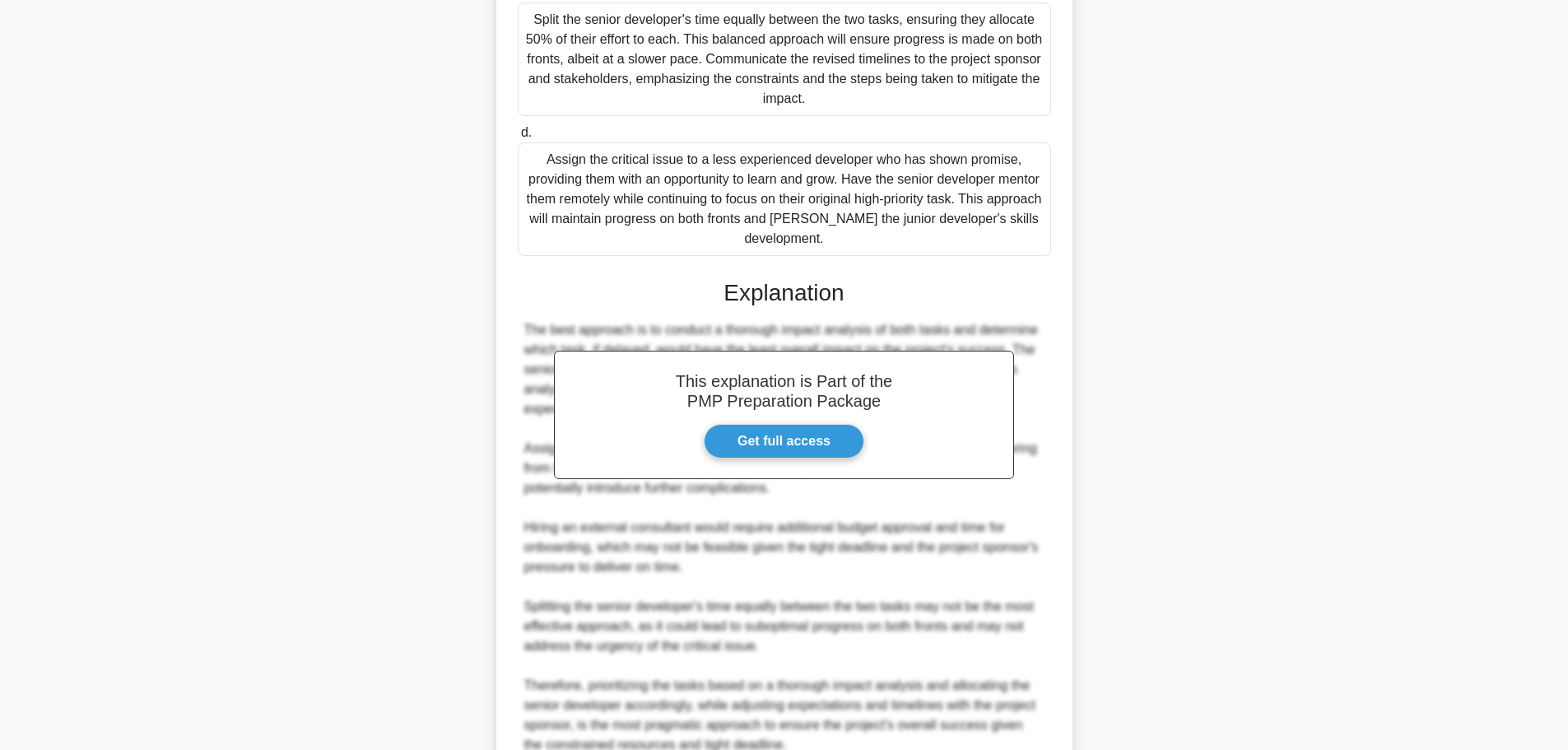
scroll to position [760, 0]
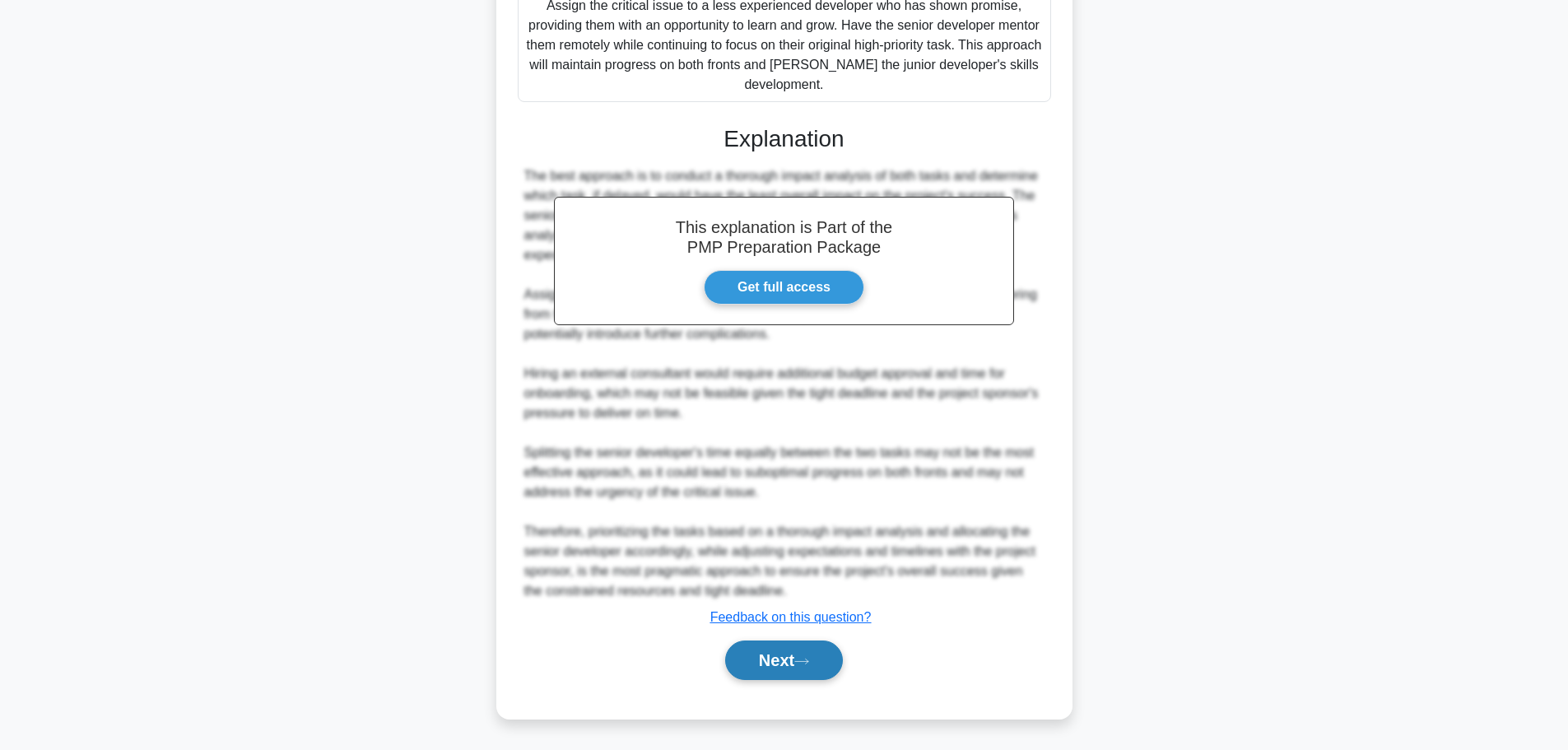
click at [755, 651] on button "Next" at bounding box center [784, 659] width 118 height 40
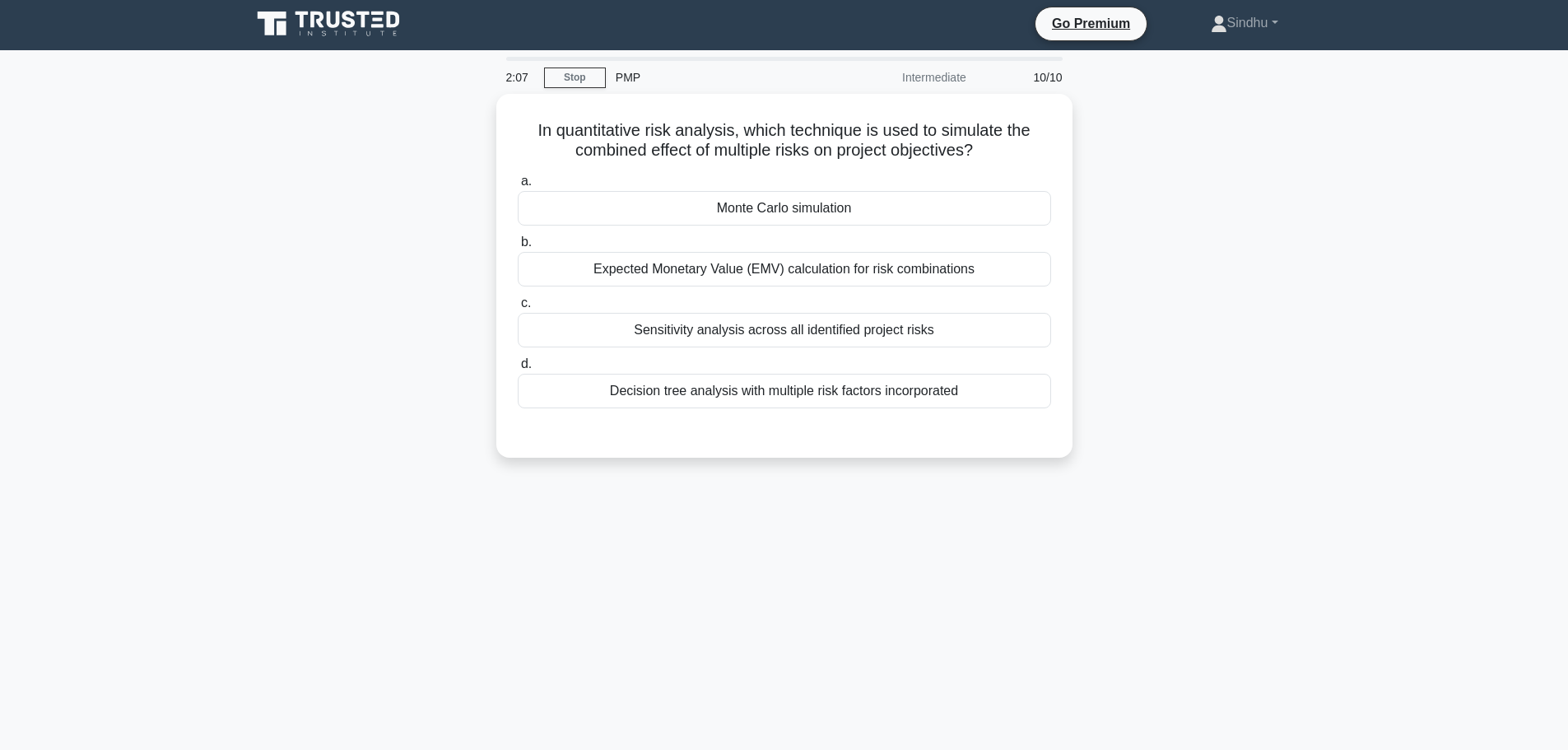
scroll to position [0, 0]
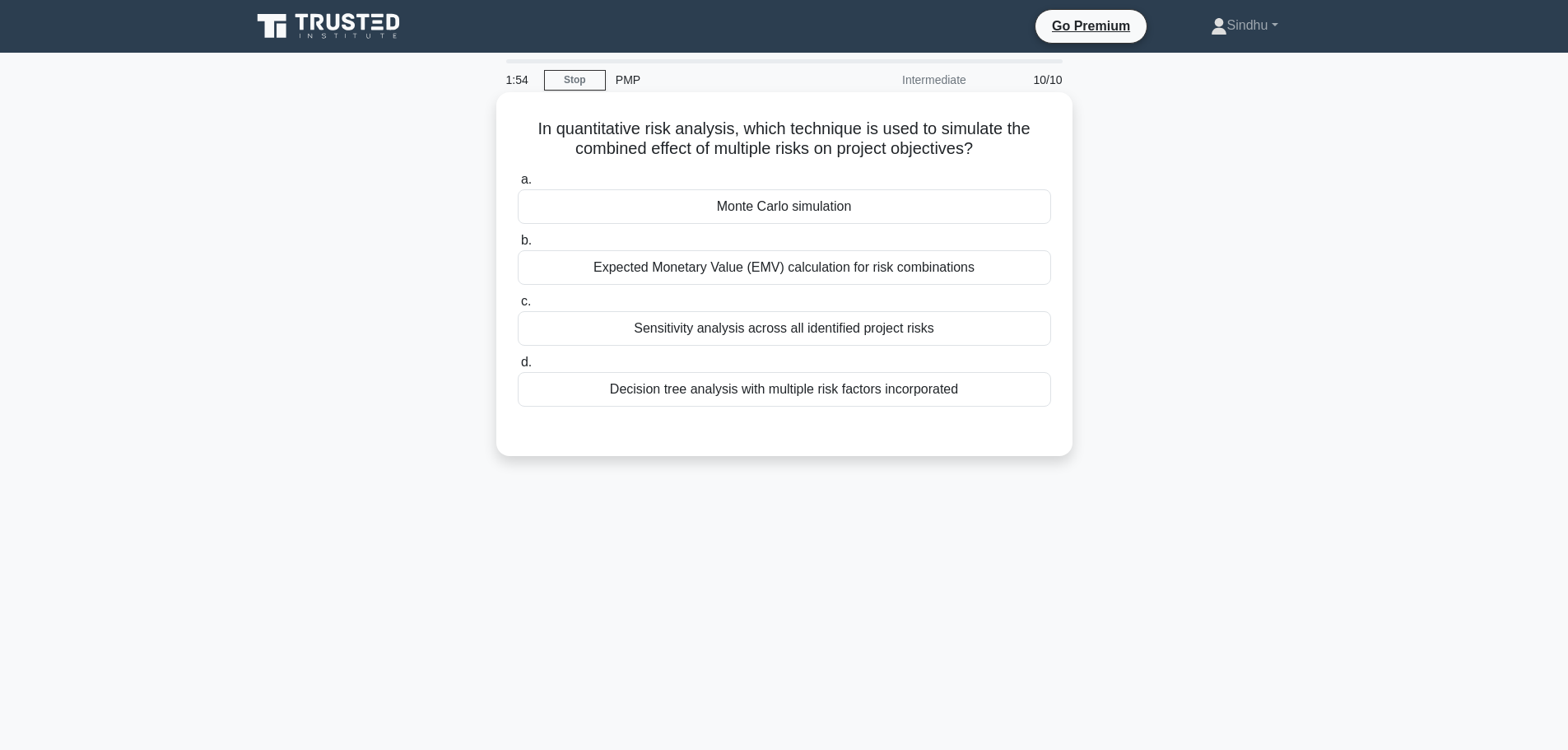
click at [810, 215] on div "Monte Carlo simulation" at bounding box center [784, 206] width 533 height 35
click at [518, 185] on input "a. Monte Carlo simulation" at bounding box center [518, 179] width 0 height 11
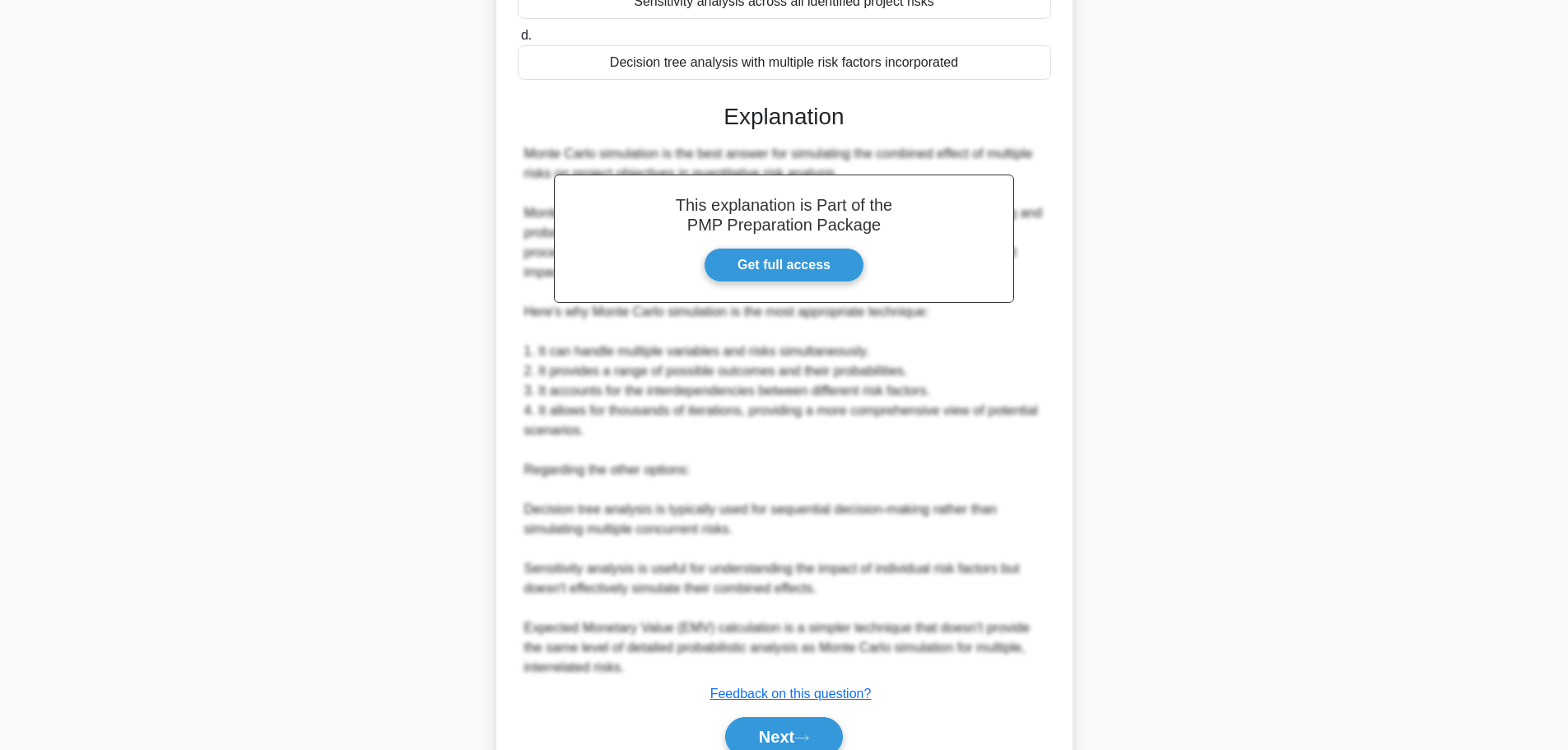
scroll to position [404, 0]
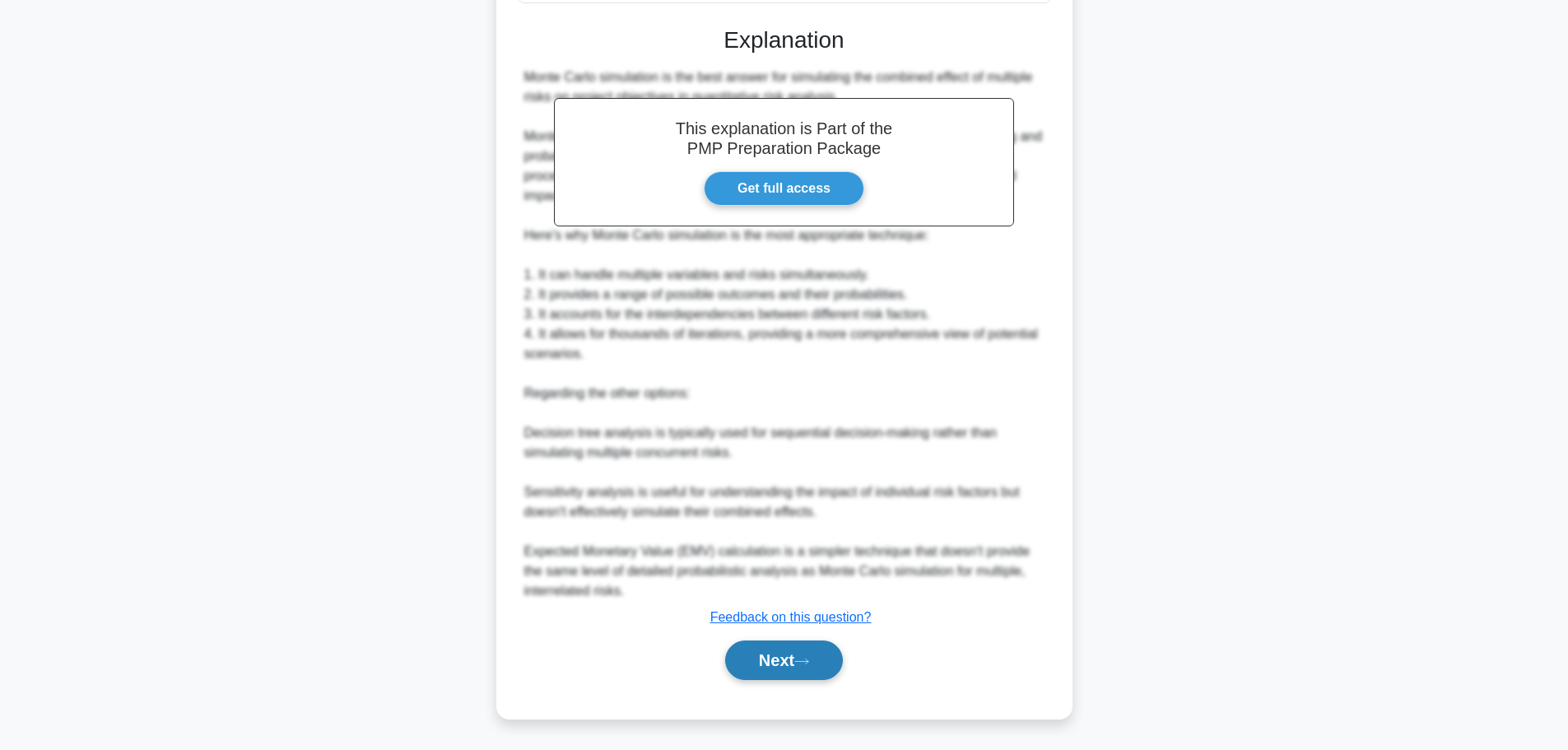
click at [757, 650] on button "Next" at bounding box center [784, 659] width 118 height 40
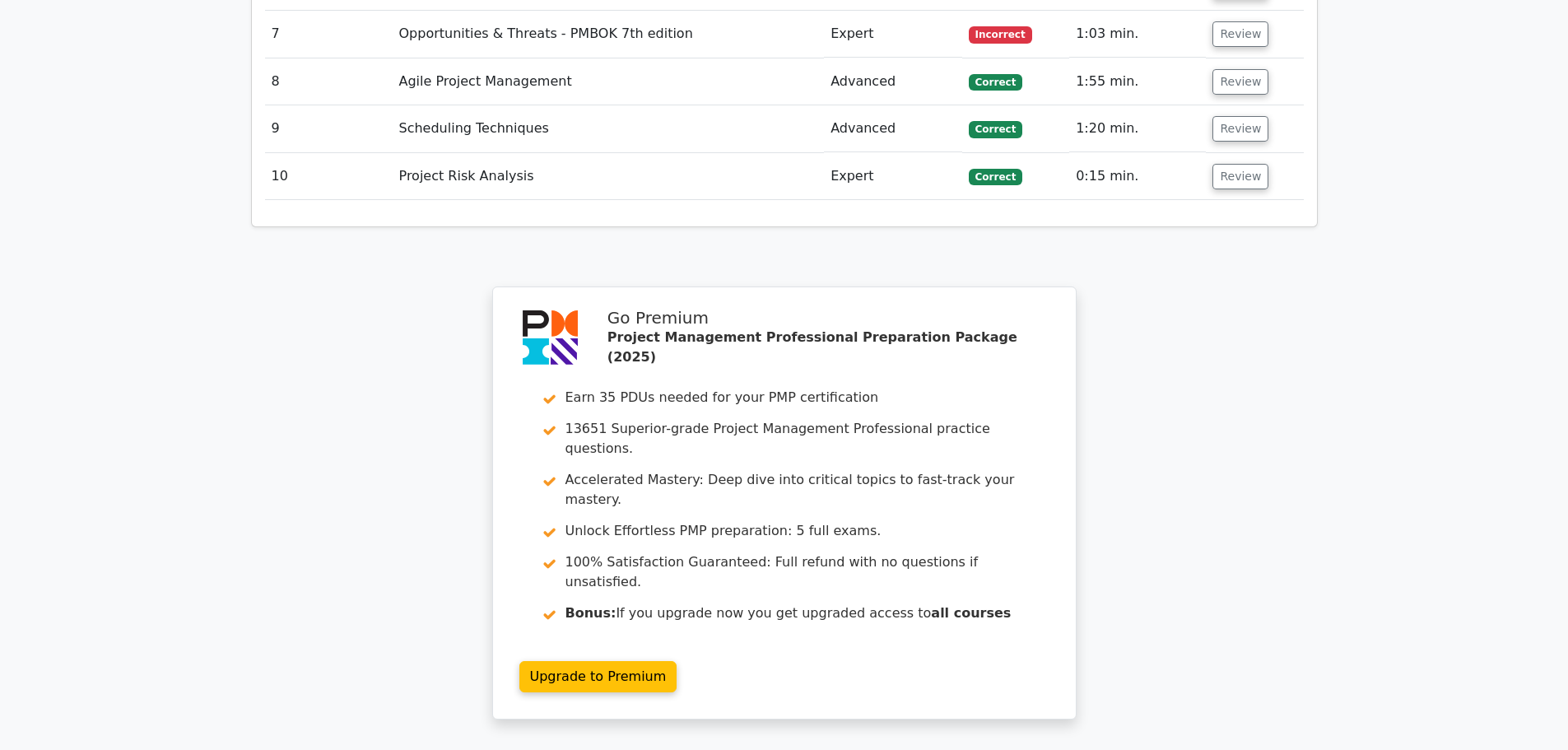
scroll to position [2631, 0]
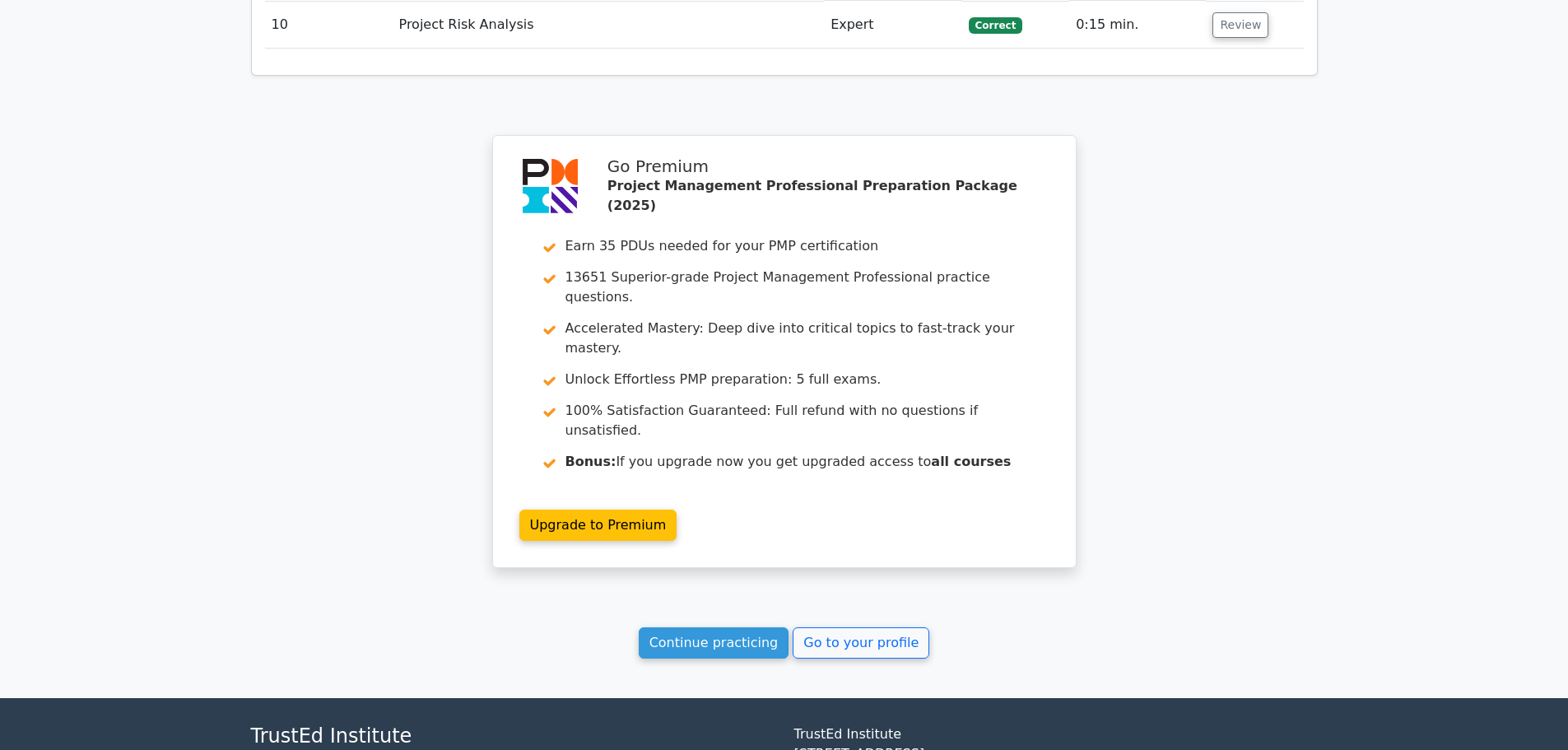
click at [708, 628] on link "Continue practicing" at bounding box center [714, 643] width 150 height 31
